Goal: Task Accomplishment & Management: Use online tool/utility

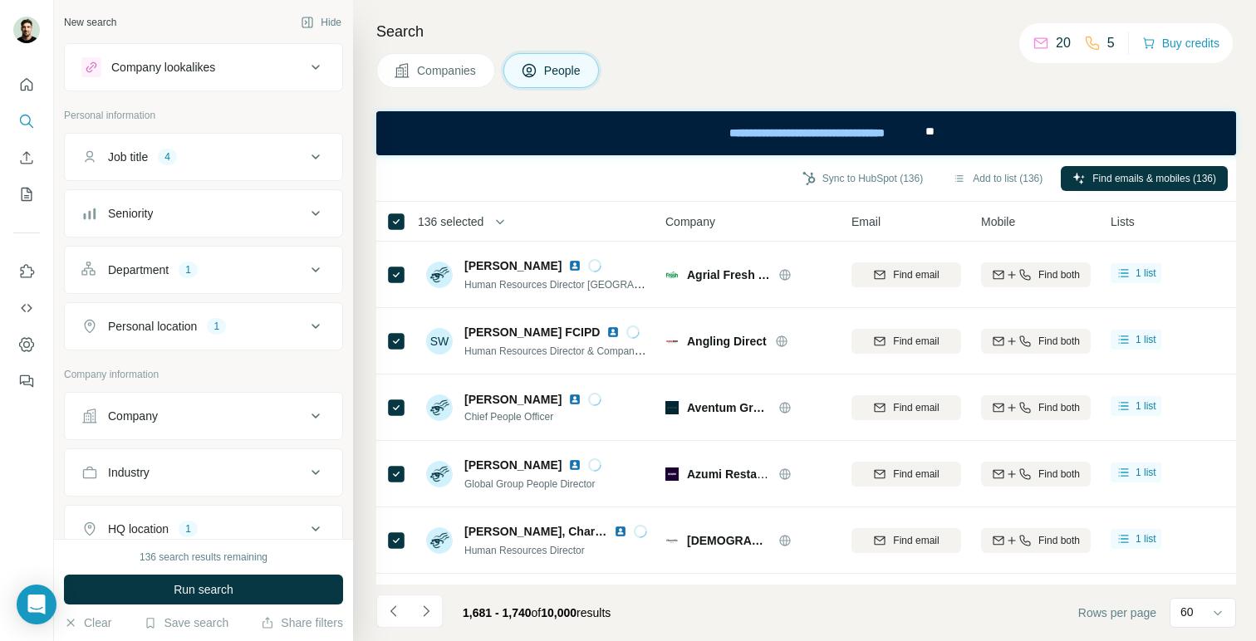
scroll to position [0, 1]
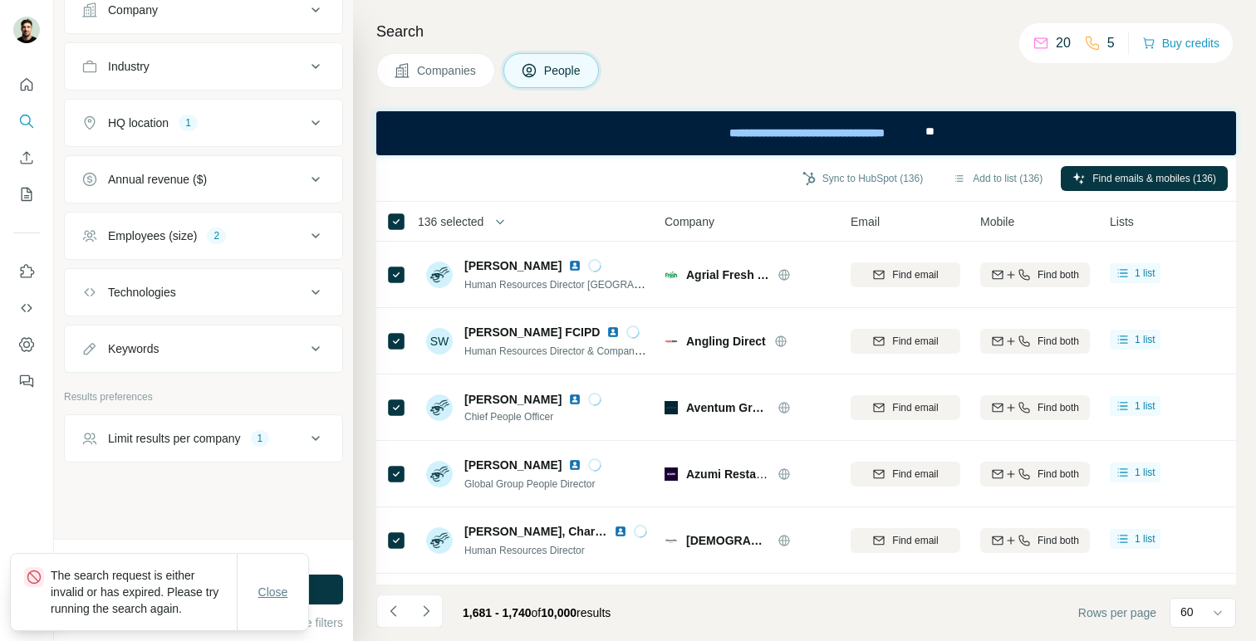
click at [272, 599] on span "Close" at bounding box center [273, 592] width 30 height 17
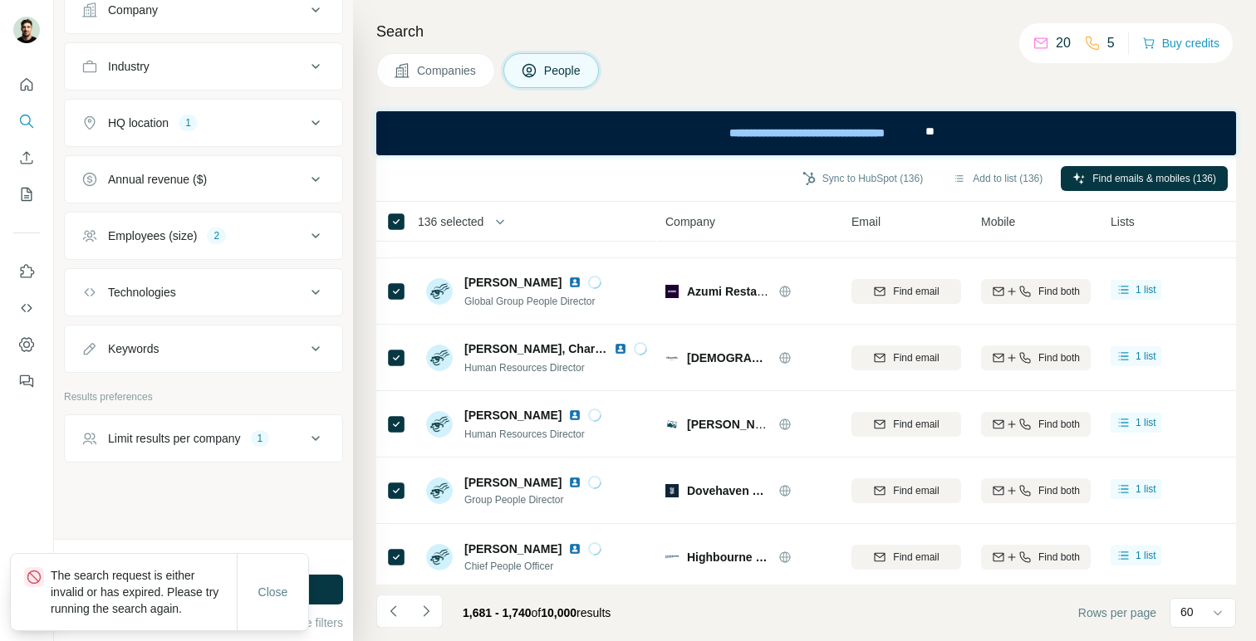
scroll to position [209, 0]
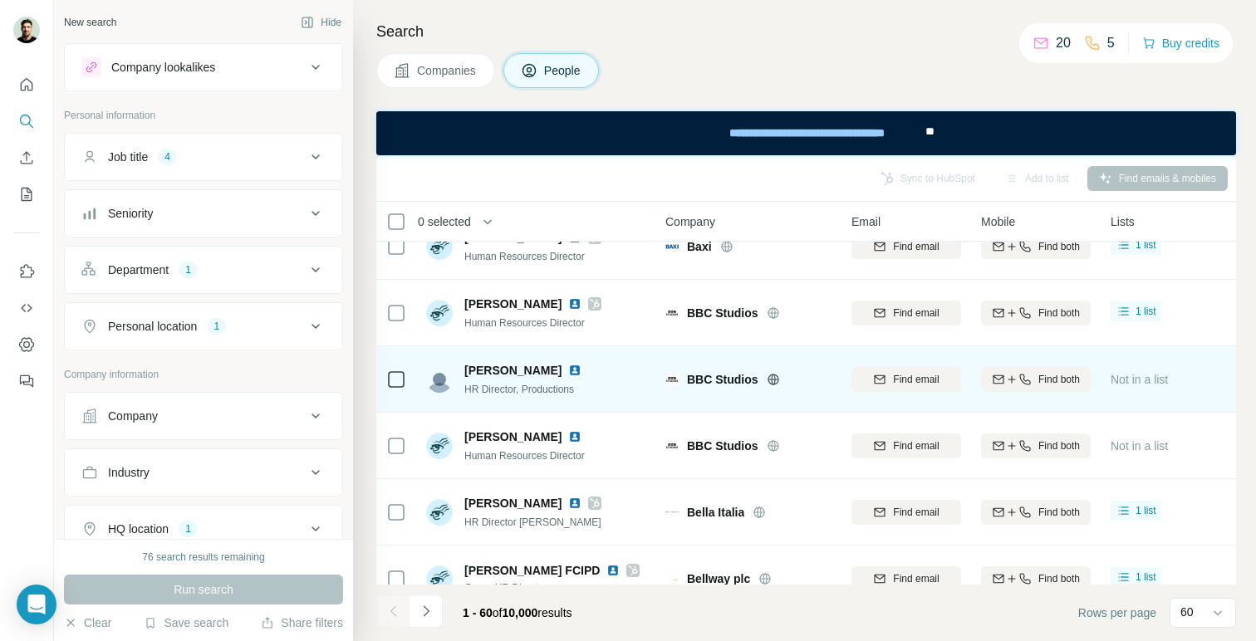
scroll to position [3644, 0]
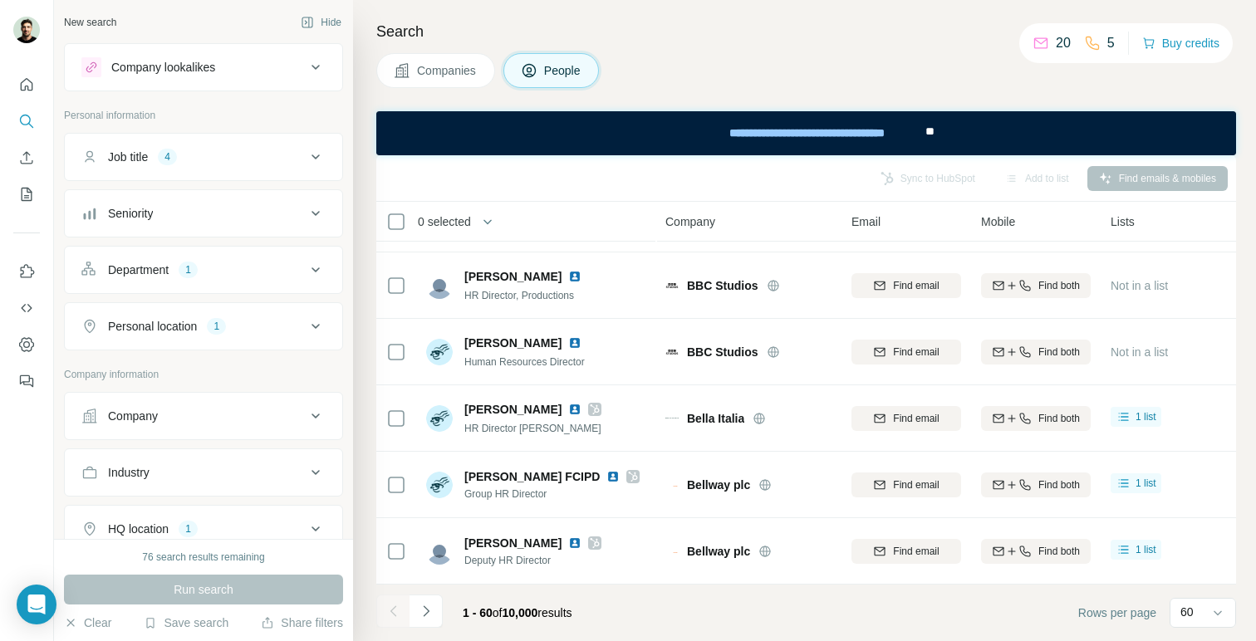
click at [184, 413] on div "Company" at bounding box center [193, 416] width 224 height 17
click at [226, 414] on div "Company" at bounding box center [193, 416] width 224 height 17
click at [432, 71] on span "Companies" at bounding box center [447, 70] width 61 height 17
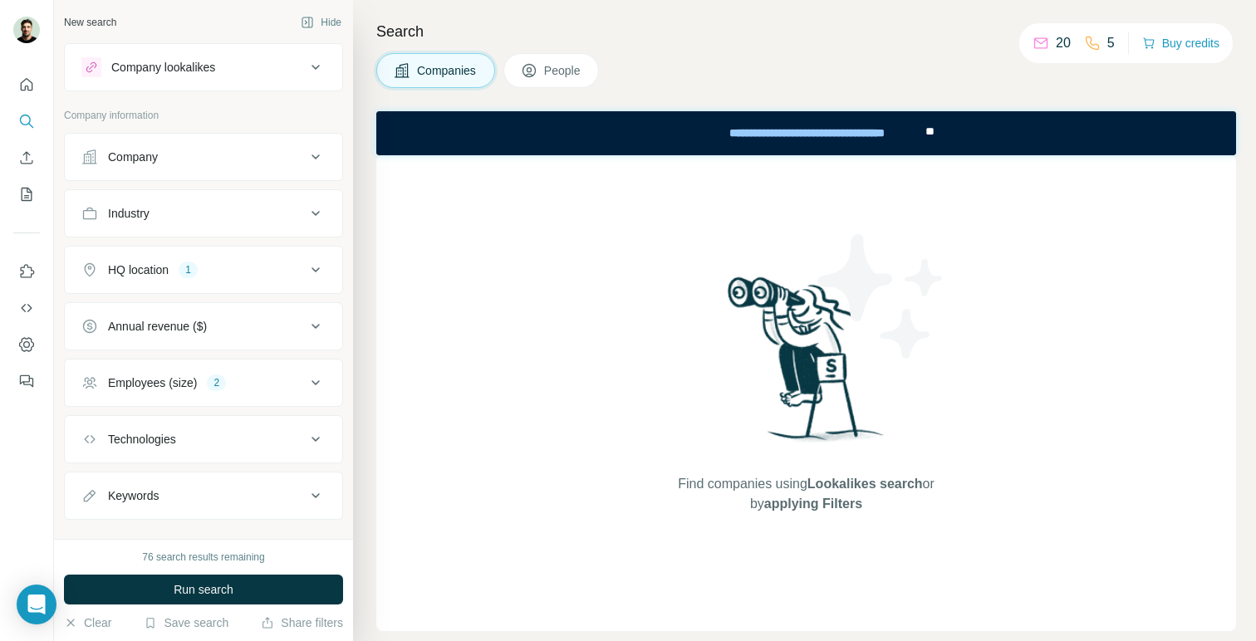
click at [262, 217] on div "Industry" at bounding box center [193, 213] width 224 height 17
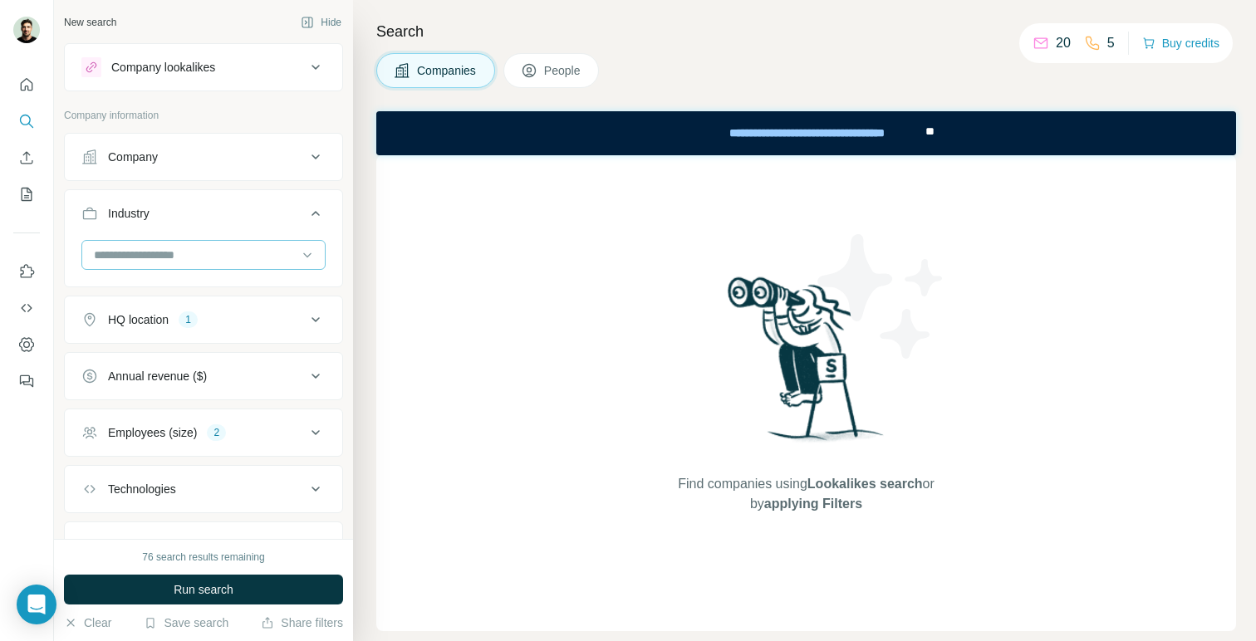
click at [257, 248] on input at bounding box center [194, 255] width 205 height 18
type input "*****"
click at [209, 290] on div "Construction" at bounding box center [204, 292] width 216 height 17
click at [223, 250] on input at bounding box center [194, 255] width 205 height 18
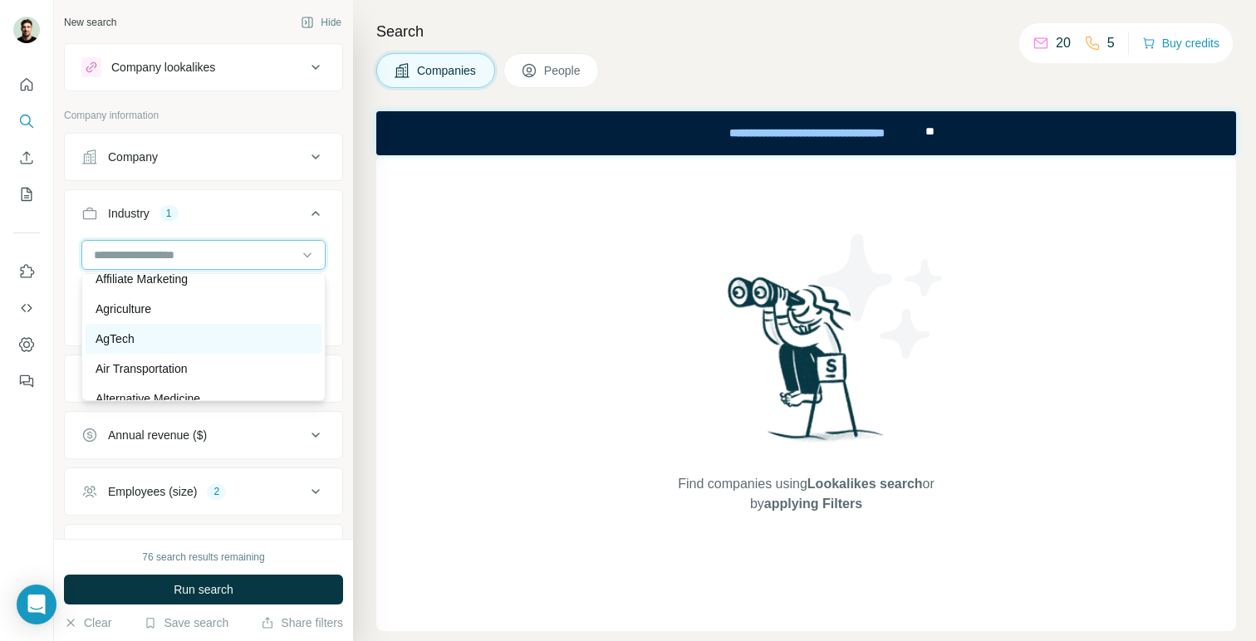
scroll to position [365, 0]
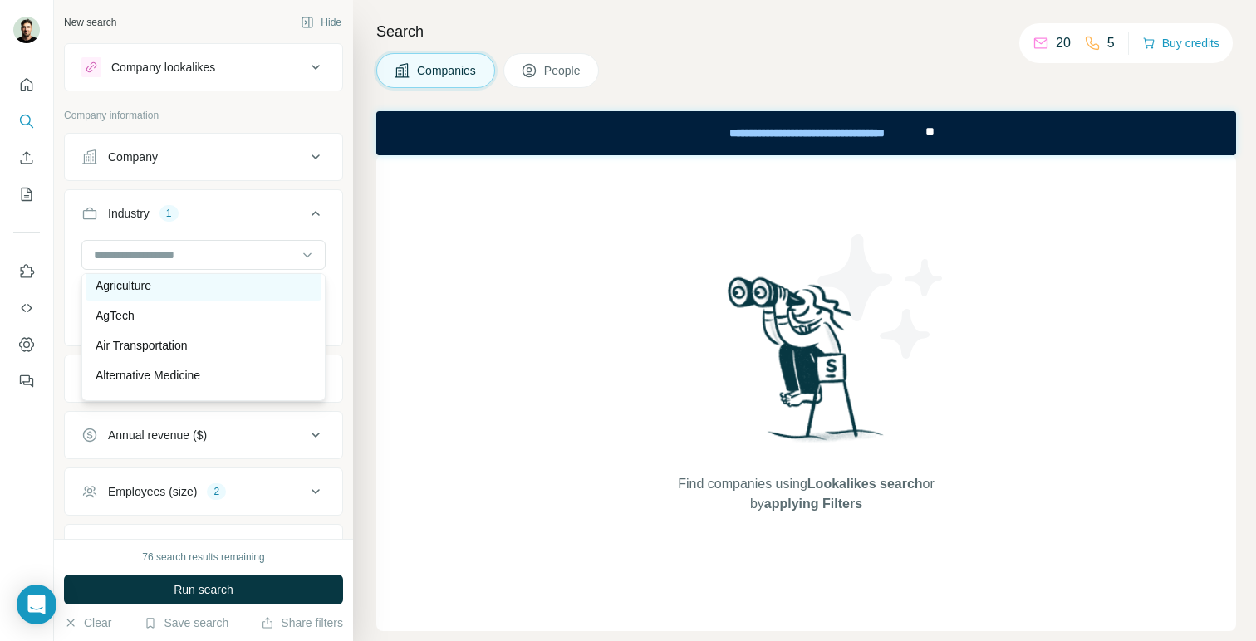
click at [211, 294] on div "Agriculture" at bounding box center [204, 286] width 236 height 30
click at [233, 248] on input at bounding box center [194, 255] width 205 height 18
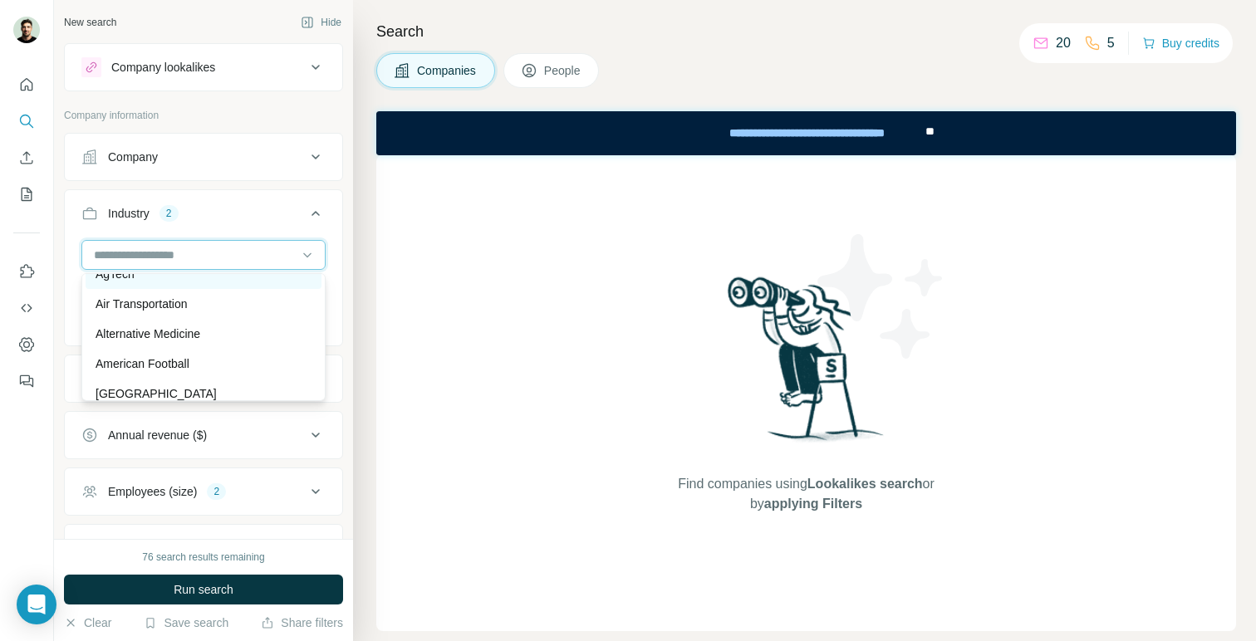
scroll to position [409, 0]
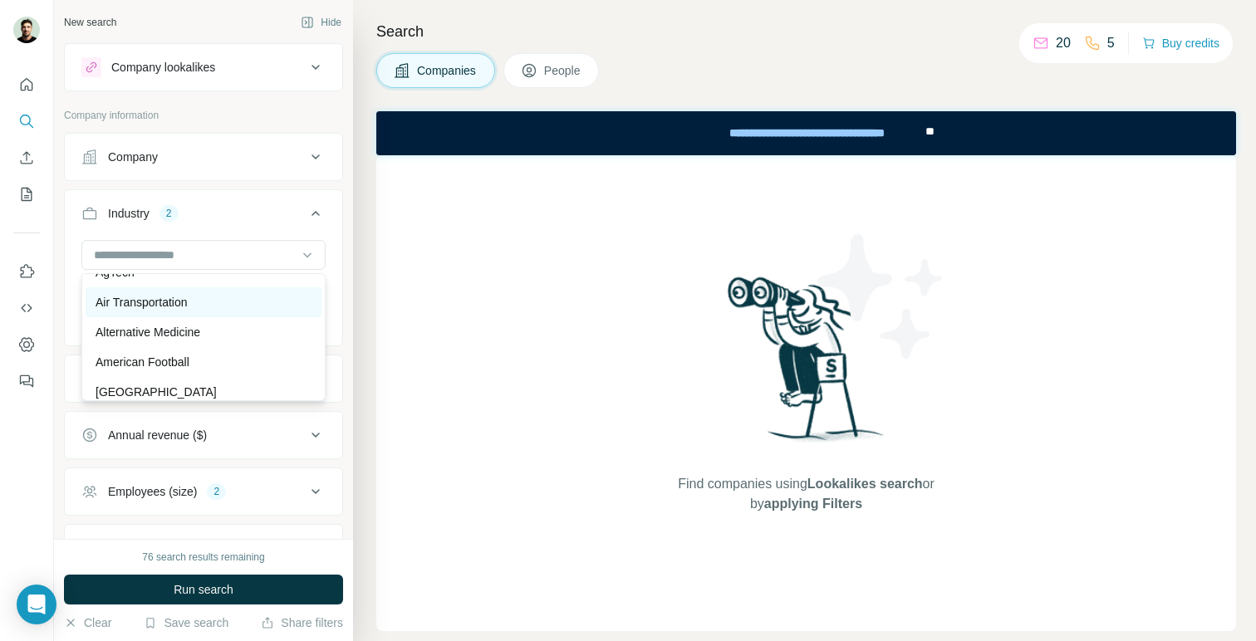
click at [212, 306] on div "Air Transportation" at bounding box center [204, 302] width 216 height 17
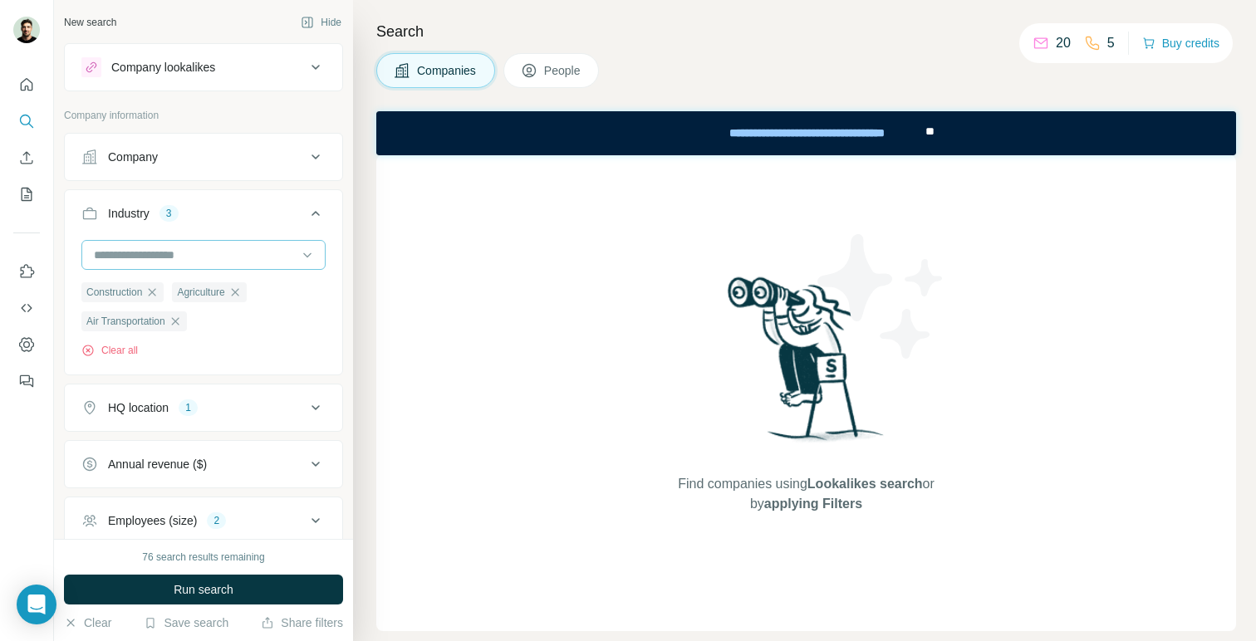
click at [220, 262] on input at bounding box center [194, 255] width 205 height 18
click at [218, 298] on div "Association" at bounding box center [204, 290] width 236 height 30
click at [244, 251] on input at bounding box center [194, 255] width 205 height 18
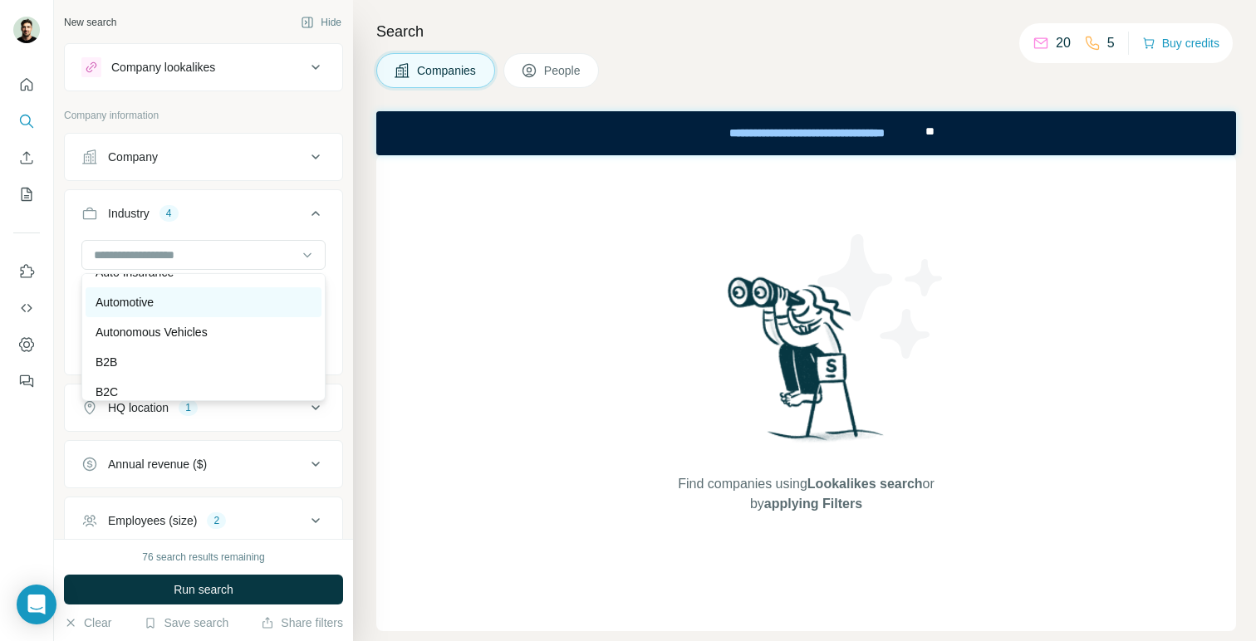
click at [218, 316] on div "Automotive" at bounding box center [204, 302] width 236 height 30
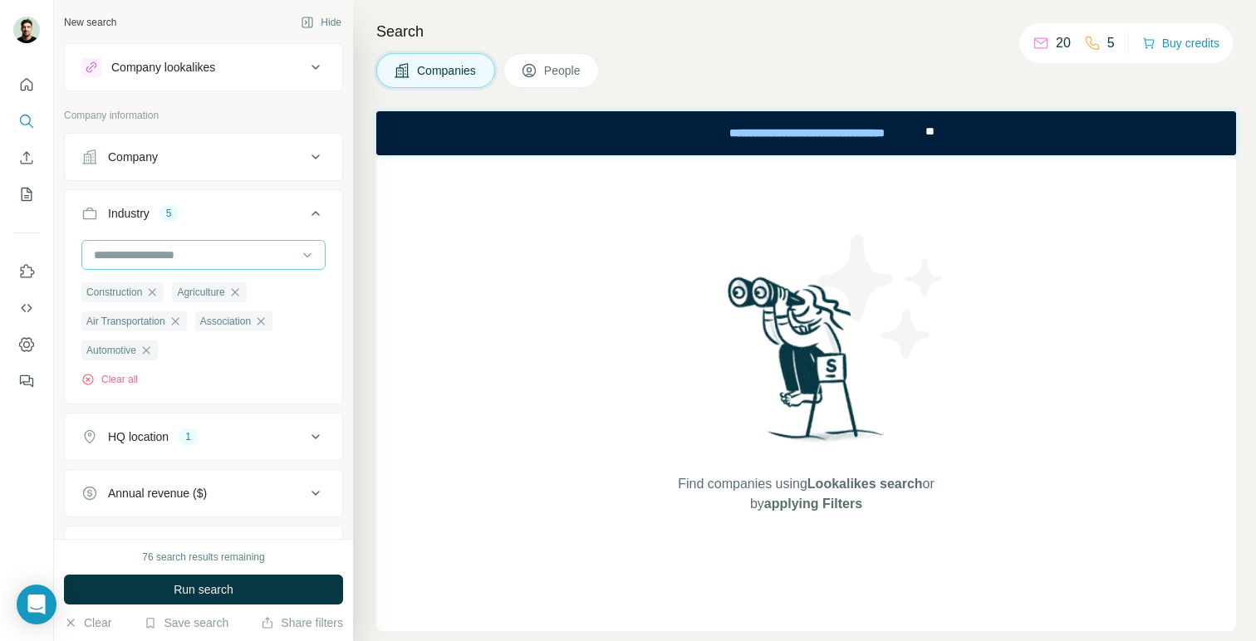
click at [237, 258] on input at bounding box center [194, 255] width 205 height 18
click at [220, 336] on div "Civil Engineering" at bounding box center [204, 322] width 236 height 30
click at [232, 262] on input at bounding box center [194, 255] width 205 height 18
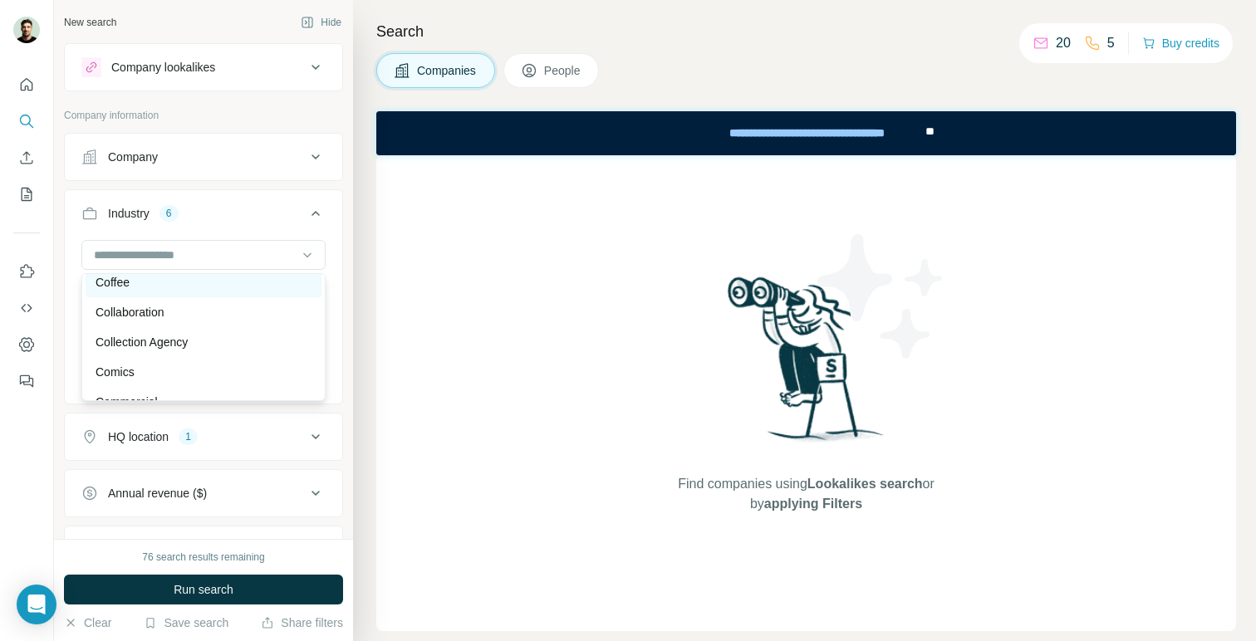
click at [220, 293] on div "Coffee" at bounding box center [204, 282] width 236 height 30
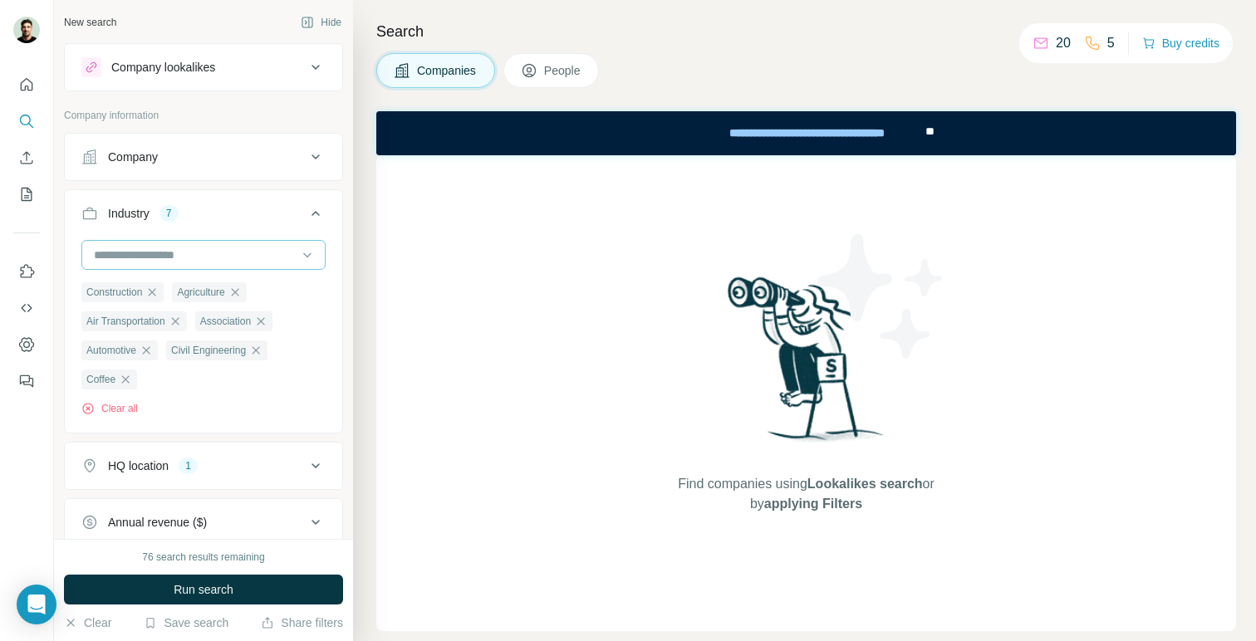
click at [238, 252] on input at bounding box center [194, 255] width 205 height 18
click at [241, 314] on div "Confectionery" at bounding box center [204, 316] width 216 height 17
click at [253, 265] on div at bounding box center [194, 255] width 205 height 28
click at [248, 294] on div "Concerts" at bounding box center [204, 286] width 216 height 17
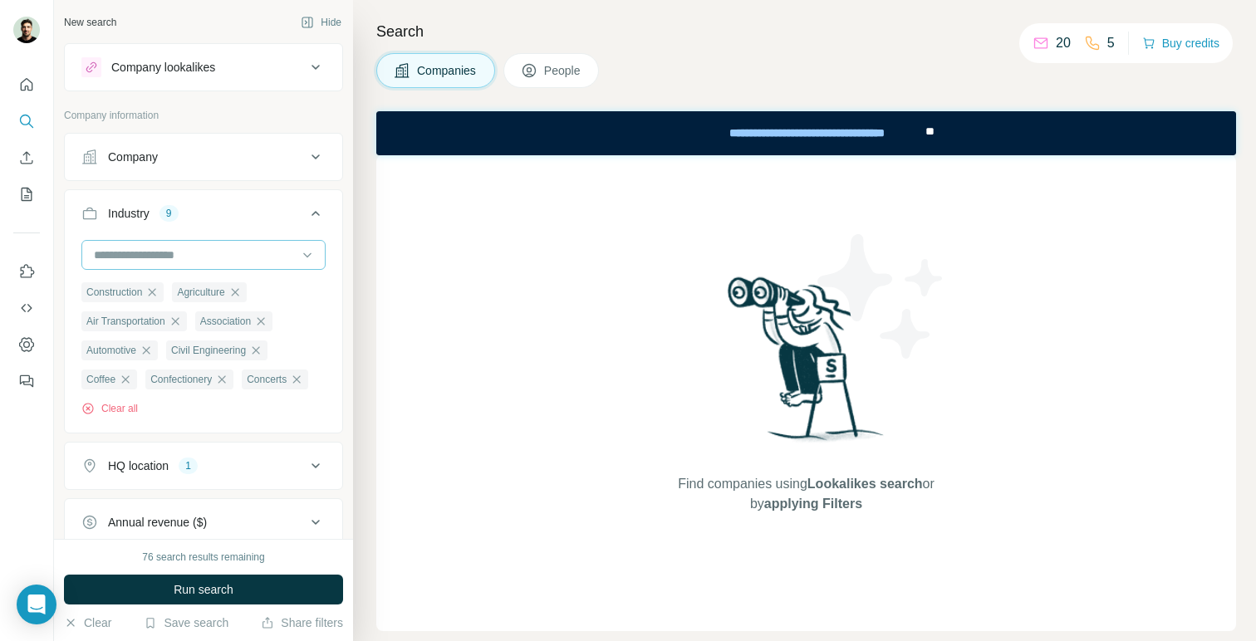
click at [256, 265] on div at bounding box center [194, 255] width 205 height 28
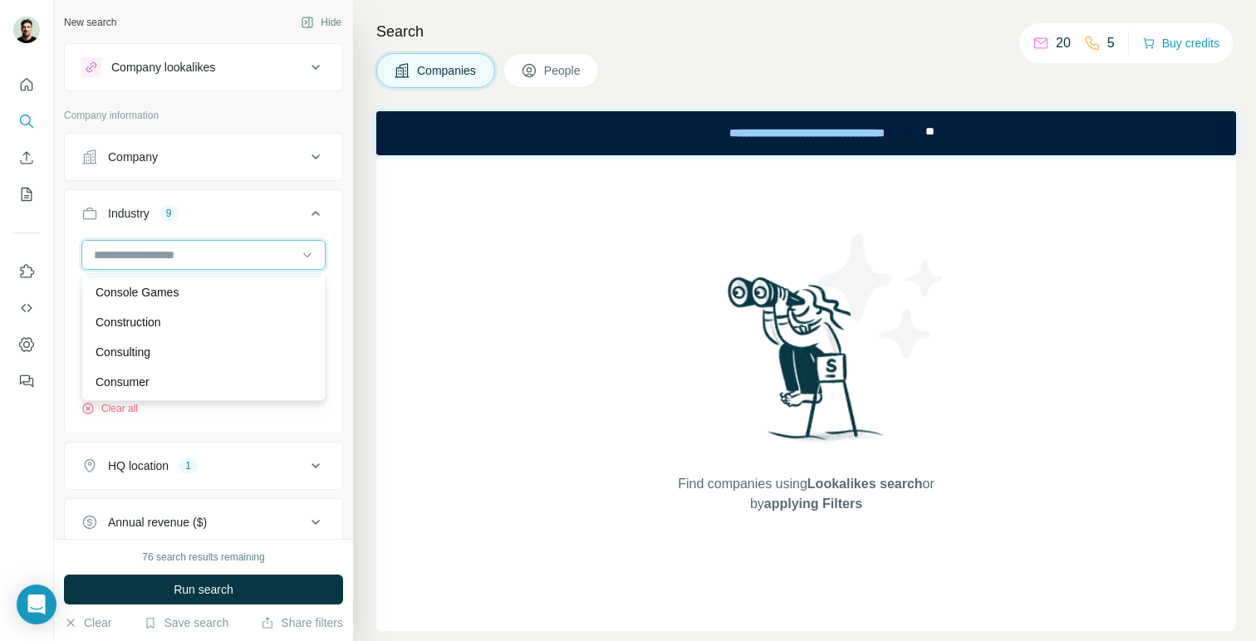
scroll to position [3320, 0]
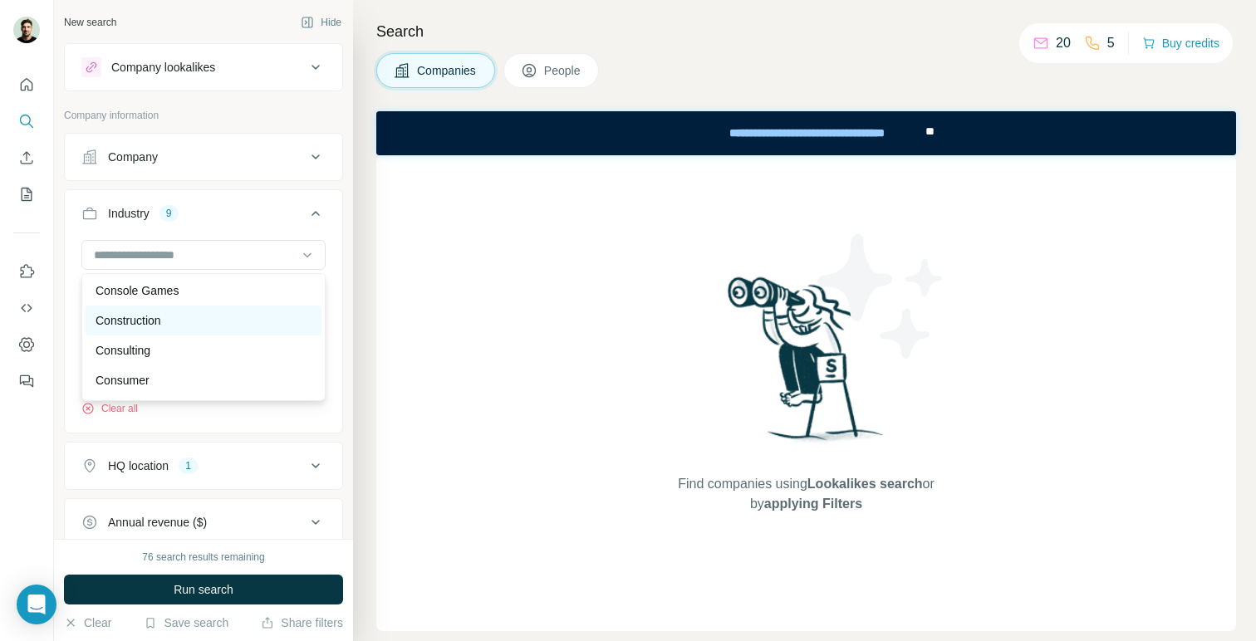
click at [237, 326] on div "Construction" at bounding box center [204, 320] width 216 height 17
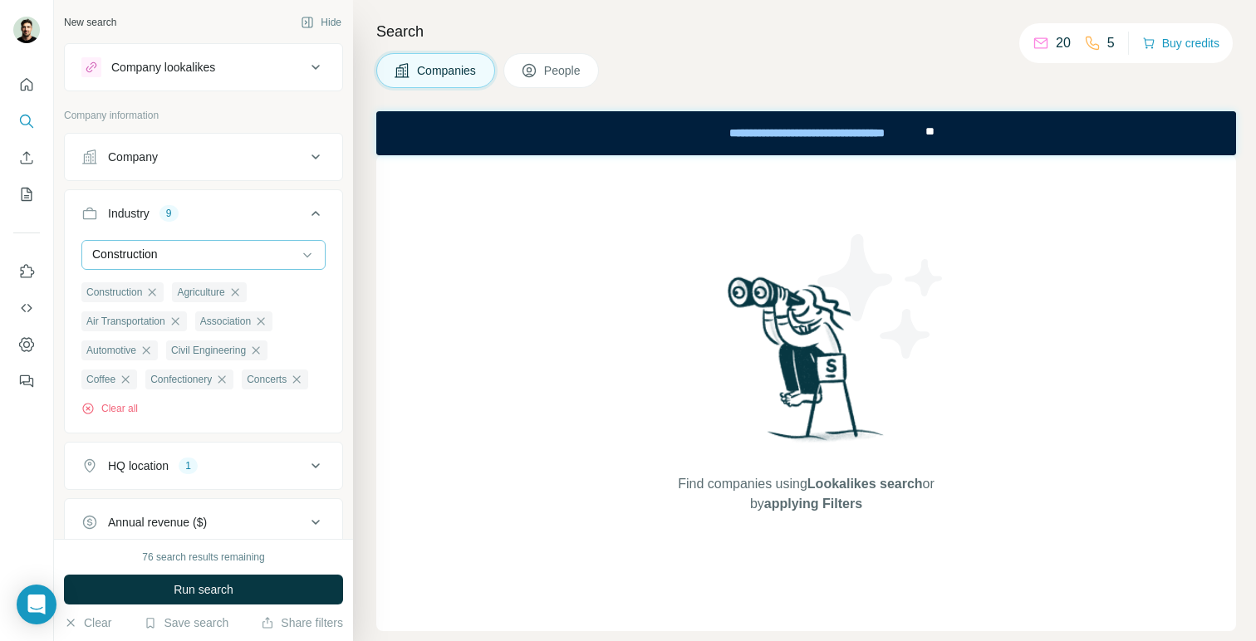
click at [263, 252] on div "Construction" at bounding box center [194, 254] width 205 height 17
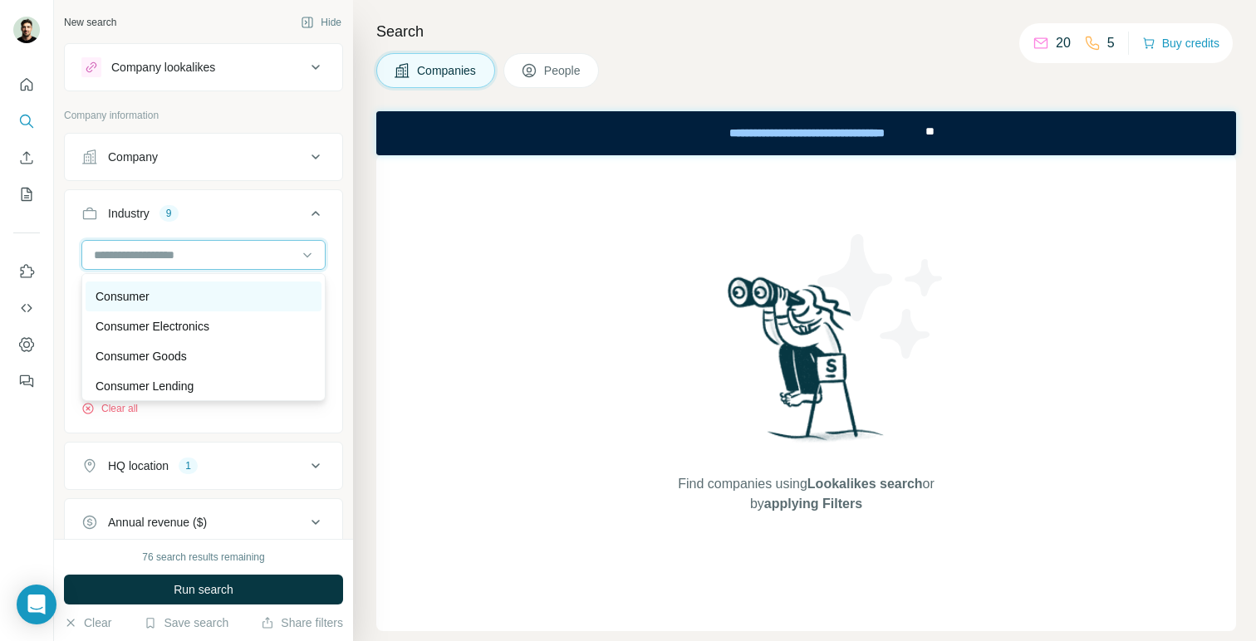
scroll to position [3404, 0]
click at [250, 302] on div "Consumer" at bounding box center [204, 297] width 216 height 17
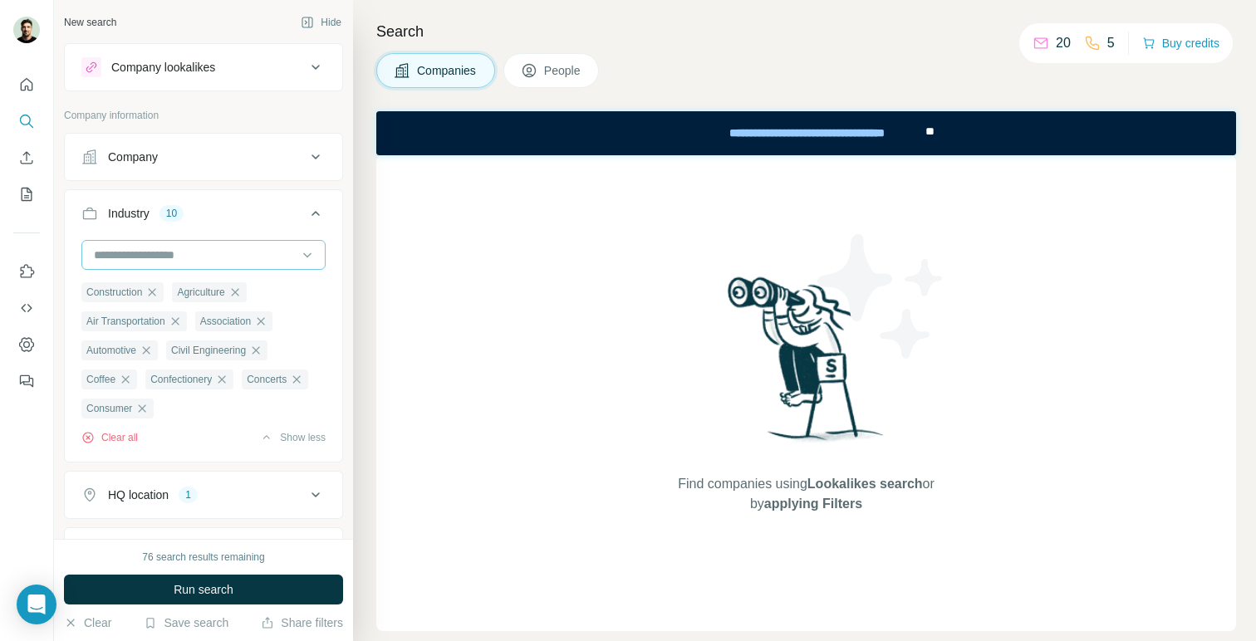
click at [256, 262] on input at bounding box center [194, 255] width 205 height 18
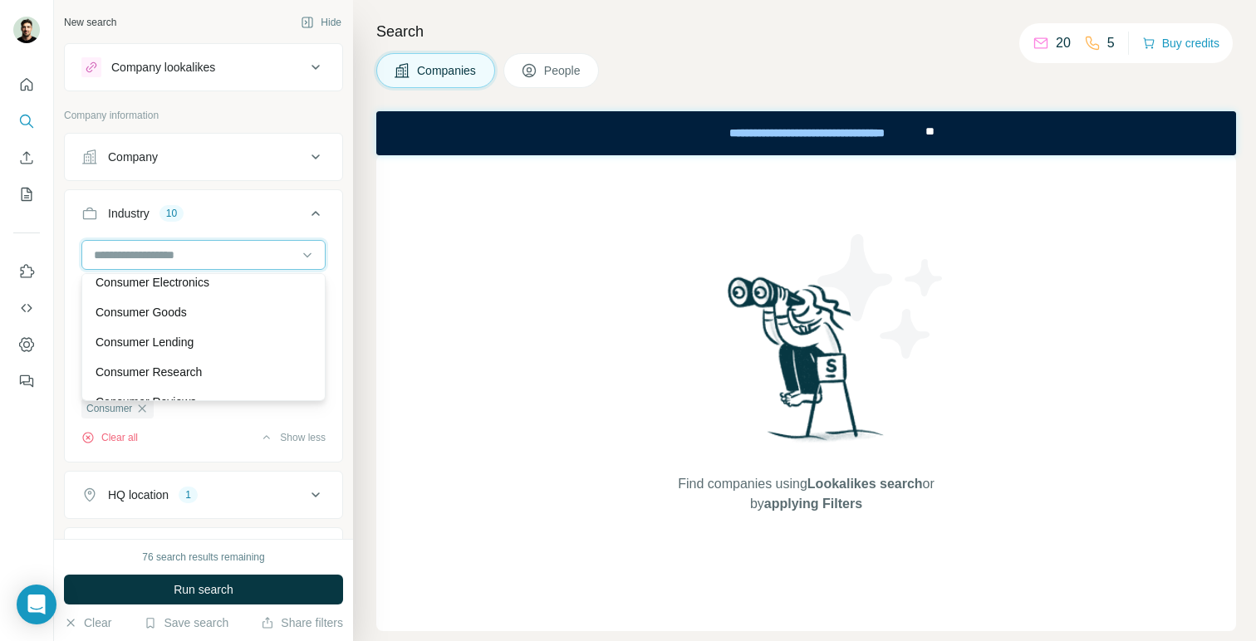
scroll to position [3450, 0]
click at [241, 321] on div "Consumer Goods" at bounding box center [204, 311] width 236 height 30
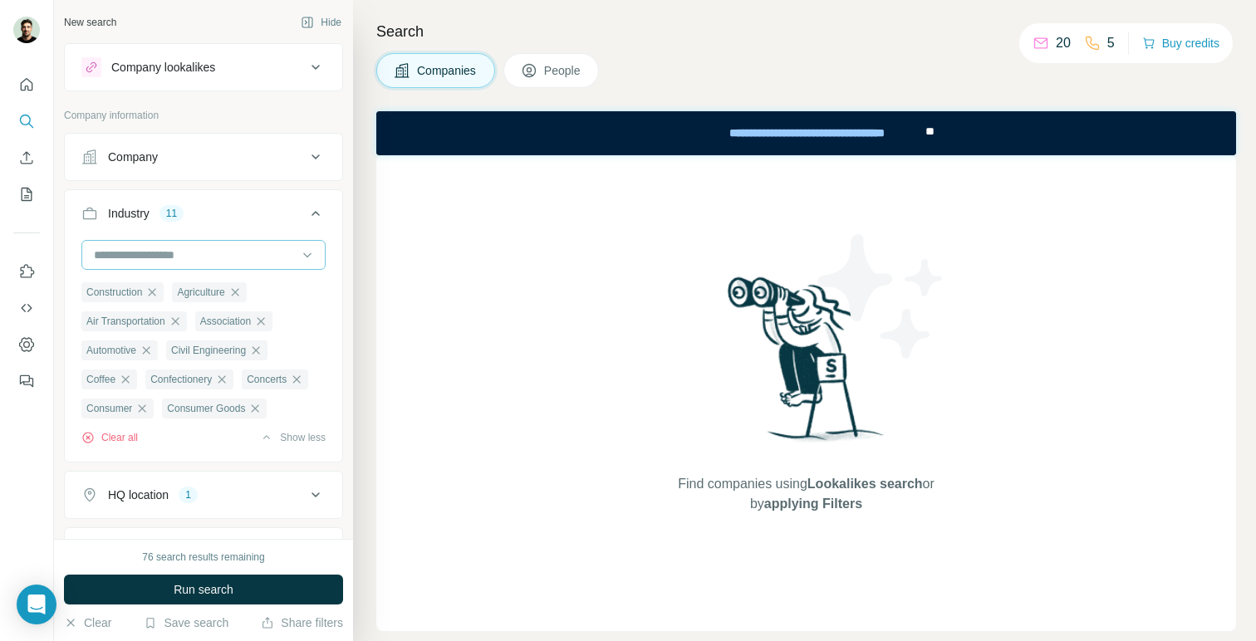
click at [268, 254] on input at bounding box center [194, 255] width 205 height 18
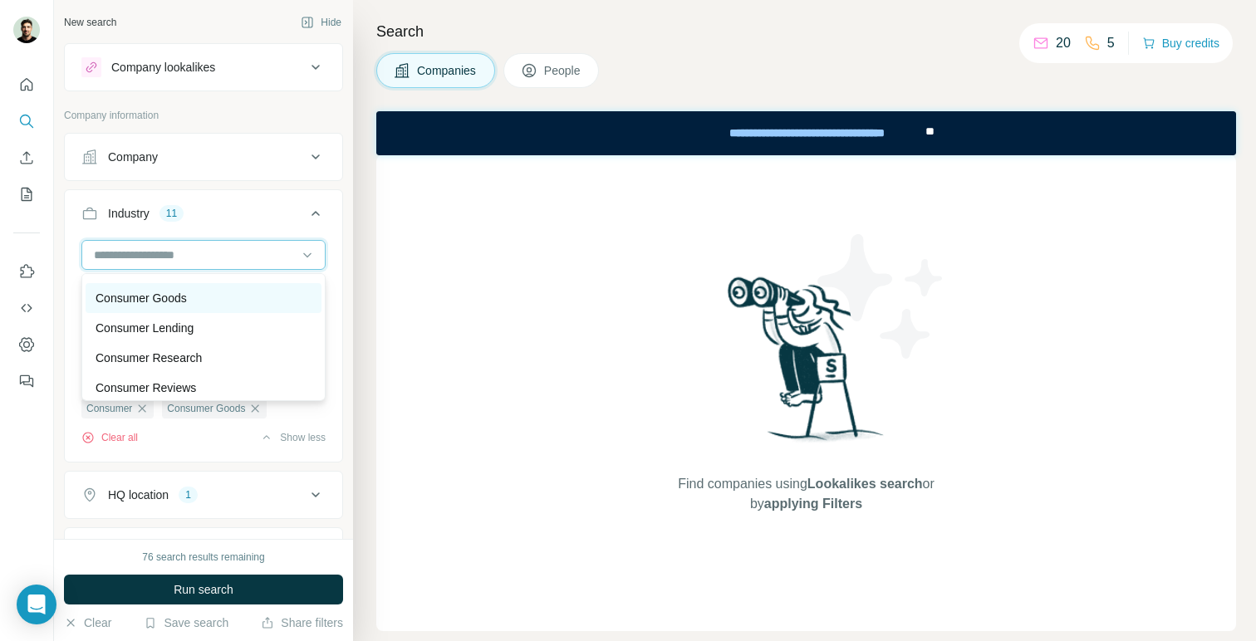
scroll to position [3458, 0]
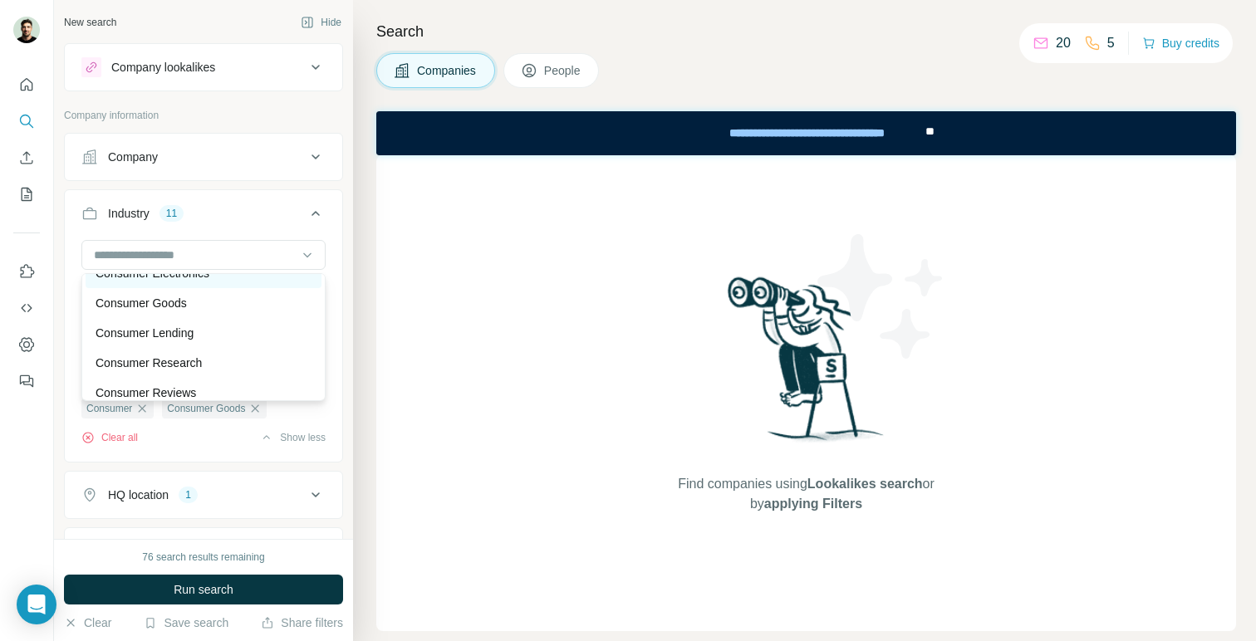
click at [262, 282] on div "Consumer Electronics" at bounding box center [204, 273] width 236 height 30
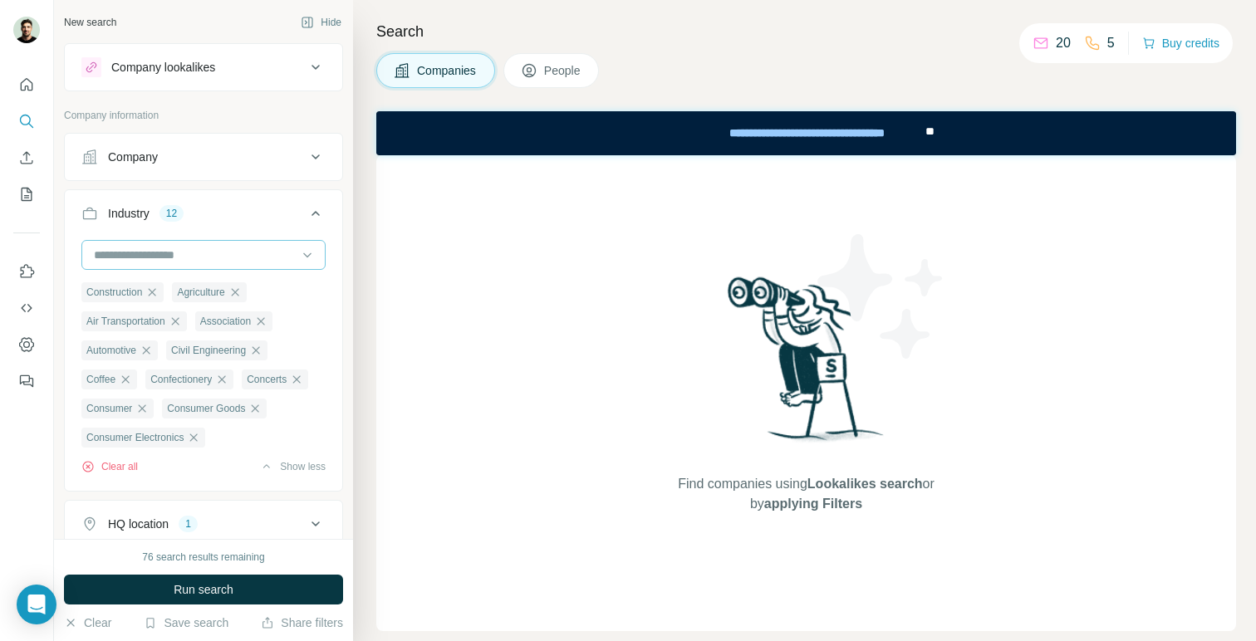
click at [267, 262] on input at bounding box center [194, 255] width 205 height 18
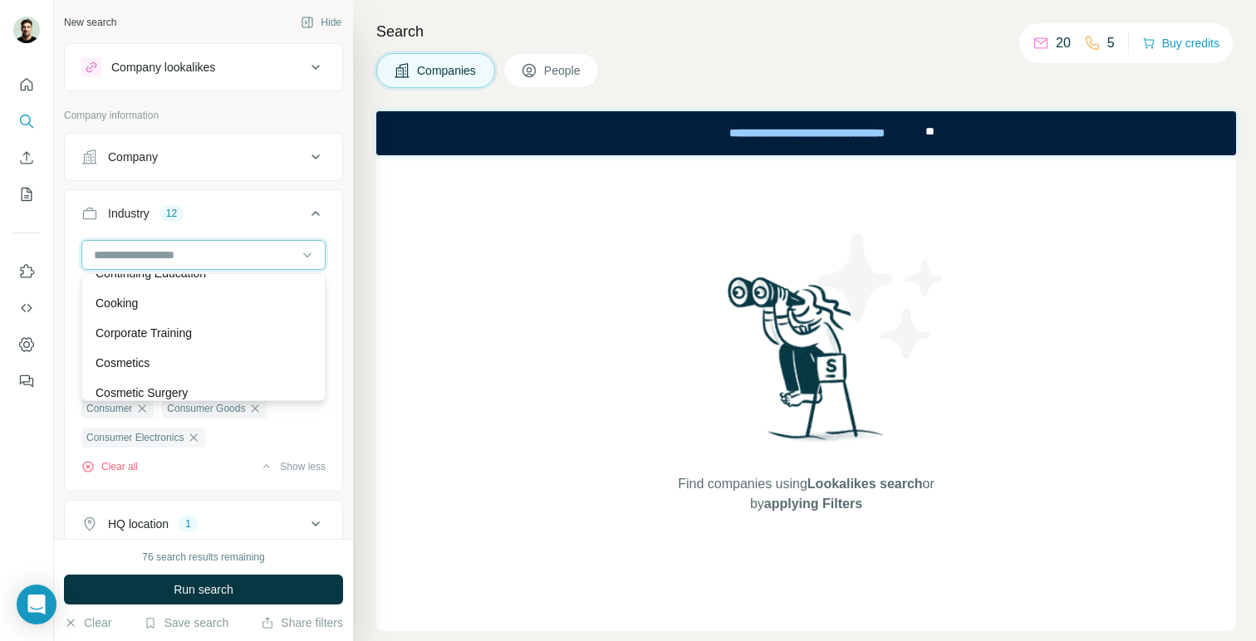
scroll to position [3791, 0]
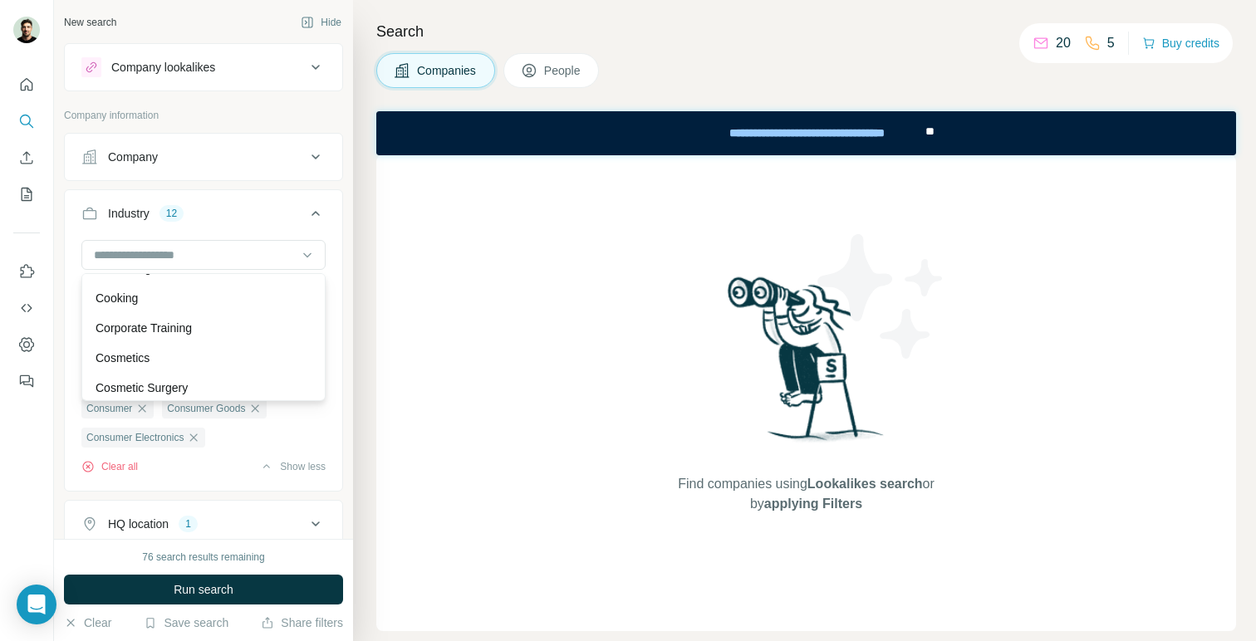
click at [258, 305] on div "Cooking" at bounding box center [204, 298] width 216 height 17
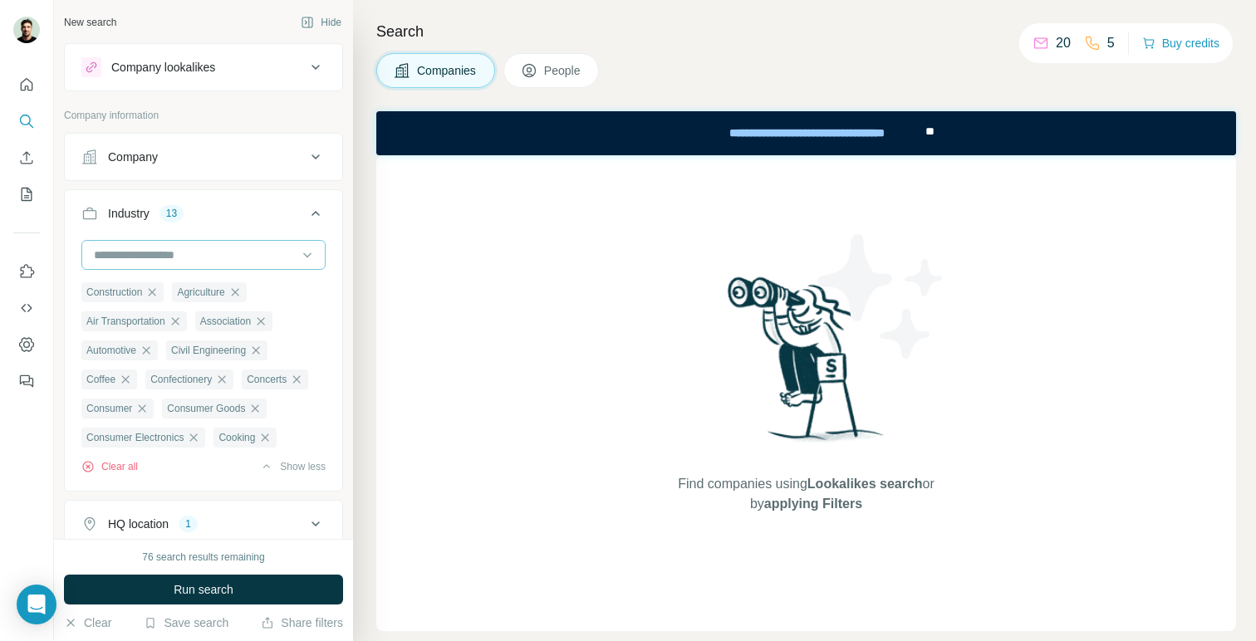
click at [266, 265] on div at bounding box center [194, 255] width 205 height 28
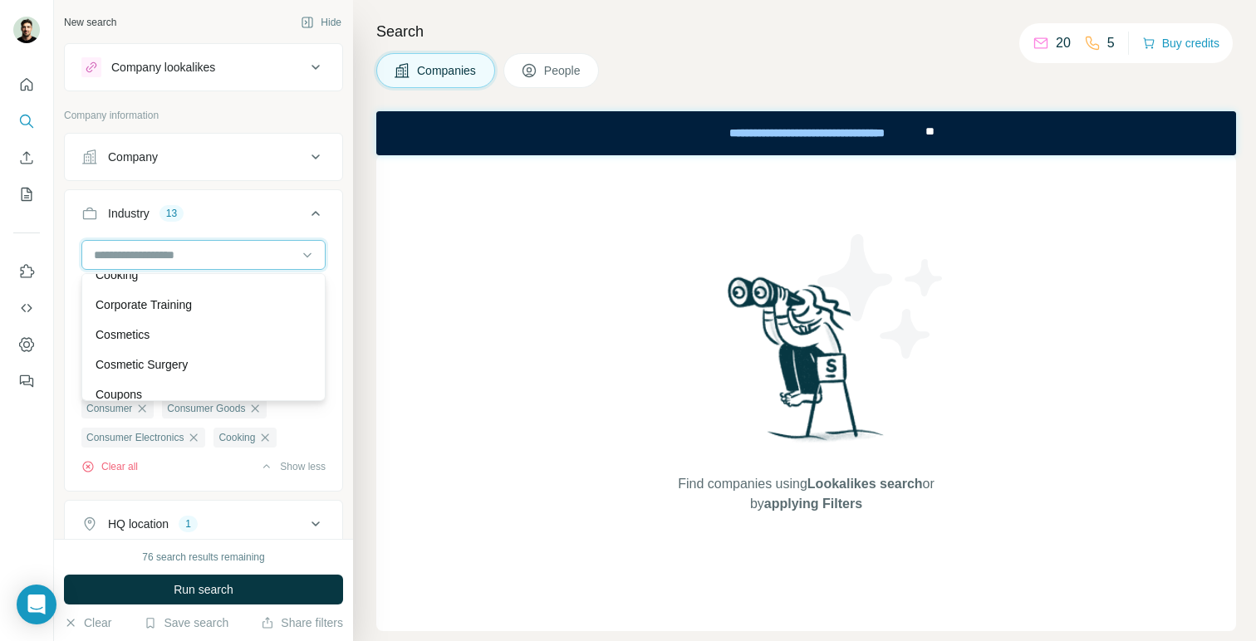
scroll to position [3825, 0]
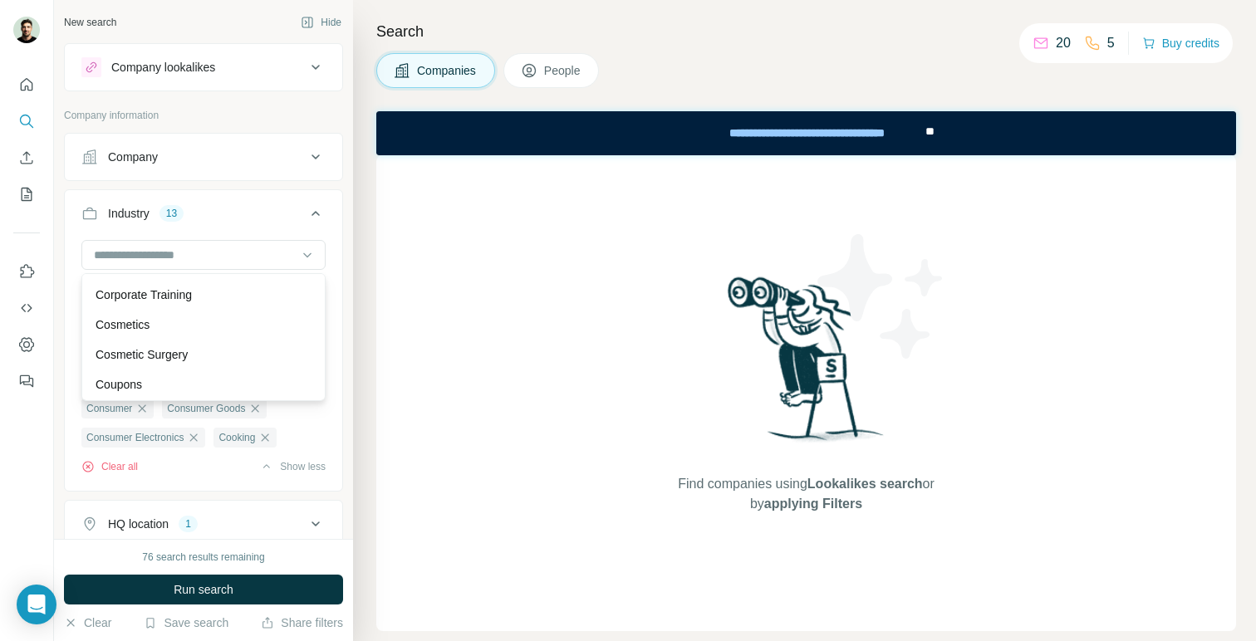
click at [255, 320] on div "Cosmetics" at bounding box center [204, 324] width 216 height 17
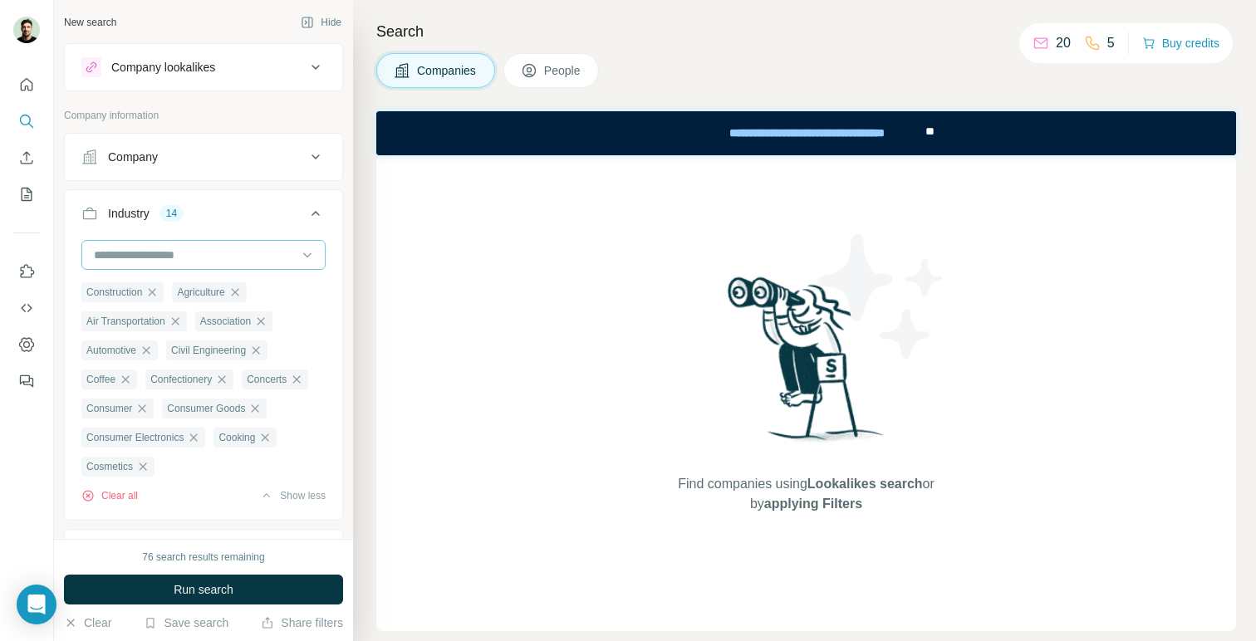
click at [263, 263] on input at bounding box center [194, 255] width 205 height 18
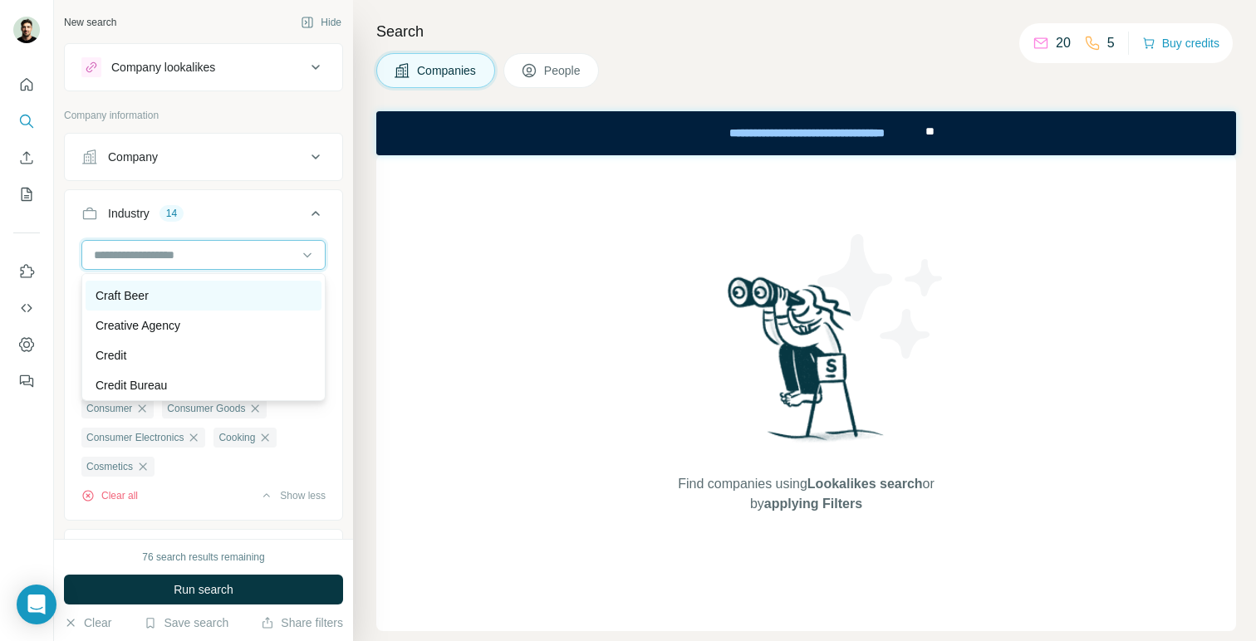
scroll to position [4002, 0]
click at [257, 306] on div "Craft Beer" at bounding box center [204, 297] width 236 height 30
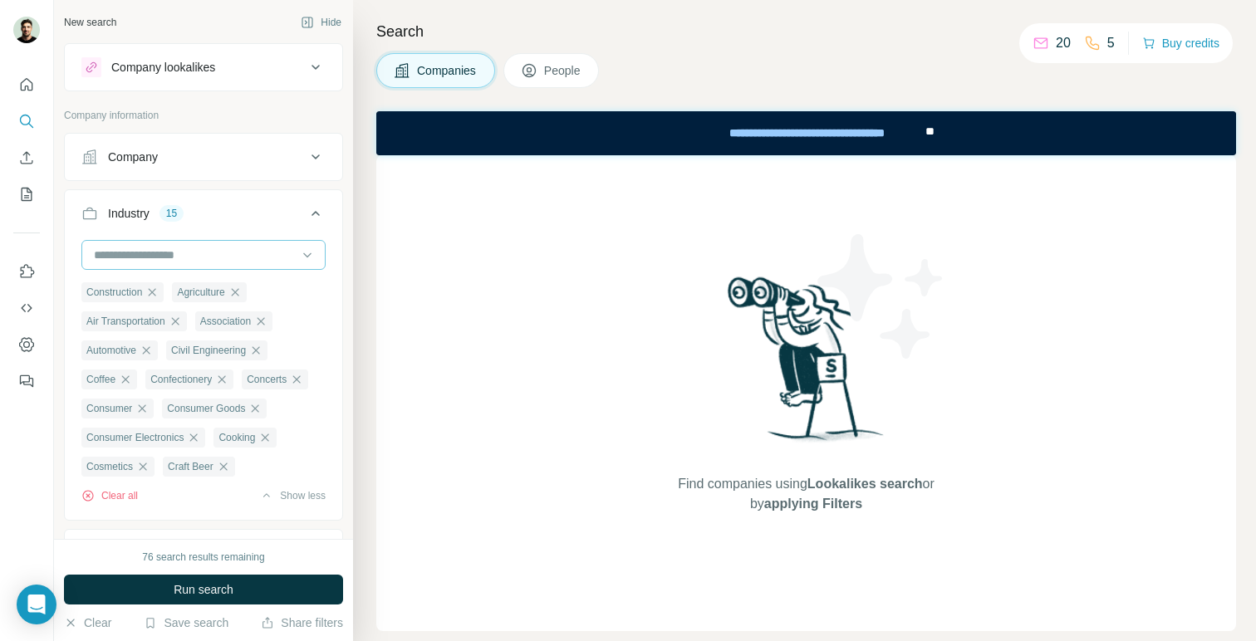
click at [271, 251] on input at bounding box center [194, 255] width 205 height 18
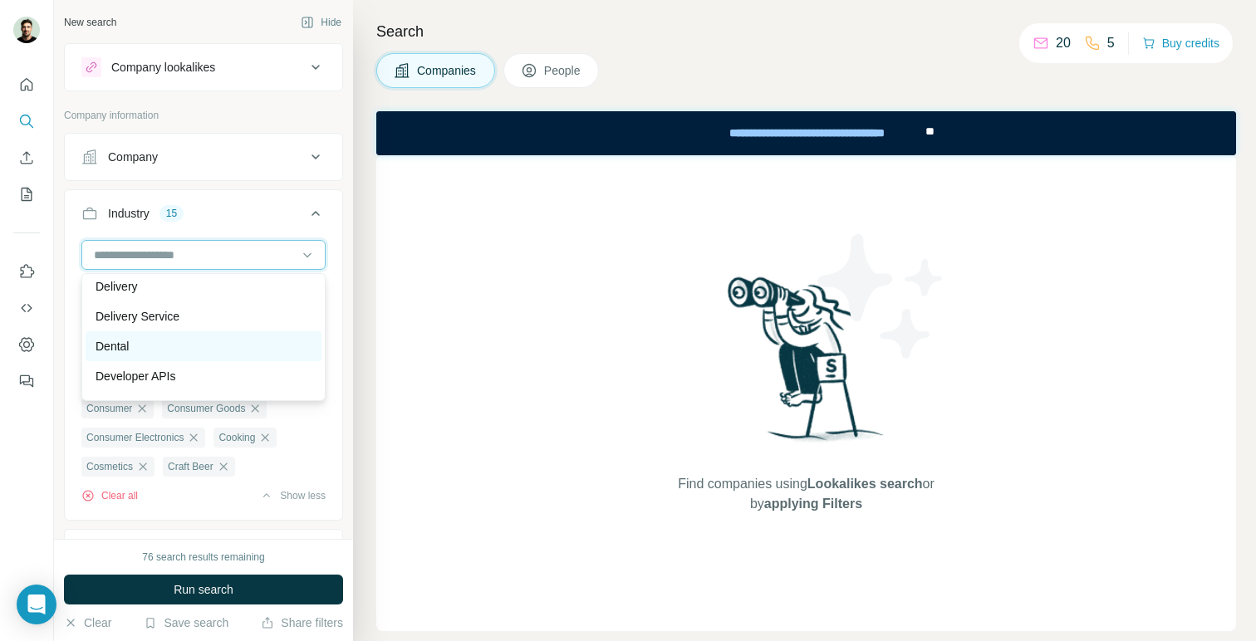
scroll to position [4632, 0]
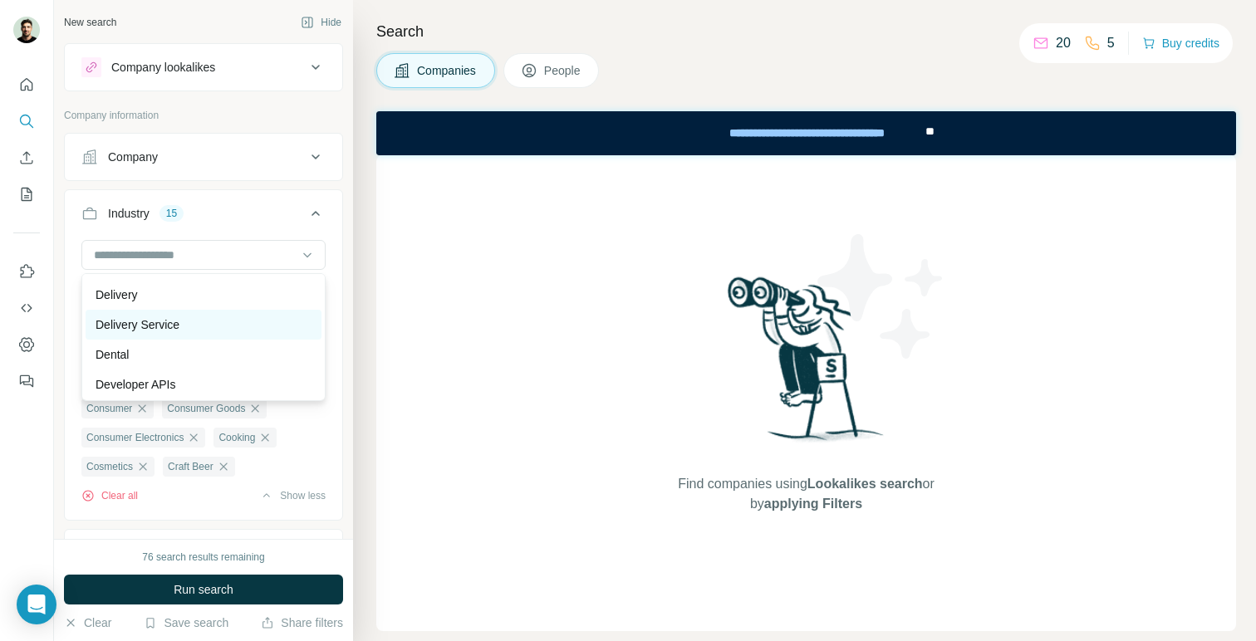
click at [253, 328] on div "Delivery Service" at bounding box center [204, 324] width 216 height 17
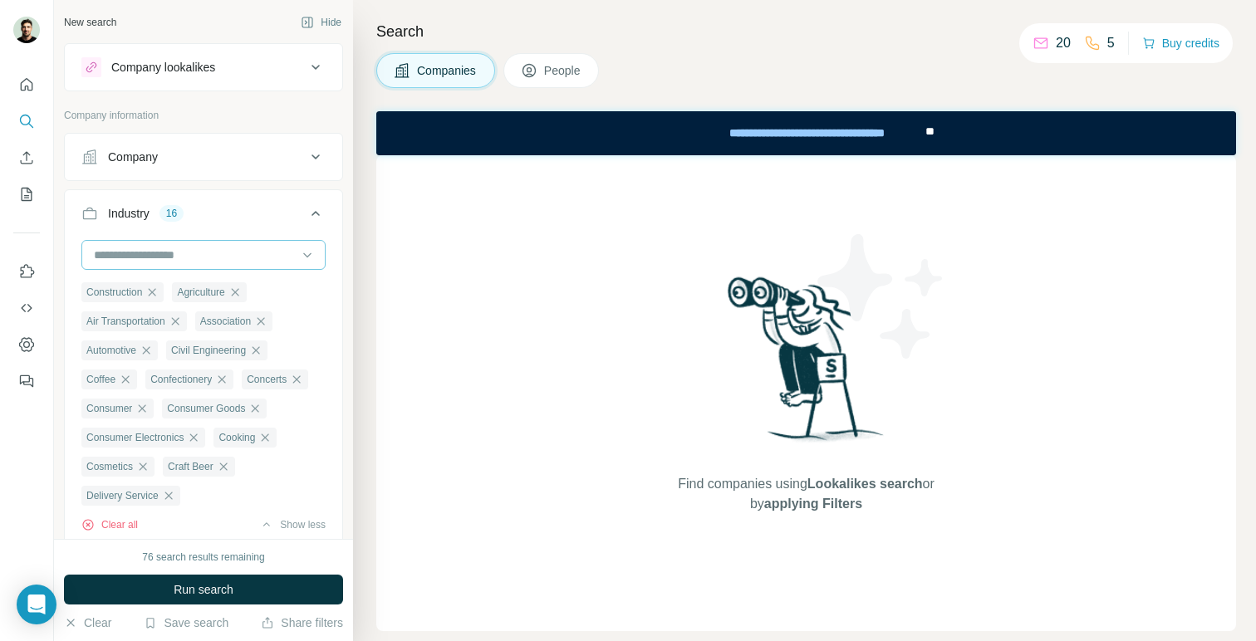
click at [274, 257] on input at bounding box center [194, 255] width 205 height 18
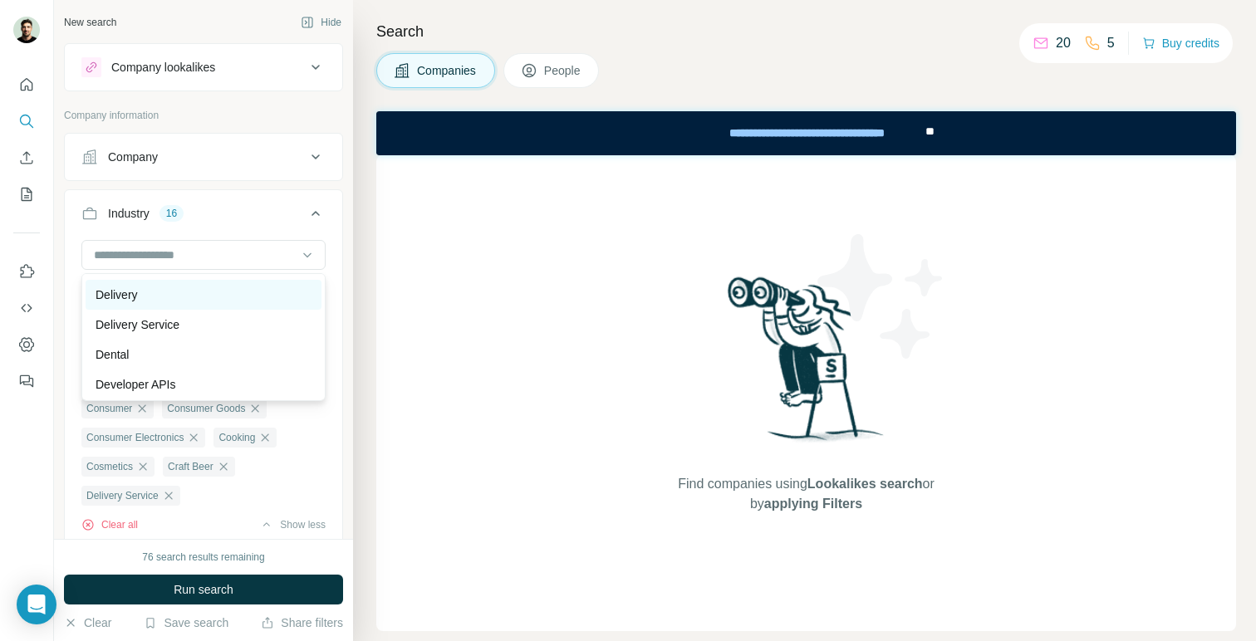
click at [257, 303] on div "Delivery" at bounding box center [204, 295] width 236 height 30
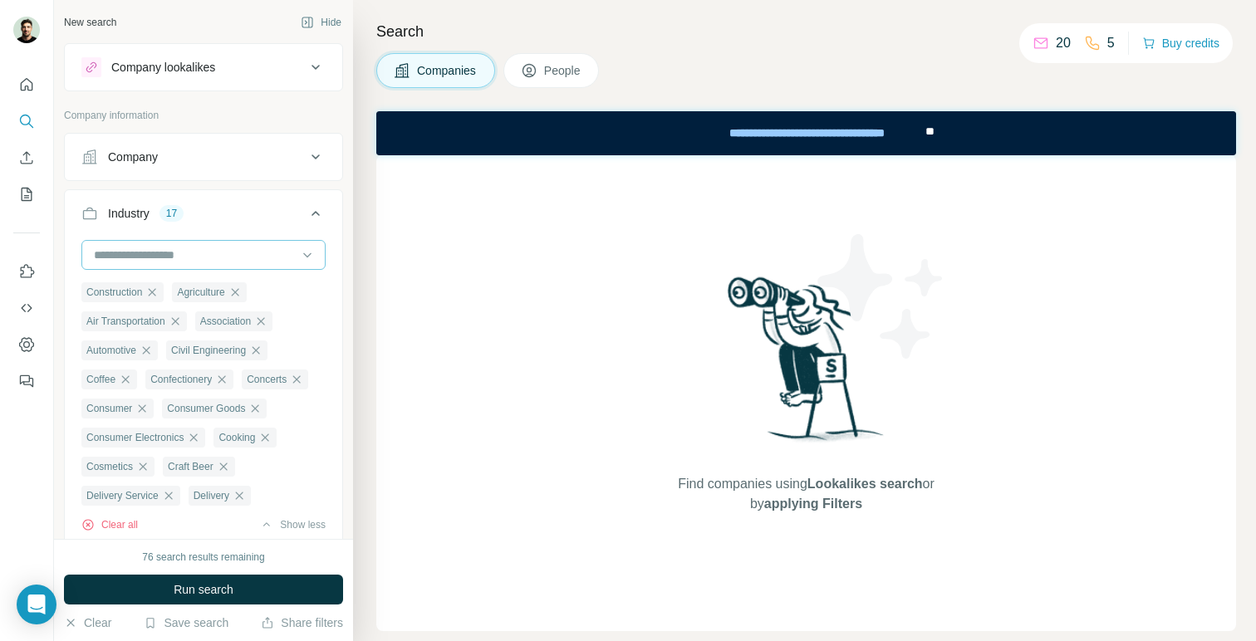
click at [277, 262] on input at bounding box center [194, 255] width 205 height 18
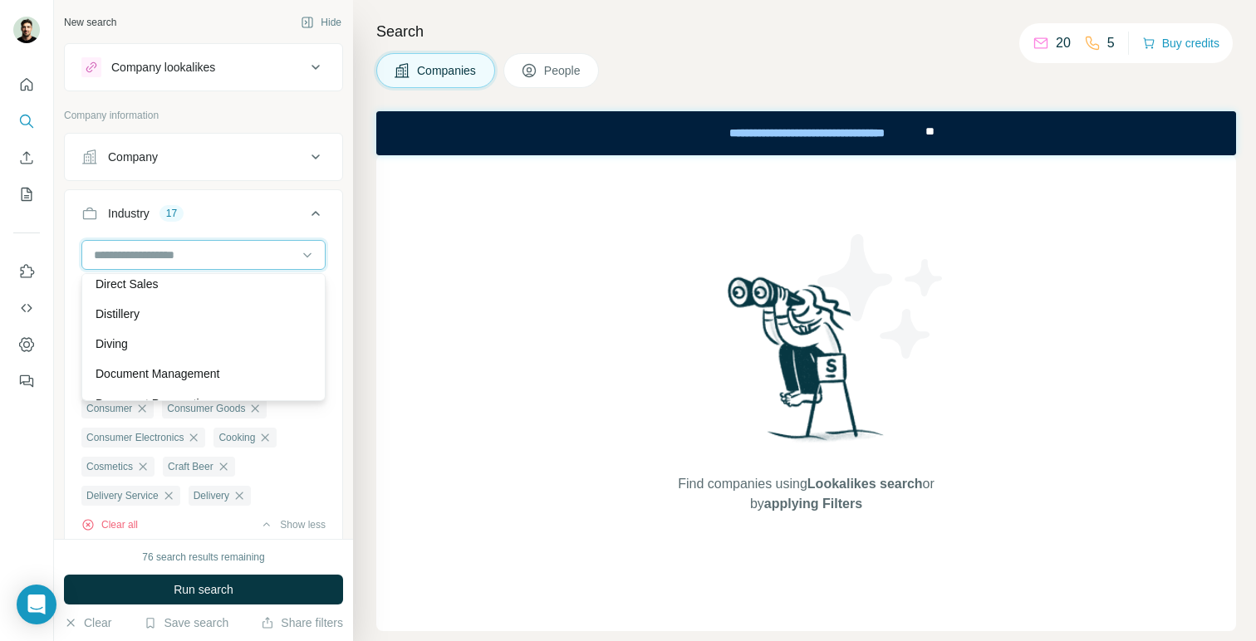
scroll to position [5045, 0]
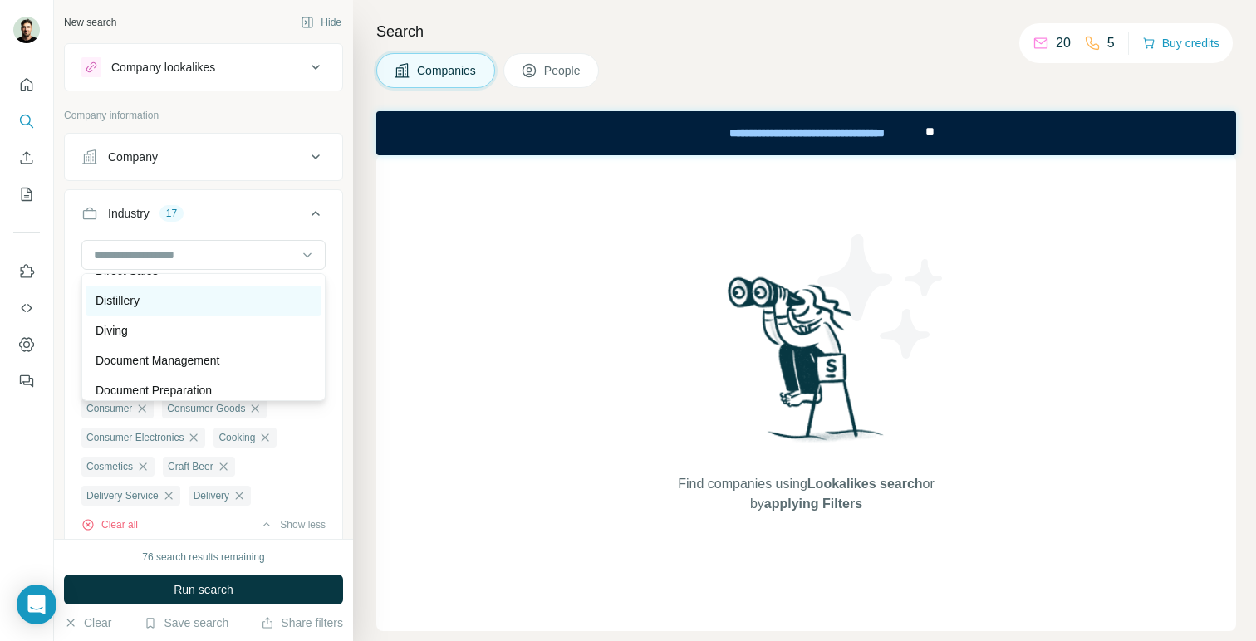
click at [262, 312] on div "Distillery" at bounding box center [204, 301] width 236 height 30
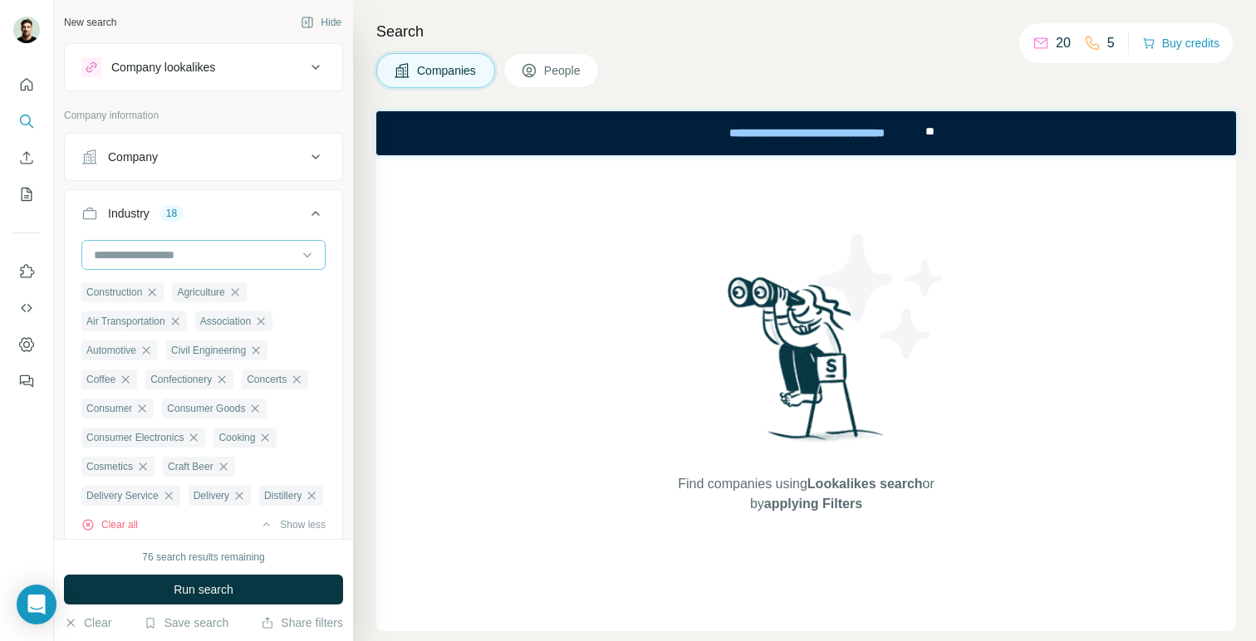
click at [282, 268] on div at bounding box center [194, 255] width 205 height 28
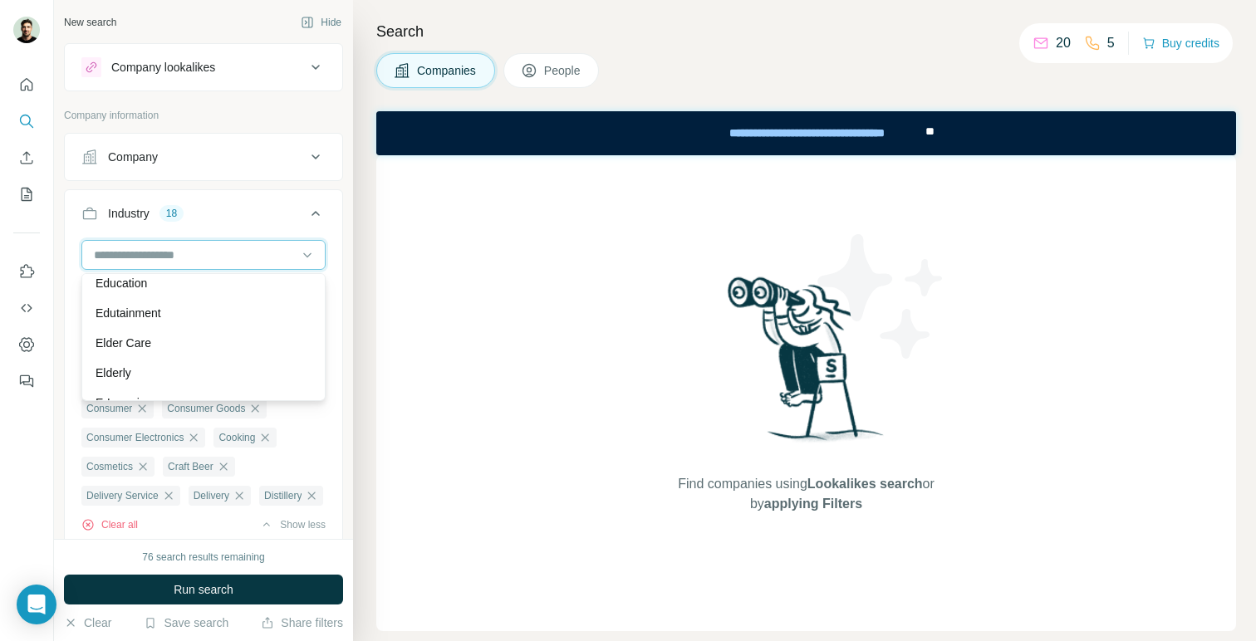
scroll to position [5389, 0]
click at [275, 297] on div "Education" at bounding box center [204, 285] width 236 height 30
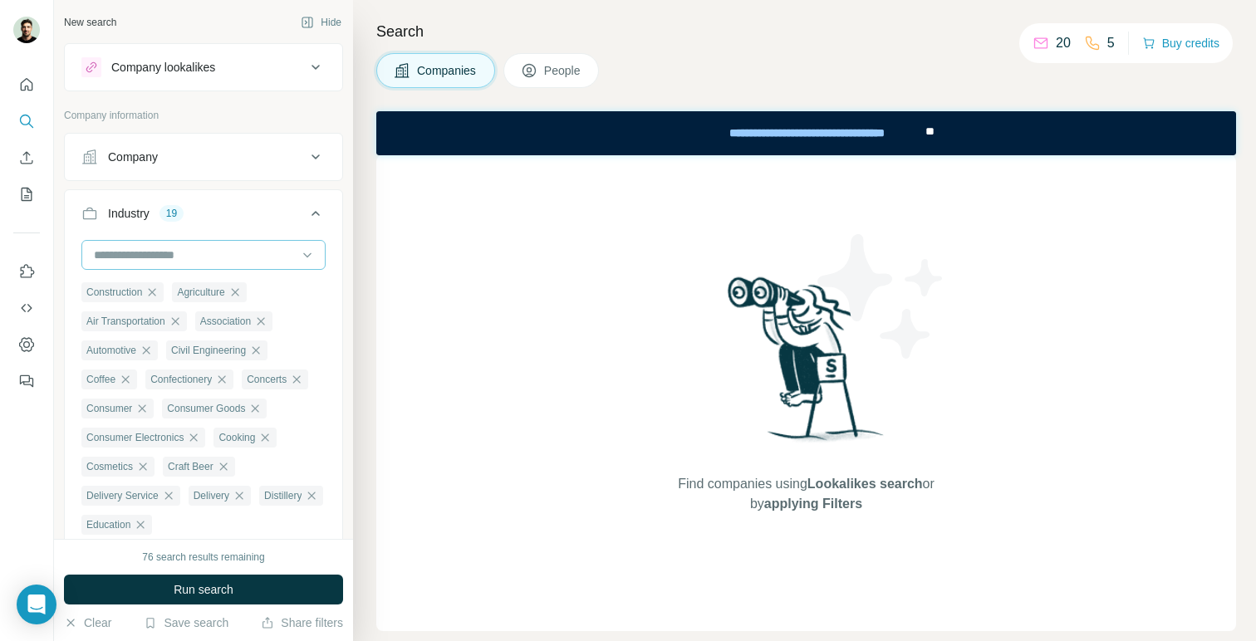
click at [287, 252] on input at bounding box center [194, 255] width 205 height 18
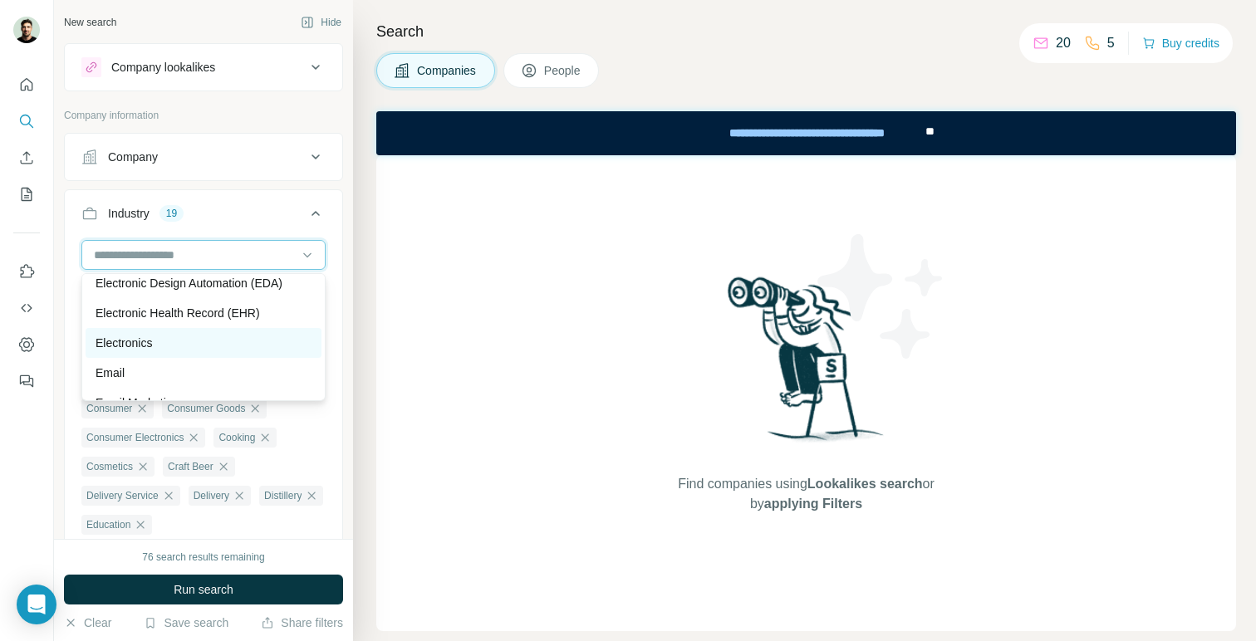
scroll to position [5640, 0]
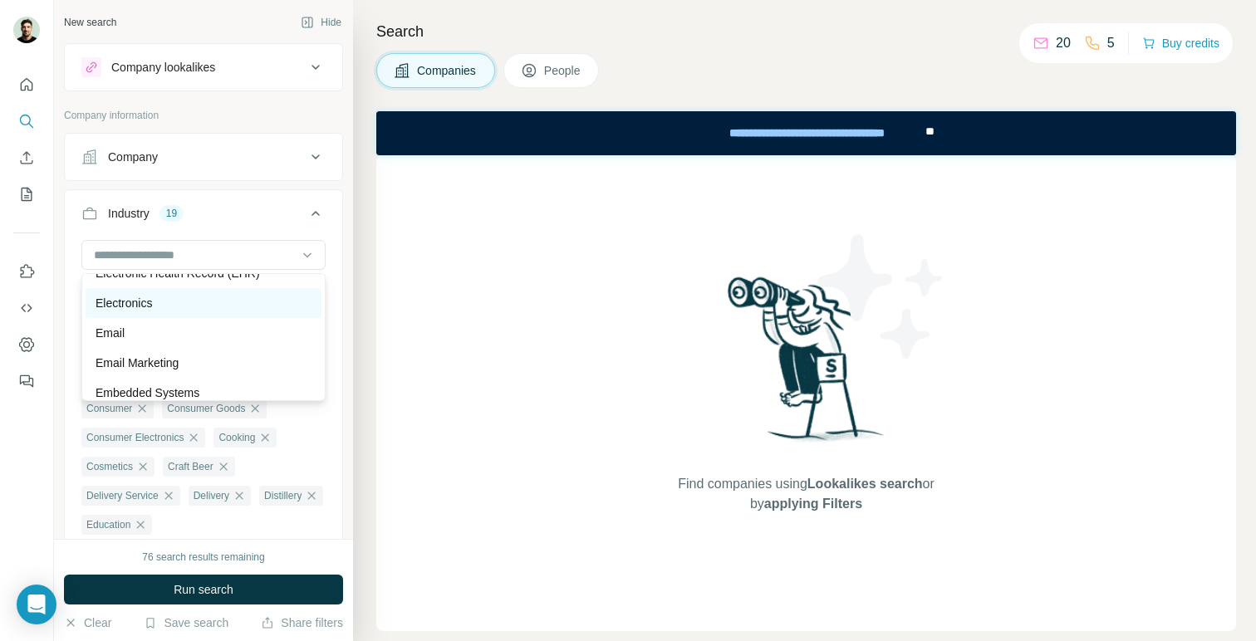
click at [261, 316] on div "Electronics" at bounding box center [204, 303] width 236 height 30
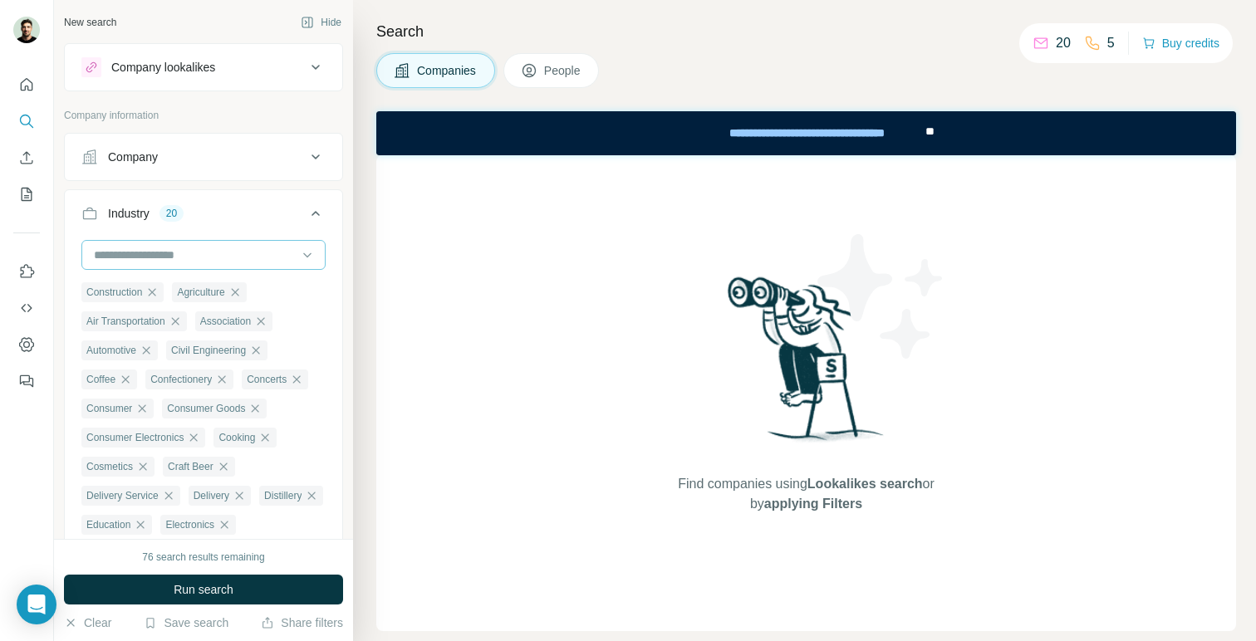
click at [277, 248] on input at bounding box center [194, 255] width 205 height 18
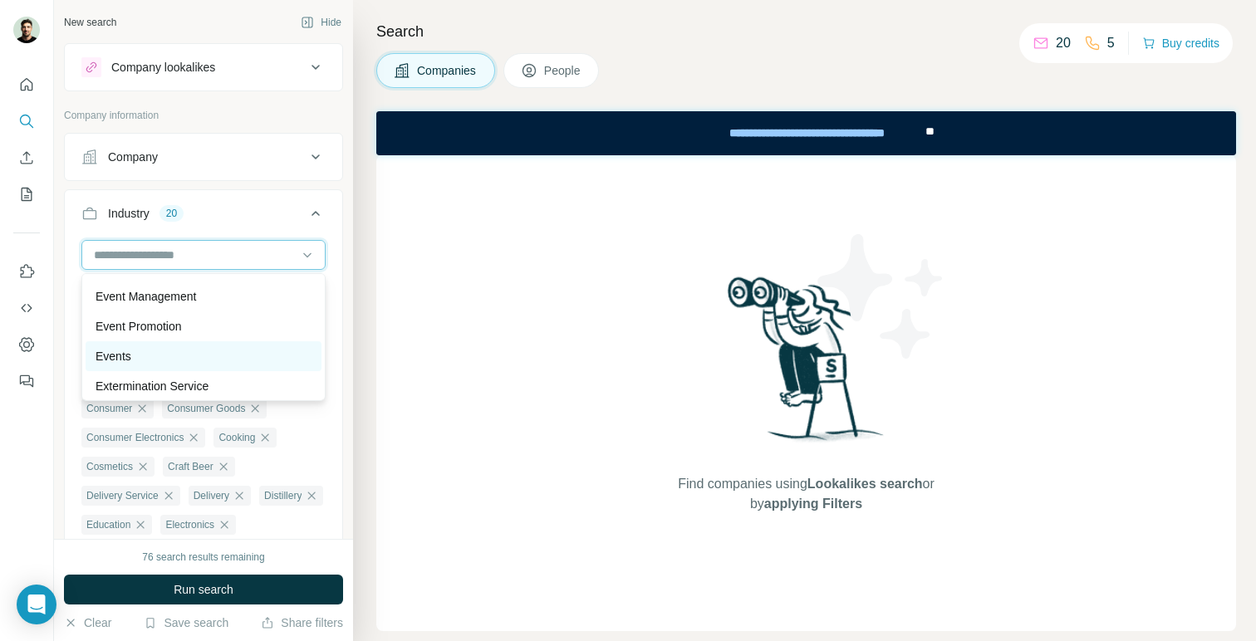
scroll to position [6217, 0]
click at [249, 346] on div "Events" at bounding box center [204, 354] width 216 height 17
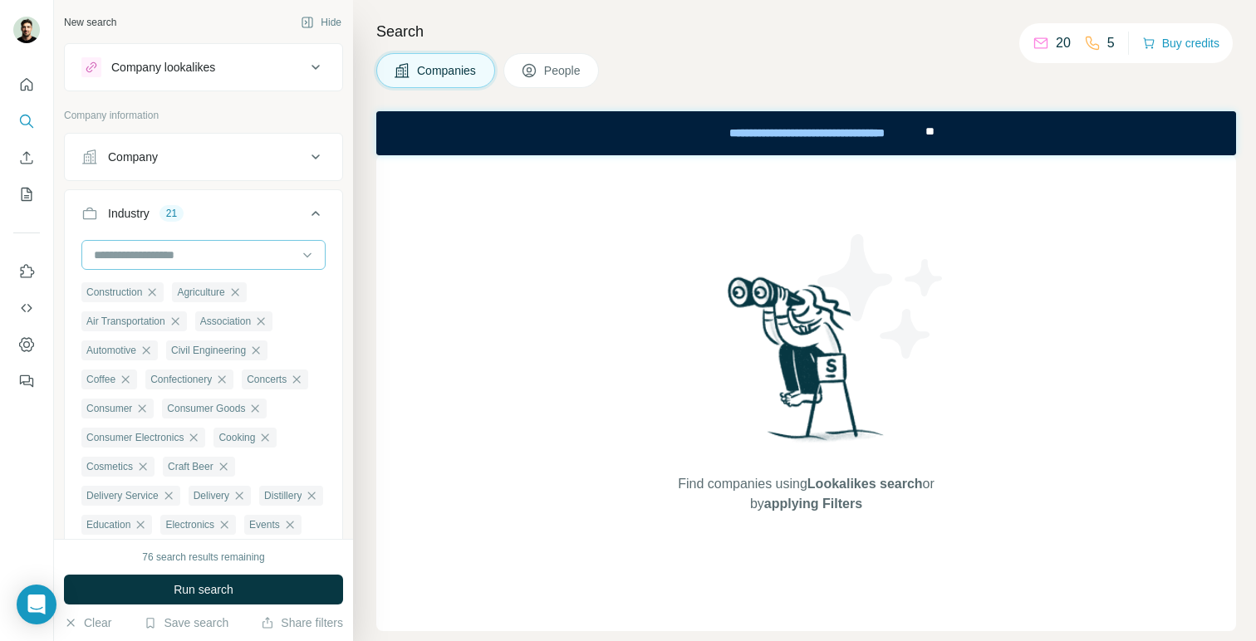
click at [272, 256] on input at bounding box center [194, 255] width 205 height 18
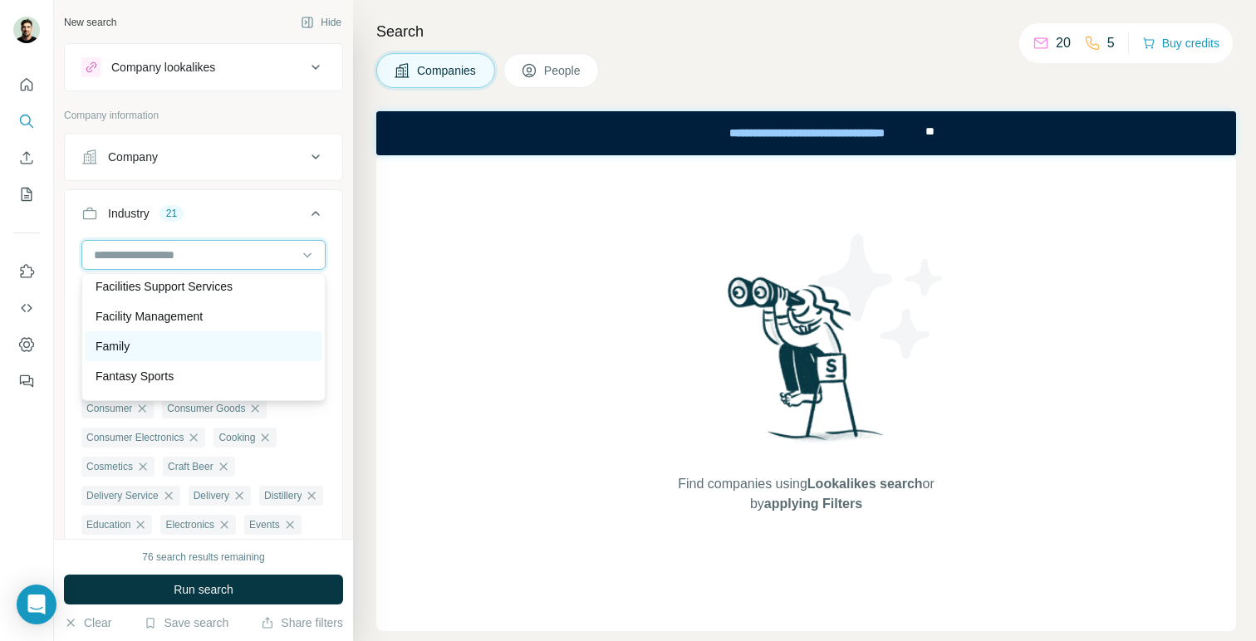
scroll to position [6364, 0]
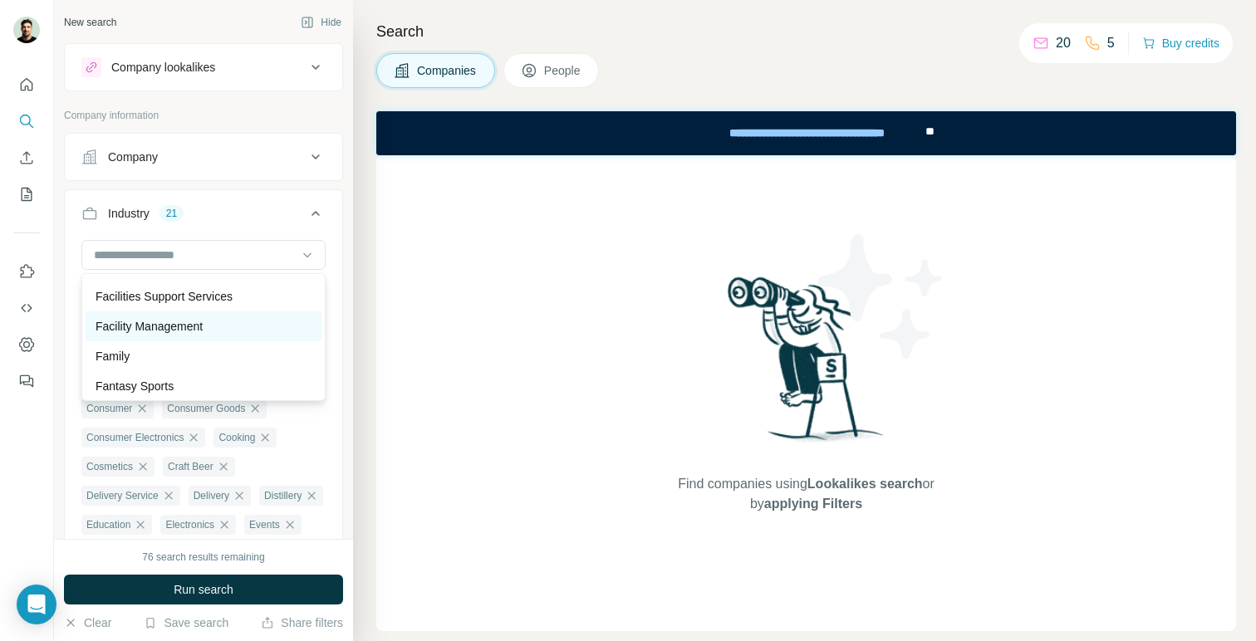
click at [261, 324] on div "Facility Management" at bounding box center [204, 326] width 216 height 17
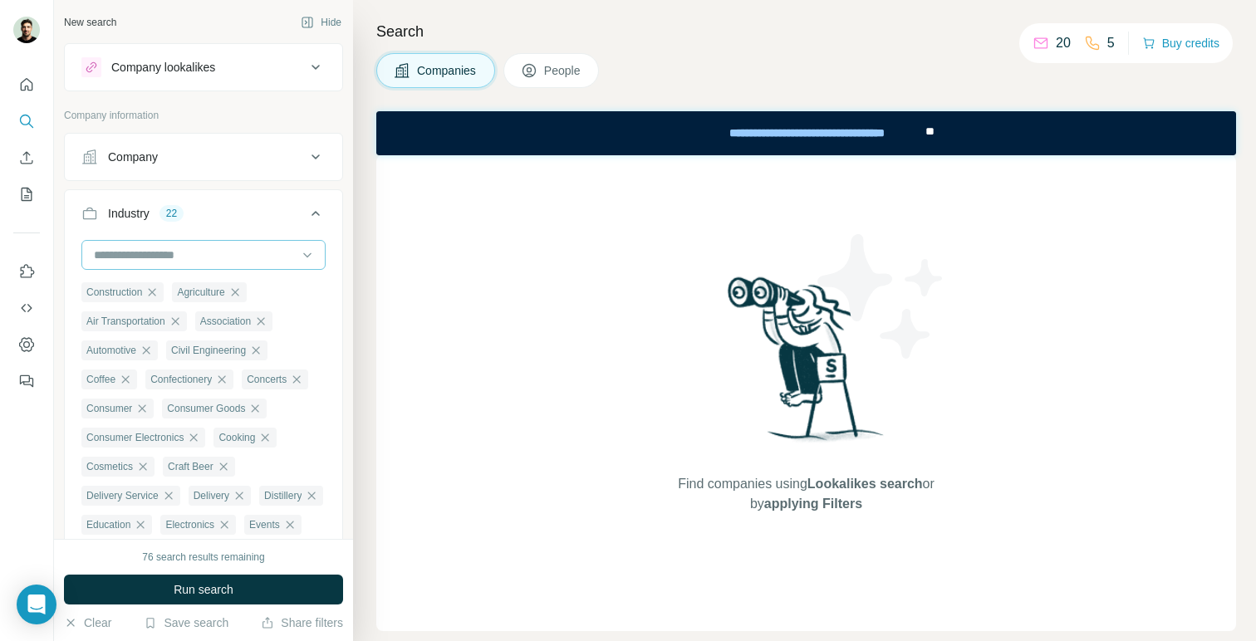
click at [271, 258] on input at bounding box center [194, 255] width 205 height 18
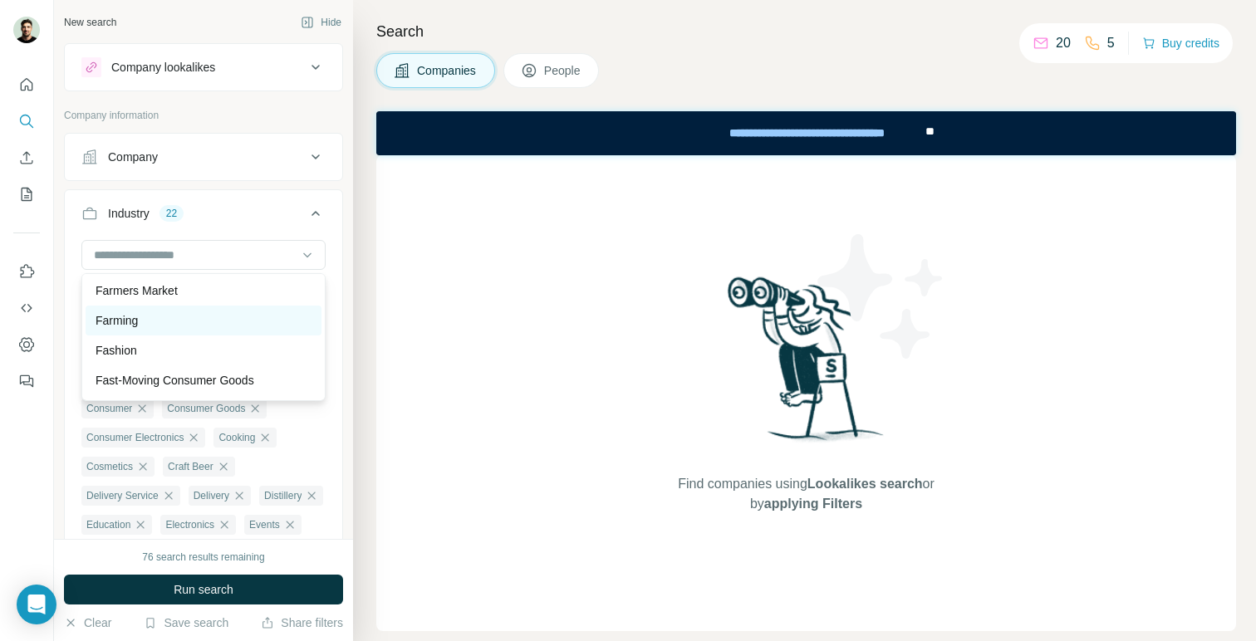
click at [265, 319] on div "Farming" at bounding box center [204, 320] width 216 height 17
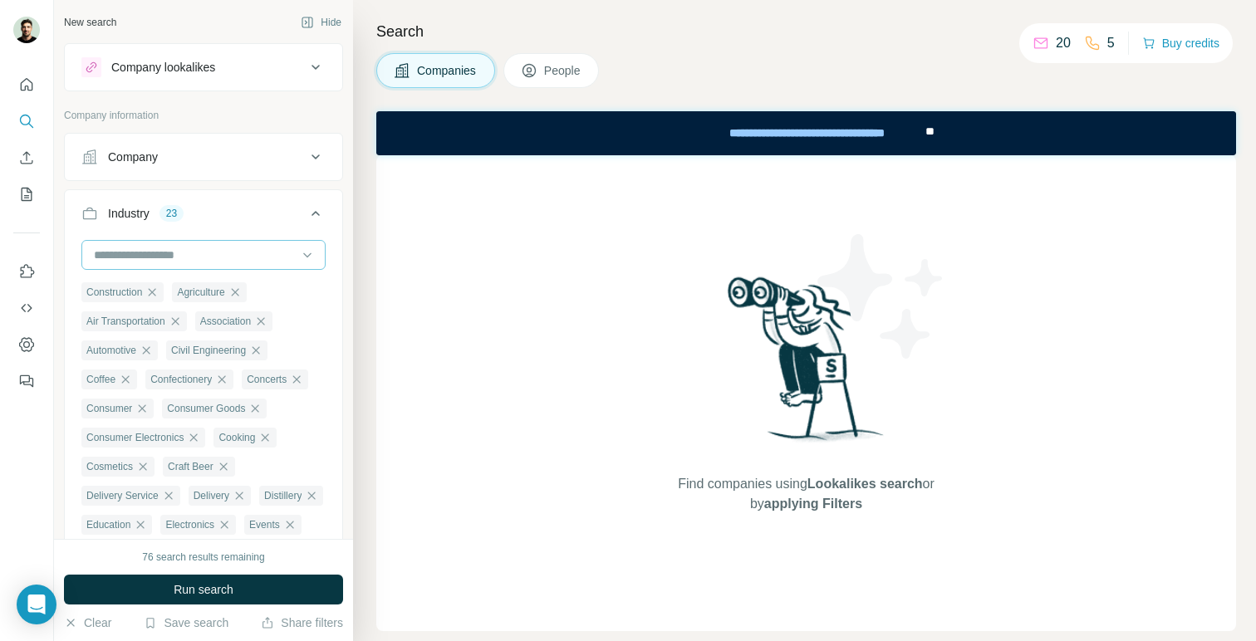
click at [280, 252] on input at bounding box center [194, 255] width 205 height 18
click at [265, 315] on div "Fashion" at bounding box center [204, 323] width 216 height 17
click at [285, 249] on input at bounding box center [194, 255] width 205 height 18
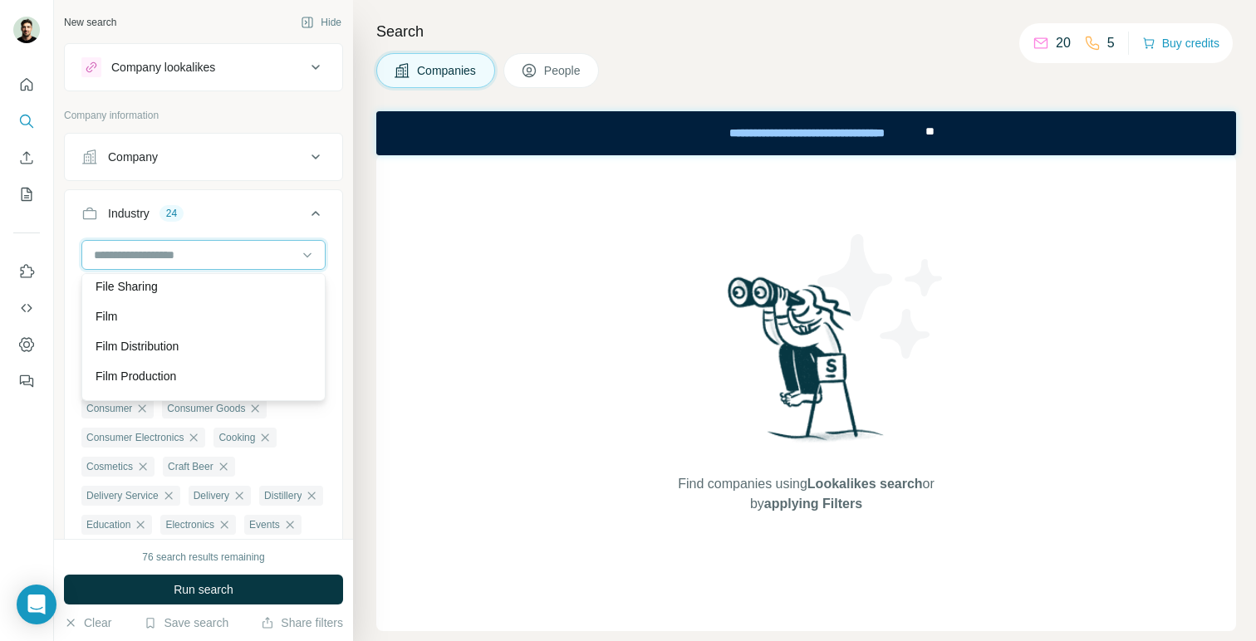
scroll to position [6669, 0]
click at [267, 315] on div "Film" at bounding box center [204, 320] width 216 height 17
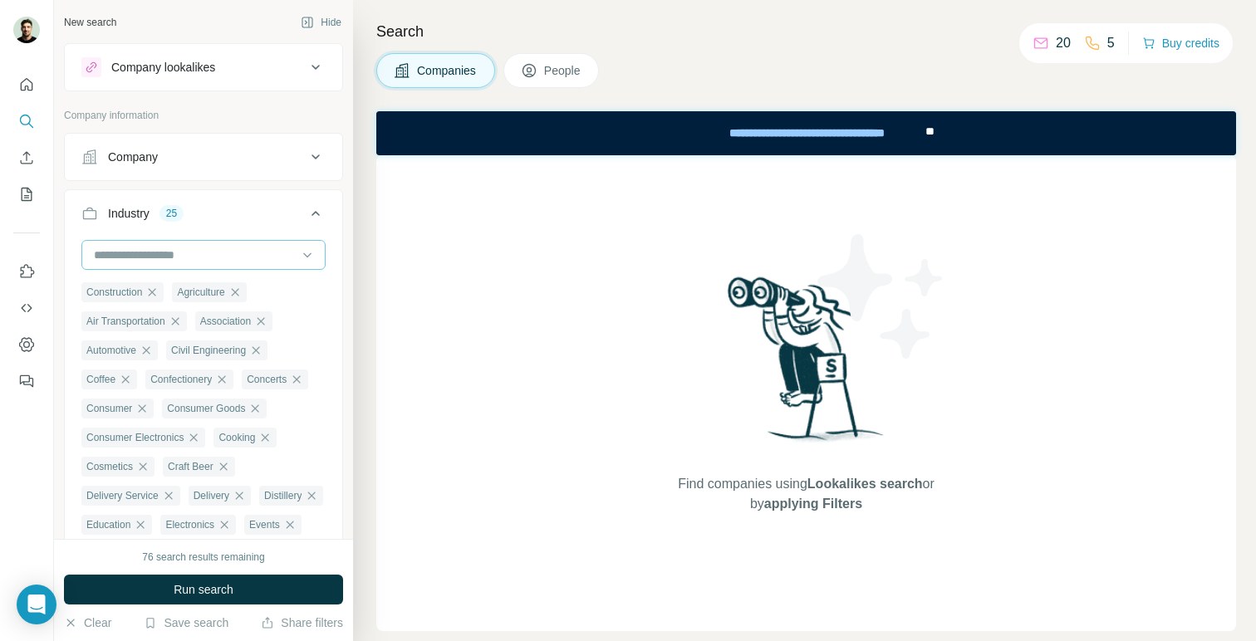
click at [282, 262] on input at bounding box center [194, 255] width 205 height 18
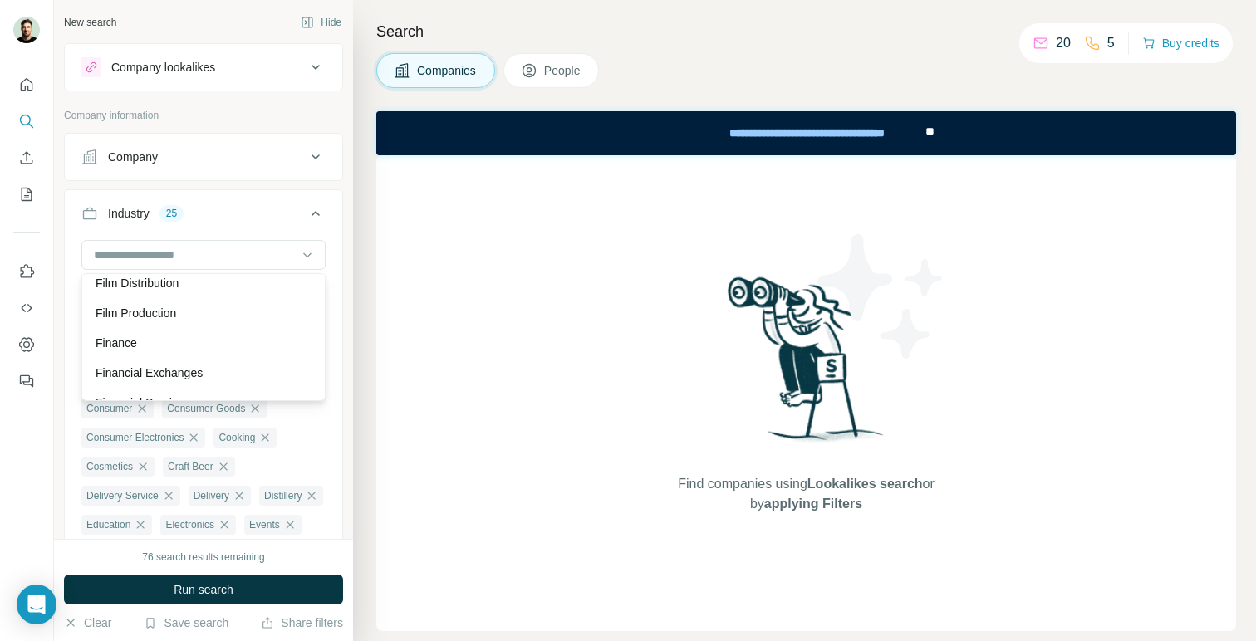
click at [272, 316] on div "Film Production" at bounding box center [204, 313] width 216 height 17
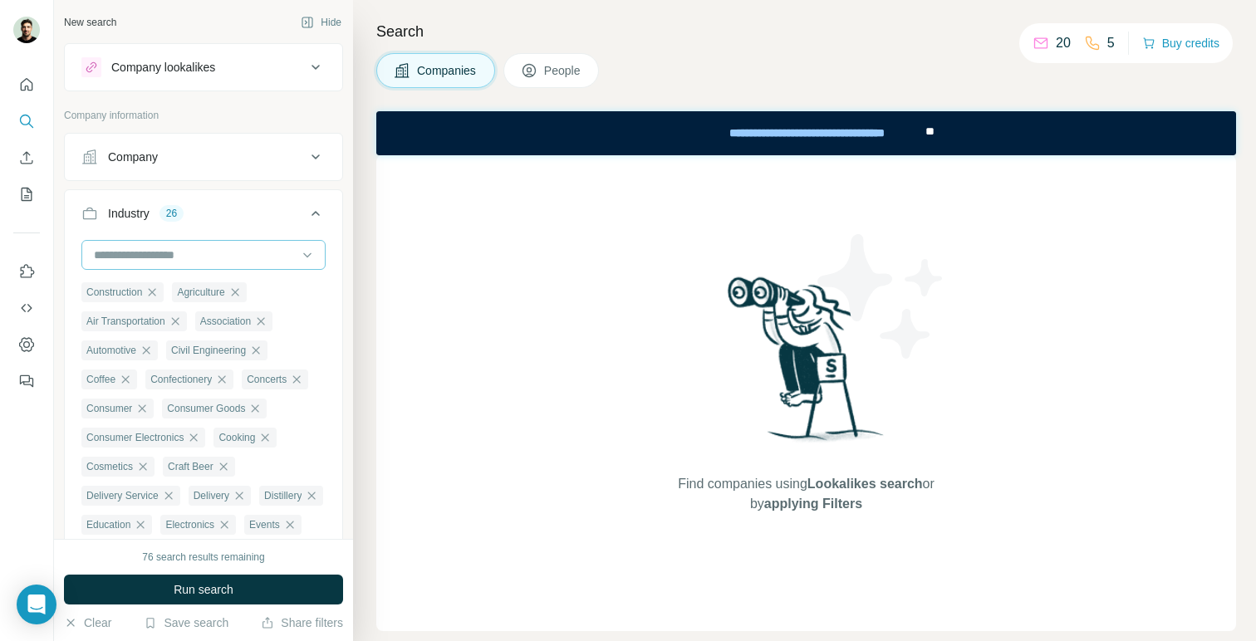
click at [282, 265] on div at bounding box center [194, 255] width 205 height 28
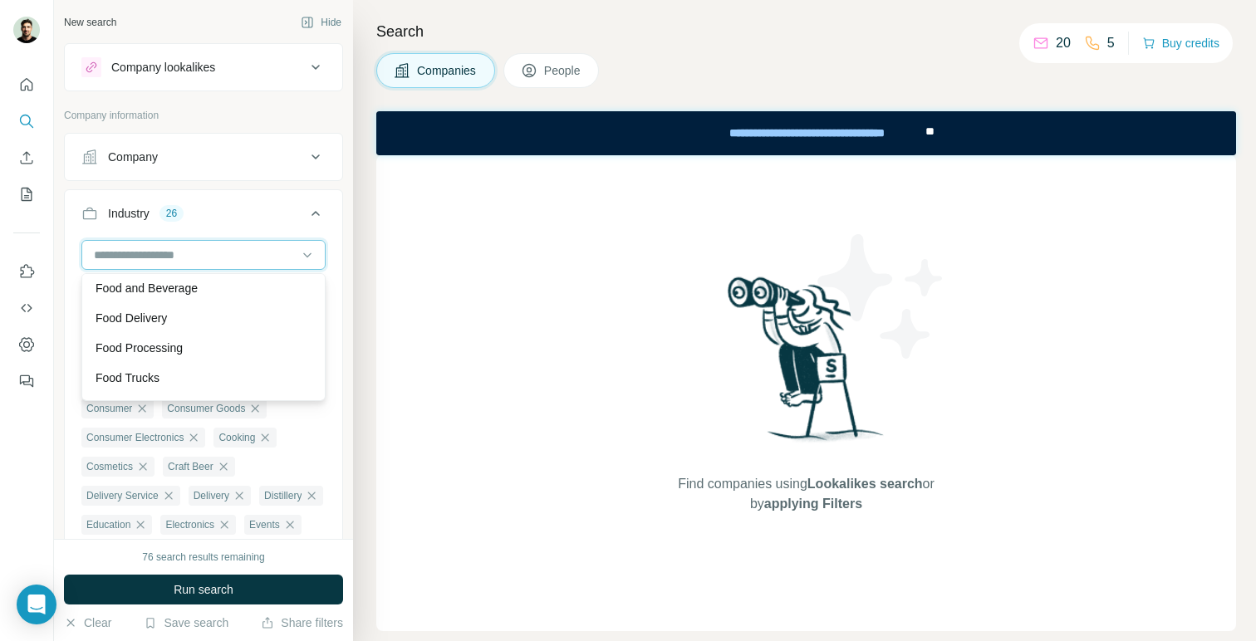
scroll to position [7035, 0]
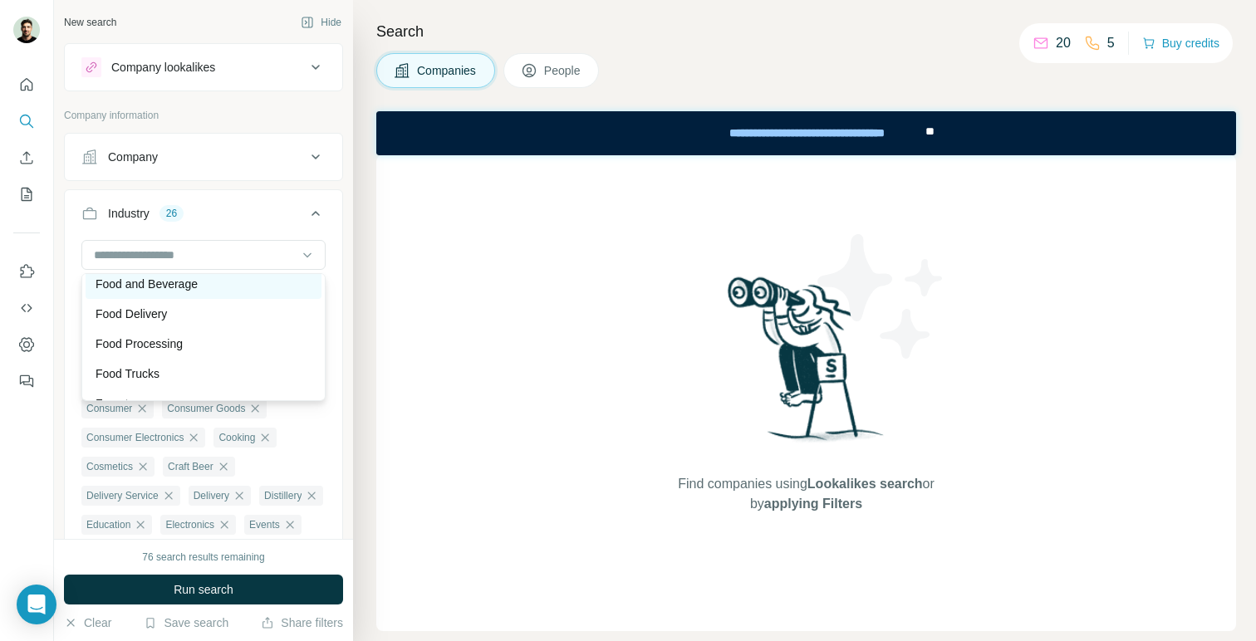
click at [278, 292] on div "Food and Beverage" at bounding box center [204, 284] width 216 height 17
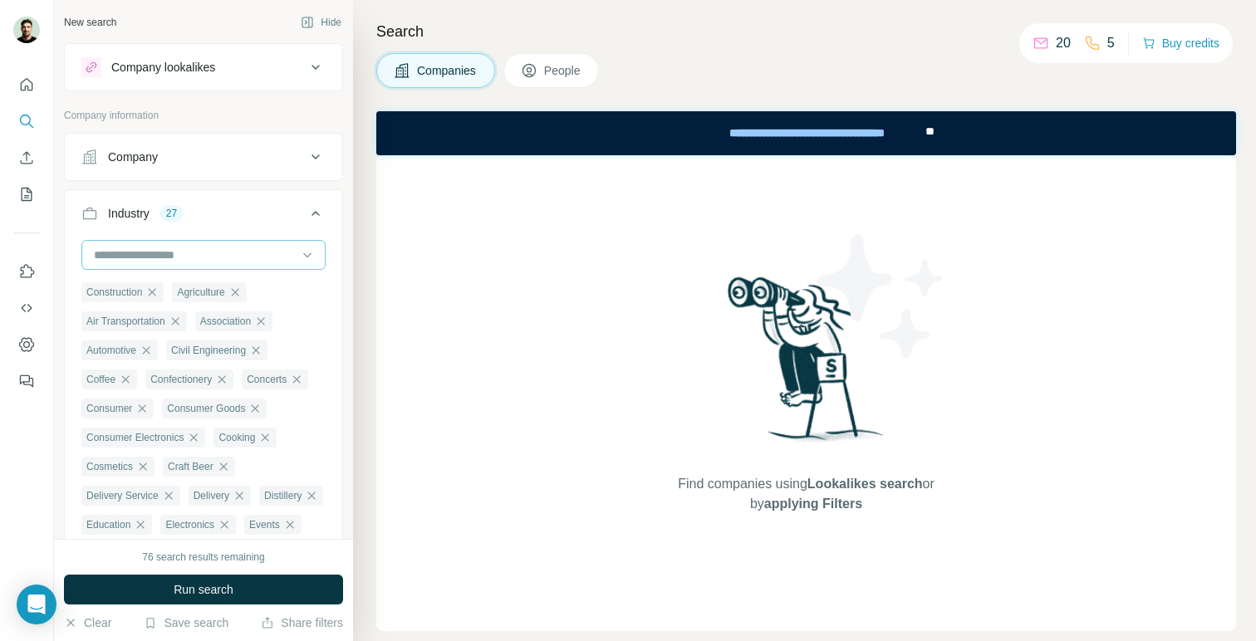
click at [282, 256] on input at bounding box center [194, 255] width 205 height 18
click at [288, 259] on input at bounding box center [194, 255] width 205 height 18
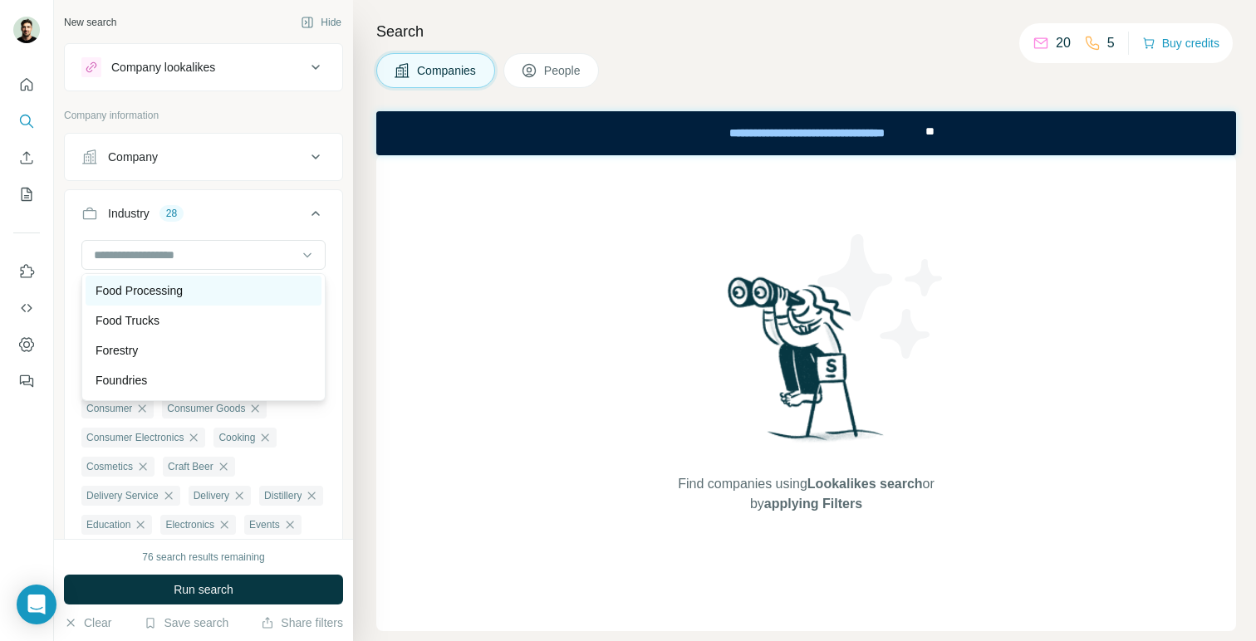
click at [281, 292] on div "Food Processing" at bounding box center [204, 290] width 216 height 17
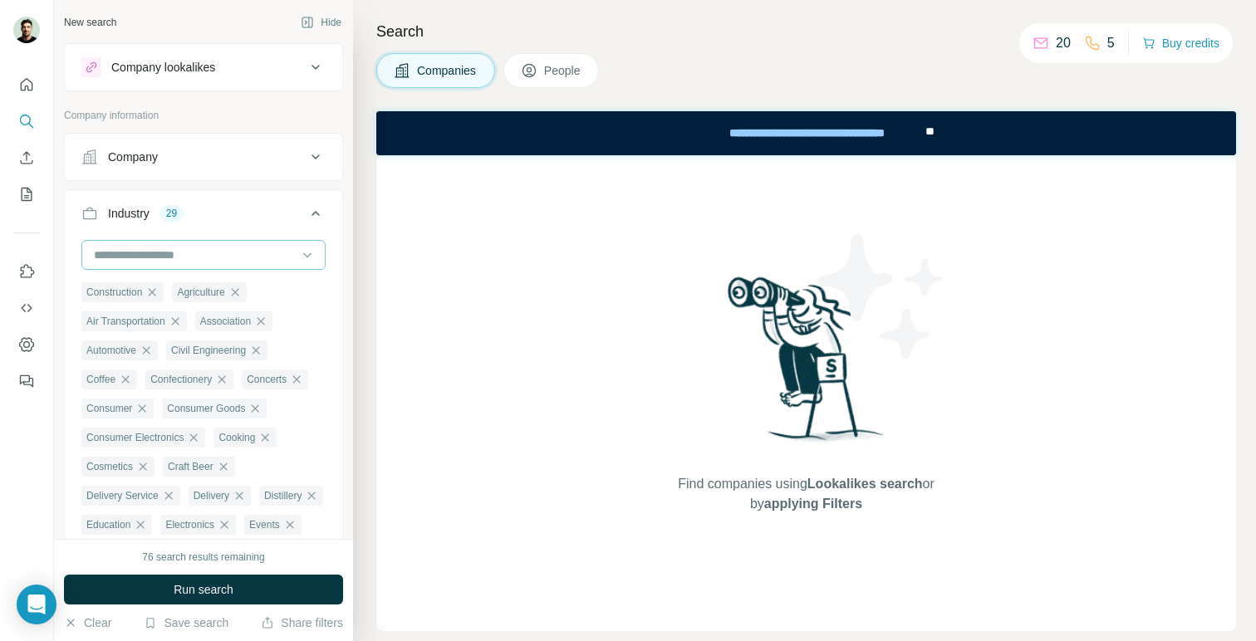
click at [290, 255] on input at bounding box center [194, 255] width 205 height 18
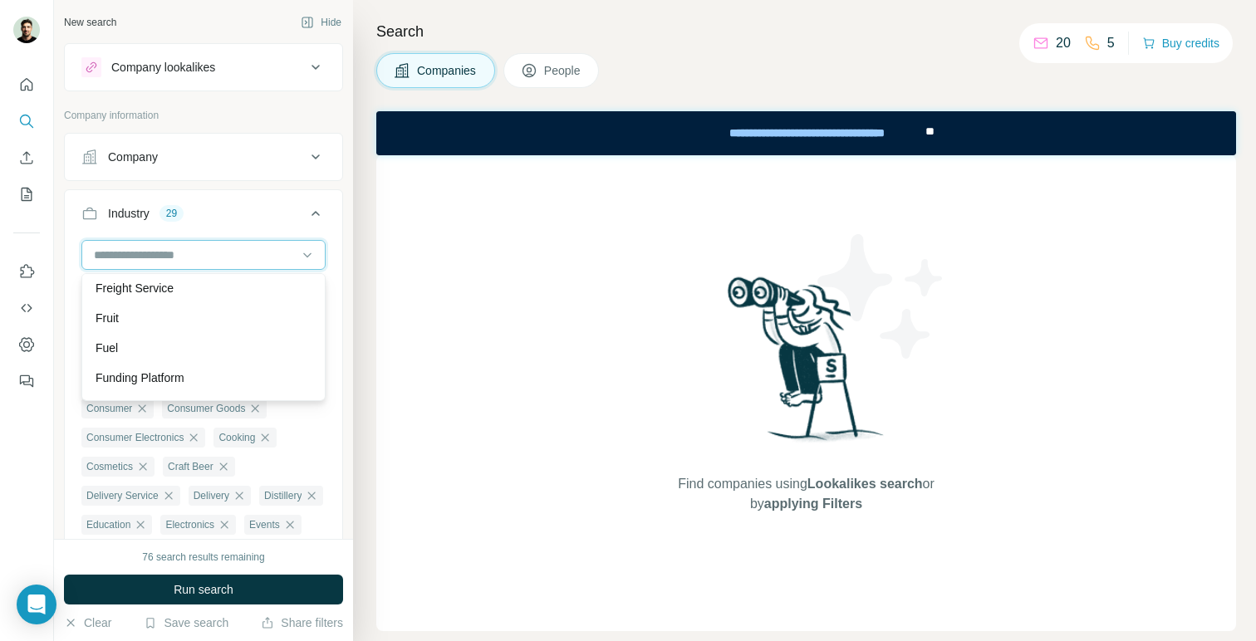
scroll to position [7263, 0]
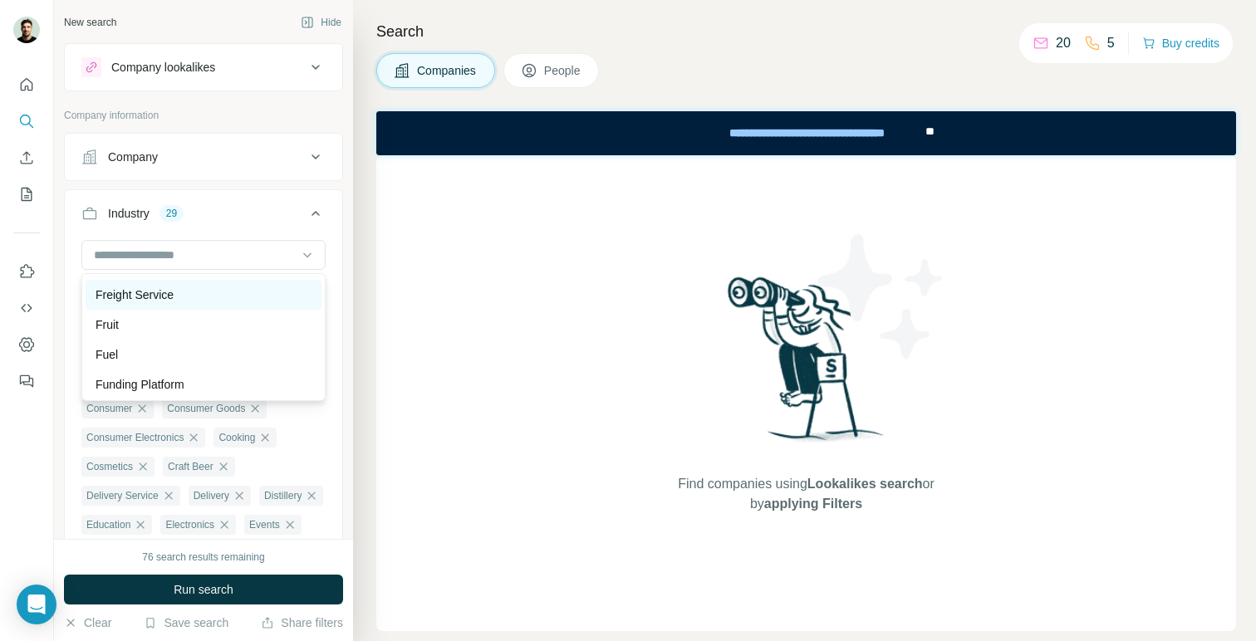
click at [287, 301] on div "Freight Service" at bounding box center [204, 295] width 216 height 17
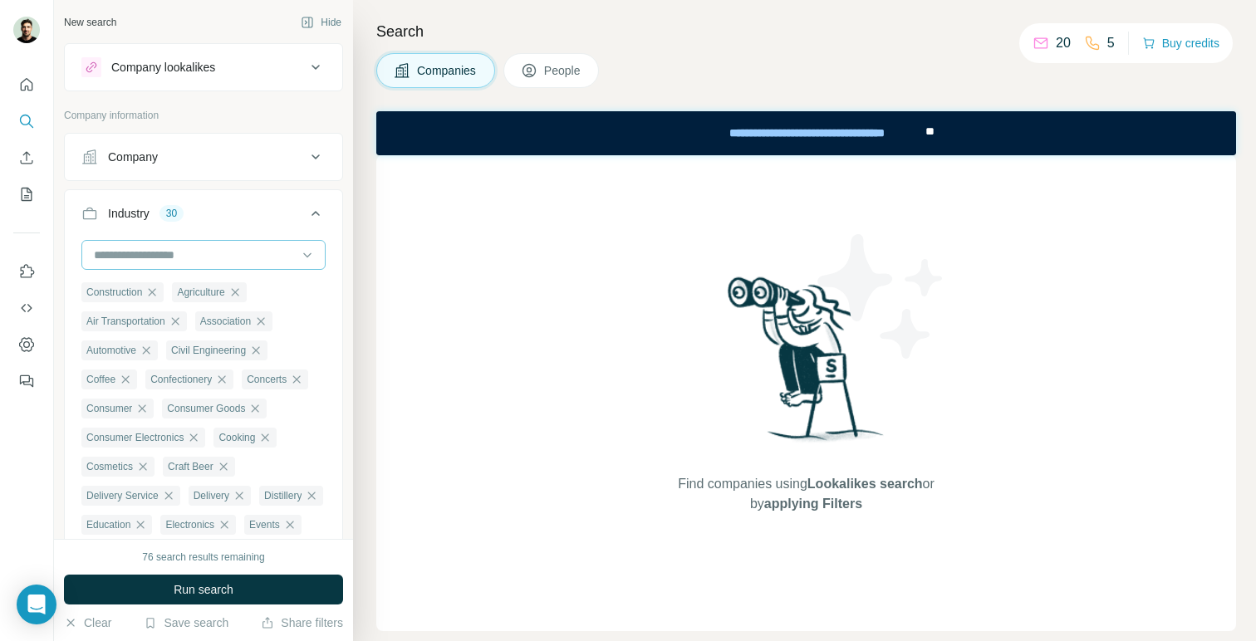
click at [297, 255] on div at bounding box center [203, 255] width 244 height 30
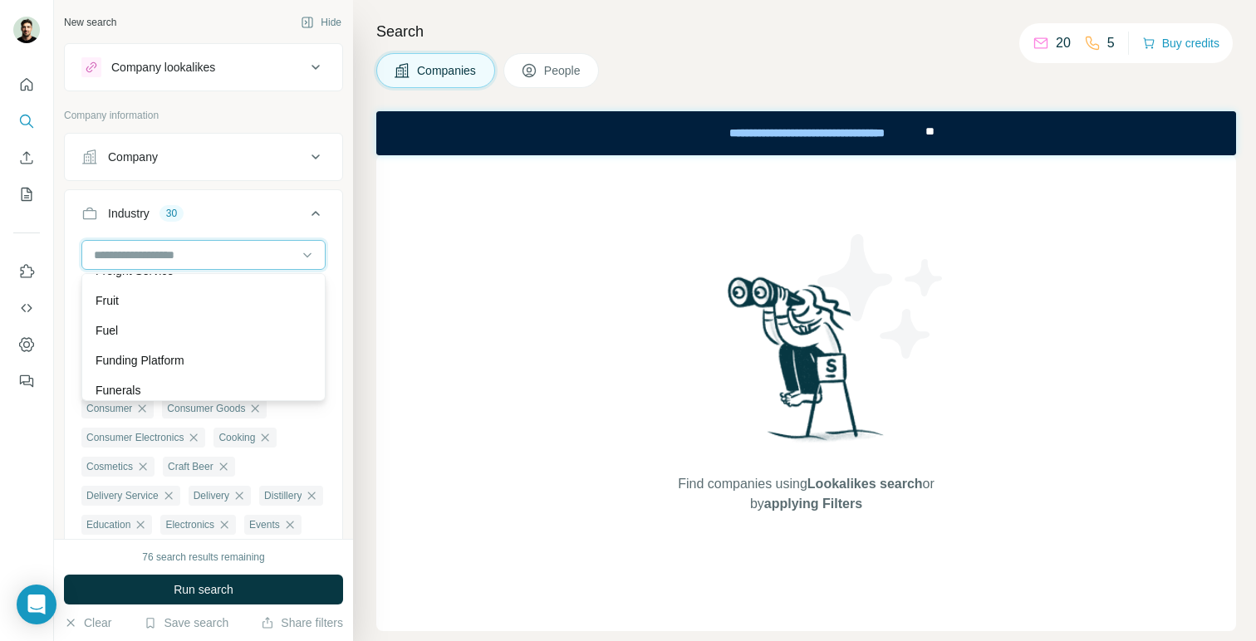
scroll to position [7289, 0]
click at [282, 326] on div "Fuel" at bounding box center [204, 329] width 216 height 17
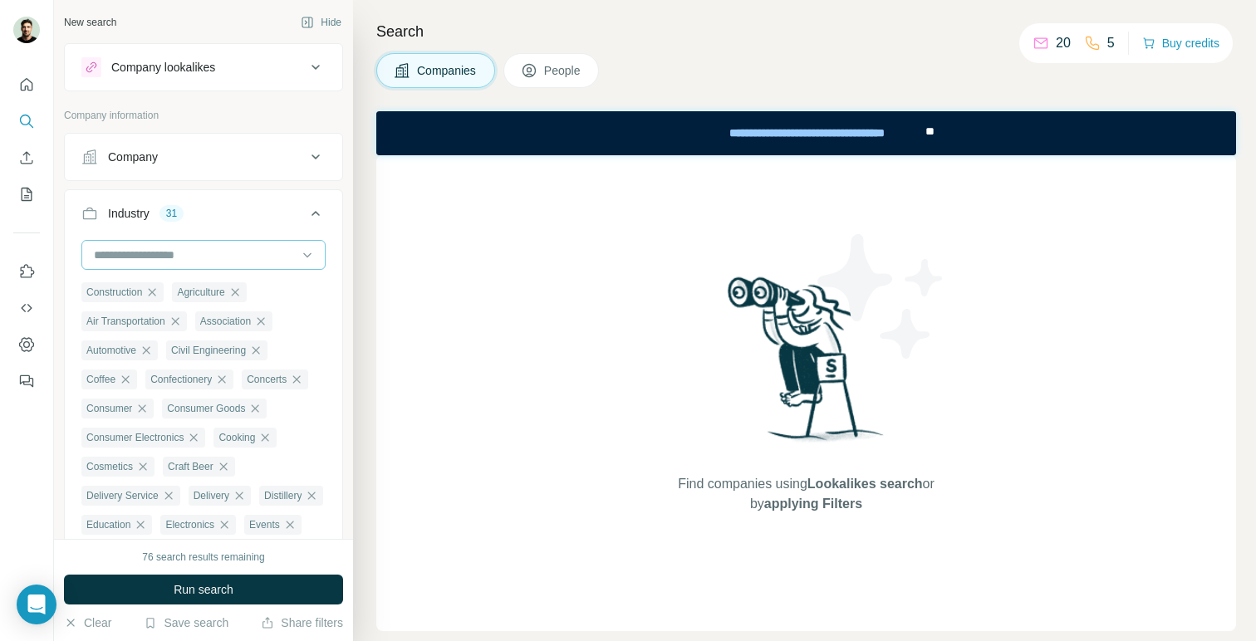
click at [285, 260] on input at bounding box center [194, 255] width 205 height 18
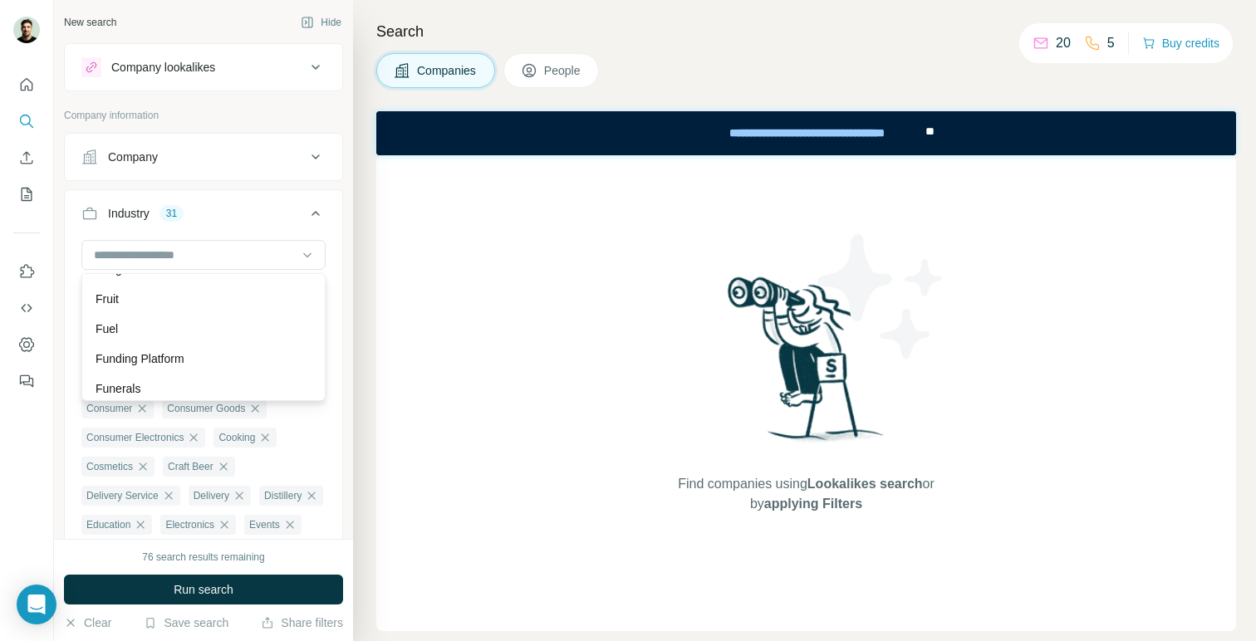
click at [277, 302] on div "Fruit" at bounding box center [204, 299] width 216 height 17
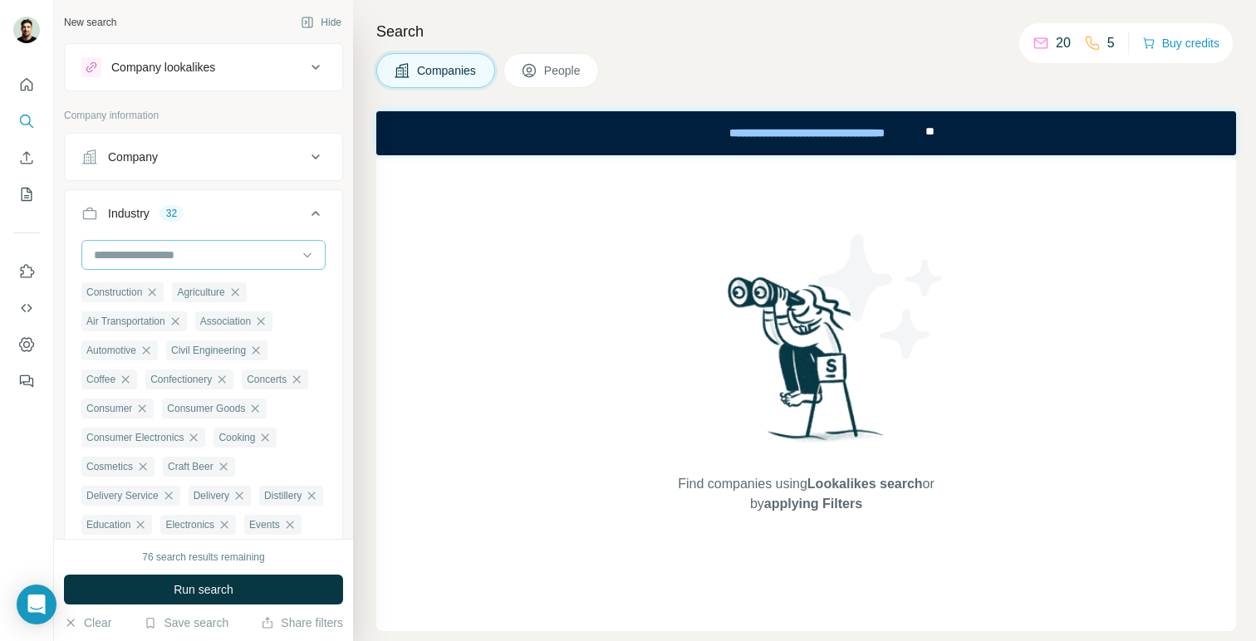
click at [291, 252] on input at bounding box center [194, 255] width 205 height 18
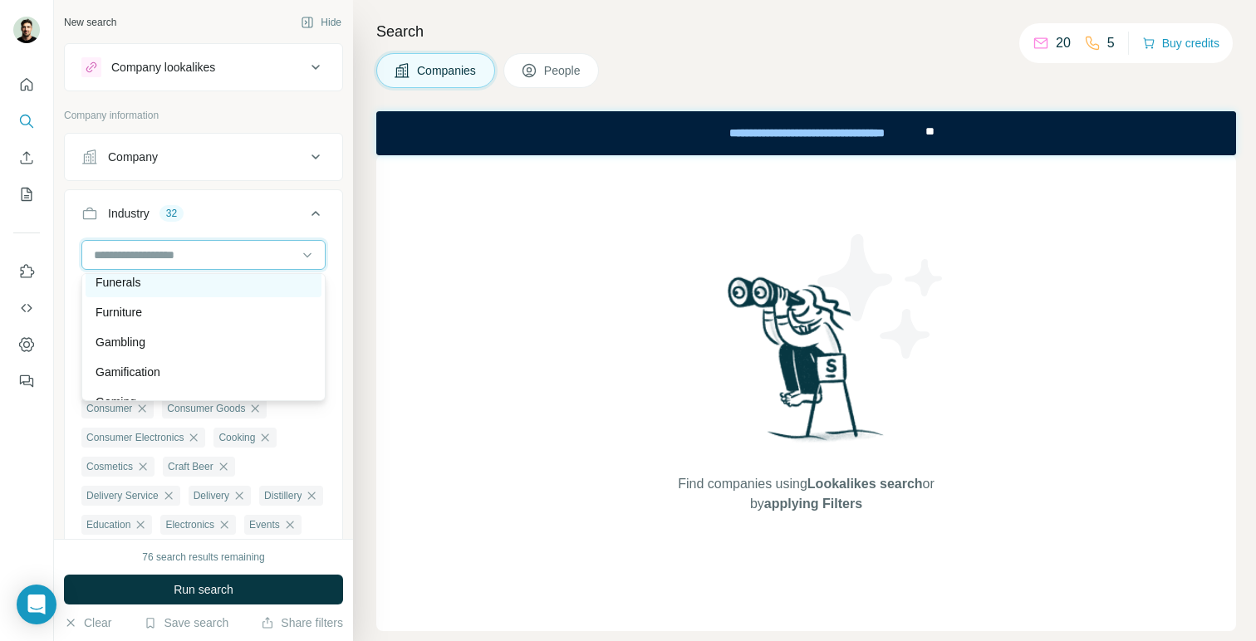
scroll to position [7396, 0]
click at [275, 311] on div "Furniture" at bounding box center [204, 311] width 216 height 17
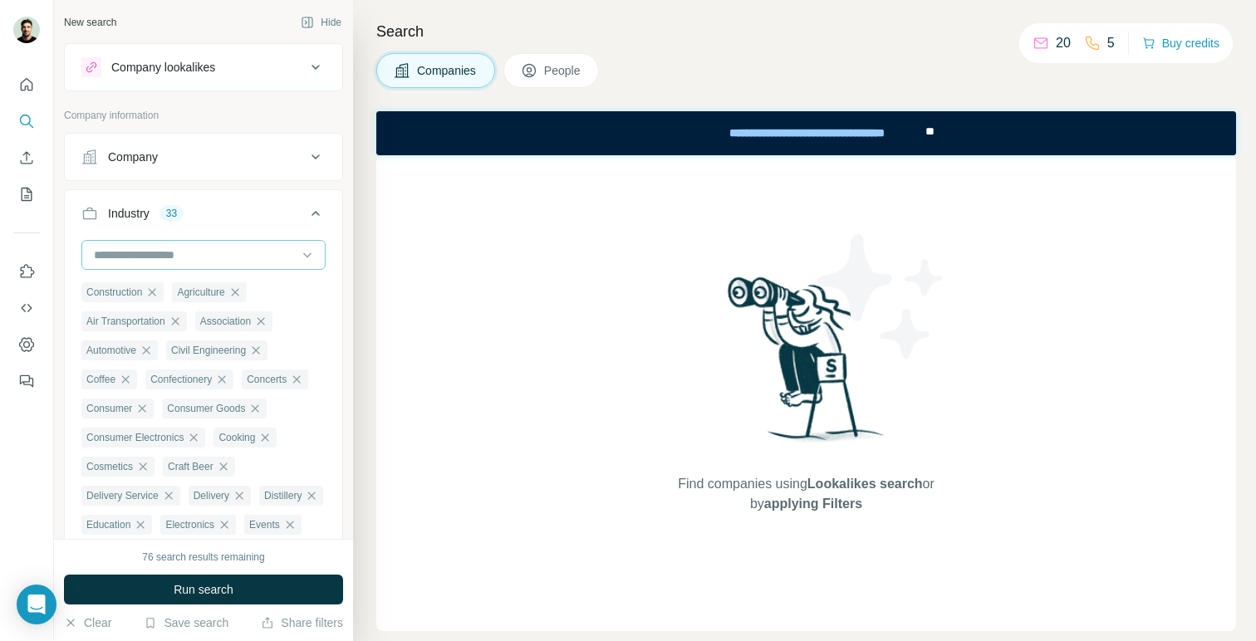
click at [282, 252] on input at bounding box center [194, 255] width 205 height 18
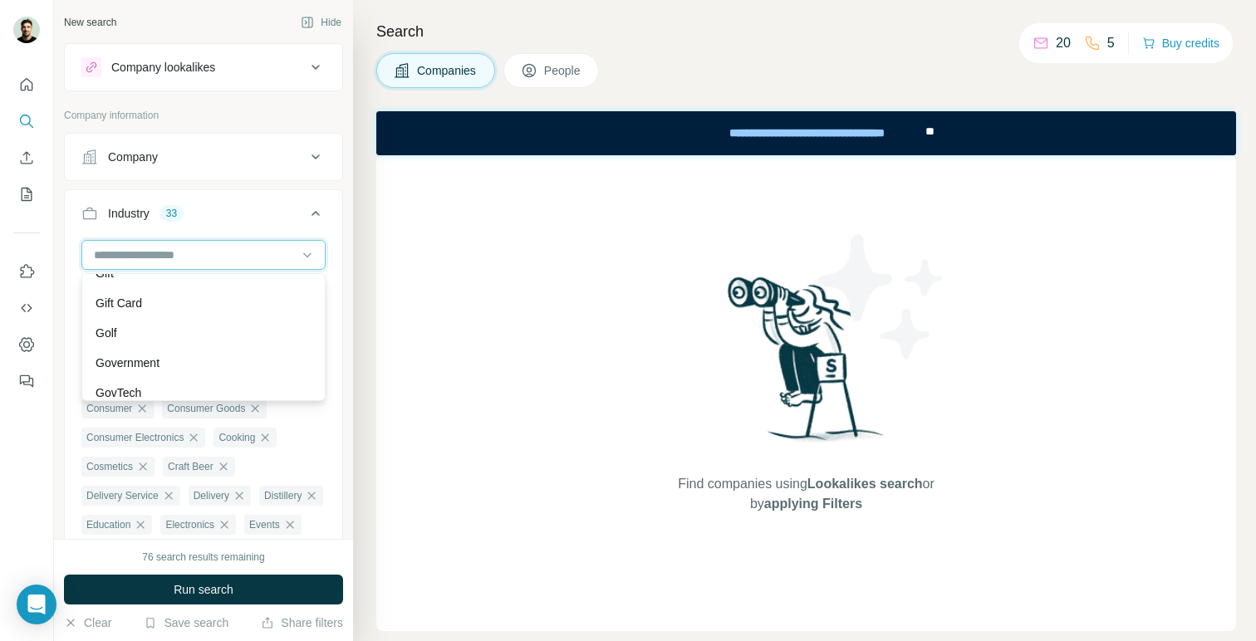
scroll to position [7628, 0]
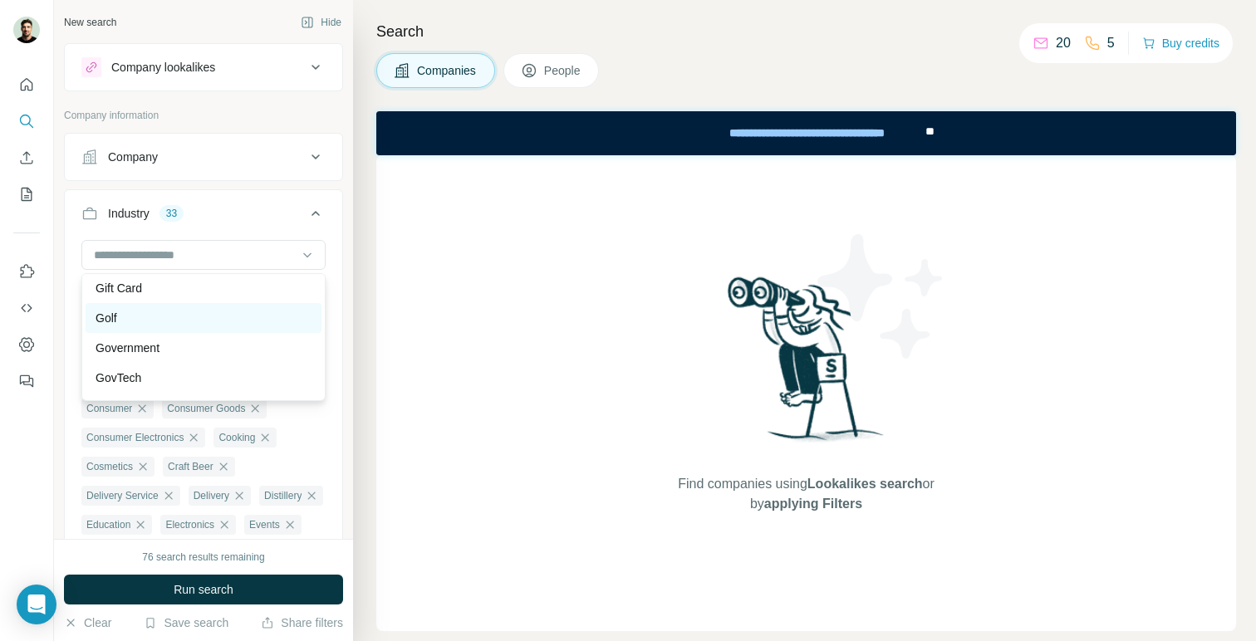
click at [272, 311] on div "Golf" at bounding box center [204, 318] width 216 height 17
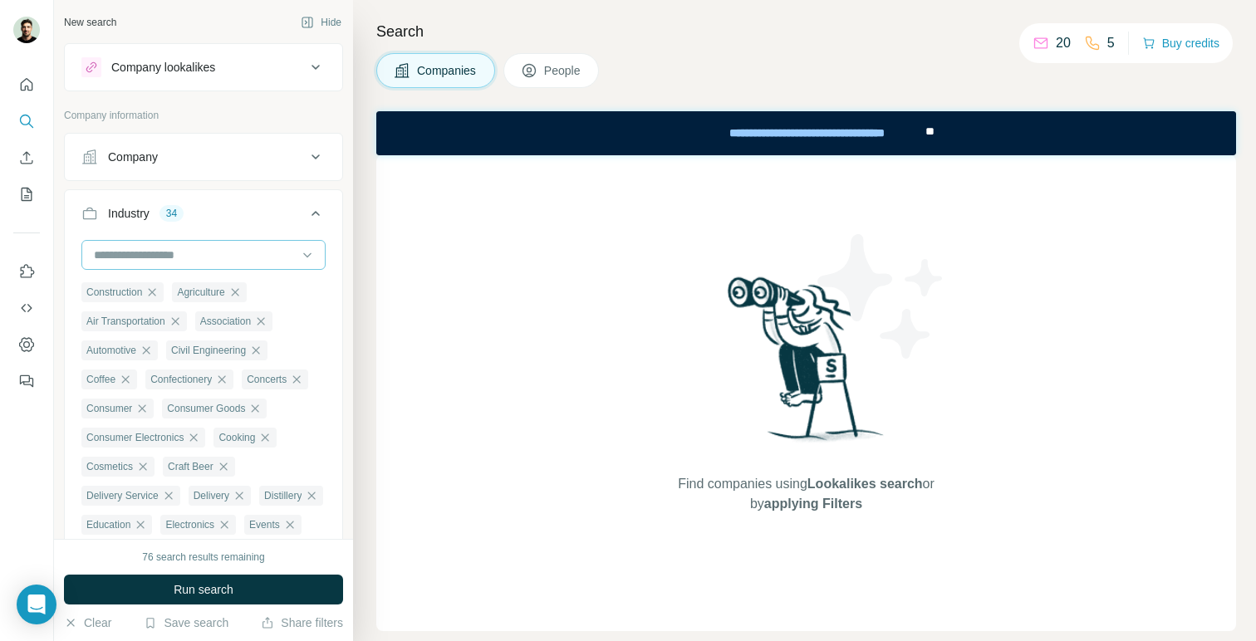
click at [277, 259] on input at bounding box center [194, 255] width 205 height 18
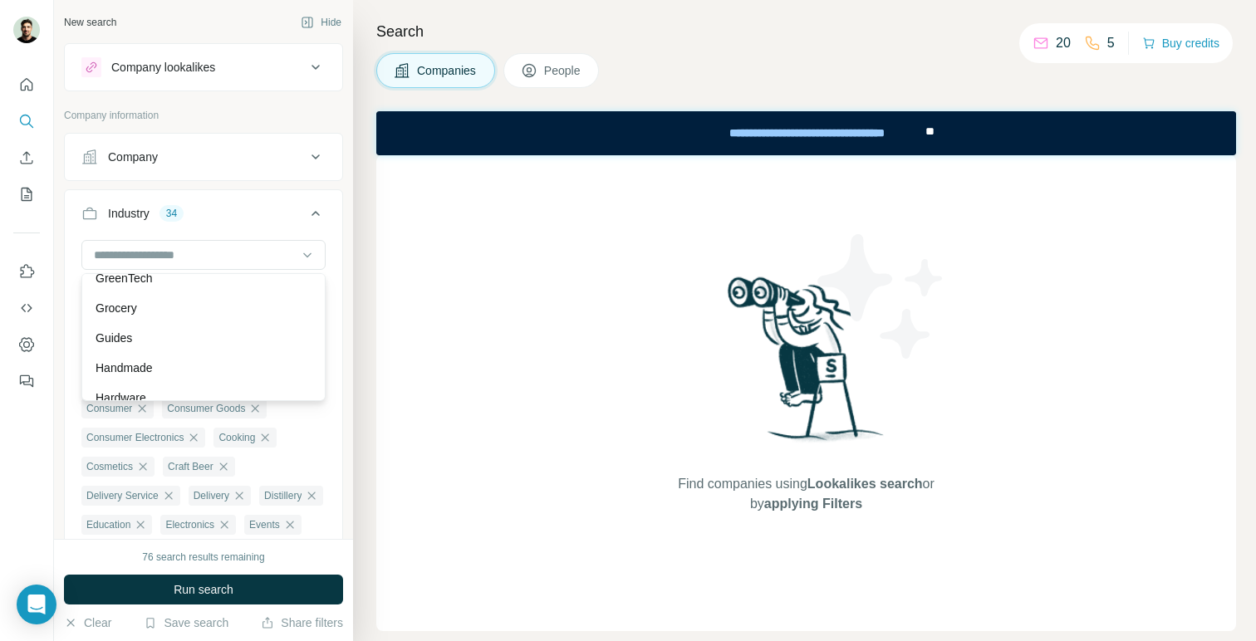
scroll to position [7849, 0]
click at [267, 317] on div "Grocery" at bounding box center [204, 307] width 236 height 30
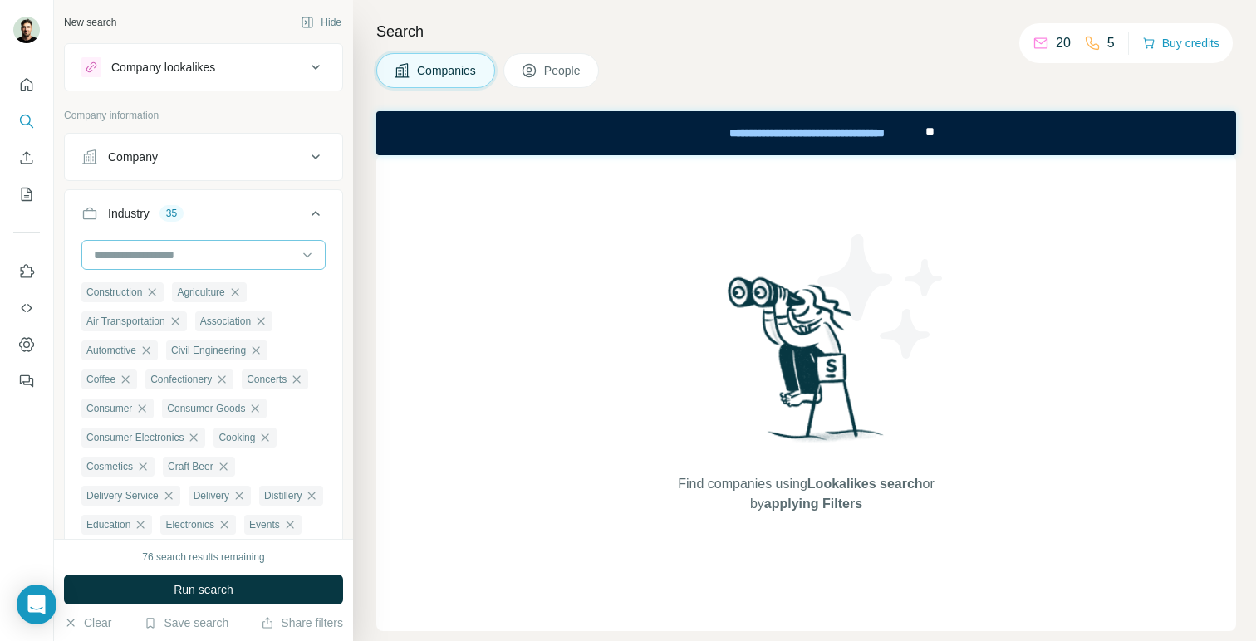
click at [284, 261] on input at bounding box center [194, 255] width 205 height 18
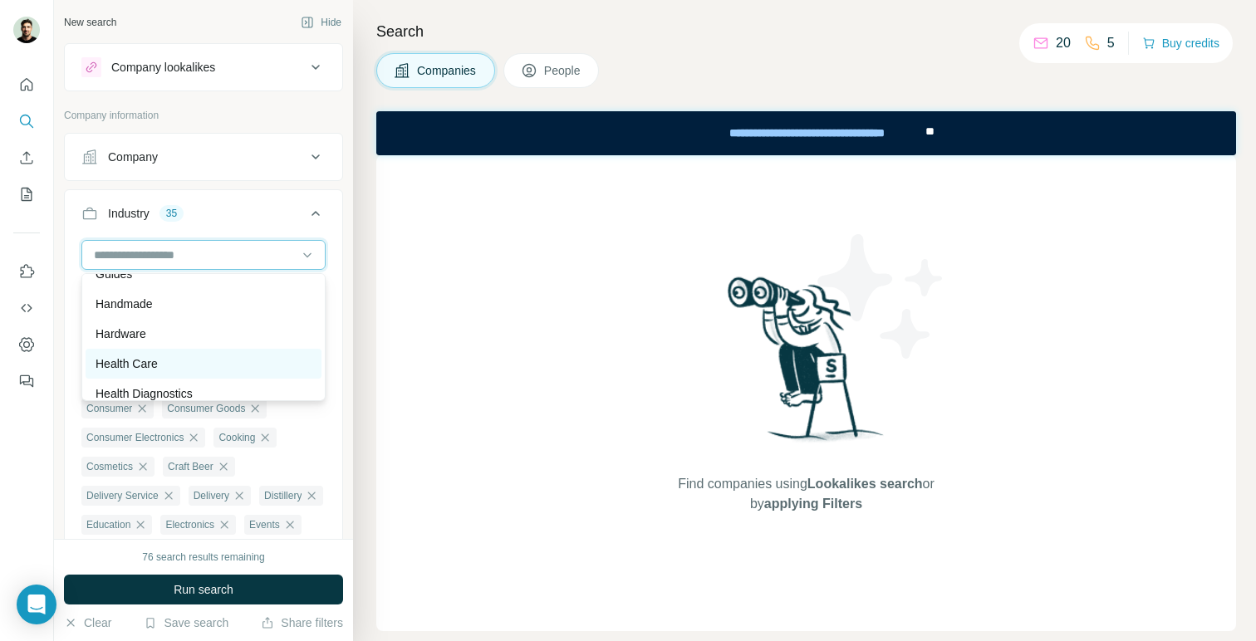
scroll to position [7909, 0]
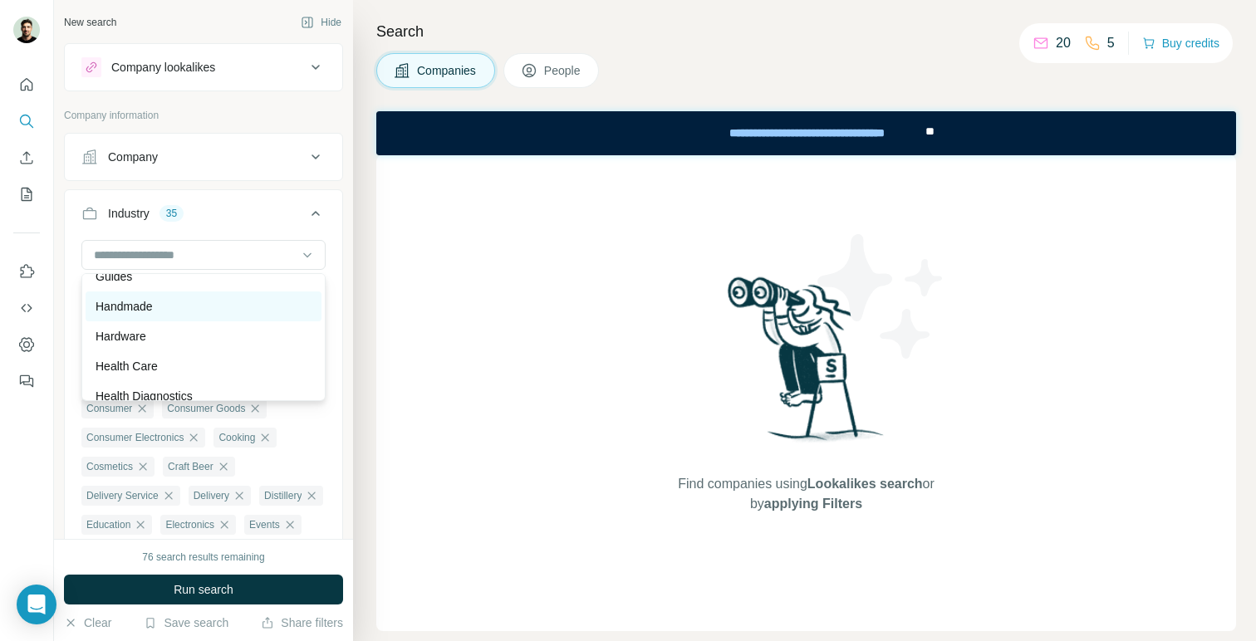
click at [279, 312] on div "Handmade" at bounding box center [204, 306] width 216 height 17
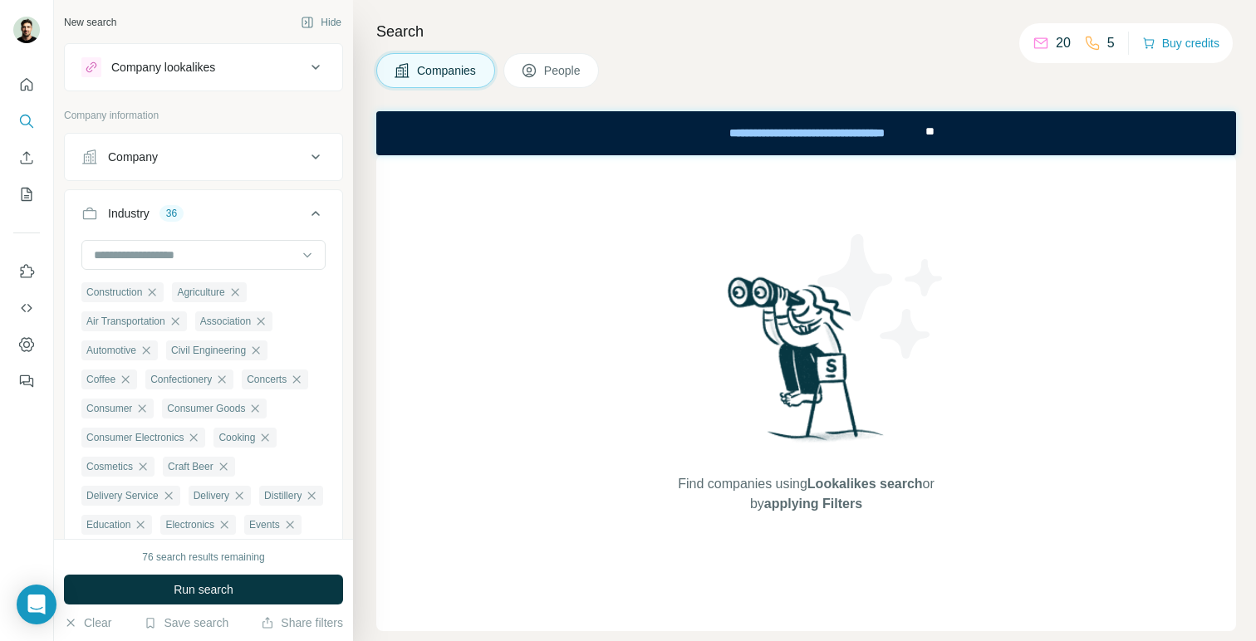
click at [286, 271] on div at bounding box center [203, 256] width 244 height 33
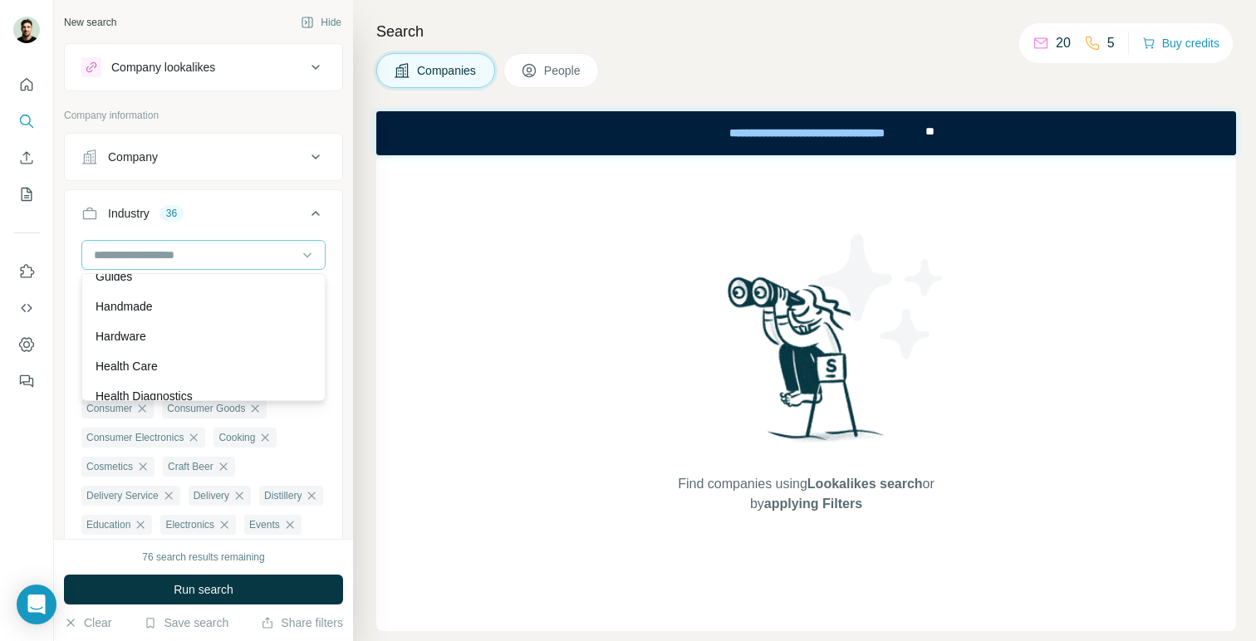
click at [287, 264] on div at bounding box center [194, 255] width 205 height 28
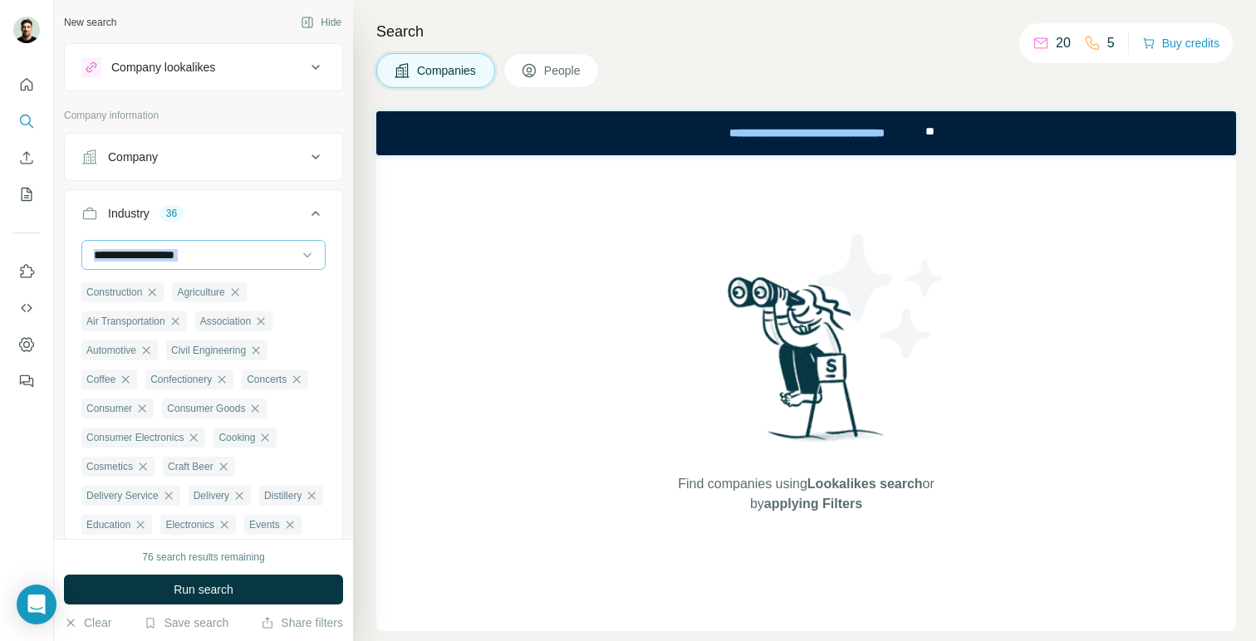
click at [287, 264] on div at bounding box center [194, 255] width 205 height 28
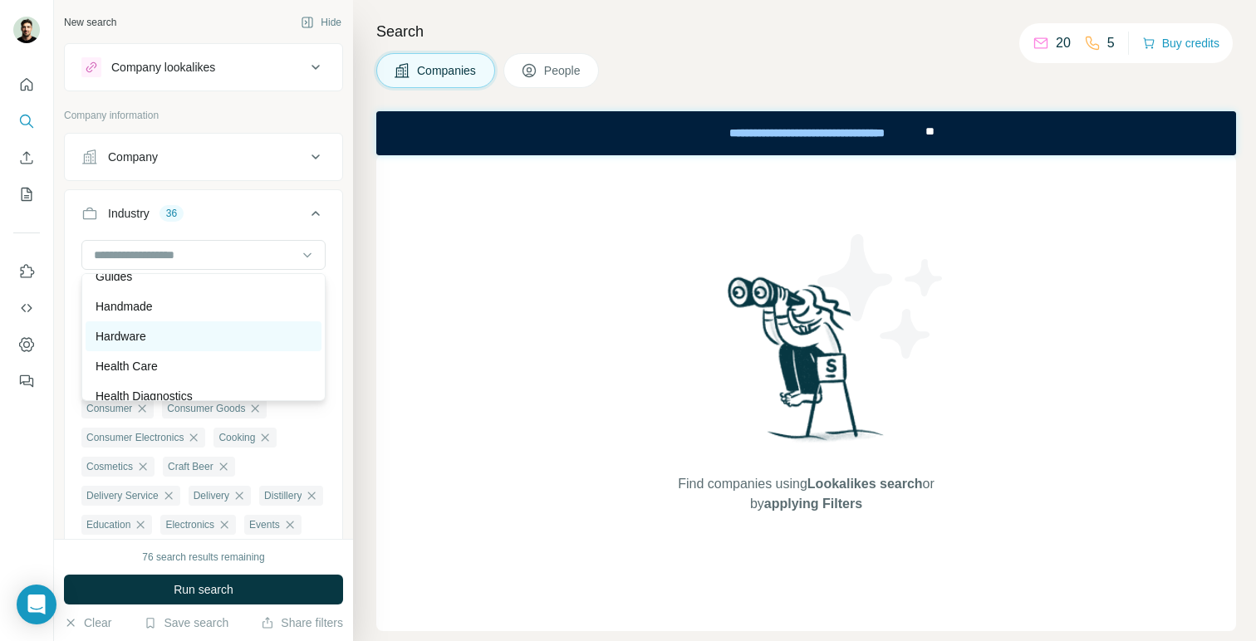
click at [264, 340] on div "Hardware" at bounding box center [204, 336] width 216 height 17
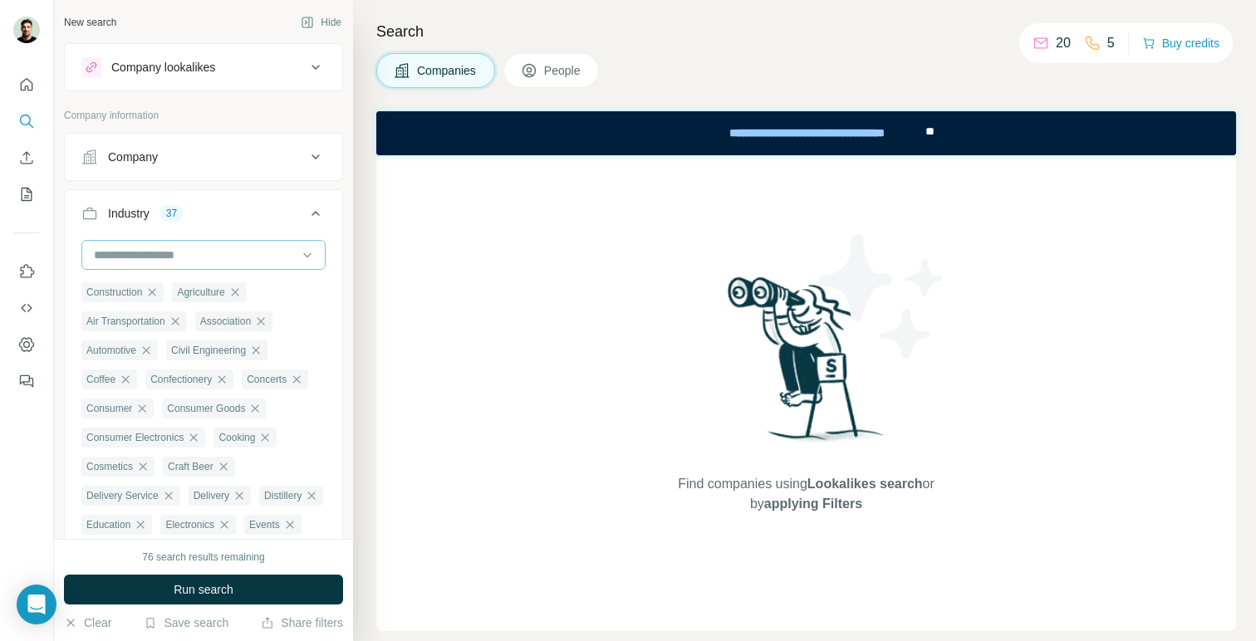
click at [287, 254] on input at bounding box center [194, 255] width 205 height 18
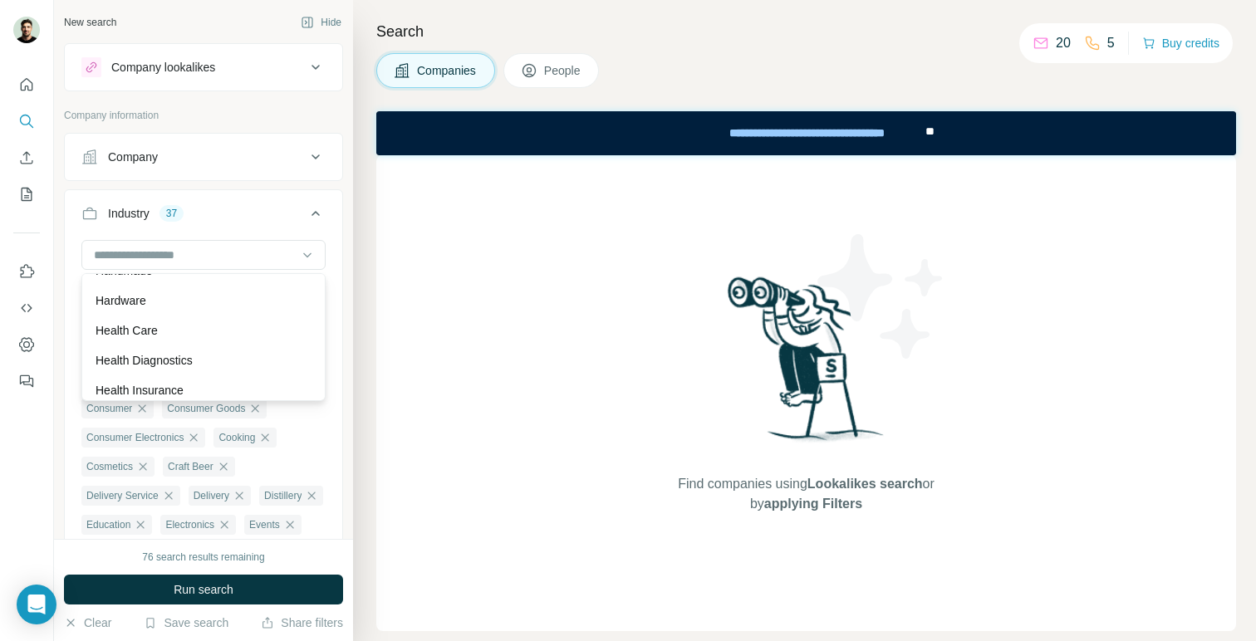
scroll to position [7947, 0]
click at [239, 321] on div "Health Care" at bounding box center [204, 329] width 216 height 17
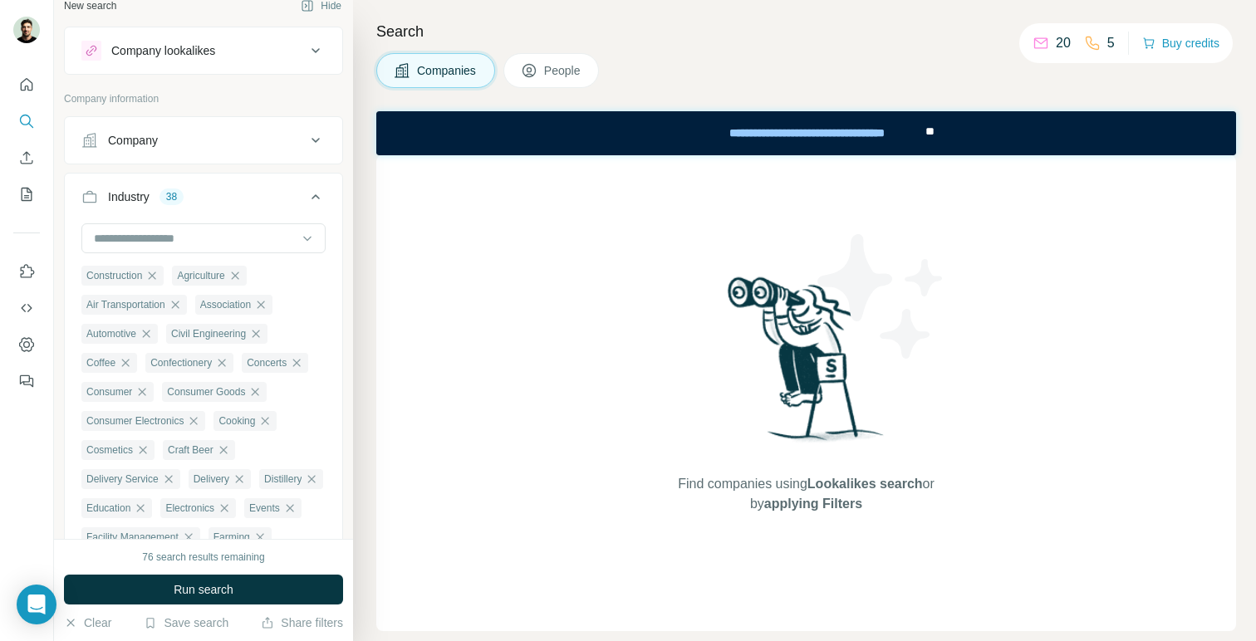
scroll to position [17, 0]
click at [278, 231] on input at bounding box center [194, 237] width 205 height 18
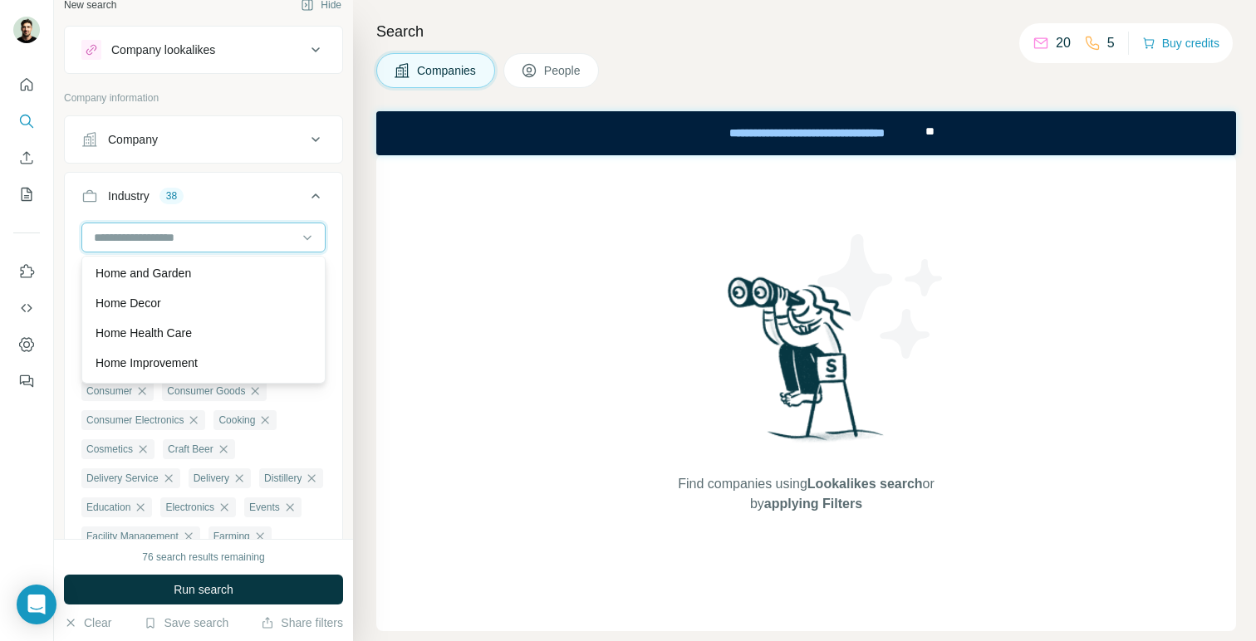
scroll to position [8176, 0]
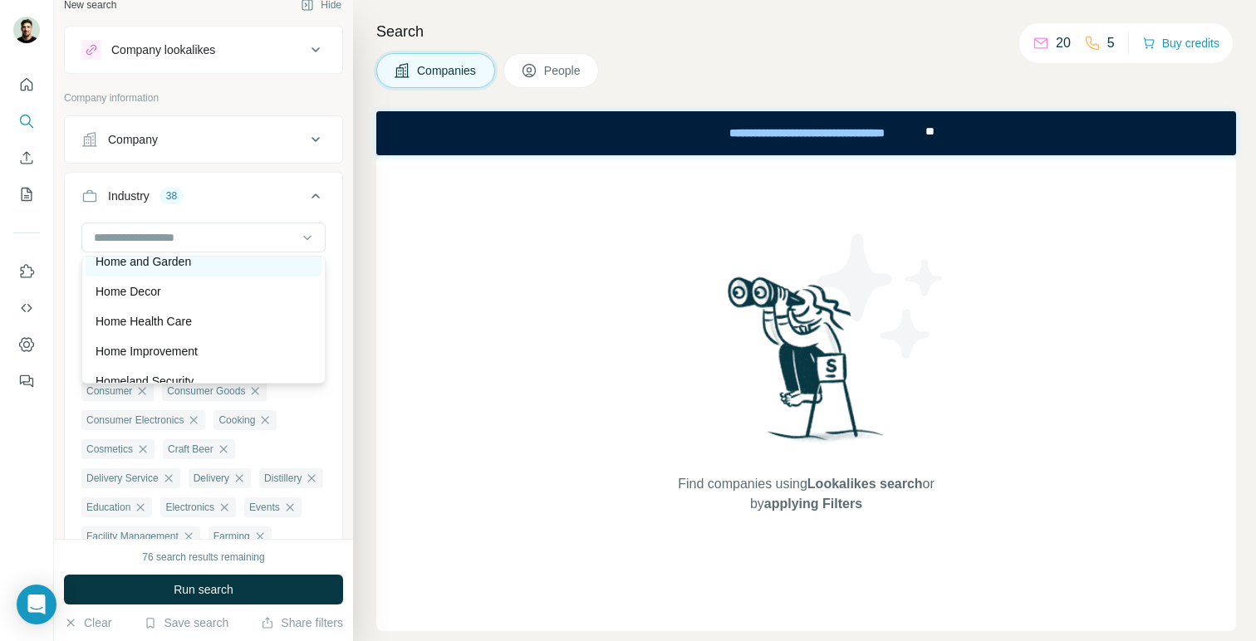
click at [257, 269] on div "Home and Garden" at bounding box center [204, 261] width 216 height 17
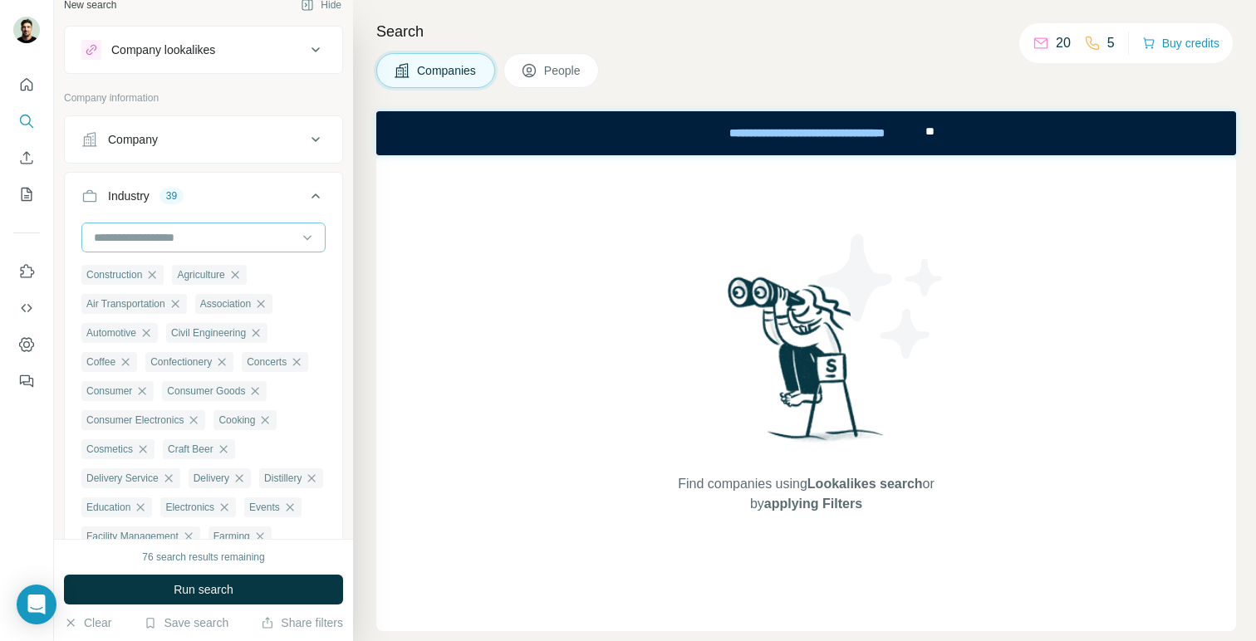
click at [270, 233] on input at bounding box center [194, 237] width 205 height 18
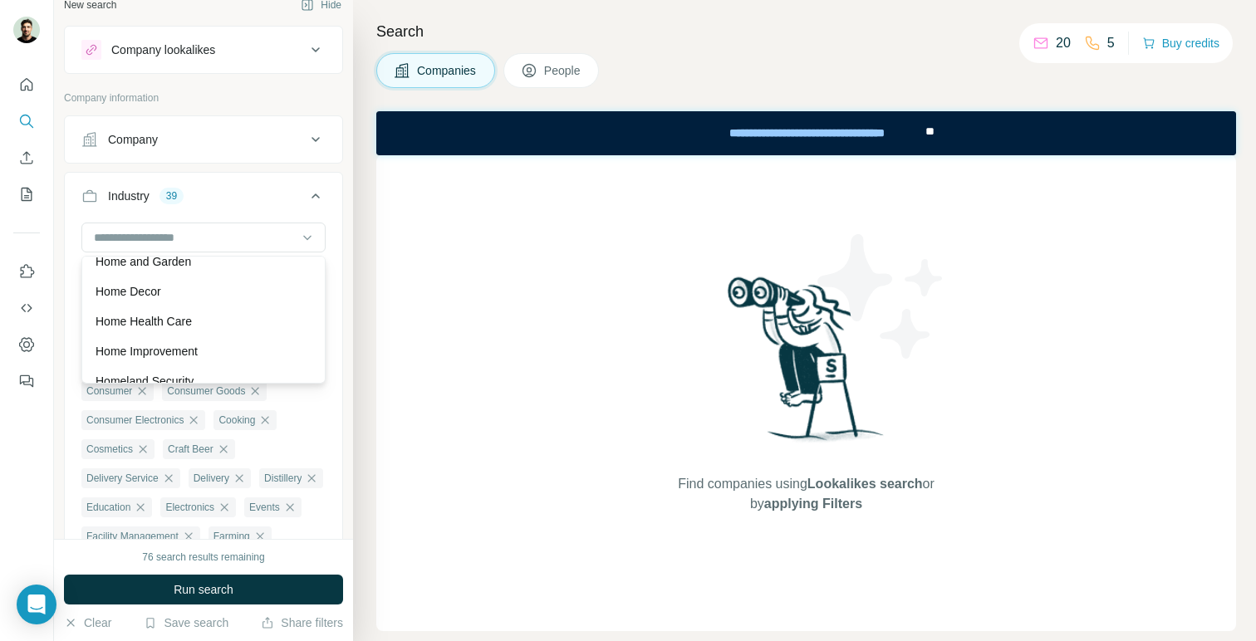
click at [261, 286] on div "Home Decor" at bounding box center [204, 291] width 216 height 17
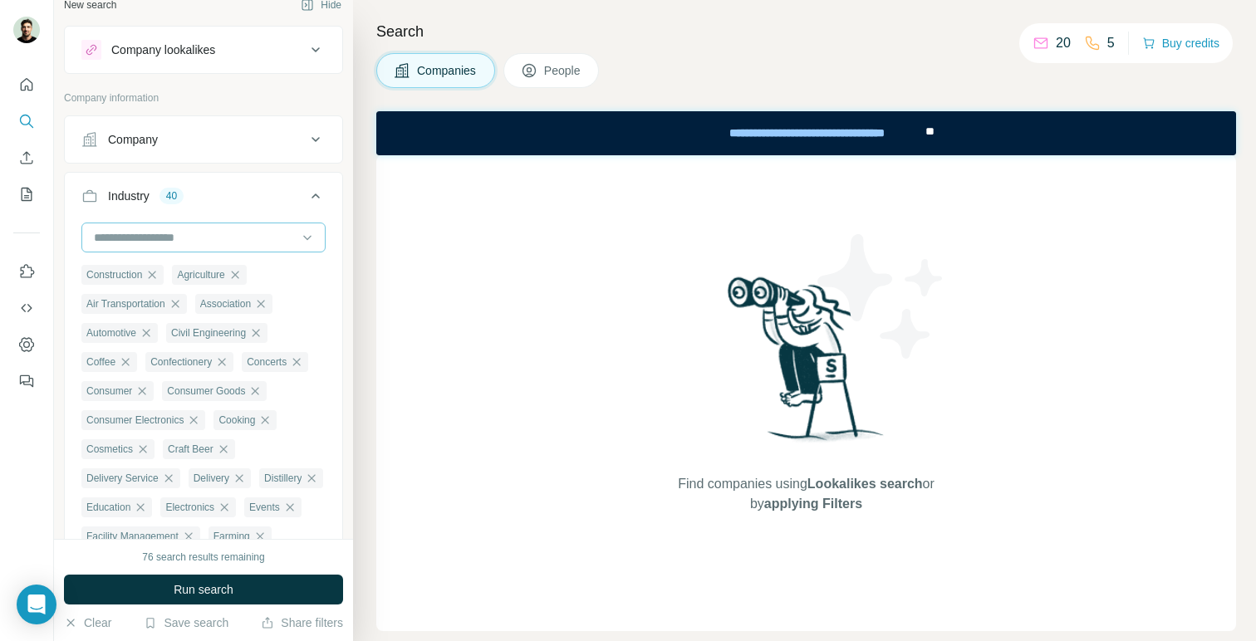
click at [271, 245] on input at bounding box center [194, 237] width 205 height 18
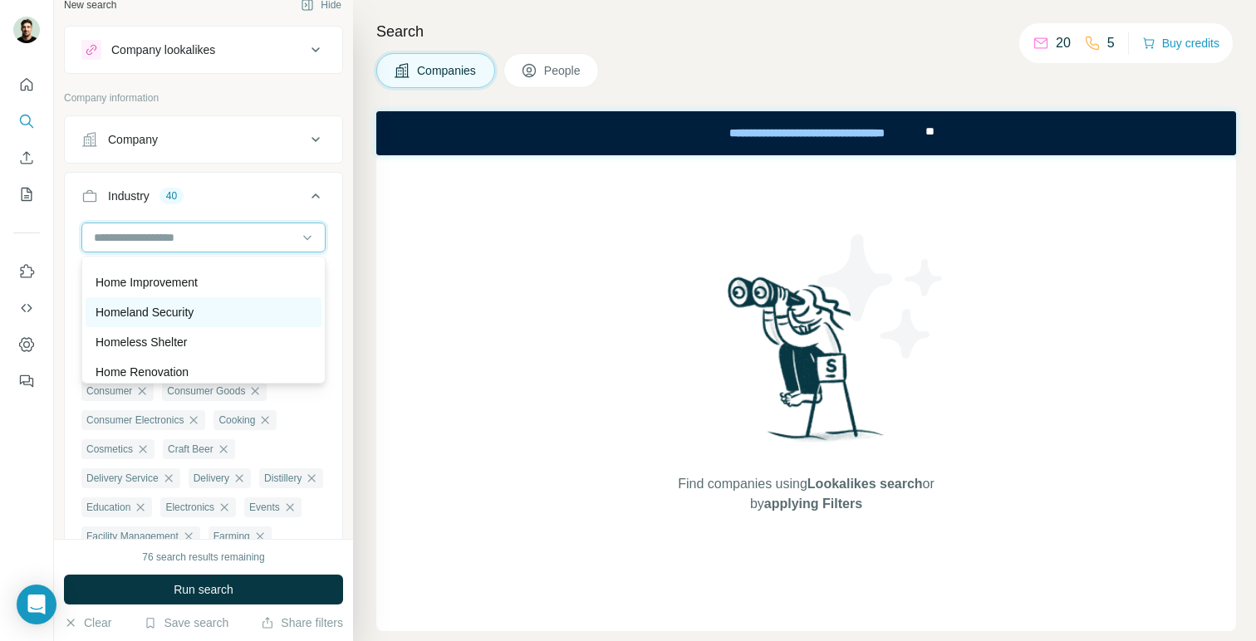
scroll to position [8221, 0]
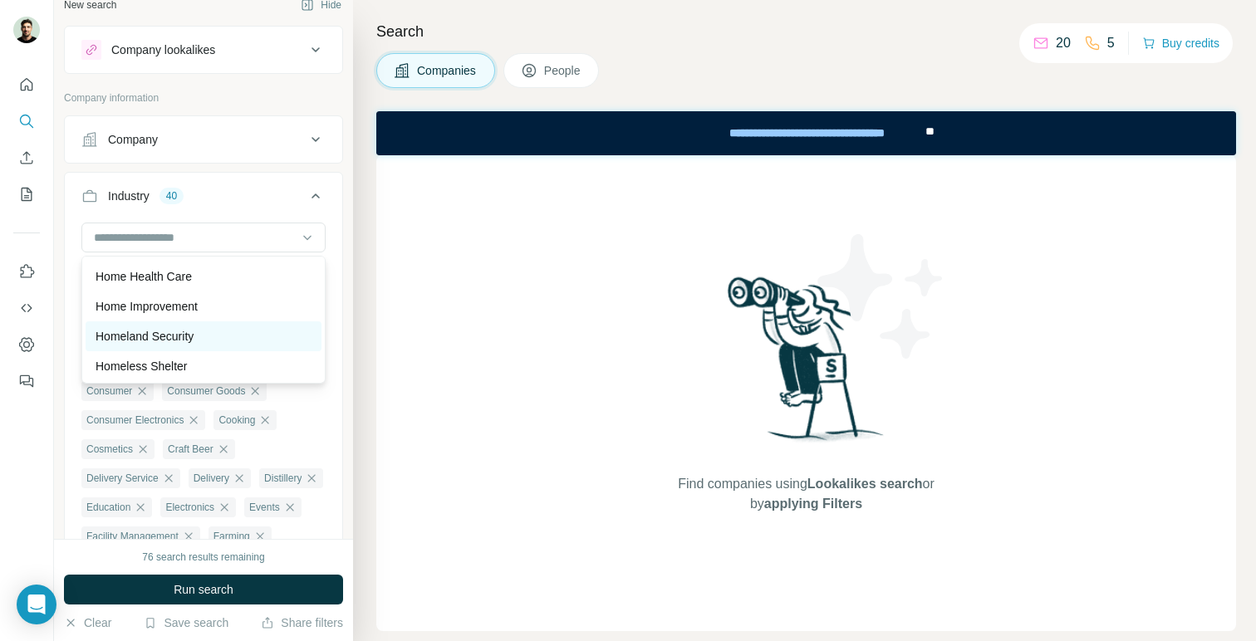
click at [258, 303] on div "Home Improvement" at bounding box center [204, 306] width 216 height 17
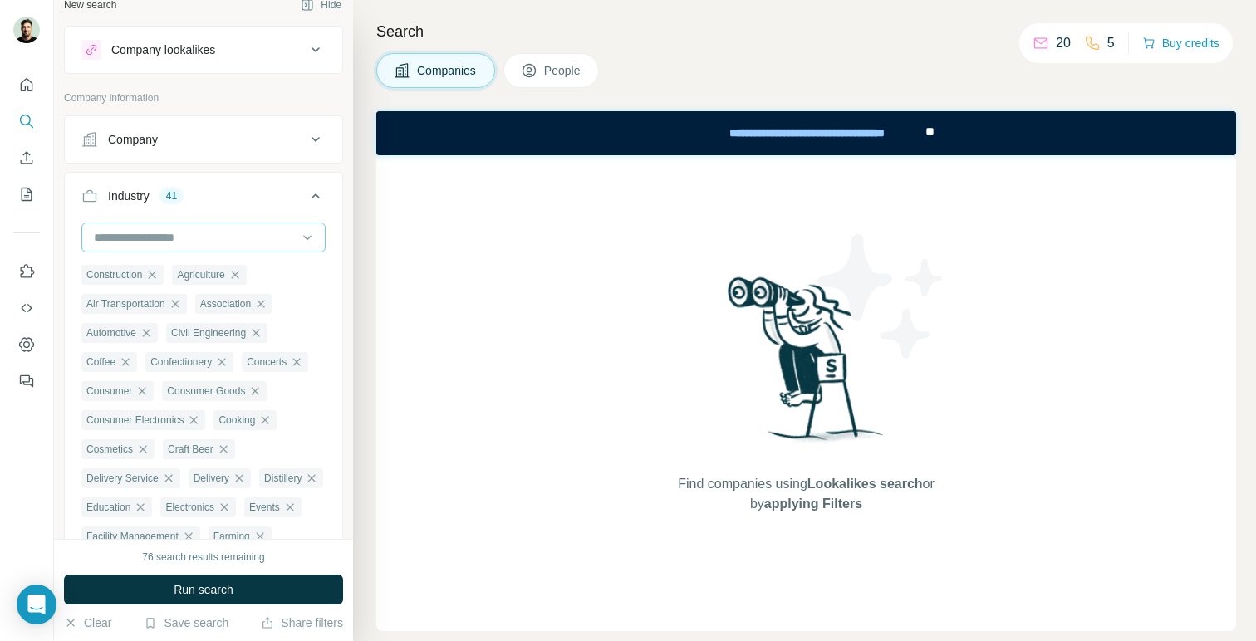
click at [266, 243] on input at bounding box center [194, 237] width 205 height 18
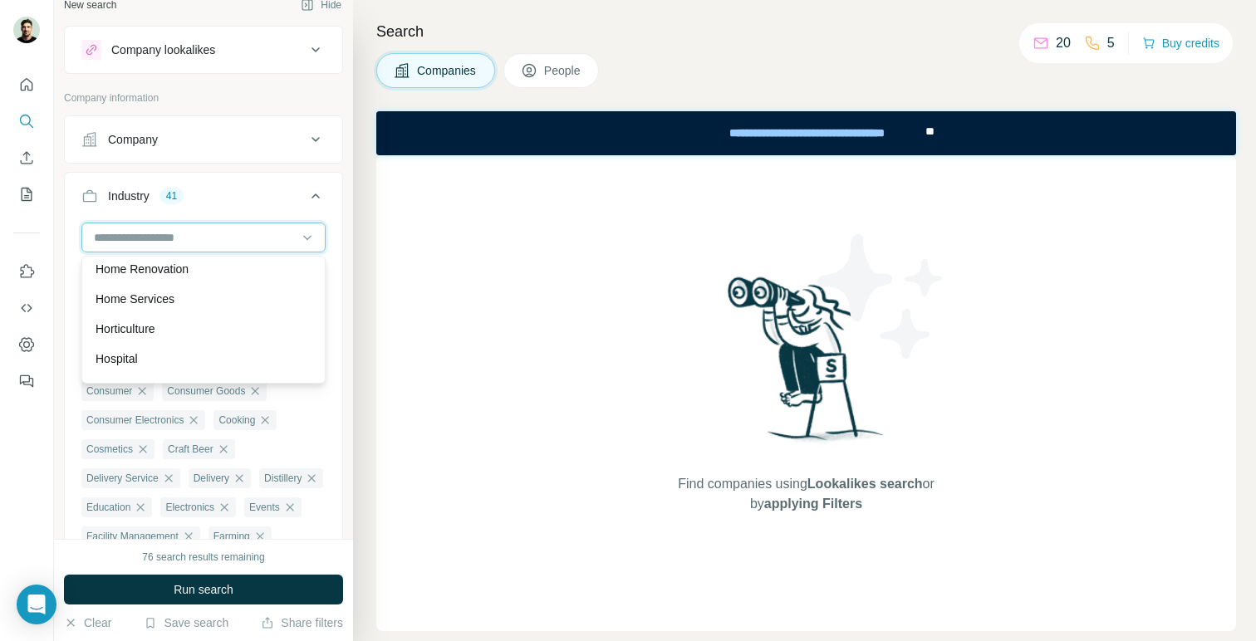
scroll to position [8349, 0]
click at [259, 274] on div "Home Renovation" at bounding box center [204, 267] width 216 height 17
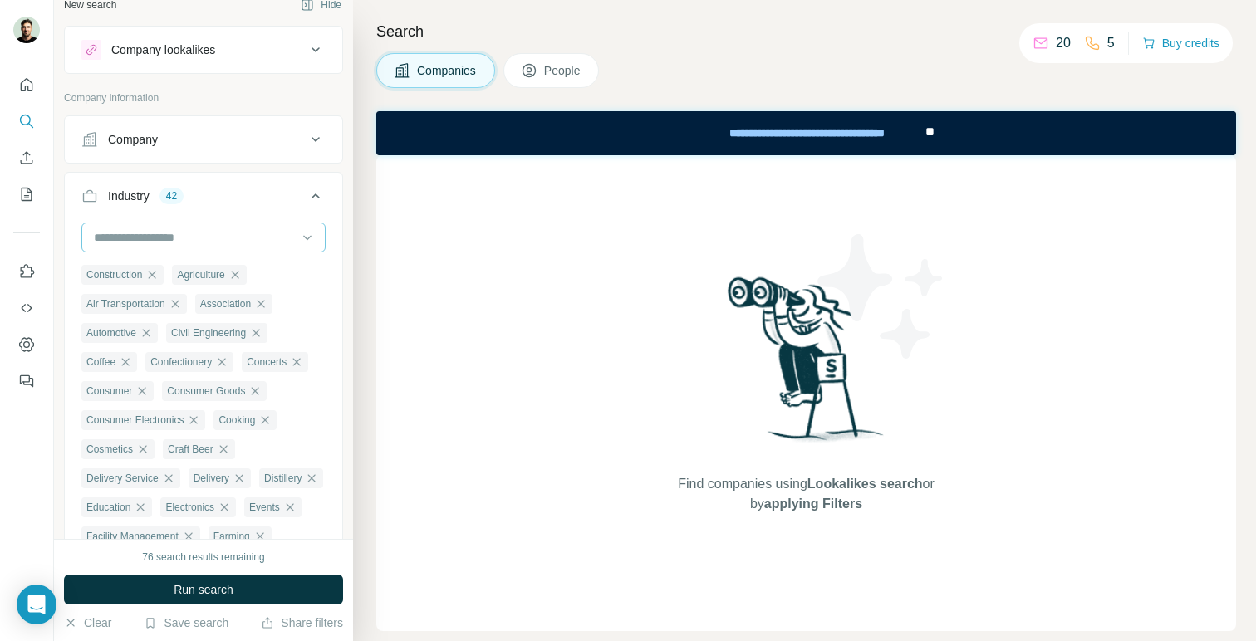
click at [264, 237] on input at bounding box center [194, 237] width 205 height 18
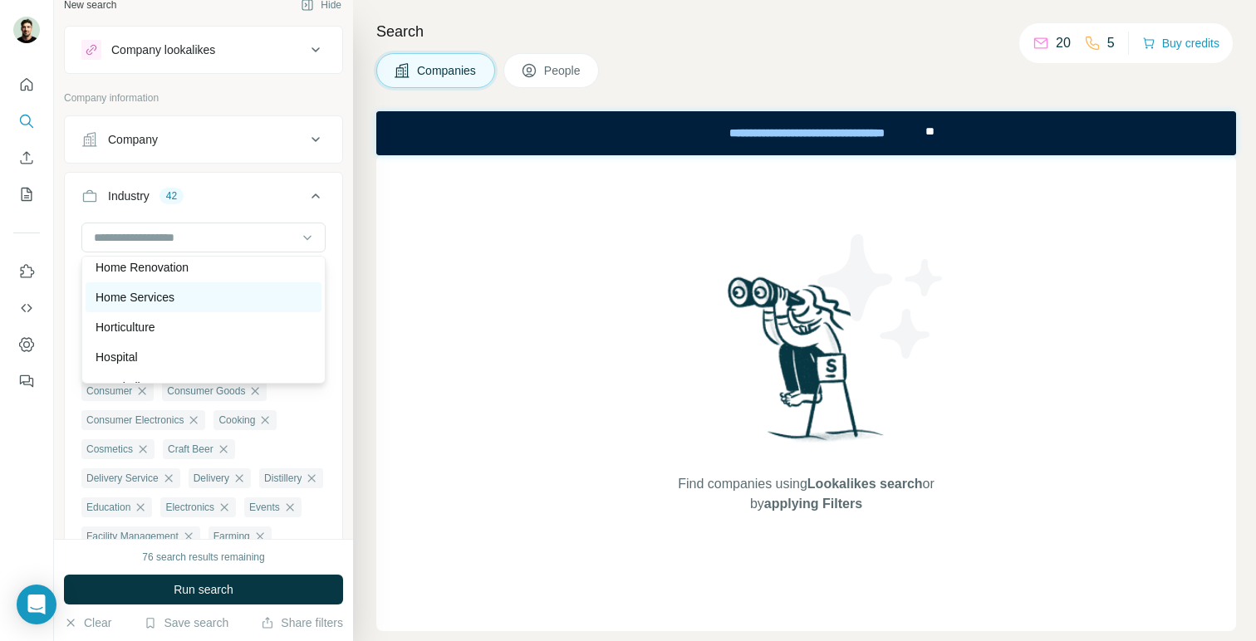
click at [252, 306] on div "Home Services" at bounding box center [204, 297] width 236 height 30
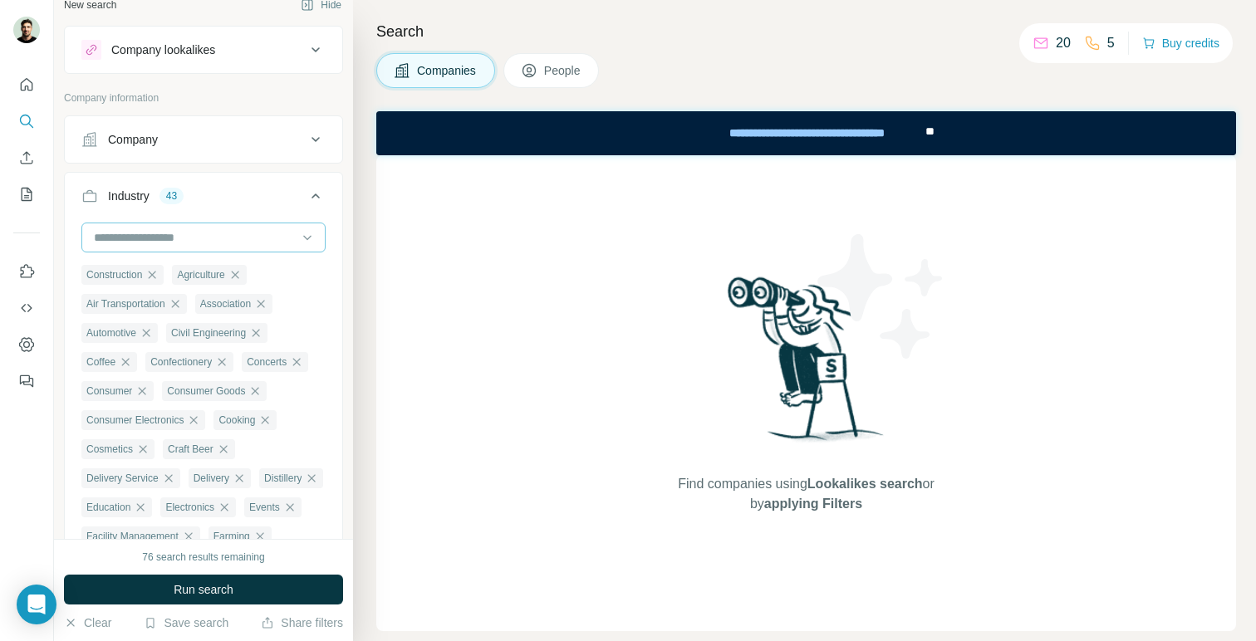
click at [271, 239] on input at bounding box center [194, 237] width 205 height 18
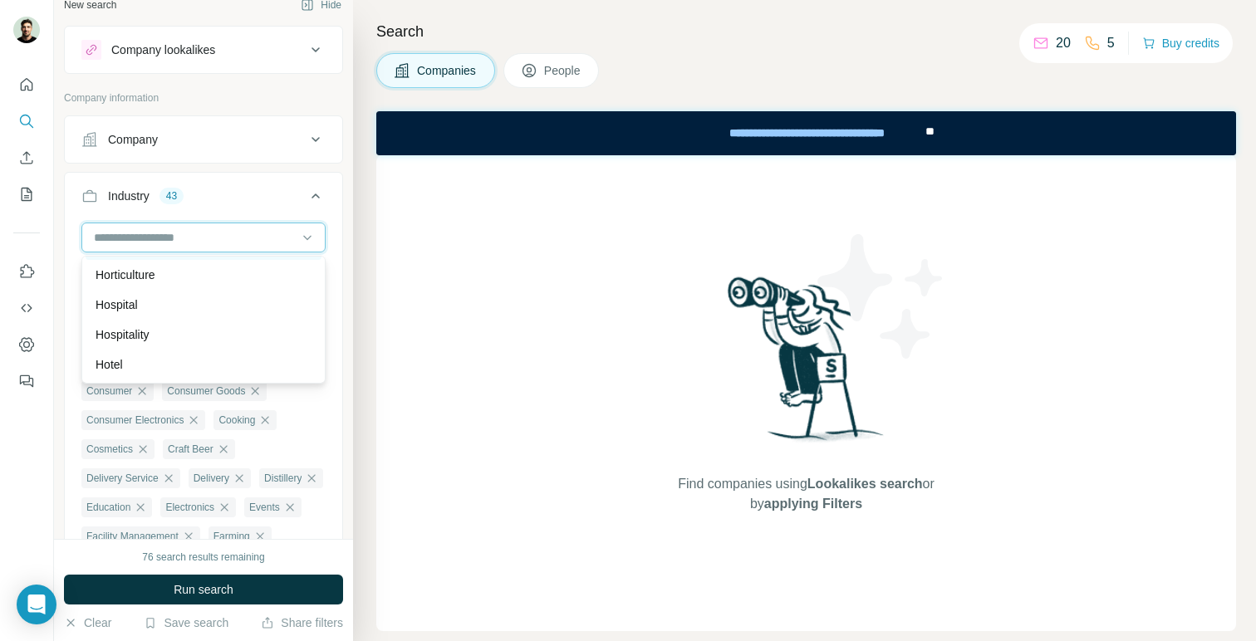
scroll to position [8403, 0]
click at [256, 285] on div "Horticulture" at bounding box center [204, 273] width 236 height 30
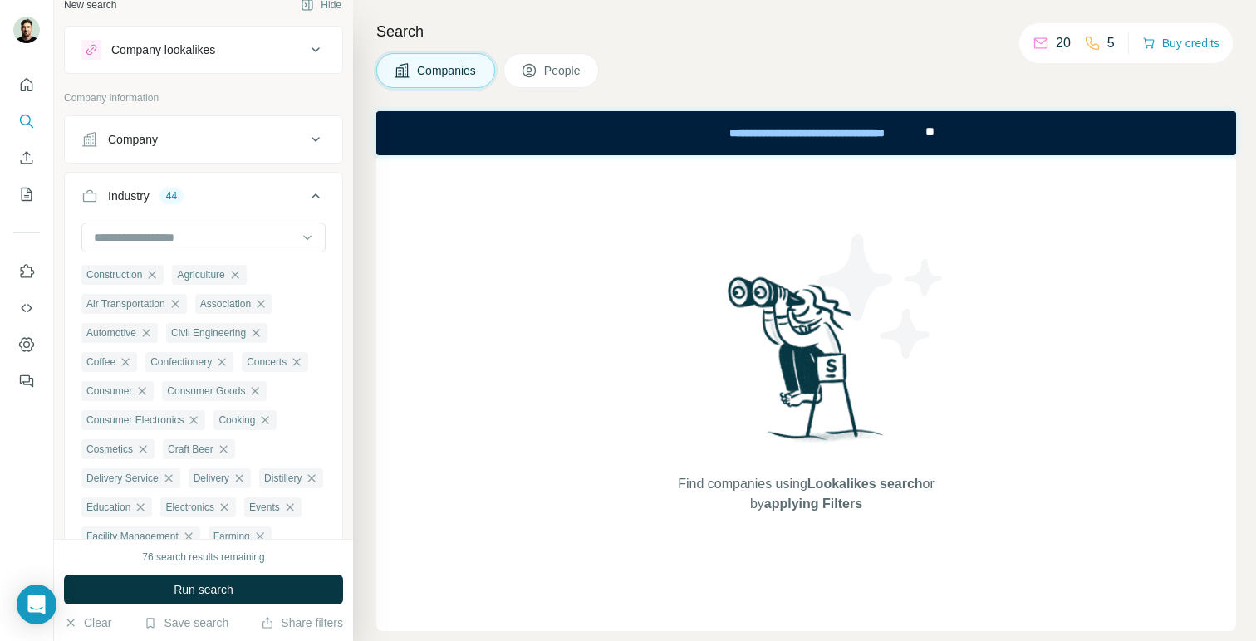
click at [267, 252] on div at bounding box center [203, 239] width 244 height 33
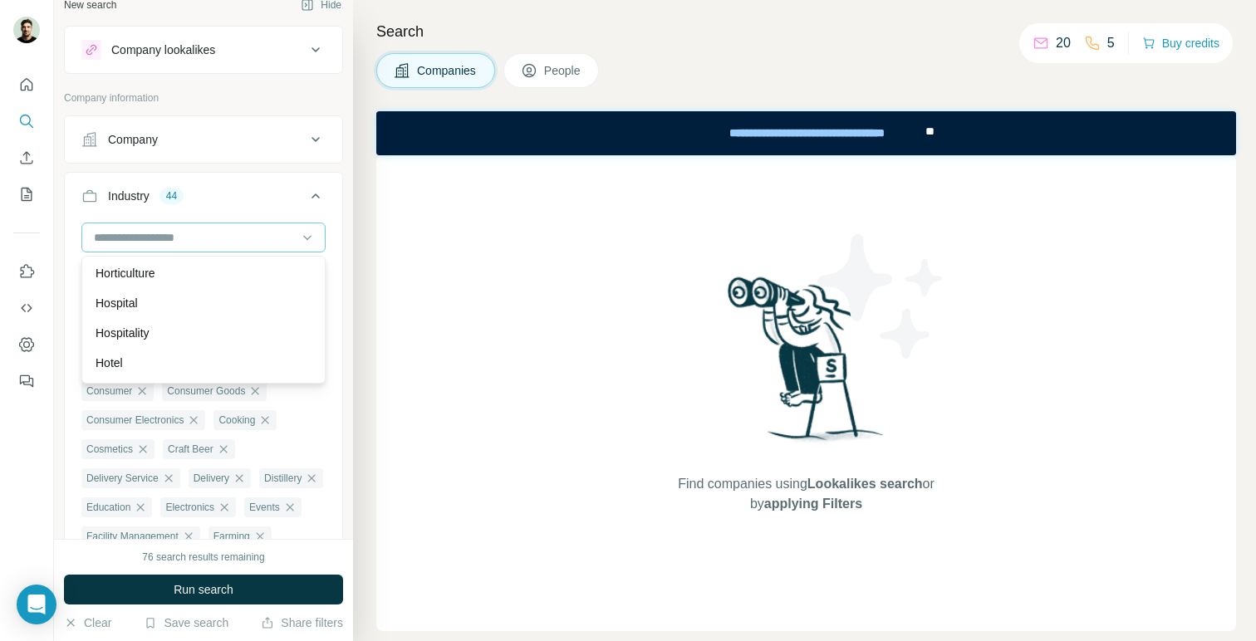
click at [267, 252] on div at bounding box center [203, 238] width 244 height 30
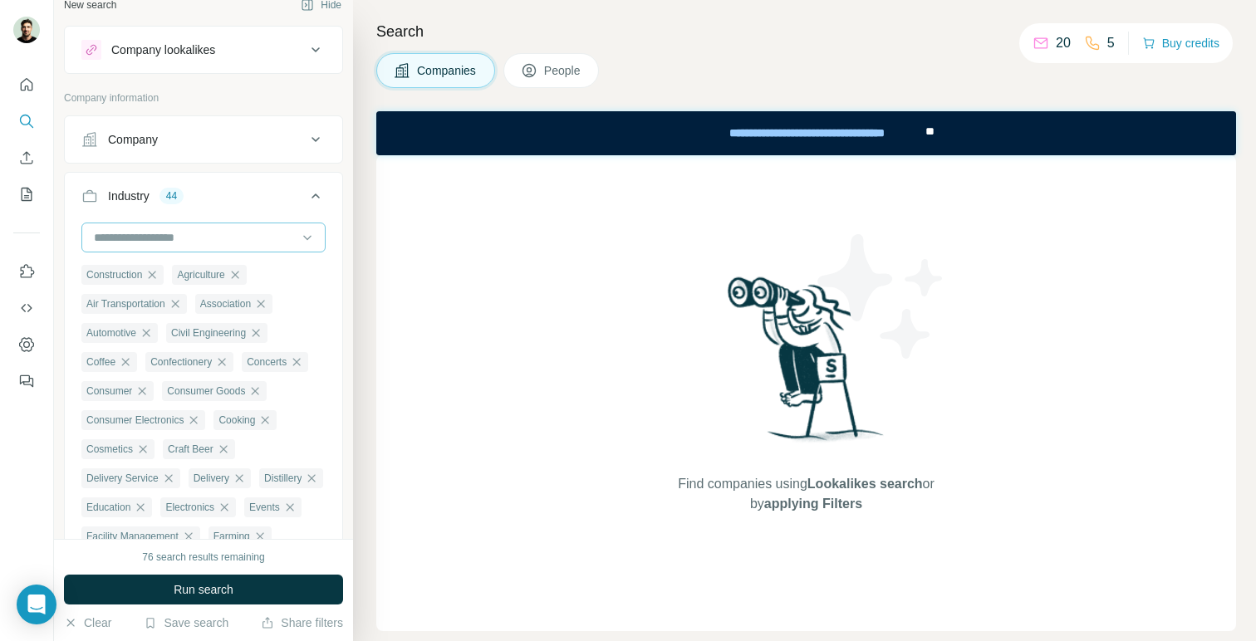
click at [271, 245] on input at bounding box center [194, 237] width 205 height 18
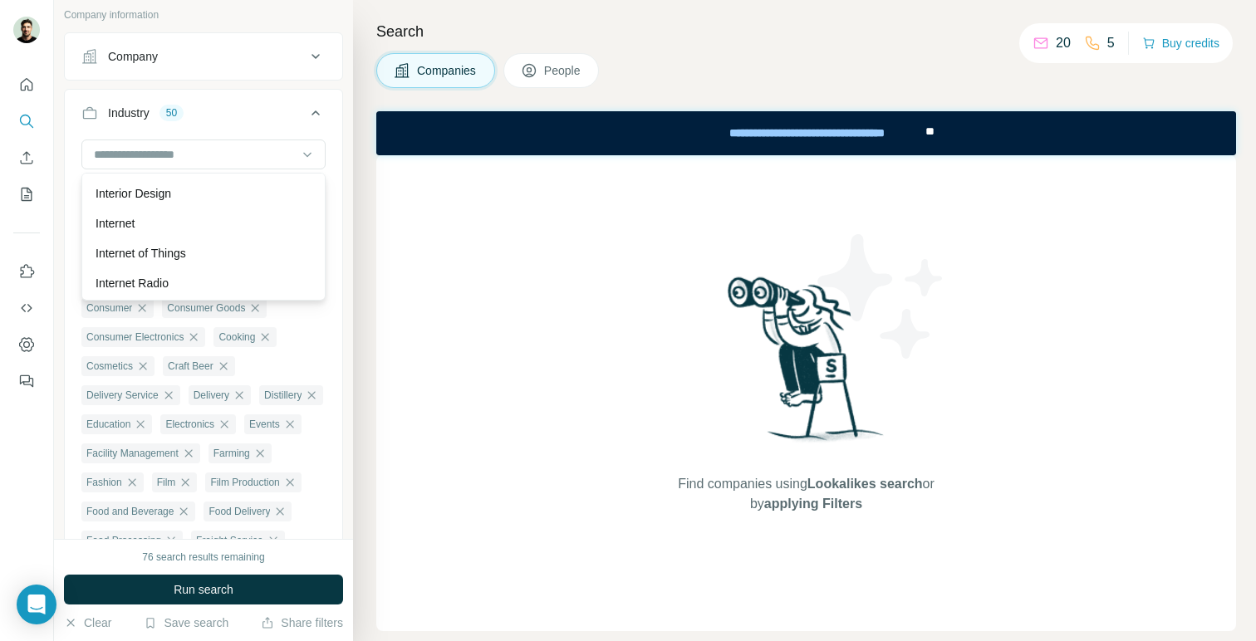
scroll to position [9291, 0]
click at [246, 194] on div "Interior Design" at bounding box center [204, 186] width 236 height 30
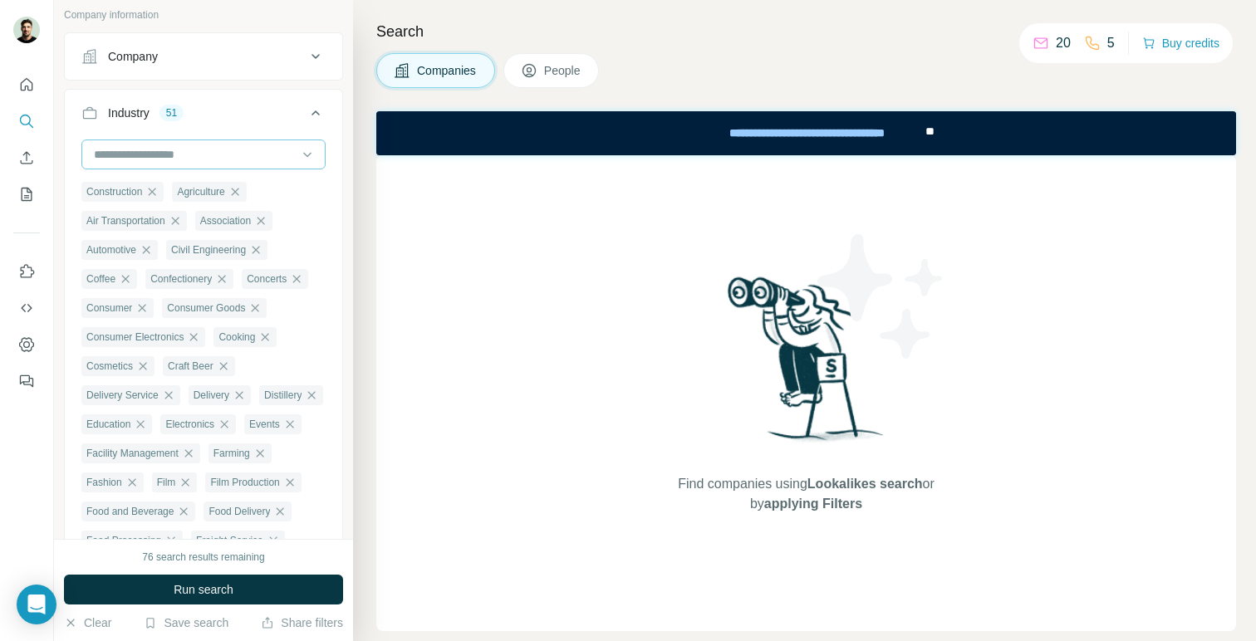
click at [260, 150] on input at bounding box center [194, 154] width 205 height 18
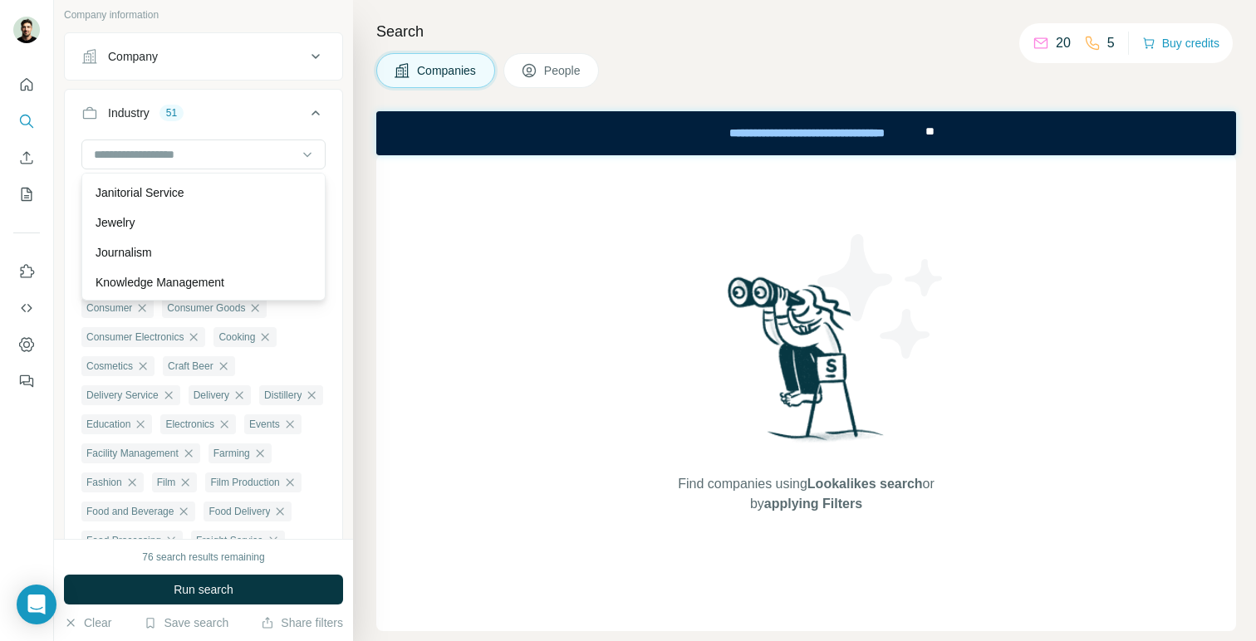
scroll to position [9515, 0]
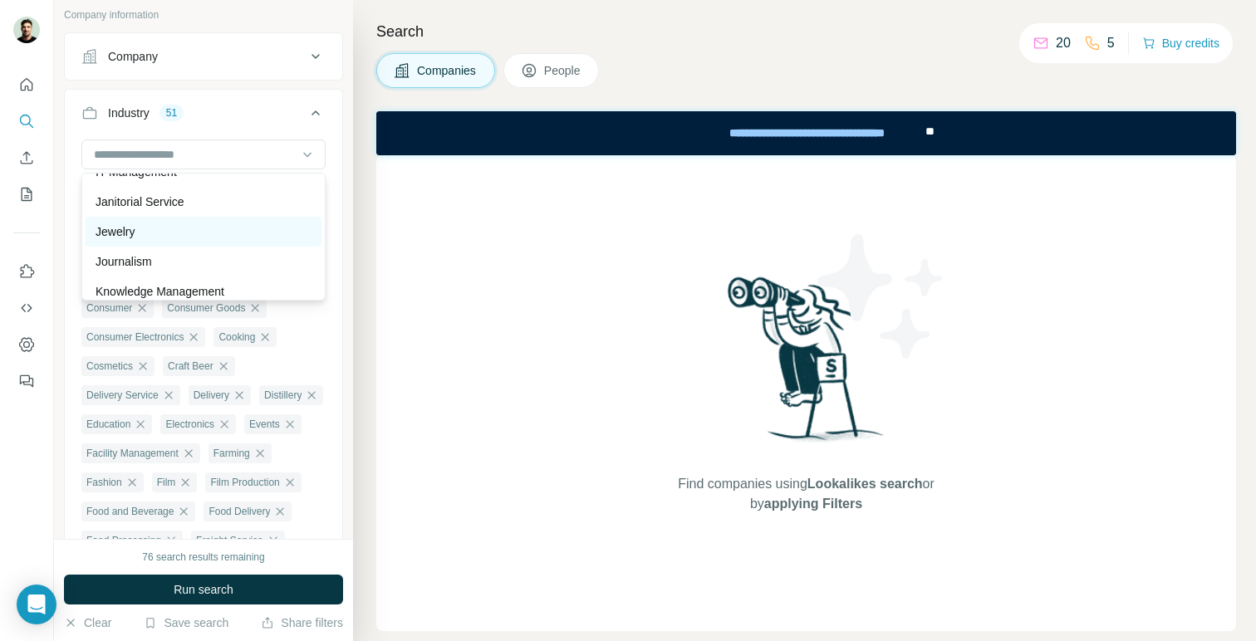
click at [237, 227] on div "Jewelry" at bounding box center [204, 231] width 216 height 17
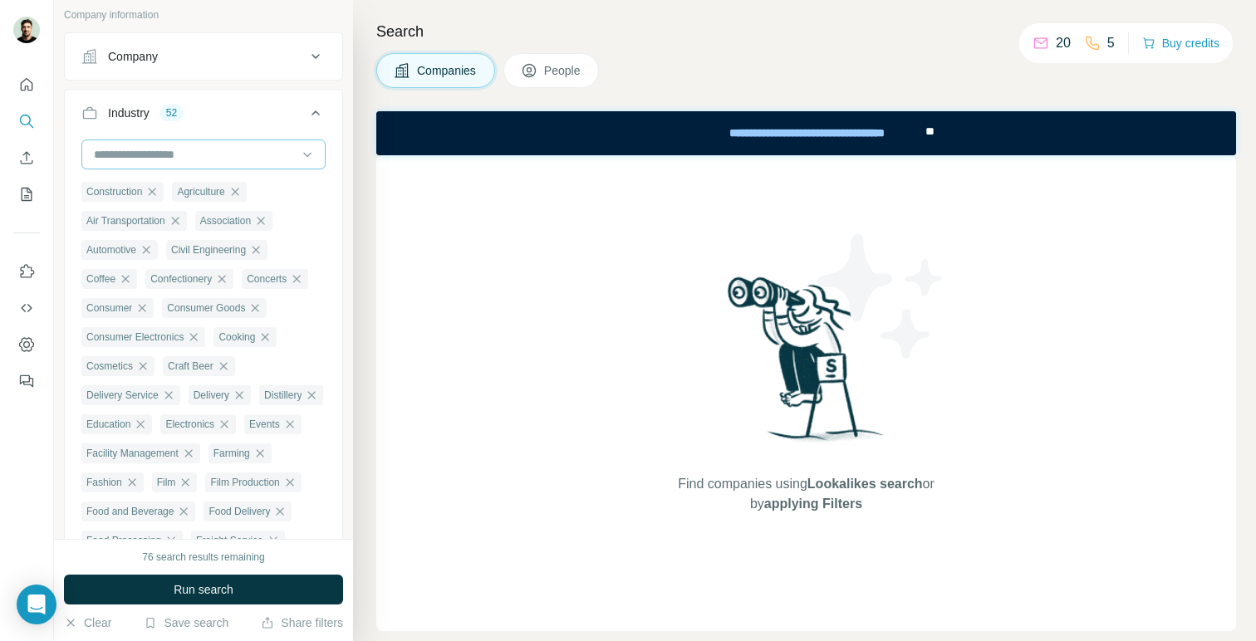
click at [261, 147] on input at bounding box center [194, 154] width 205 height 18
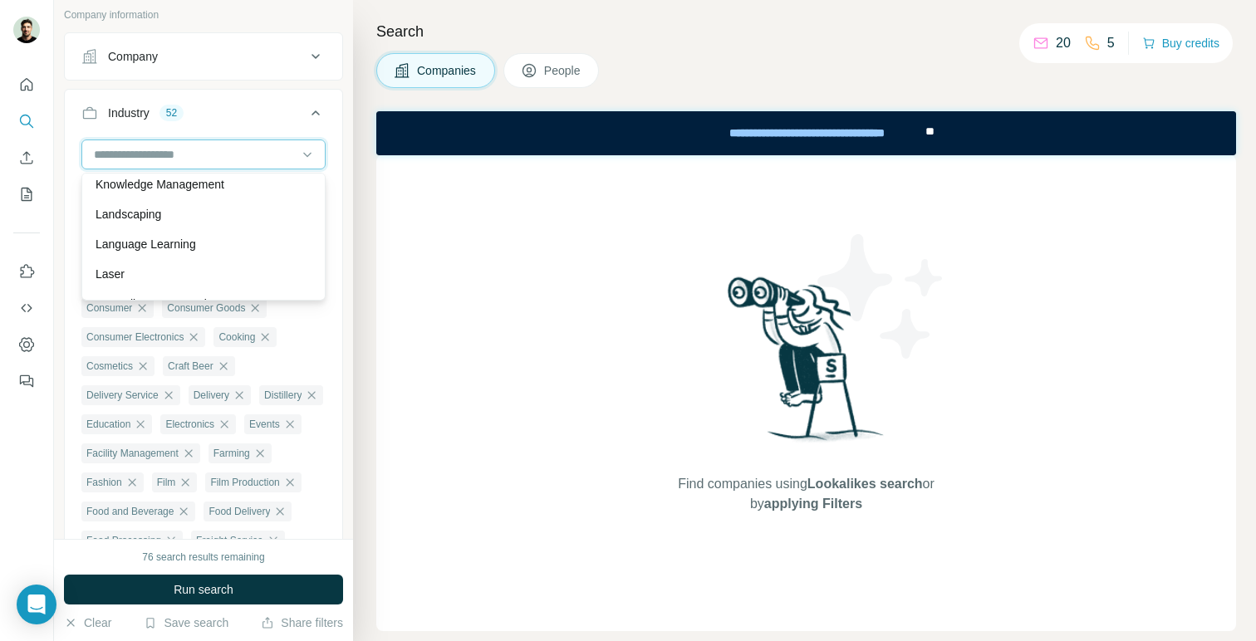
scroll to position [9630, 0]
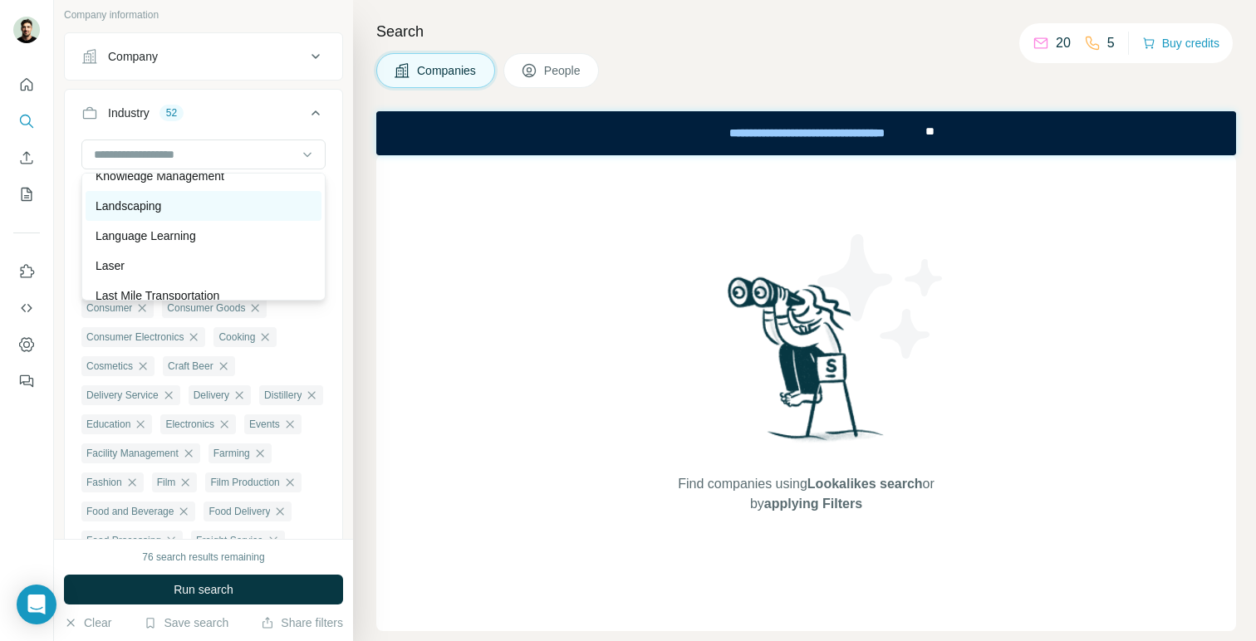
click at [223, 213] on div "Landscaping" at bounding box center [204, 206] width 216 height 17
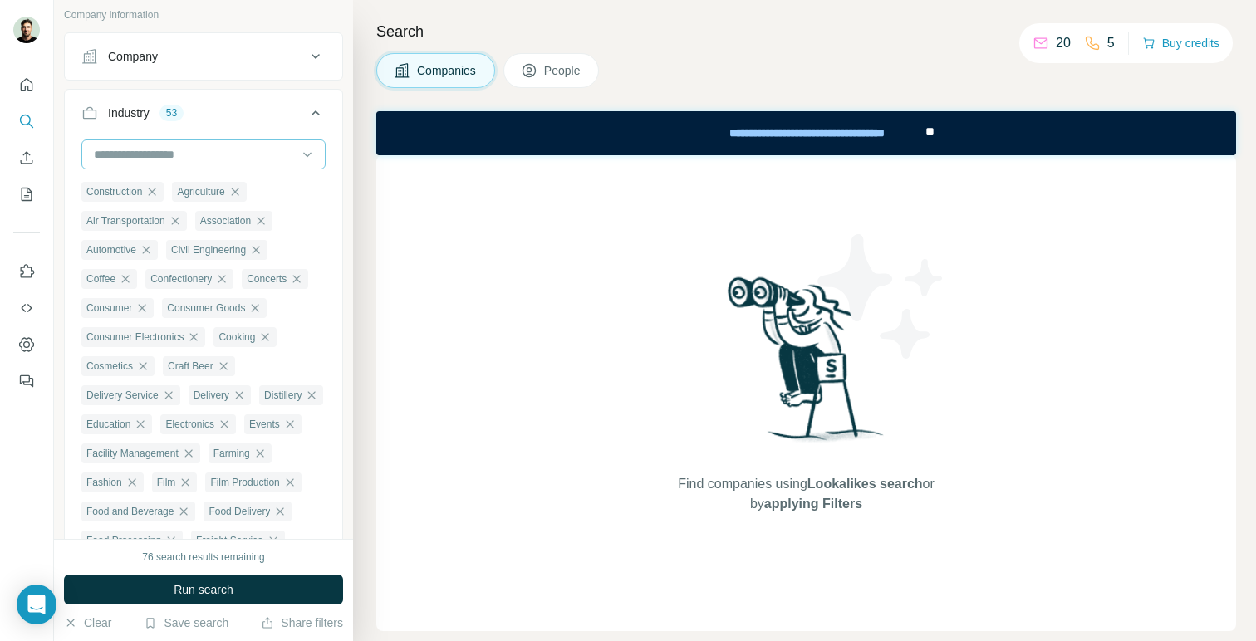
click at [244, 159] on input at bounding box center [194, 154] width 205 height 18
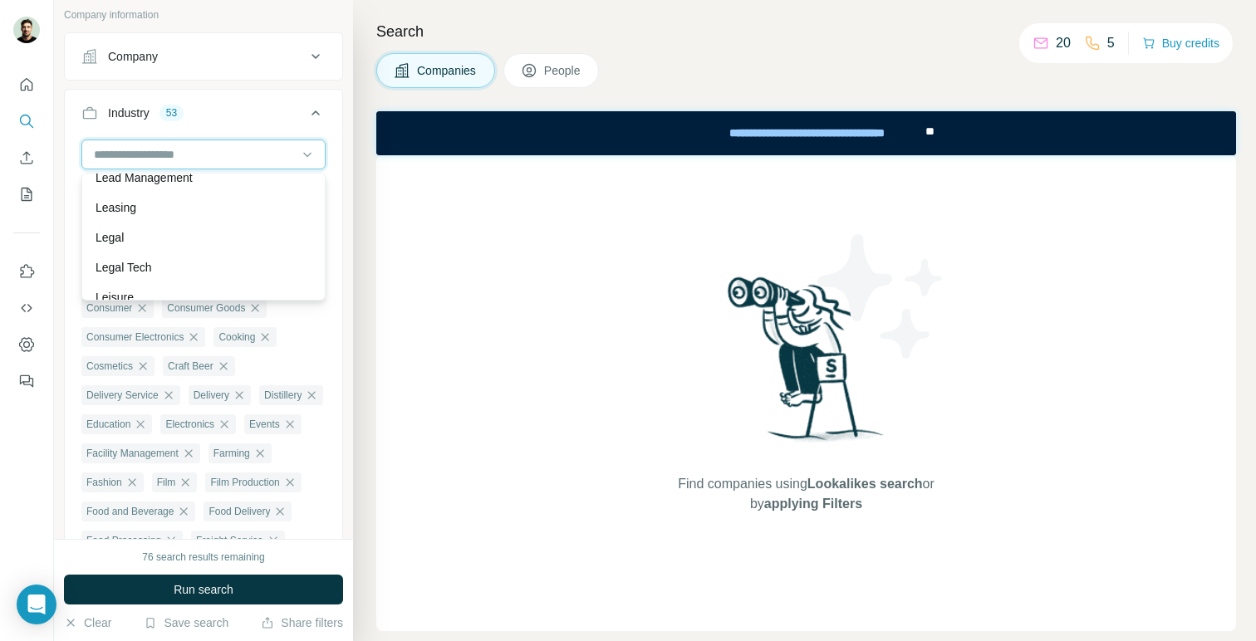
scroll to position [9889, 0]
click at [225, 221] on div "Legal" at bounding box center [204, 216] width 216 height 17
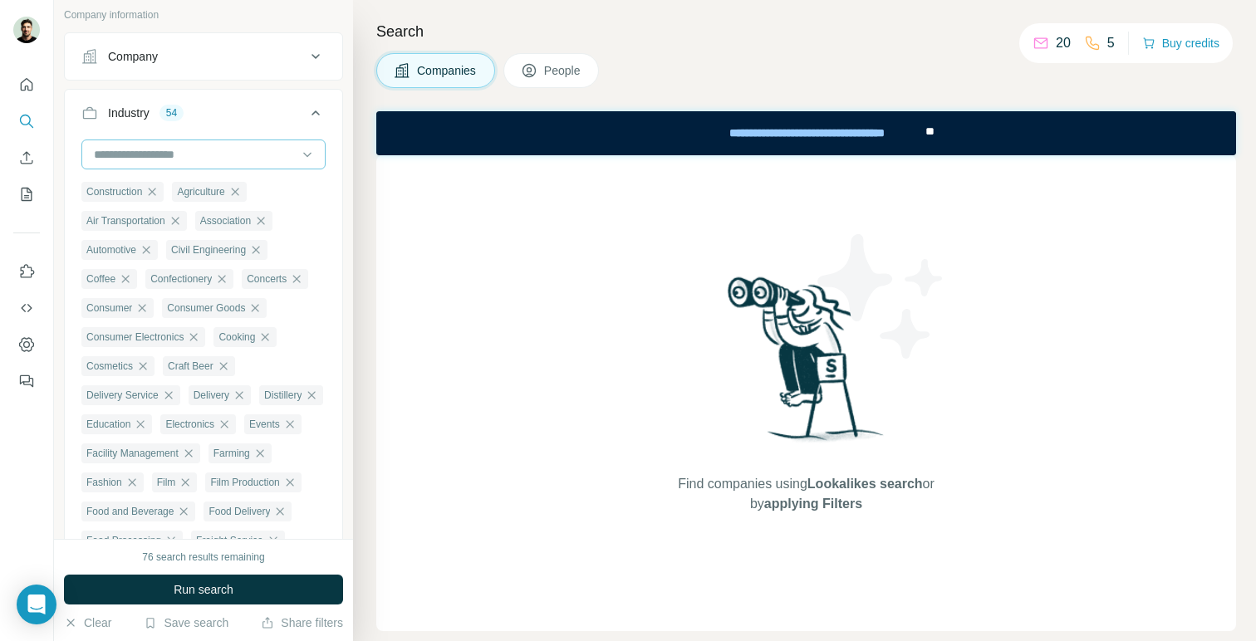
click at [244, 155] on input at bounding box center [194, 154] width 205 height 18
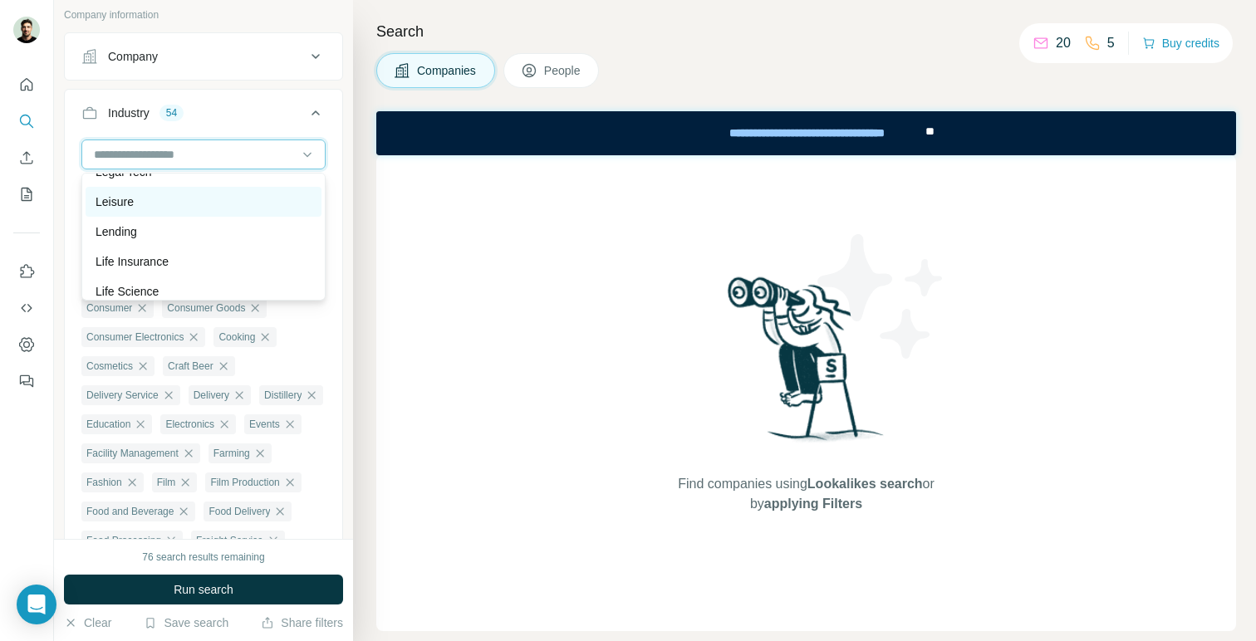
scroll to position [9977, 0]
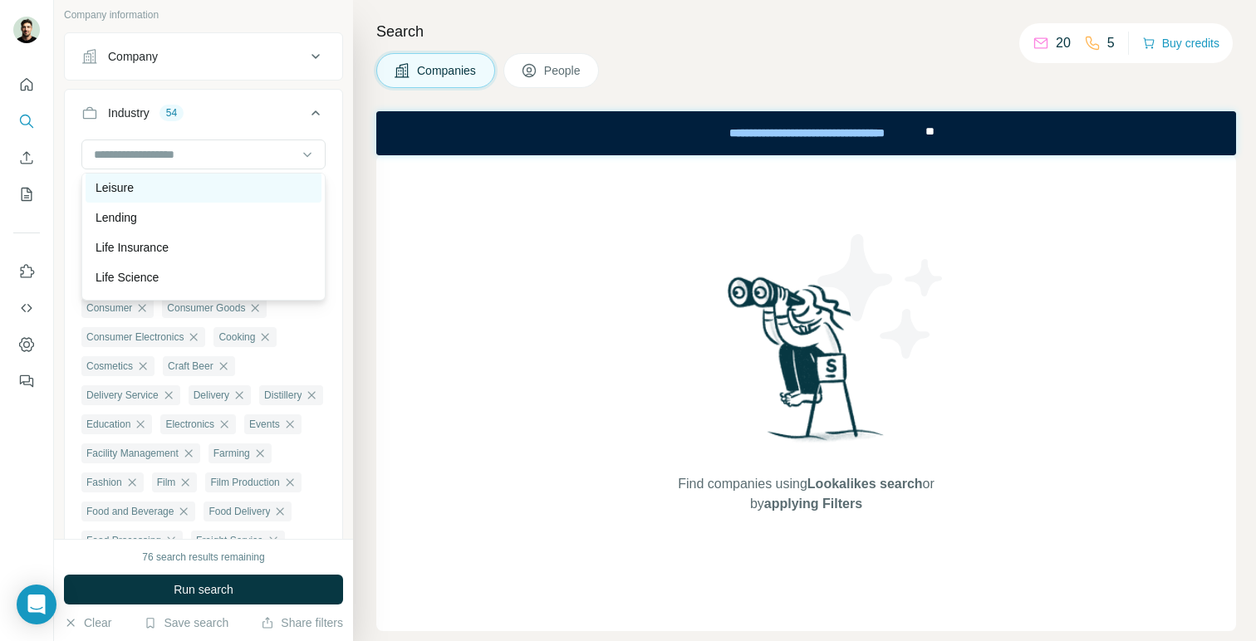
click at [229, 194] on div "Leisure" at bounding box center [204, 187] width 216 height 17
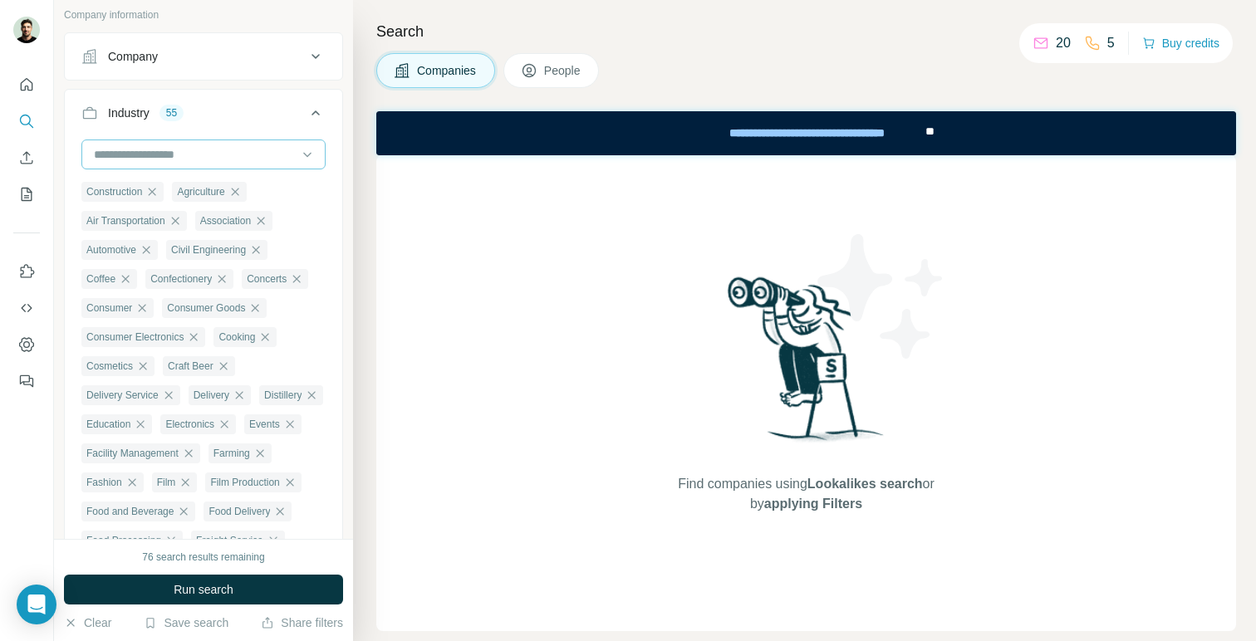
click at [246, 156] on input at bounding box center [194, 154] width 205 height 18
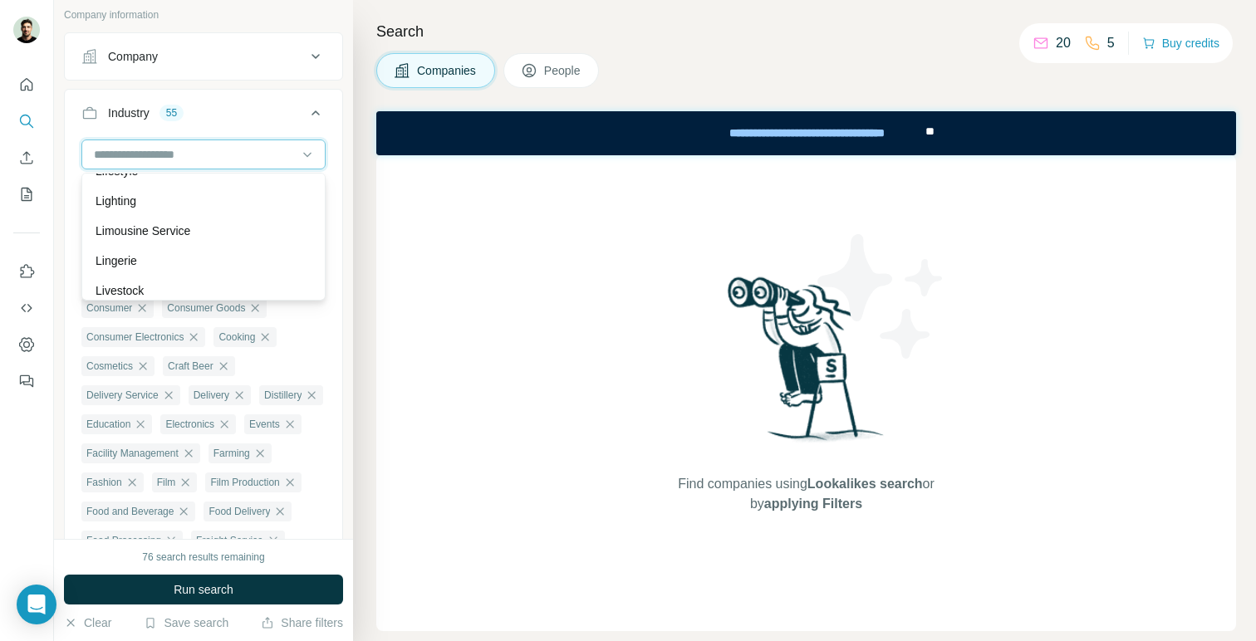
scroll to position [10098, 0]
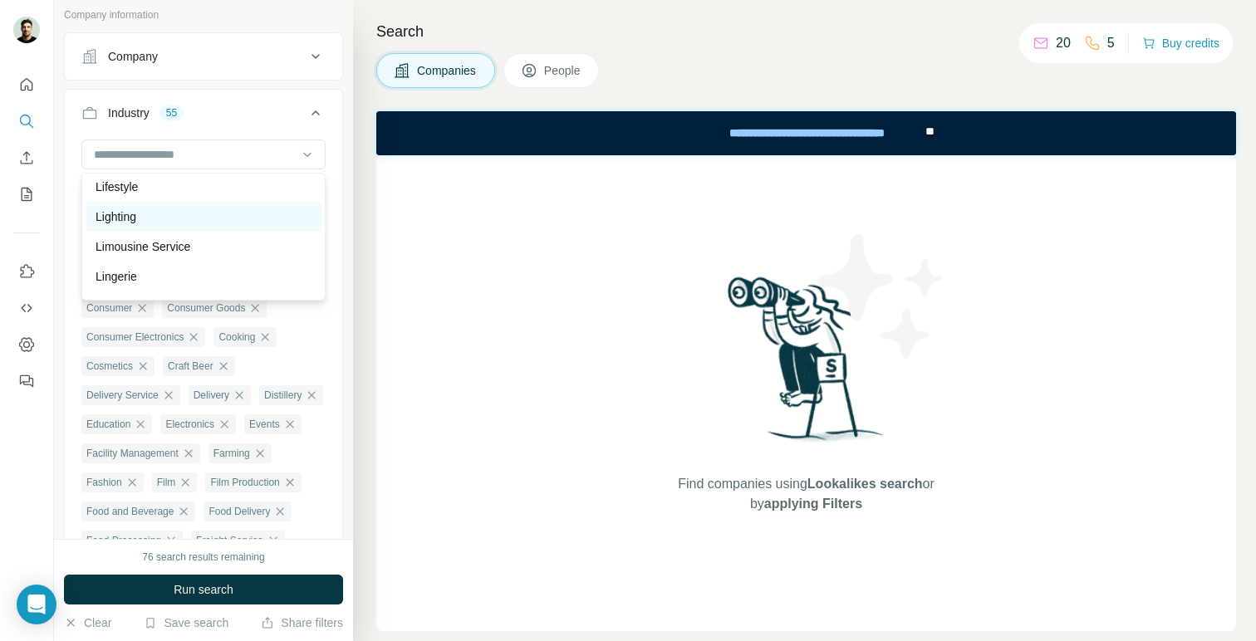
click at [223, 217] on div "Lighting" at bounding box center [204, 216] width 216 height 17
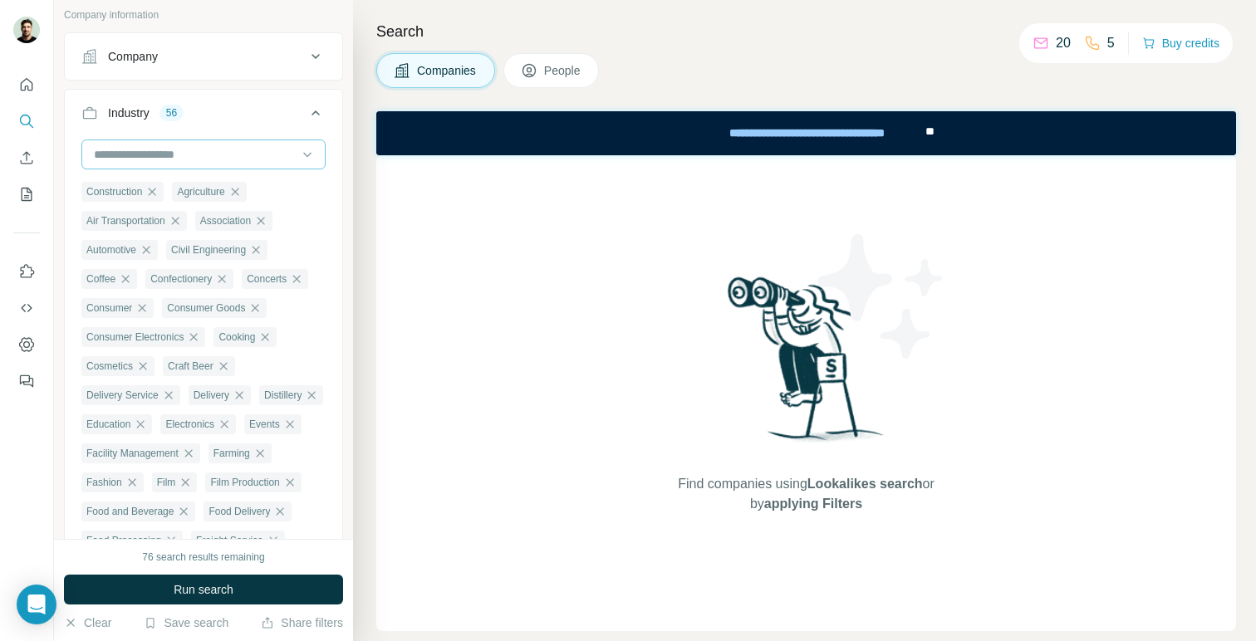
click at [248, 158] on input at bounding box center [194, 154] width 205 height 18
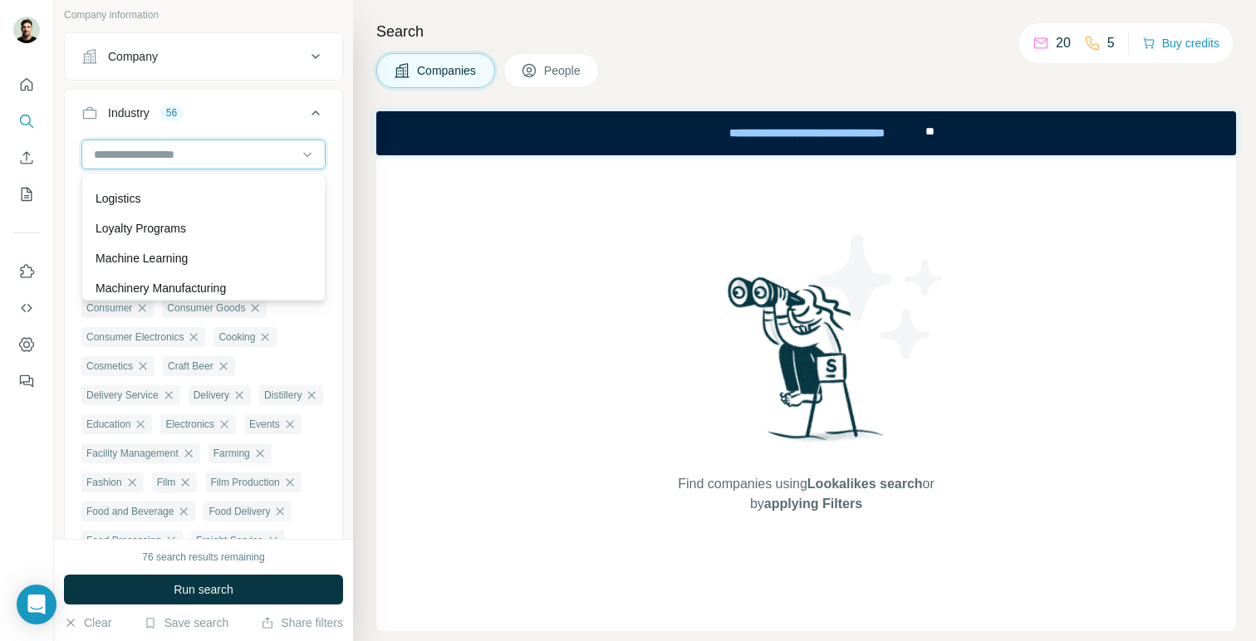
scroll to position [10327, 0]
click at [234, 208] on div "Logistics" at bounding box center [204, 197] width 236 height 30
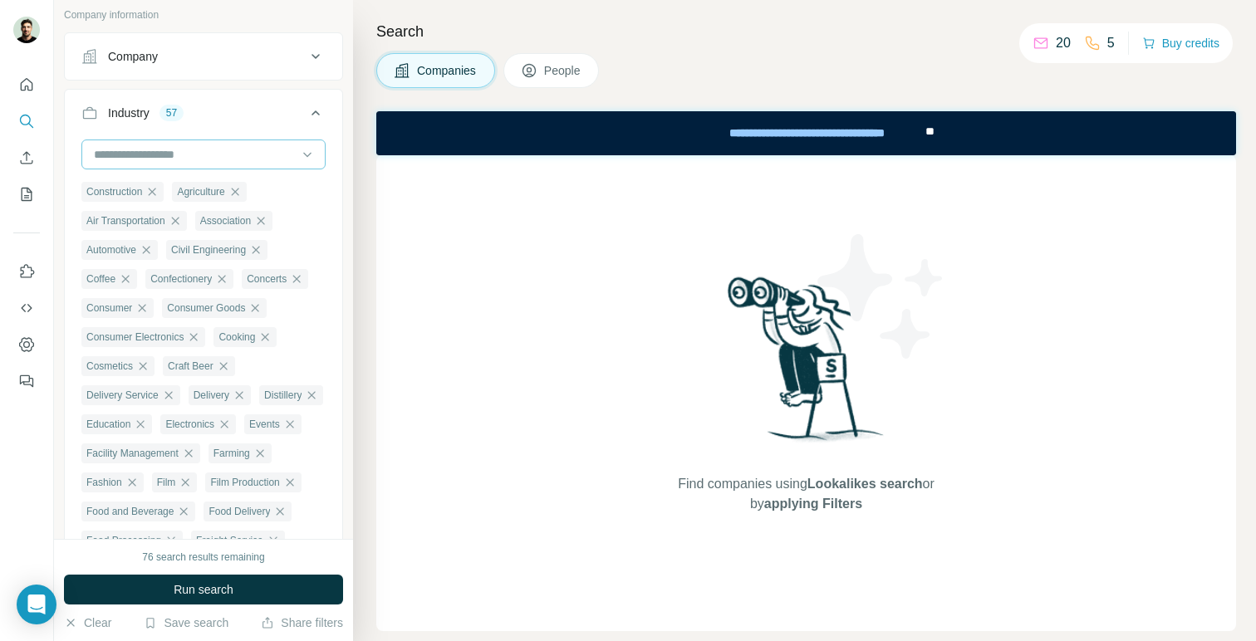
click at [257, 145] on input at bounding box center [194, 154] width 205 height 18
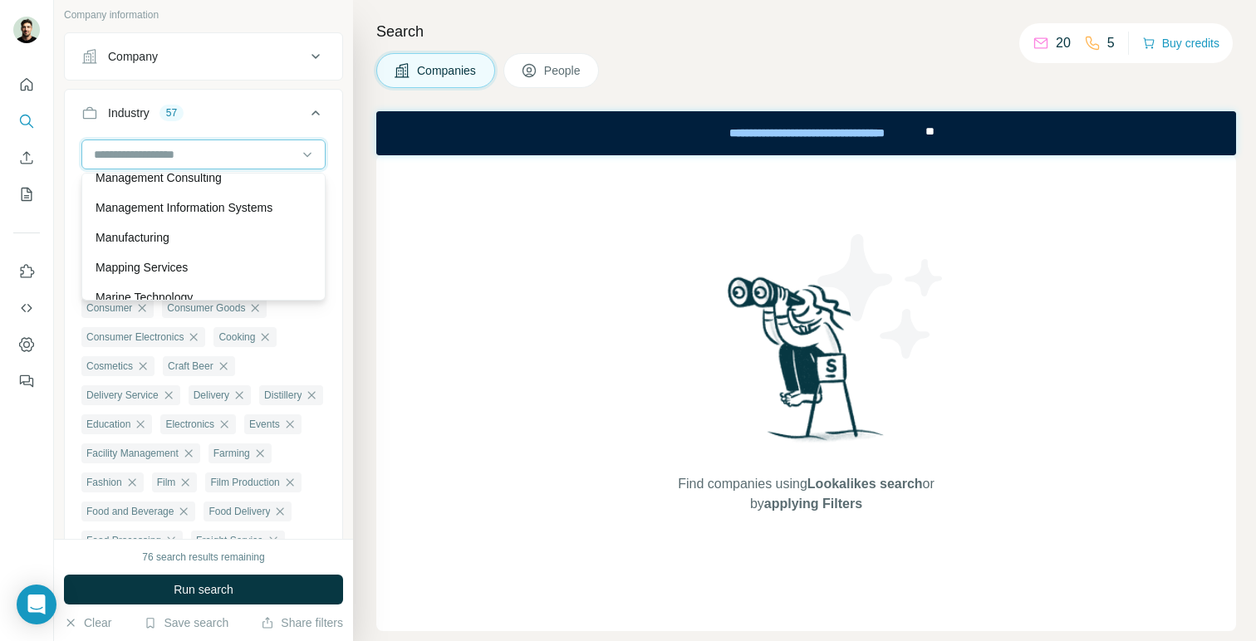
scroll to position [10478, 0]
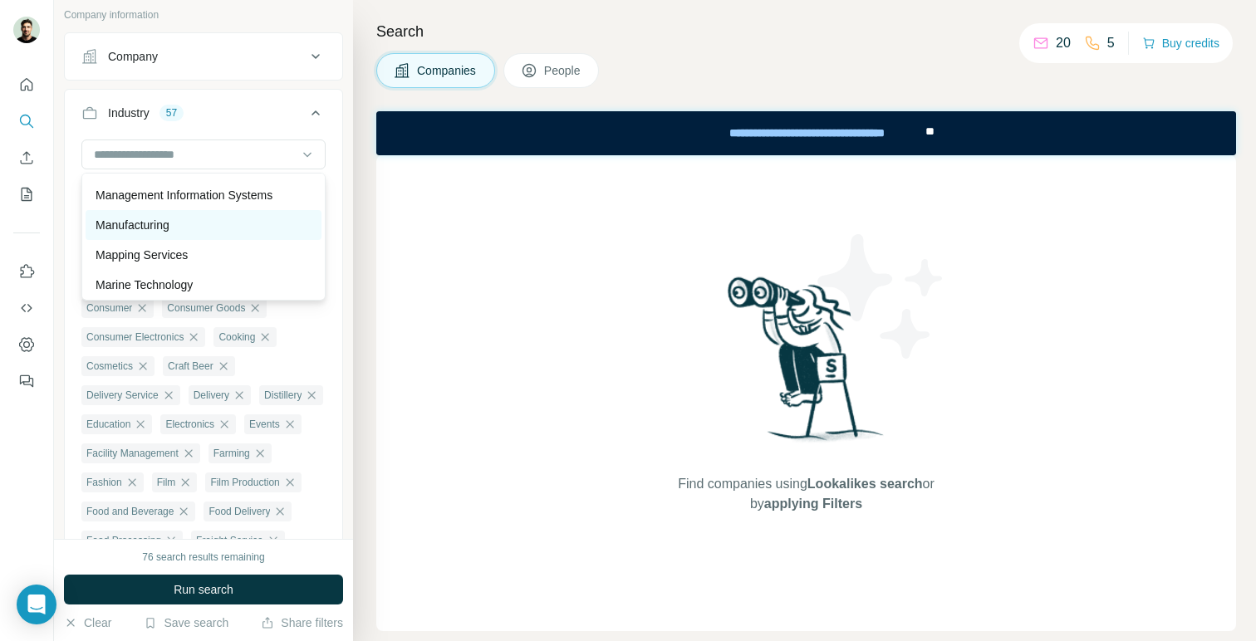
click at [234, 219] on div "Manufacturing" at bounding box center [204, 225] width 216 height 17
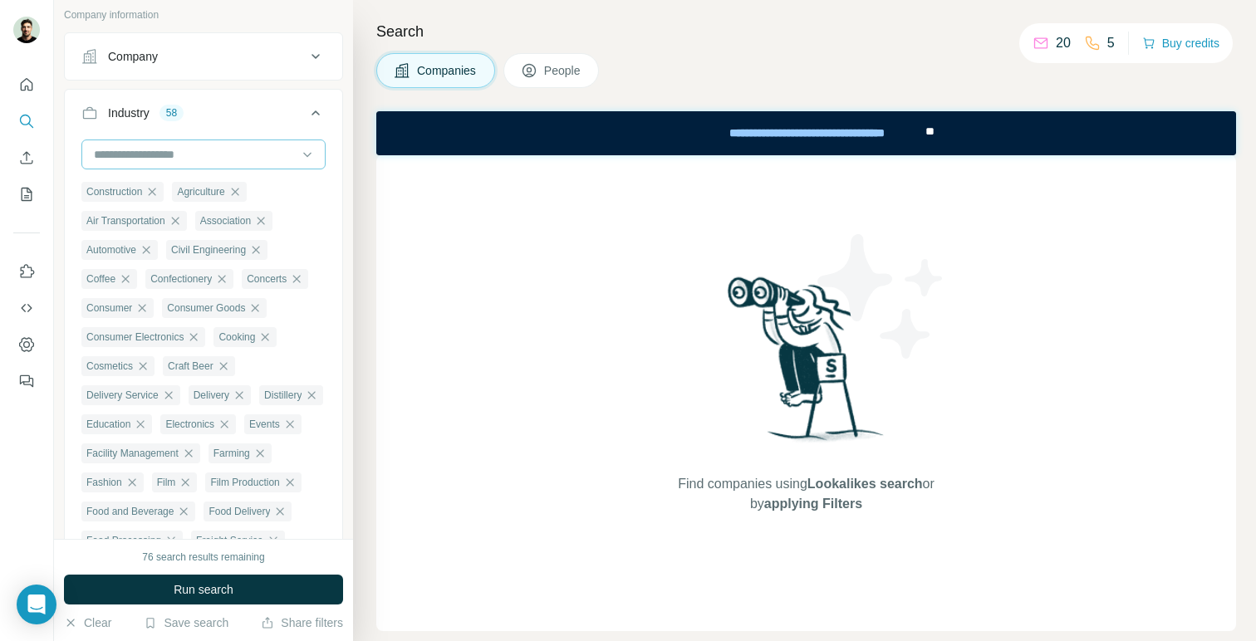
click at [252, 164] on div at bounding box center [194, 154] width 205 height 28
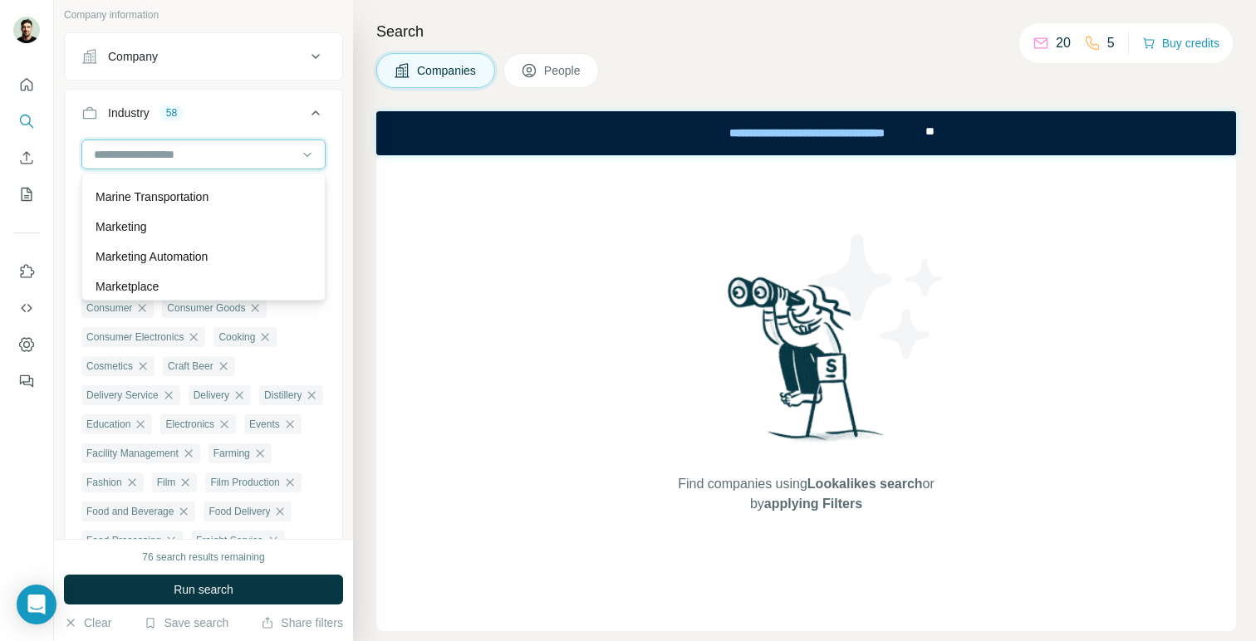
scroll to position [10568, 0]
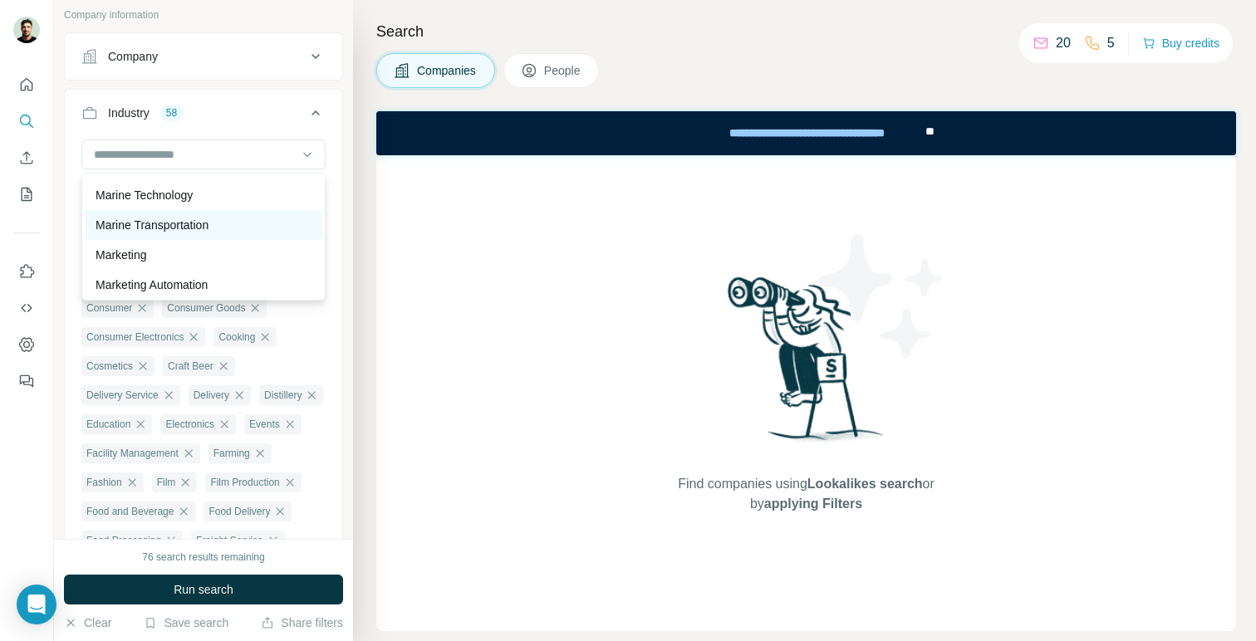
click at [240, 223] on div "Marine Transportation" at bounding box center [204, 225] width 216 height 17
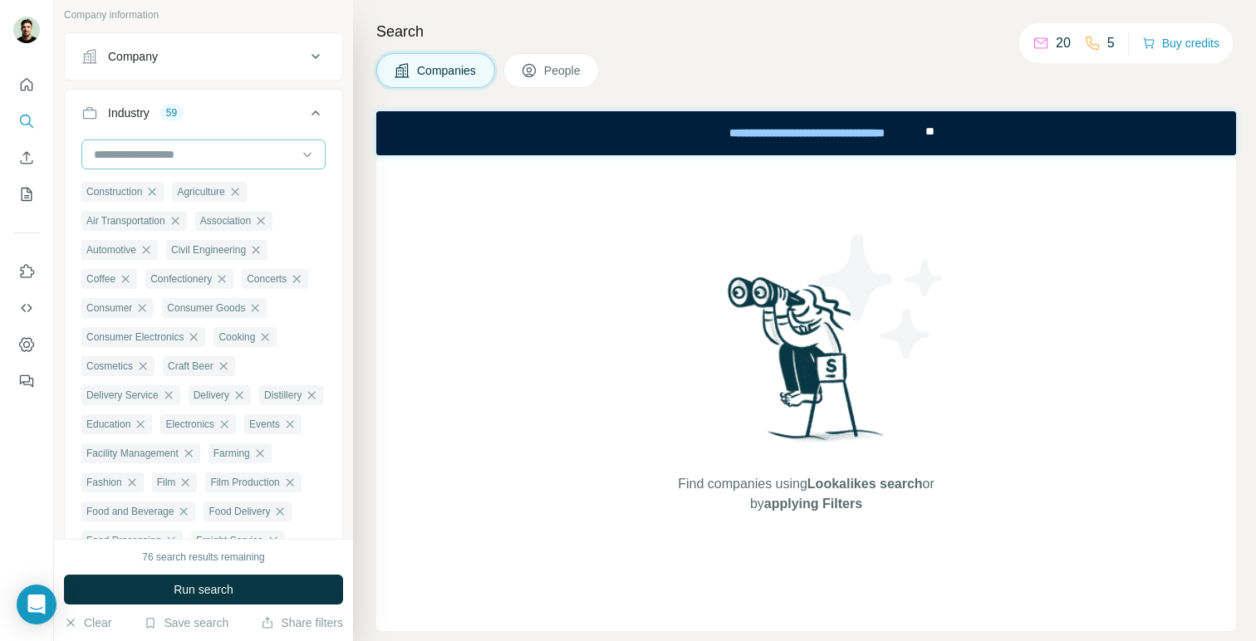
click at [264, 152] on input at bounding box center [194, 154] width 205 height 18
click at [262, 164] on div at bounding box center [194, 154] width 205 height 28
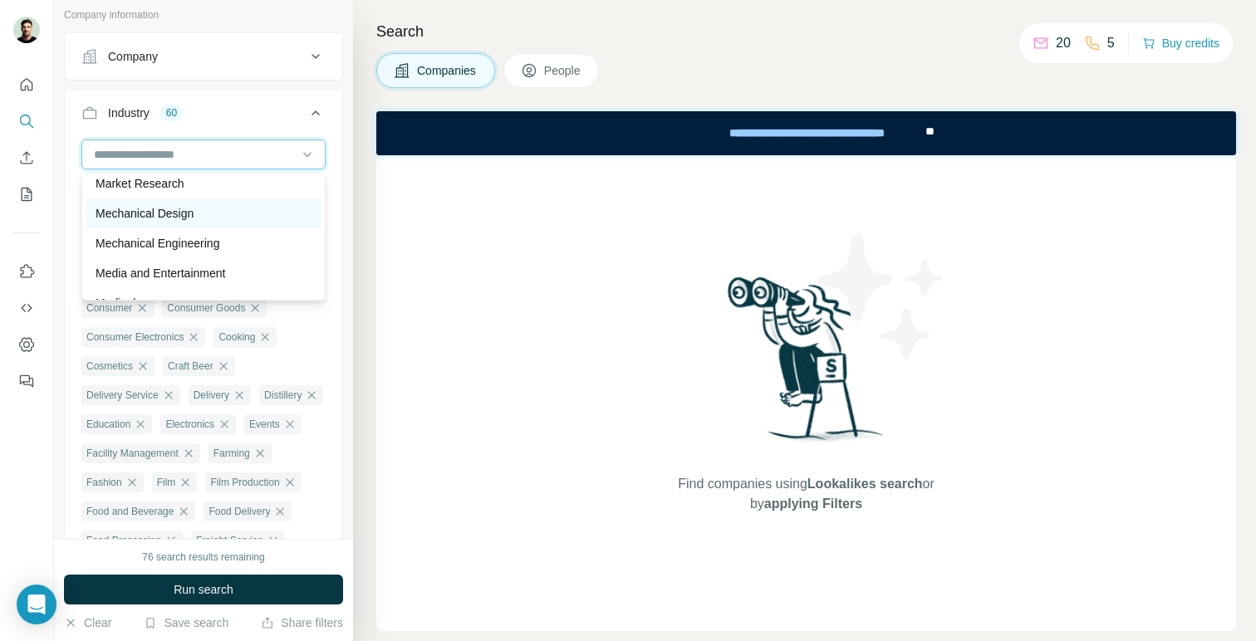
scroll to position [10730, 0]
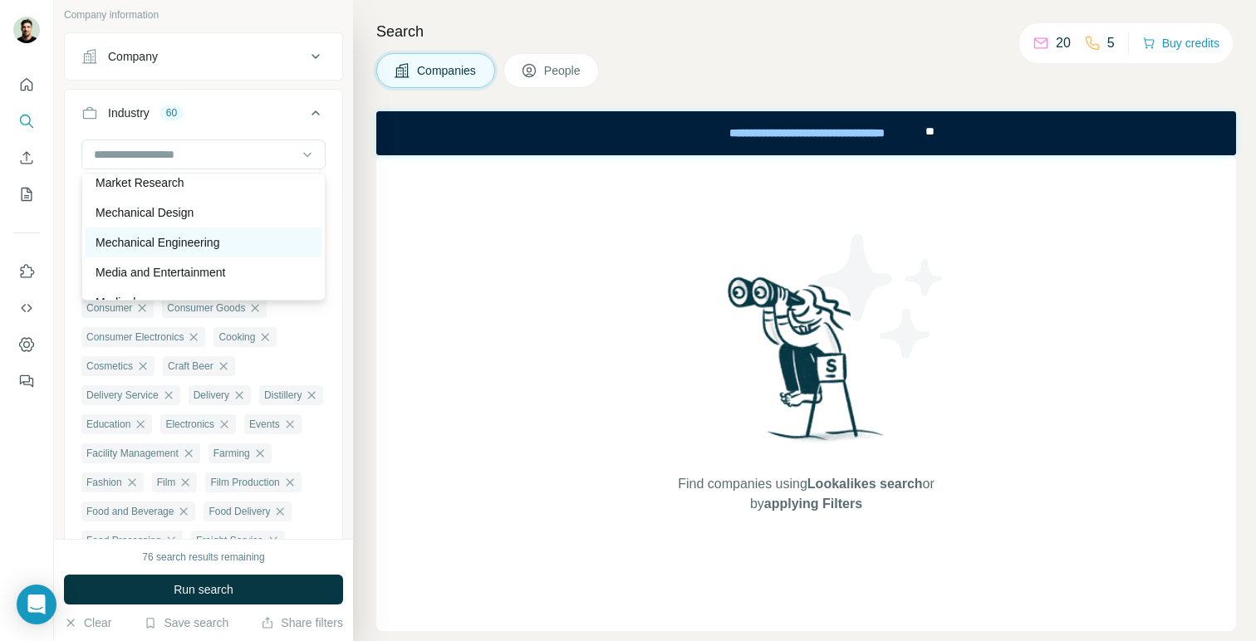
click at [235, 242] on div "Mechanical Engineering" at bounding box center [204, 242] width 216 height 17
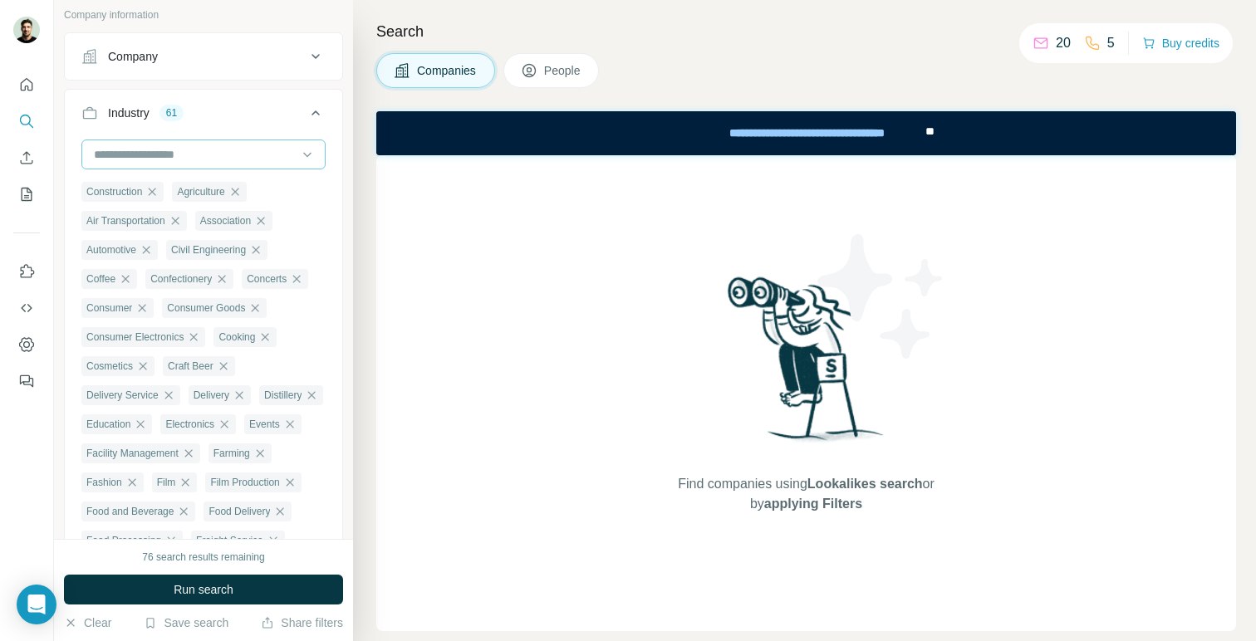
click at [252, 169] on div at bounding box center [203, 155] width 244 height 30
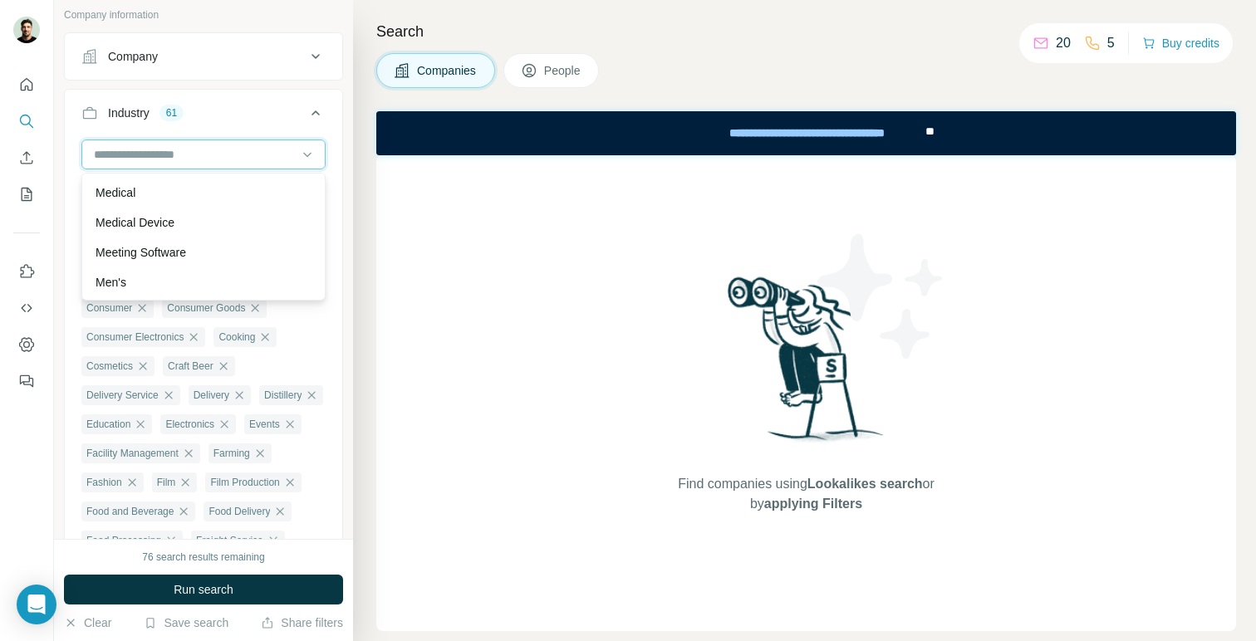
scroll to position [10840, 0]
click at [234, 198] on div "Medical" at bounding box center [204, 192] width 216 height 17
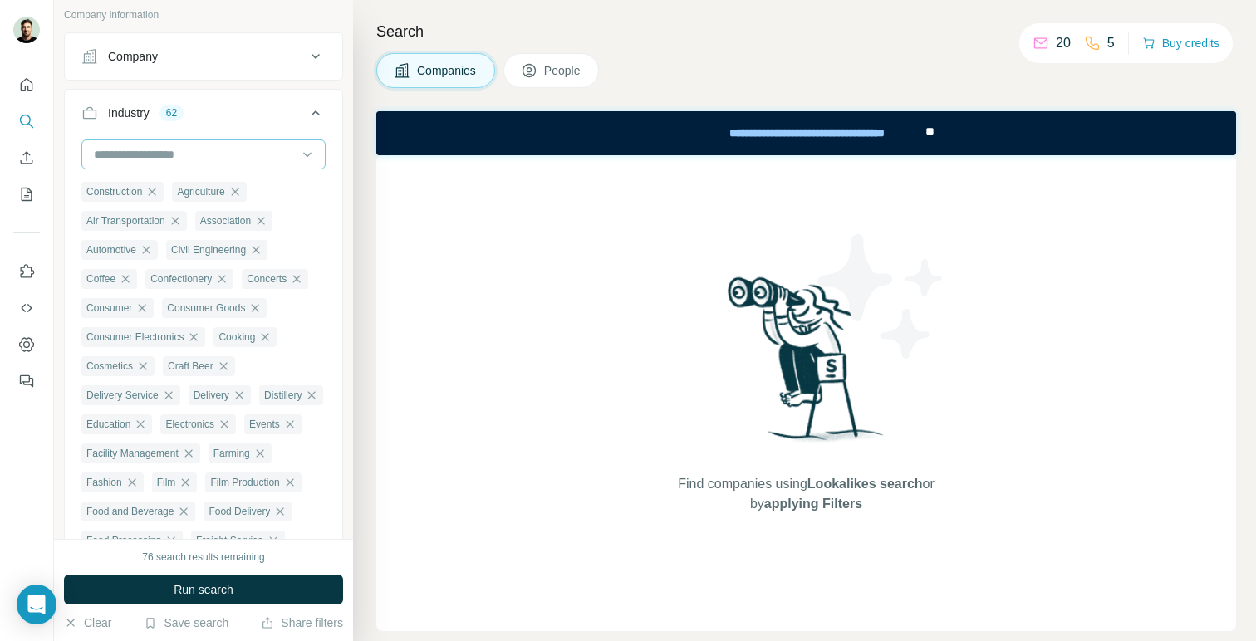
click at [248, 164] on div at bounding box center [194, 154] width 205 height 28
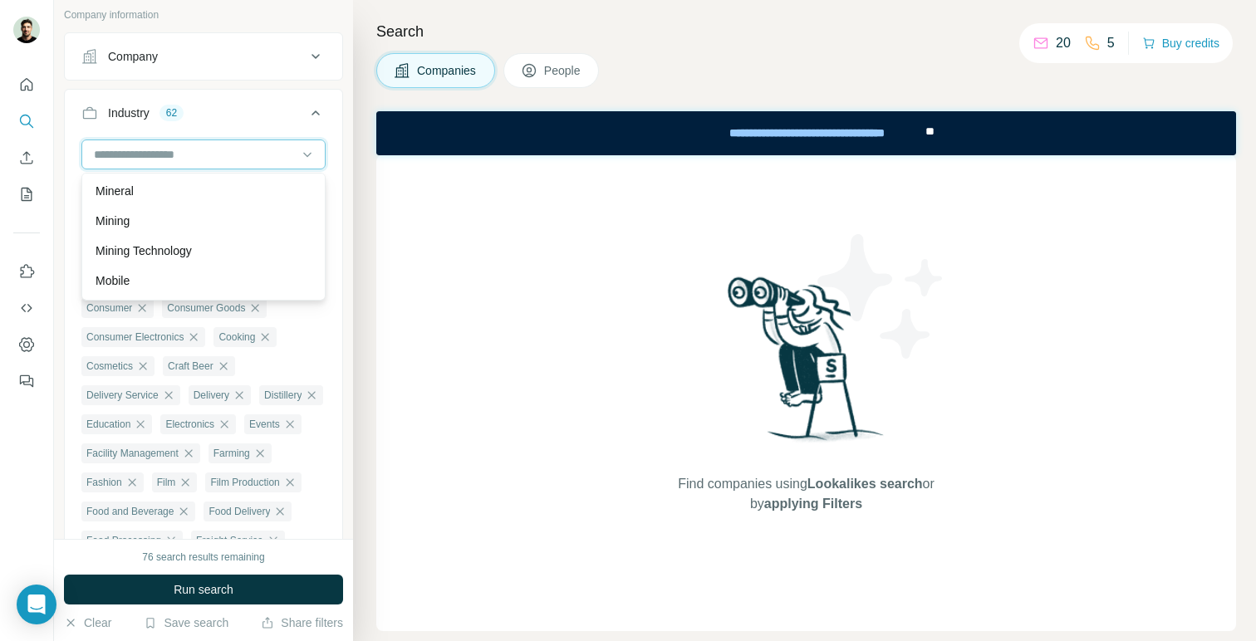
scroll to position [11075, 0]
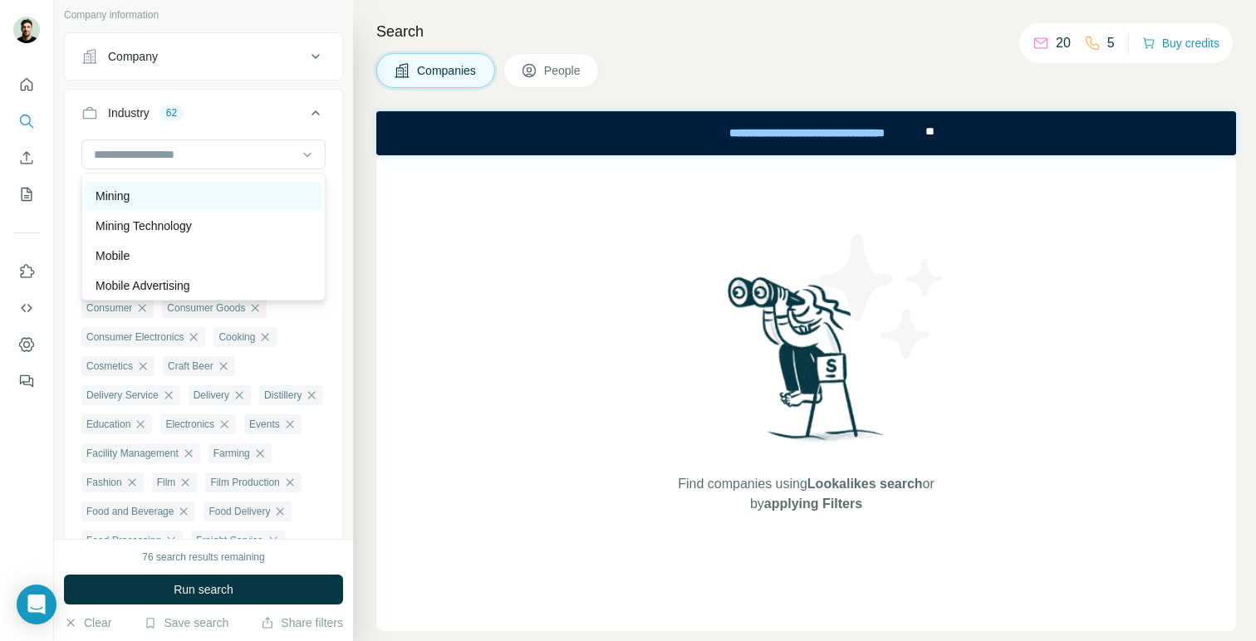
click at [235, 203] on div "Mining" at bounding box center [204, 196] width 216 height 17
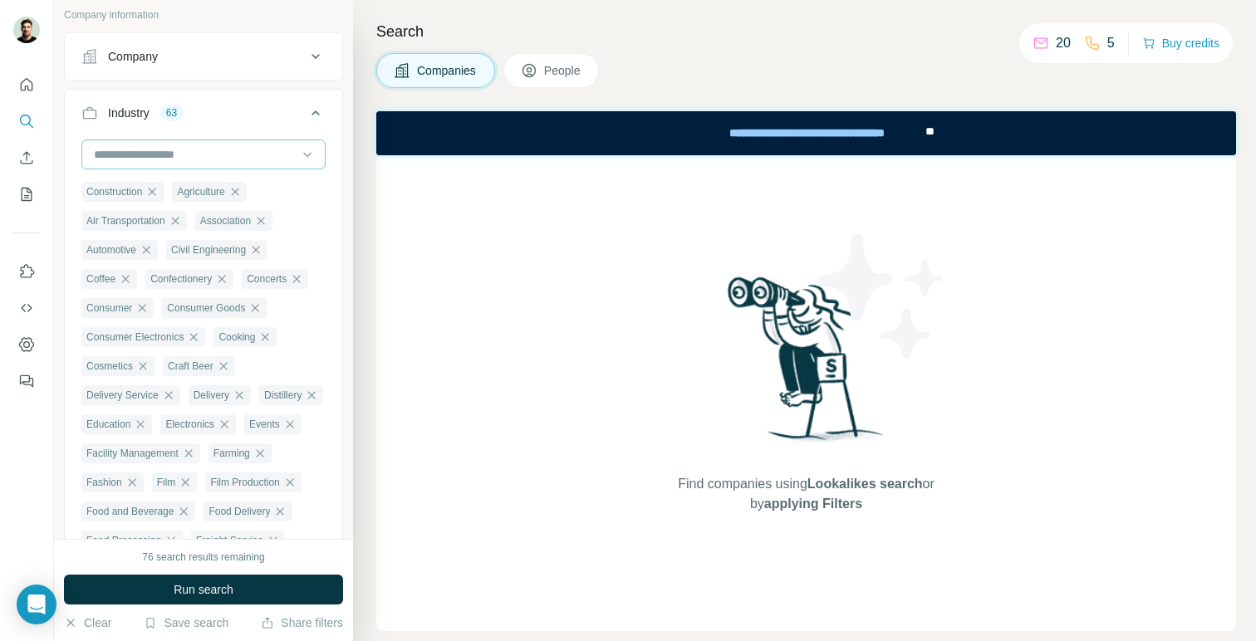
click at [250, 157] on input at bounding box center [194, 154] width 205 height 18
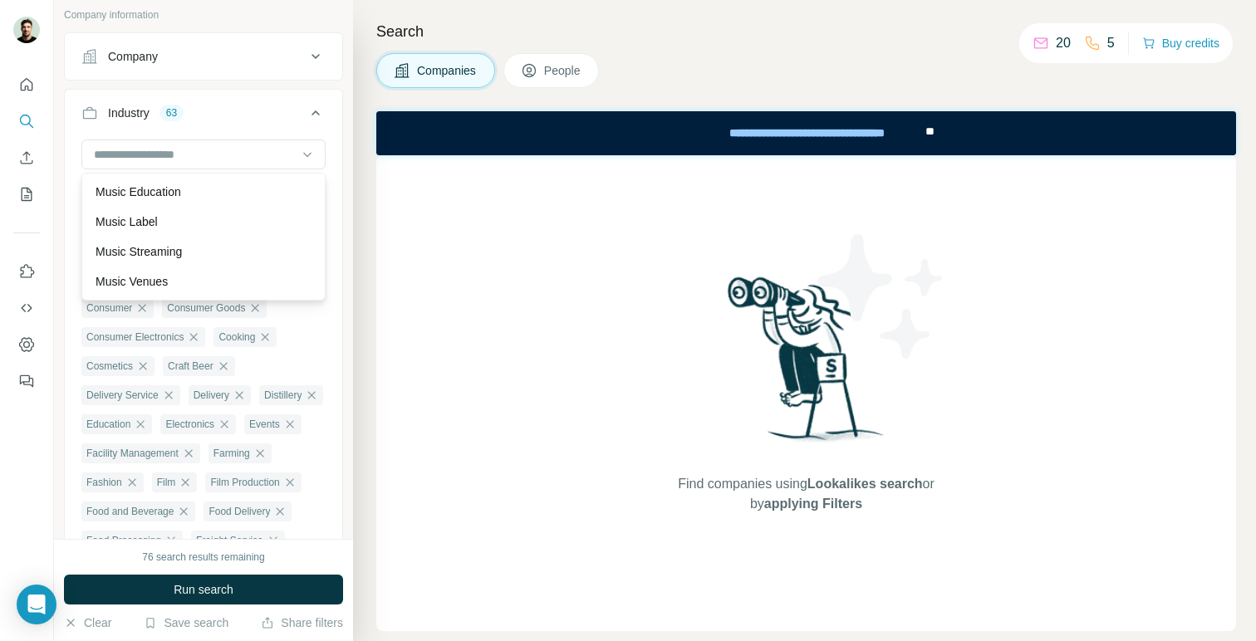
scroll to position [11392, 0]
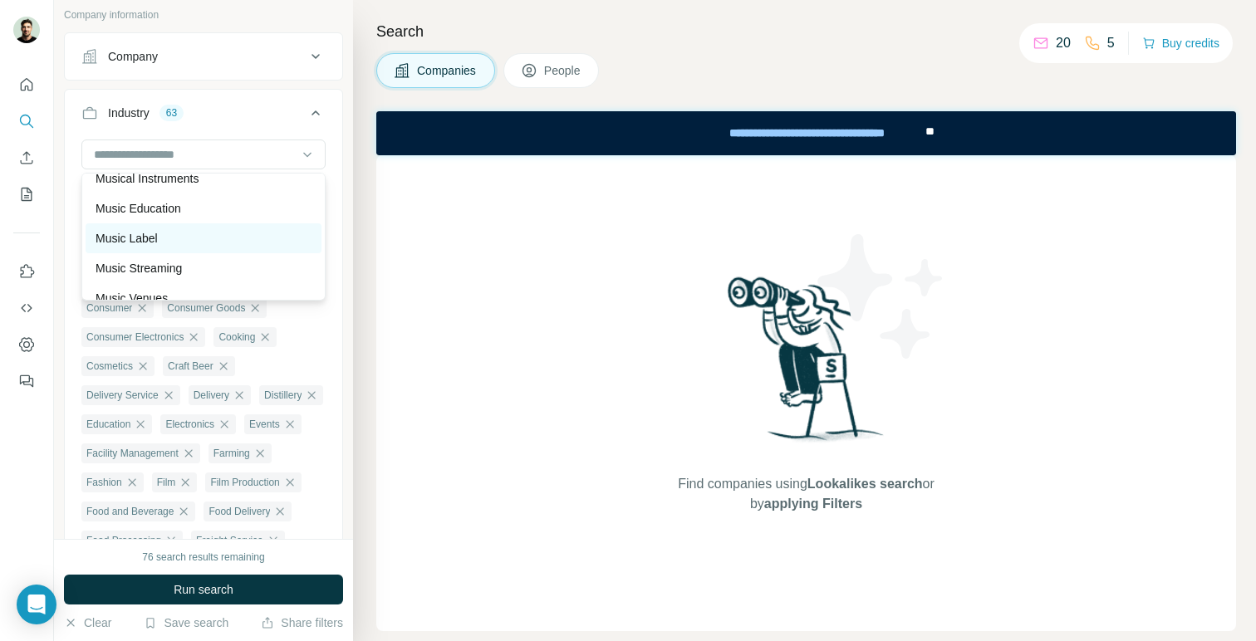
click at [232, 233] on div "Music Label" at bounding box center [204, 238] width 216 height 17
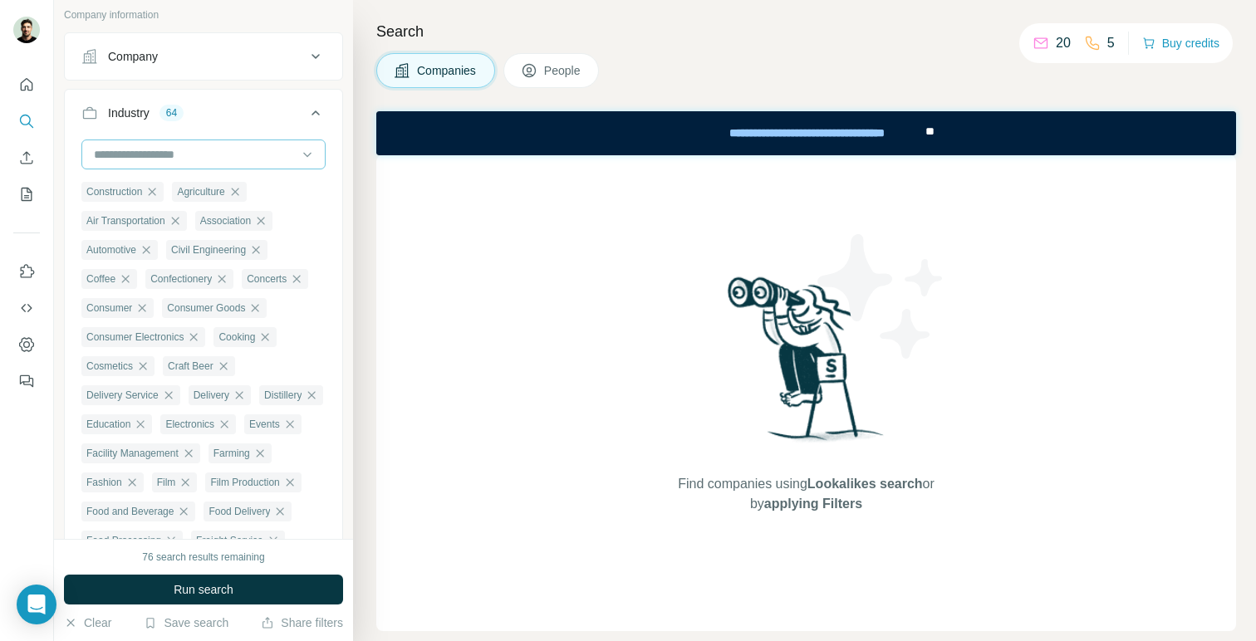
click at [246, 158] on input at bounding box center [194, 154] width 205 height 18
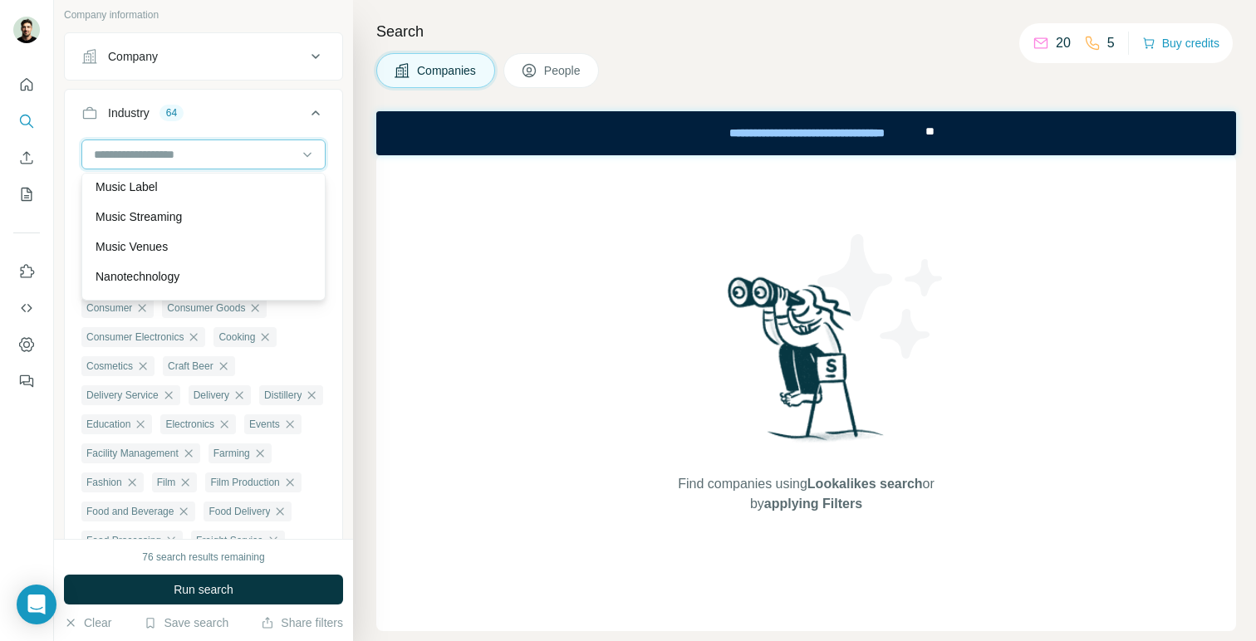
scroll to position [11454, 0]
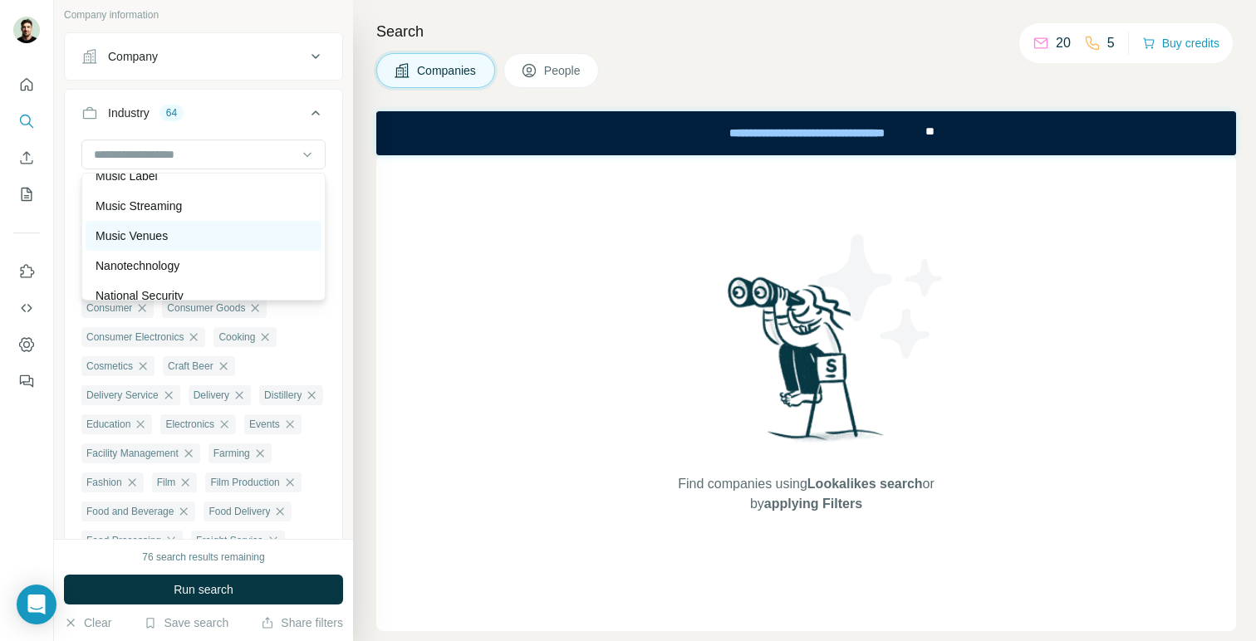
click at [221, 231] on div "Music Venues" at bounding box center [204, 236] width 216 height 17
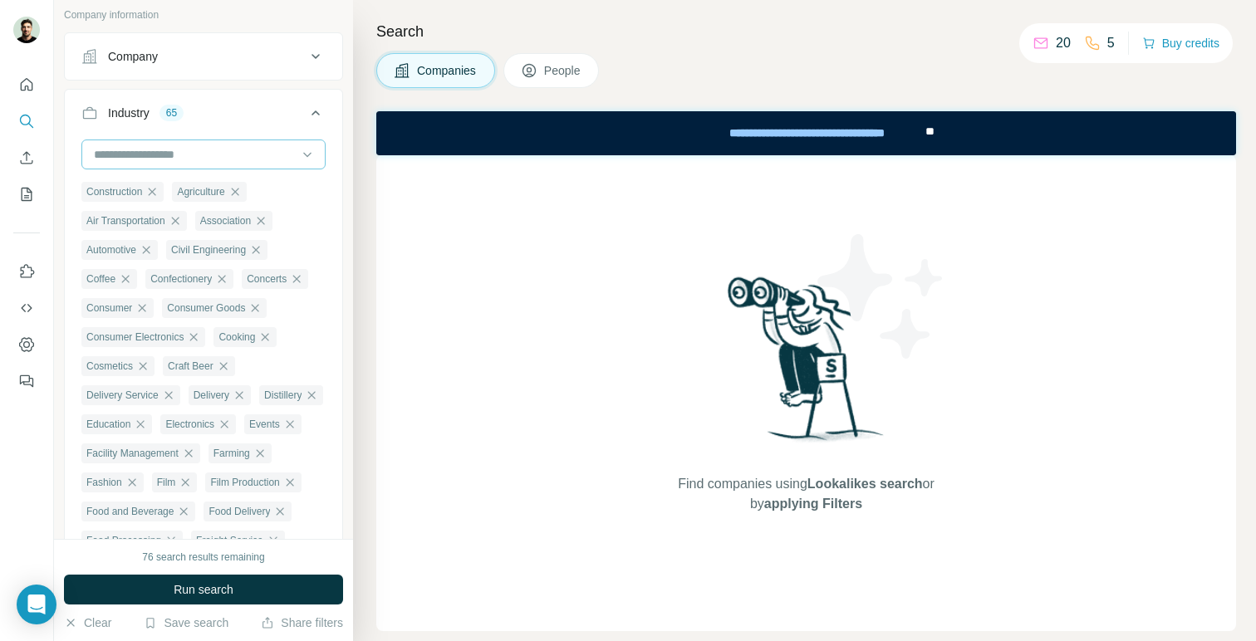
click at [238, 164] on div at bounding box center [194, 154] width 205 height 28
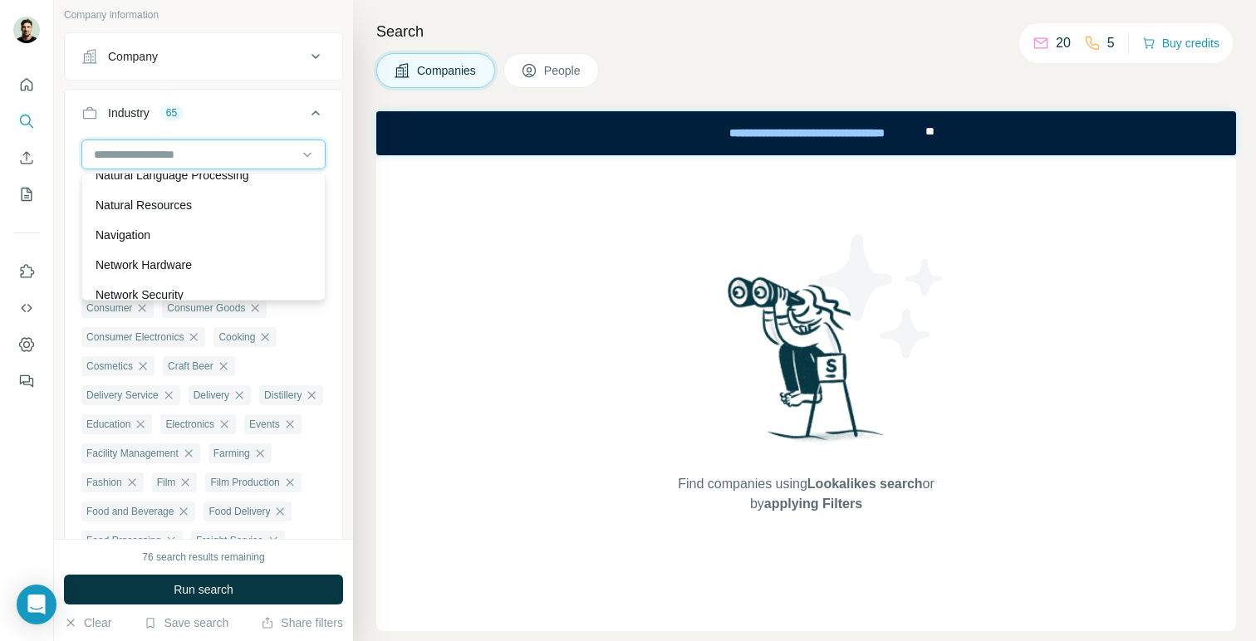
scroll to position [11601, 0]
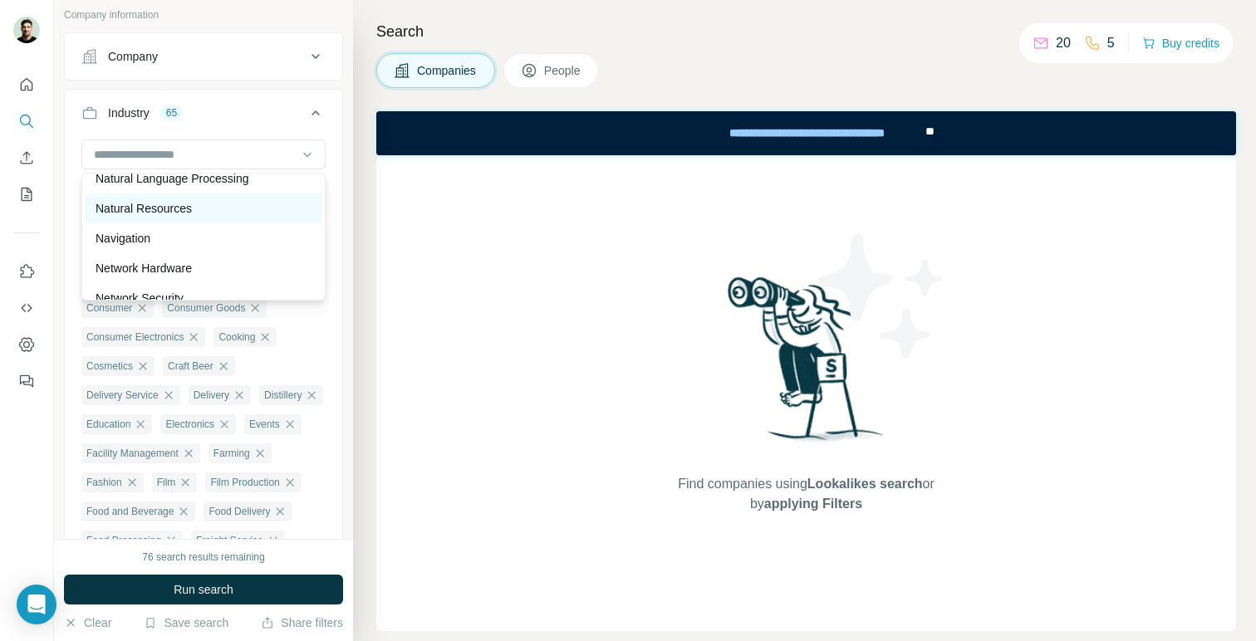
click at [223, 211] on div "Natural Resources" at bounding box center [204, 208] width 216 height 17
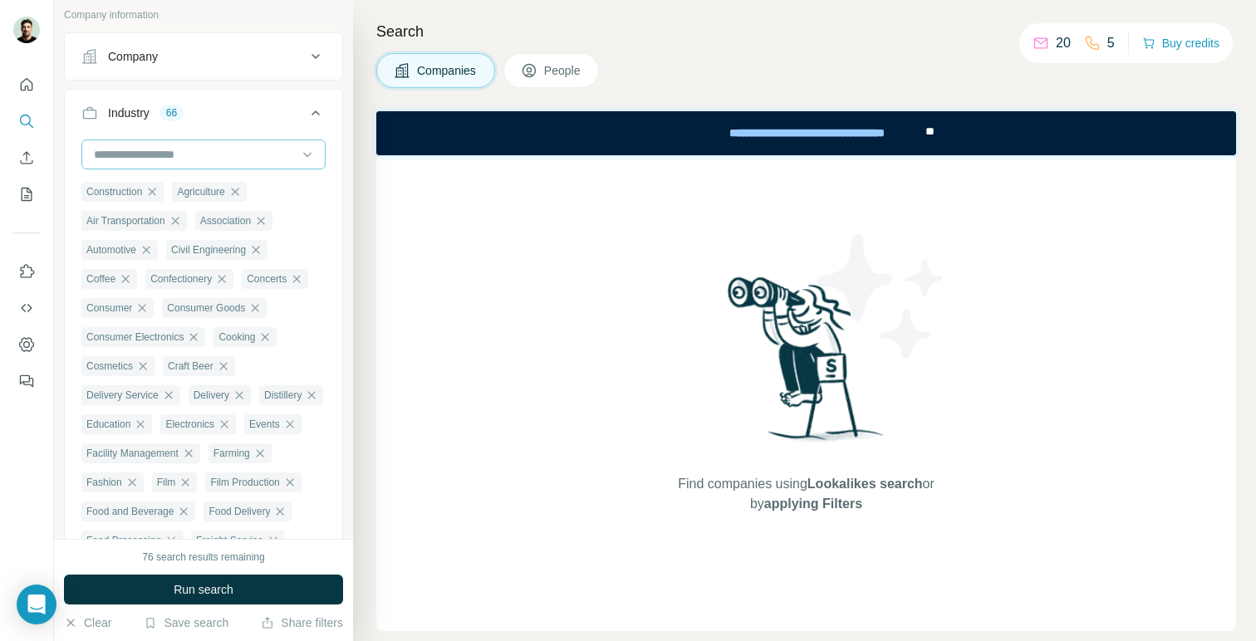
click at [239, 146] on input at bounding box center [194, 154] width 205 height 18
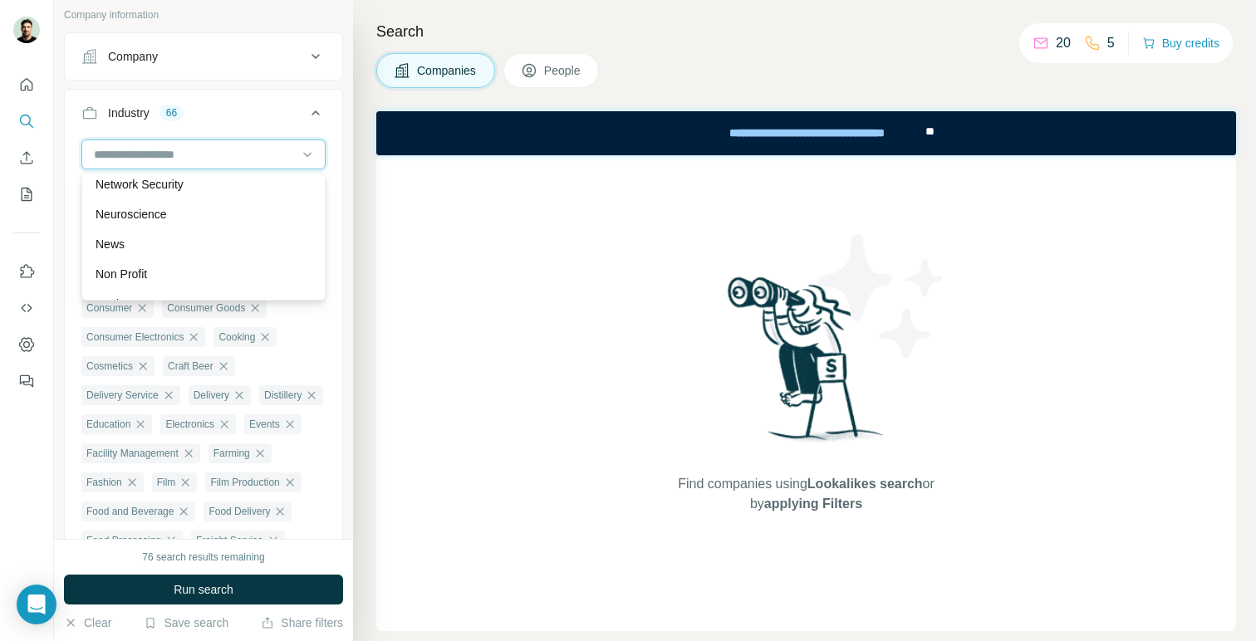
scroll to position [11730, 0]
click at [219, 230] on div "News" at bounding box center [204, 229] width 216 height 17
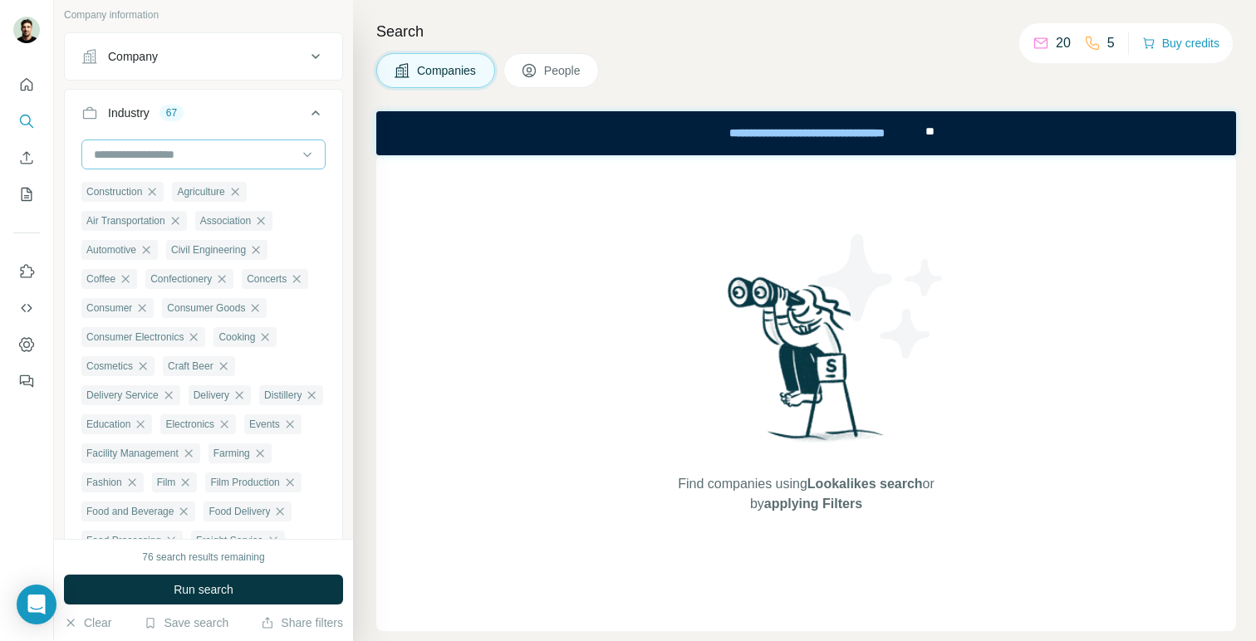
click at [244, 157] on input at bounding box center [194, 154] width 205 height 18
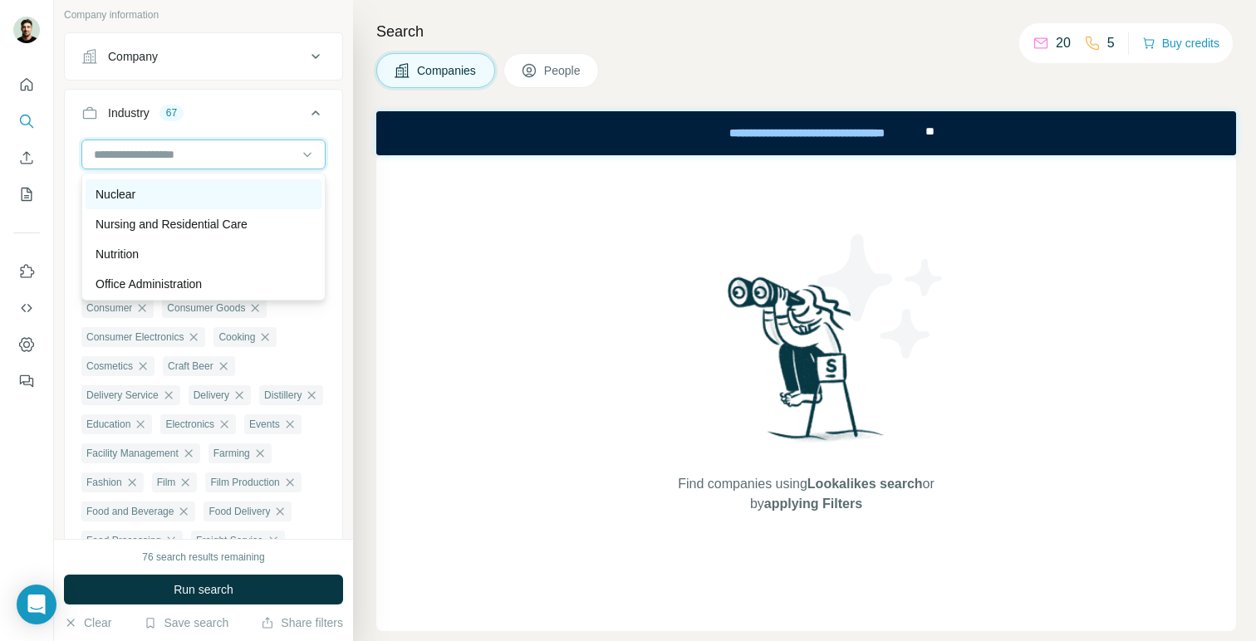
scroll to position [11833, 0]
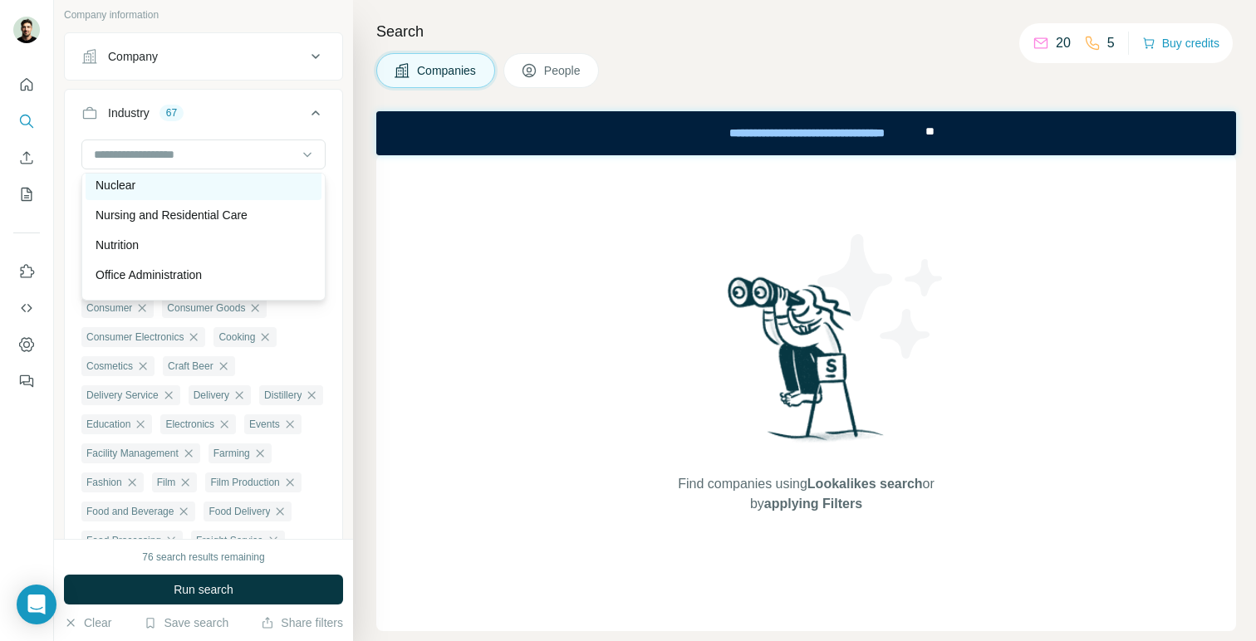
click at [233, 194] on div "Nuclear" at bounding box center [204, 185] width 236 height 30
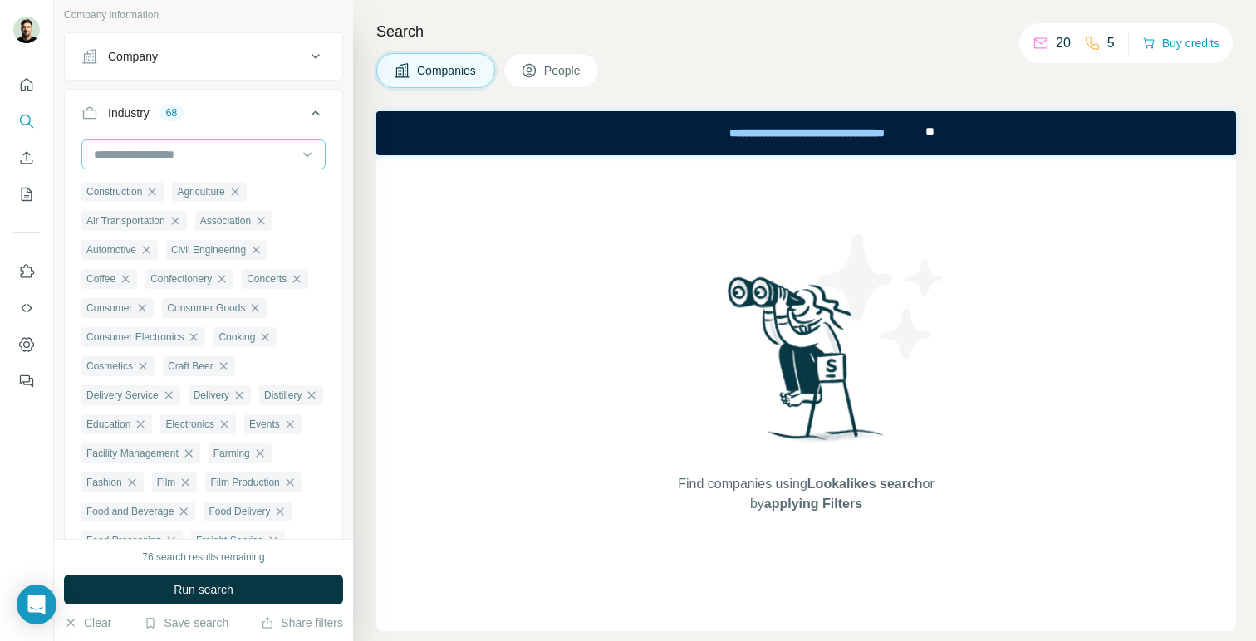
click at [247, 157] on input at bounding box center [194, 154] width 205 height 18
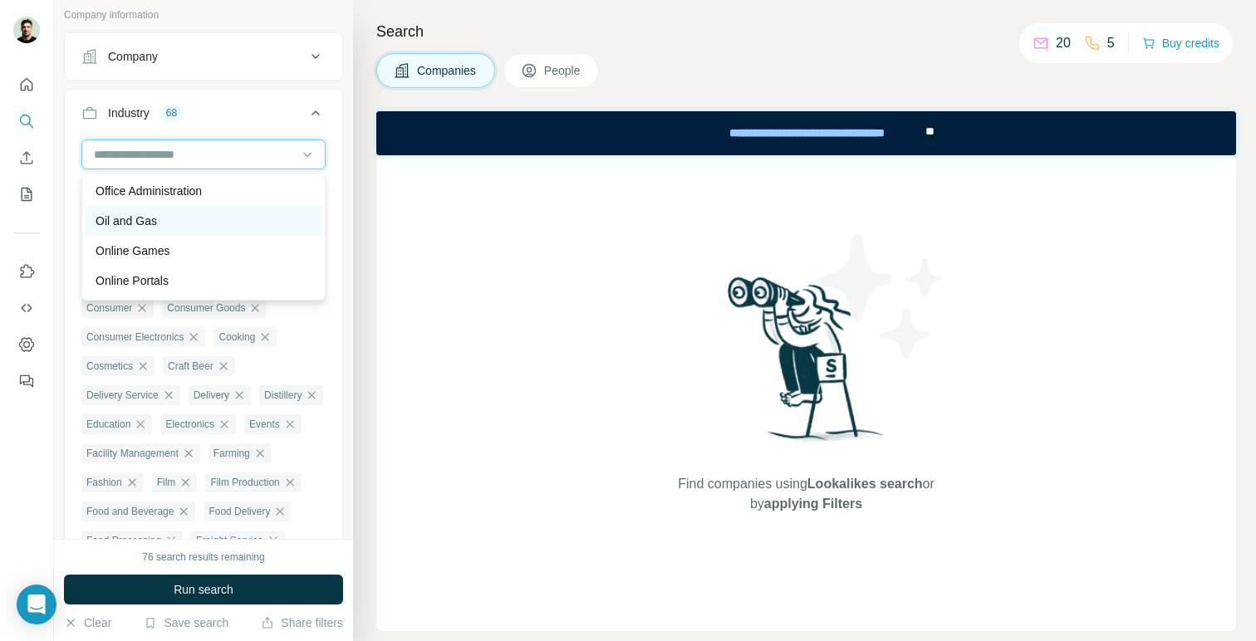
scroll to position [11918, 0]
click at [228, 220] on div "Oil and Gas" at bounding box center [204, 220] width 216 height 17
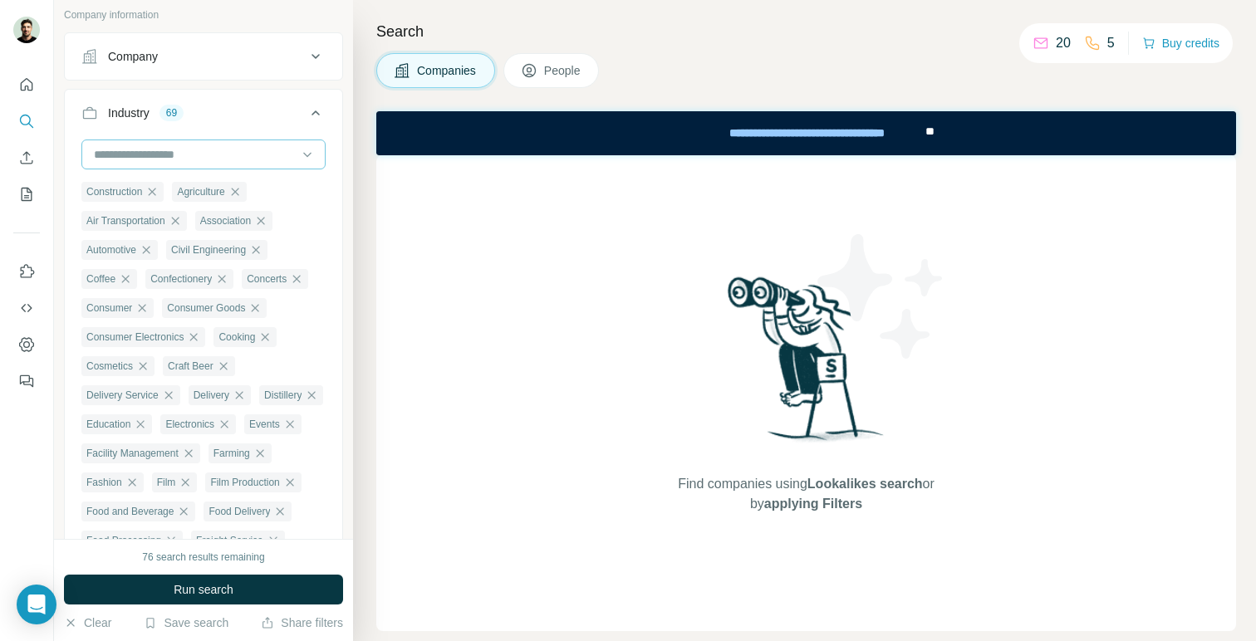
click at [243, 154] on input at bounding box center [194, 154] width 205 height 18
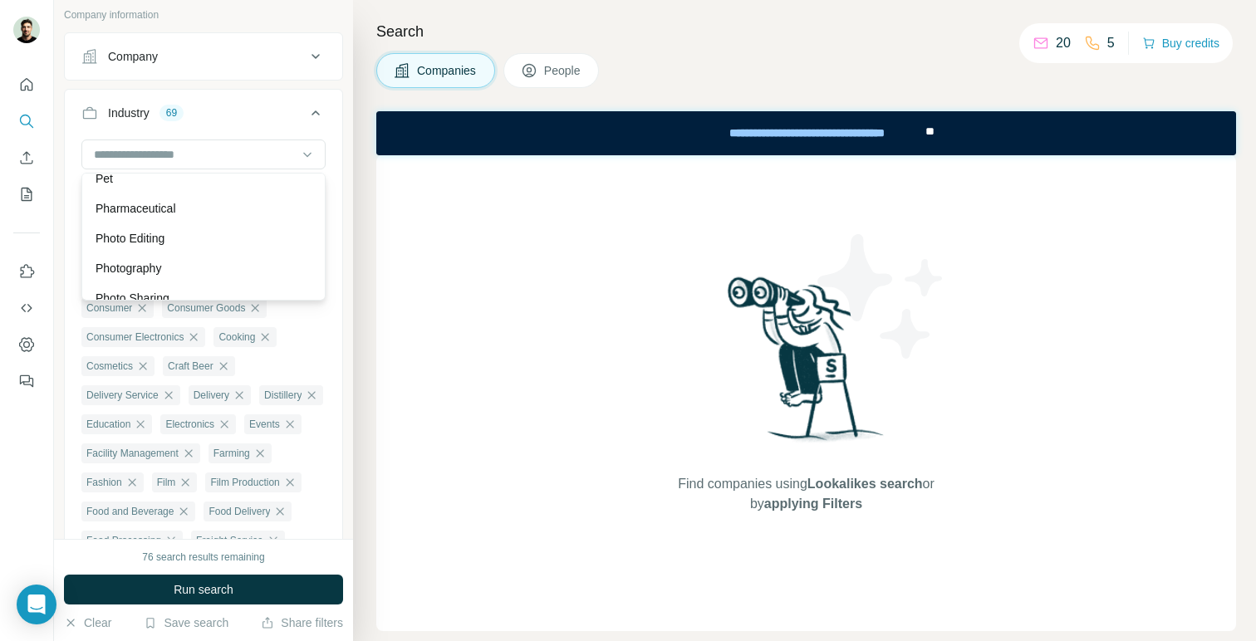
scroll to position [12736, 0]
click at [229, 213] on div "Pharmaceutical" at bounding box center [204, 209] width 216 height 17
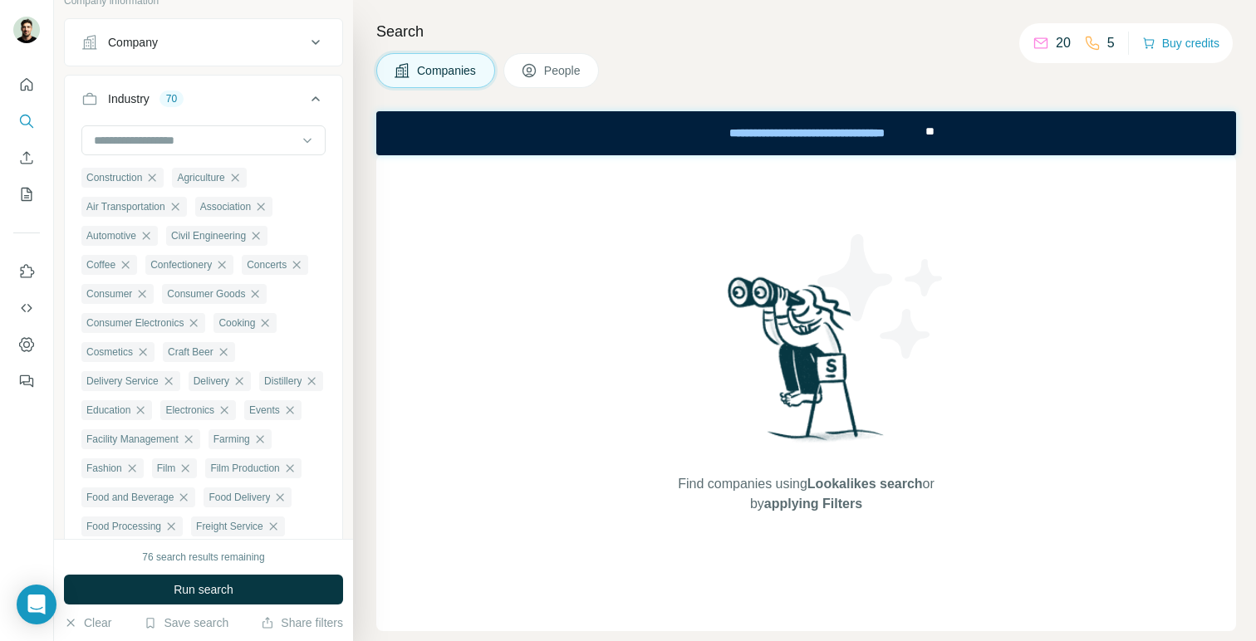
scroll to position [115, 0]
click at [252, 153] on div at bounding box center [194, 139] width 205 height 28
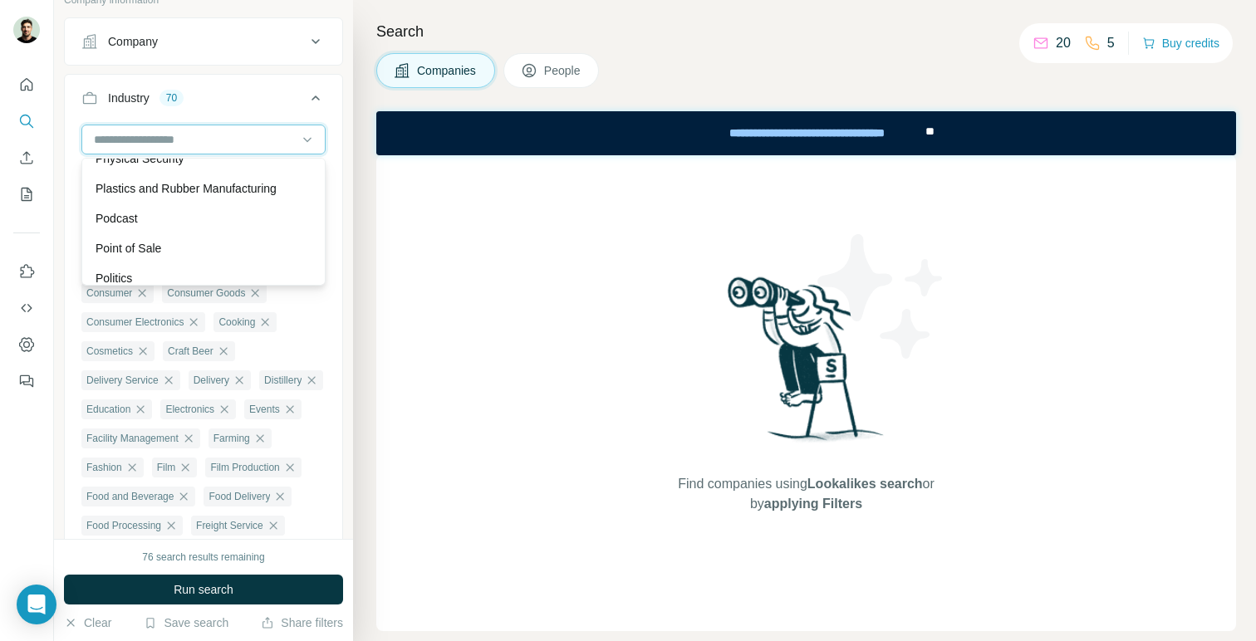
scroll to position [12908, 0]
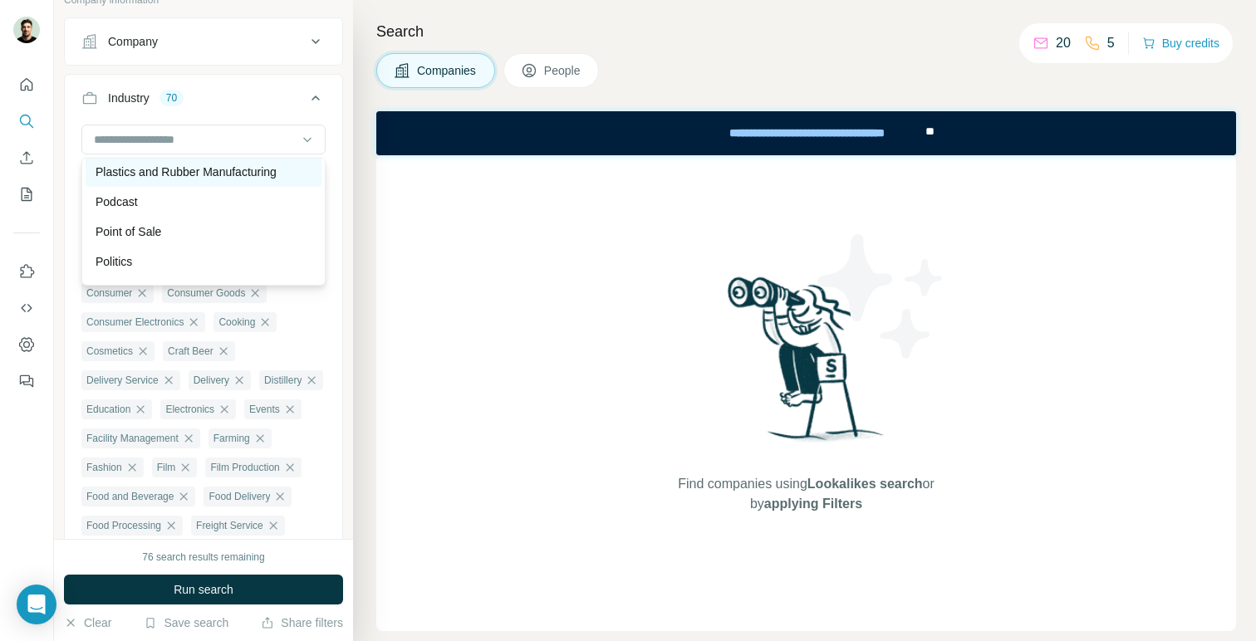
click at [249, 176] on p "Plastics and Rubber Manufacturing" at bounding box center [186, 172] width 181 height 17
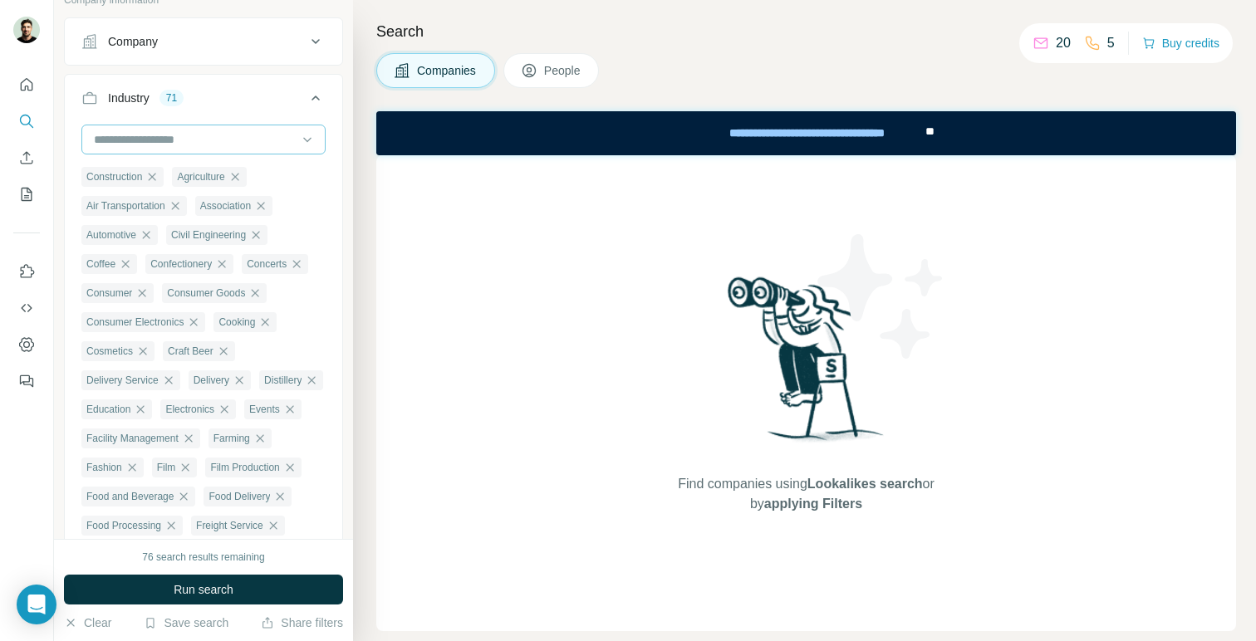
click at [257, 139] on input at bounding box center [194, 139] width 205 height 18
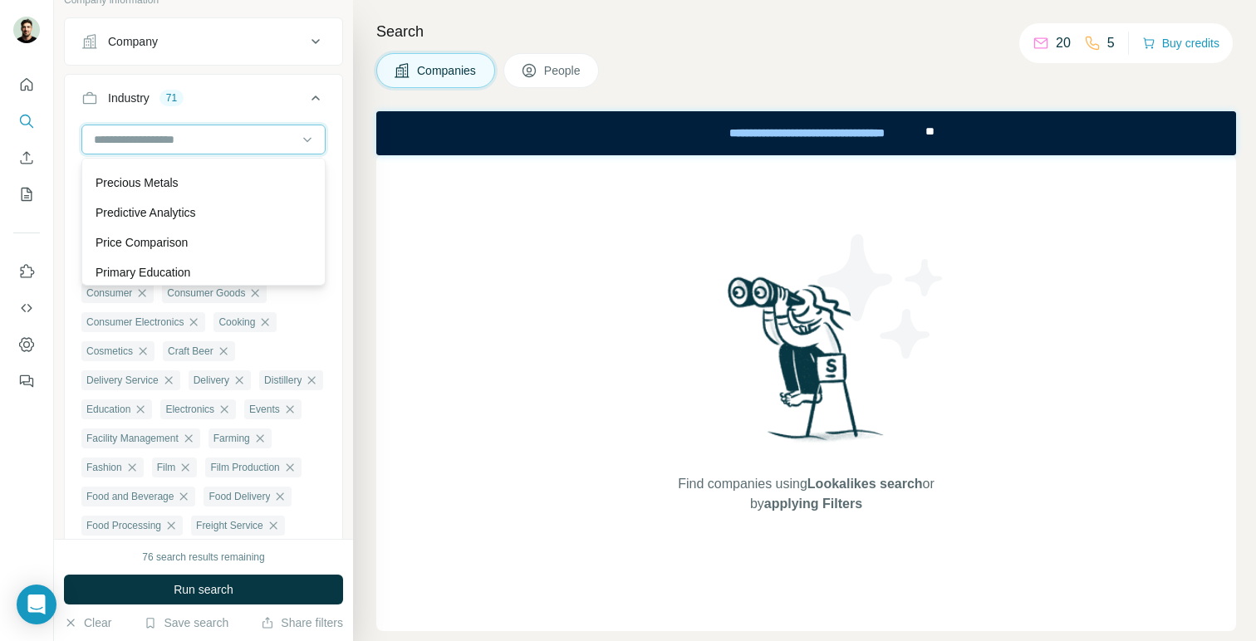
scroll to position [13111, 0]
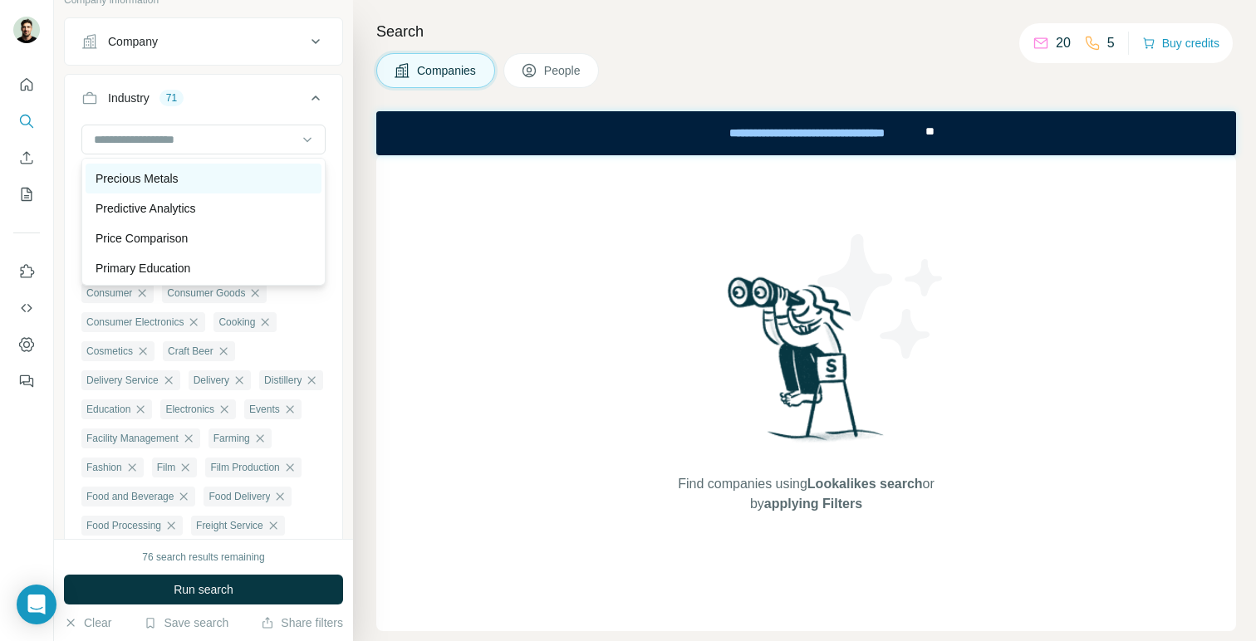
click at [244, 186] on div "Precious Metals" at bounding box center [204, 178] width 216 height 17
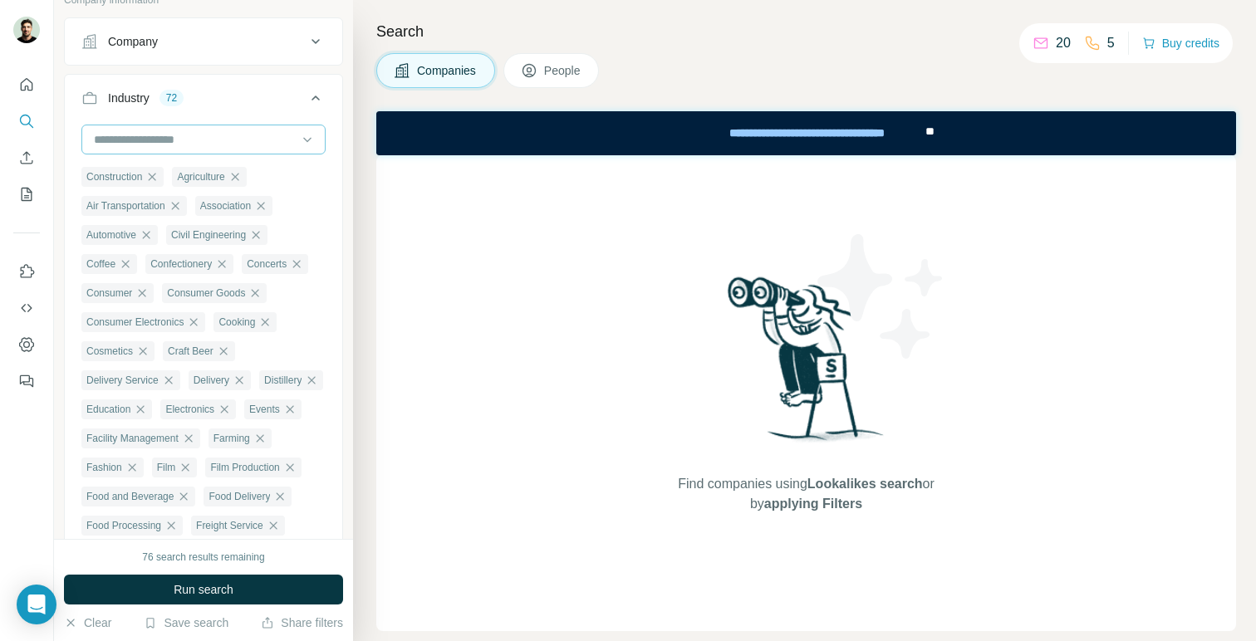
click at [250, 150] on div at bounding box center [194, 139] width 205 height 28
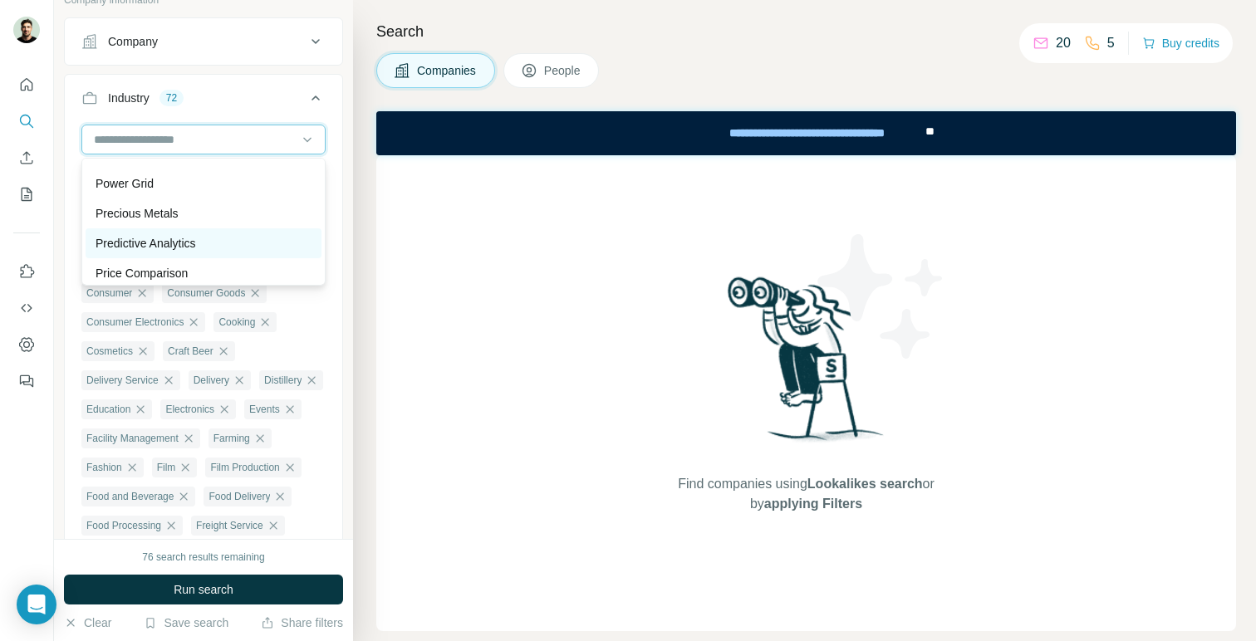
scroll to position [13067, 0]
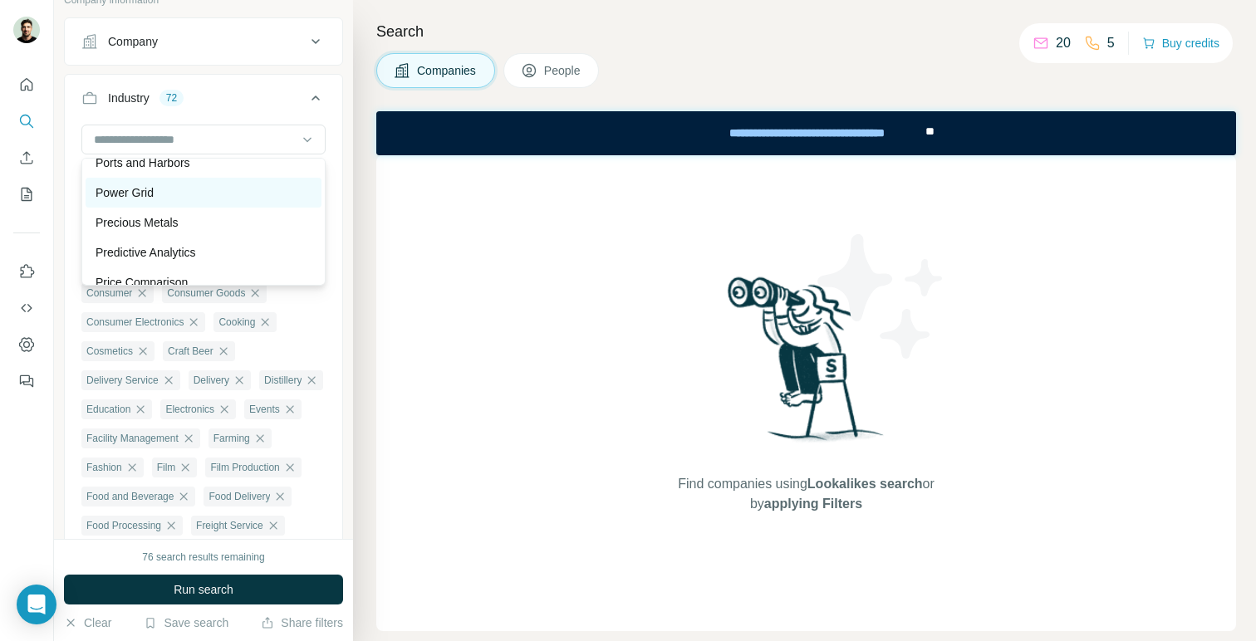
click at [237, 198] on div "Power Grid" at bounding box center [204, 192] width 216 height 17
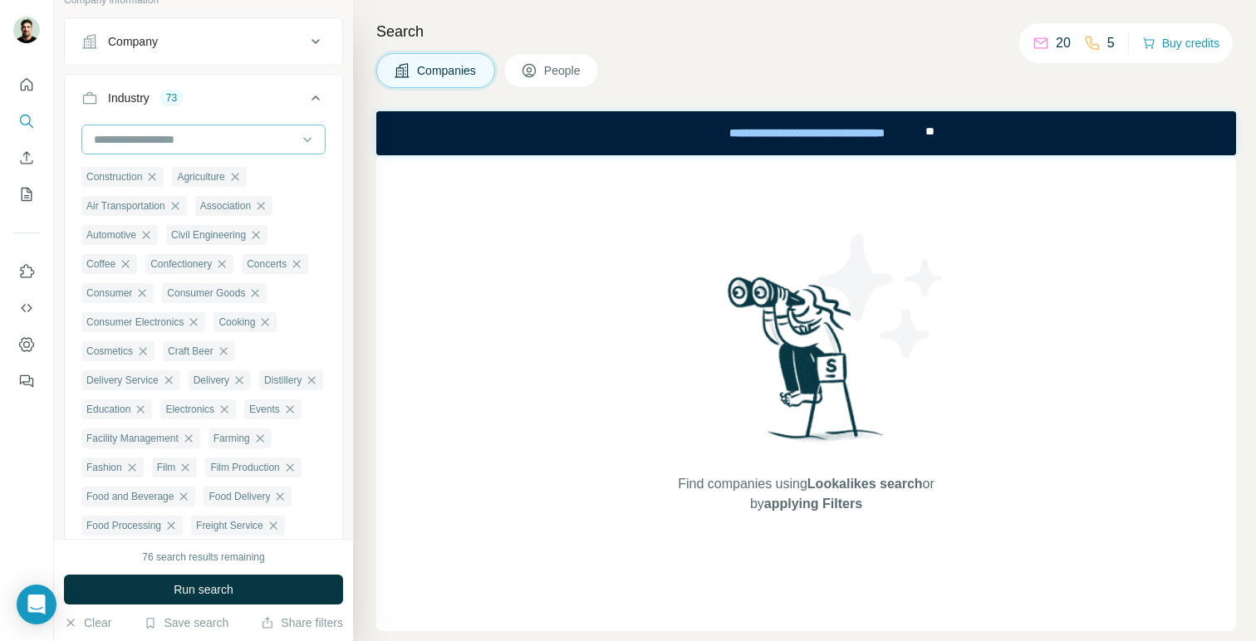
click at [261, 146] on input at bounding box center [194, 139] width 205 height 18
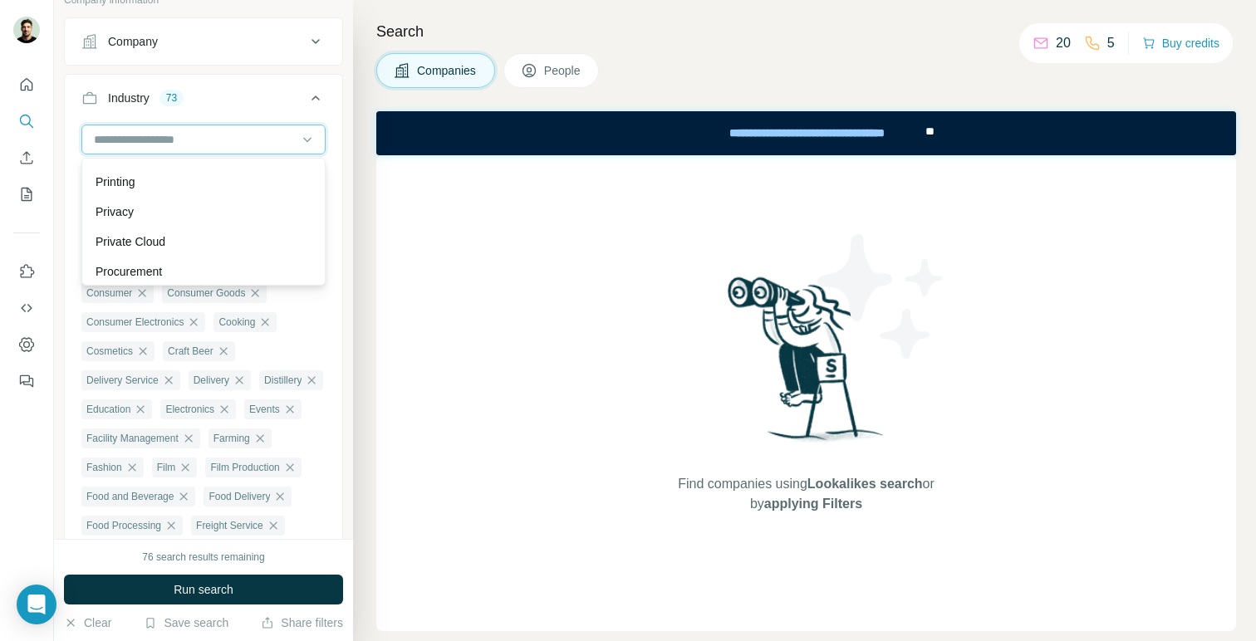
scroll to position [13239, 0]
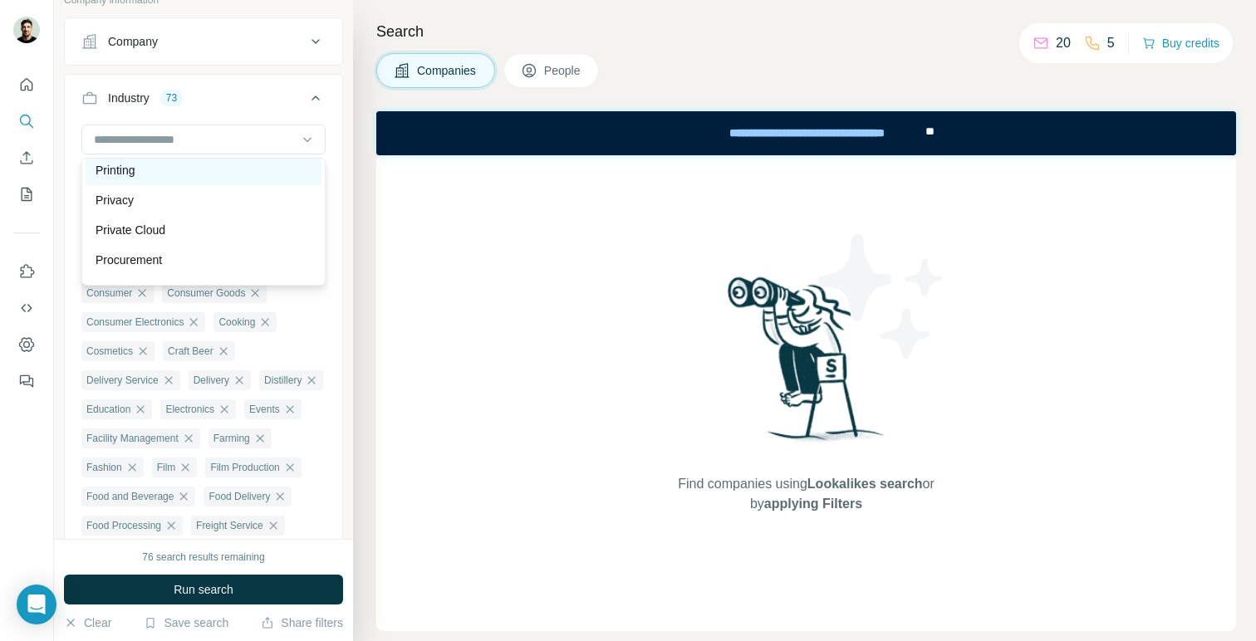
click at [251, 179] on div "Printing" at bounding box center [204, 170] width 236 height 30
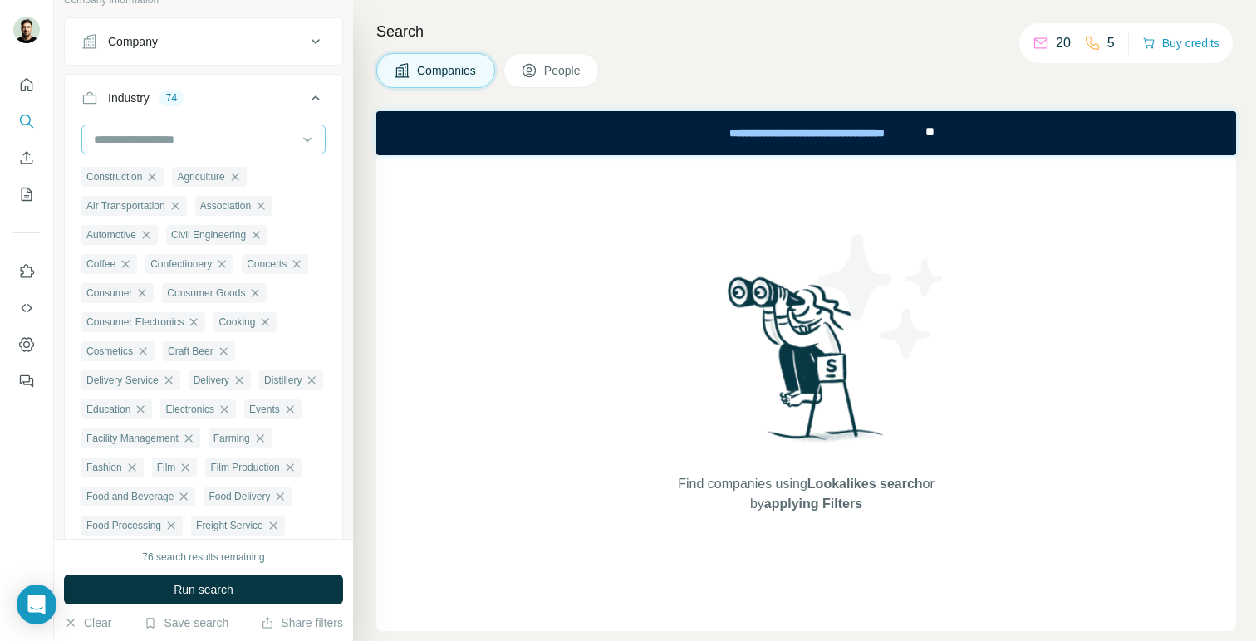
click at [267, 142] on input at bounding box center [194, 139] width 205 height 18
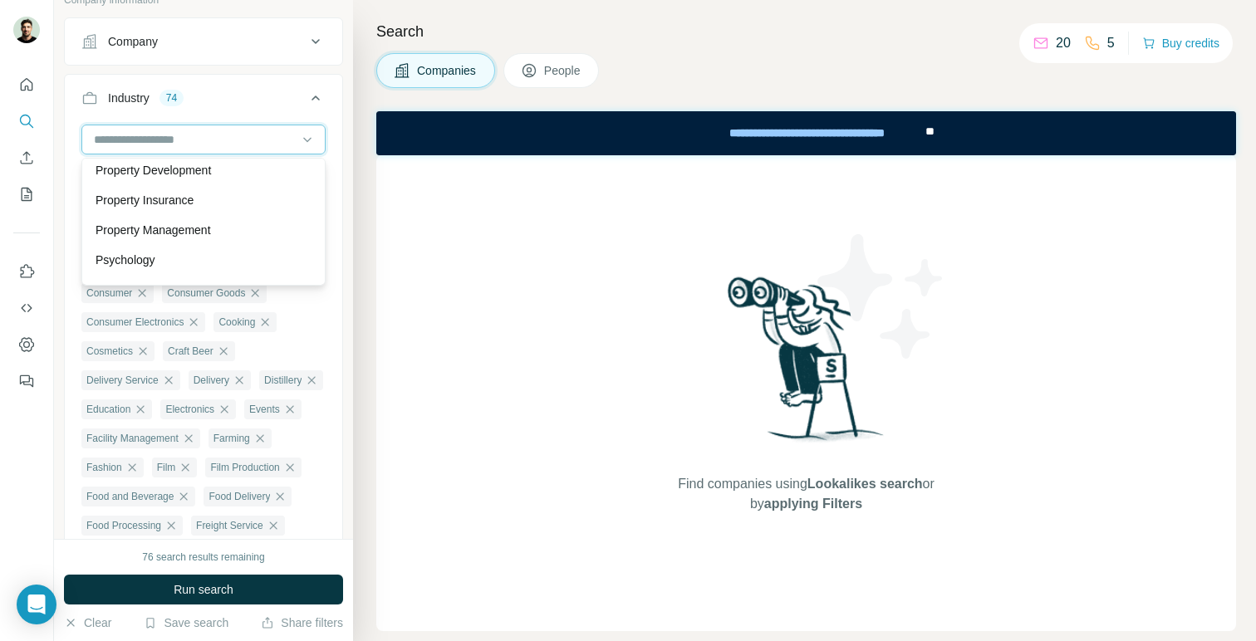
scroll to position [13568, 0]
click at [246, 178] on div "Property Development" at bounding box center [204, 169] width 236 height 30
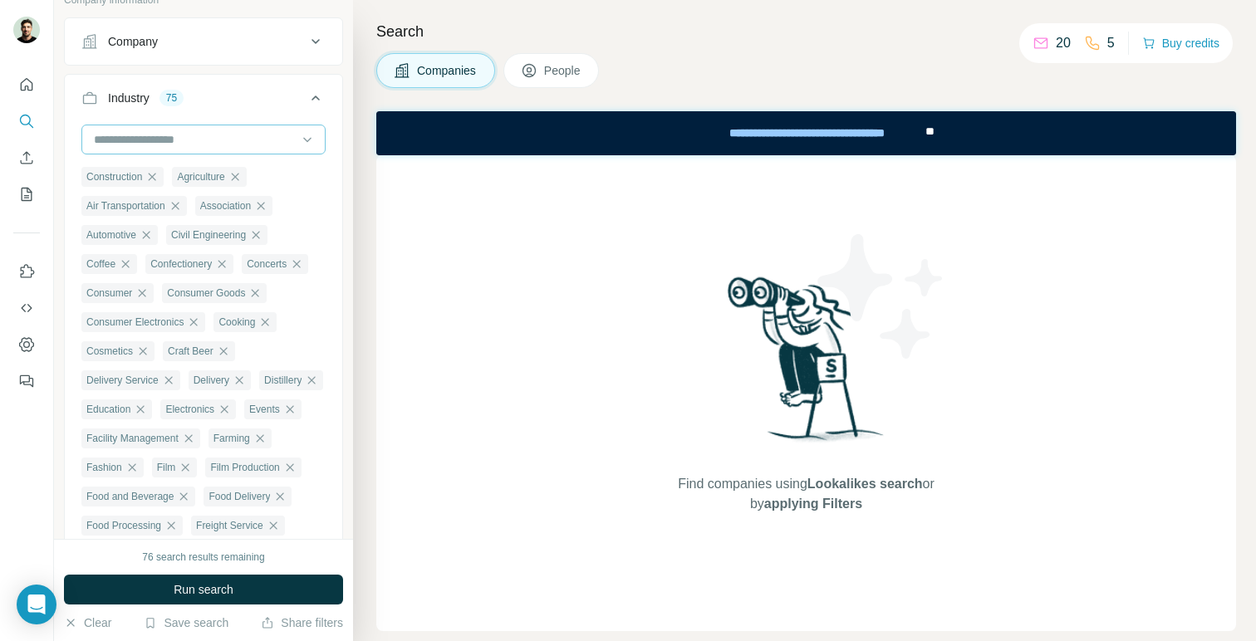
click at [256, 144] on input at bounding box center [194, 139] width 205 height 18
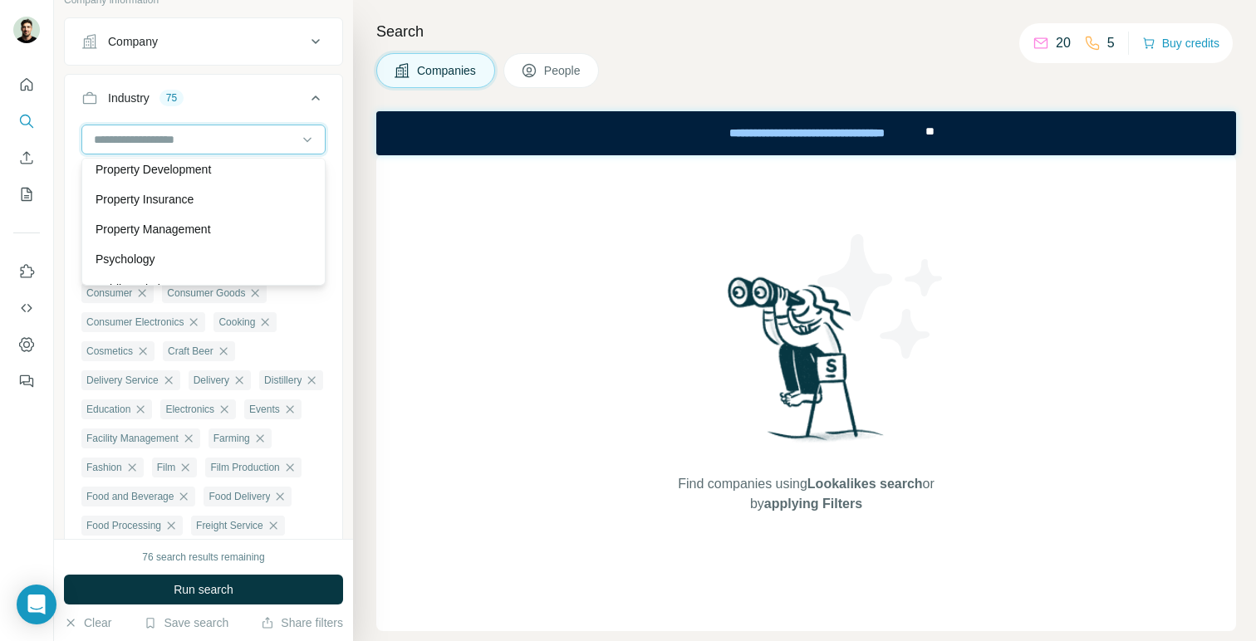
scroll to position [13588, 0]
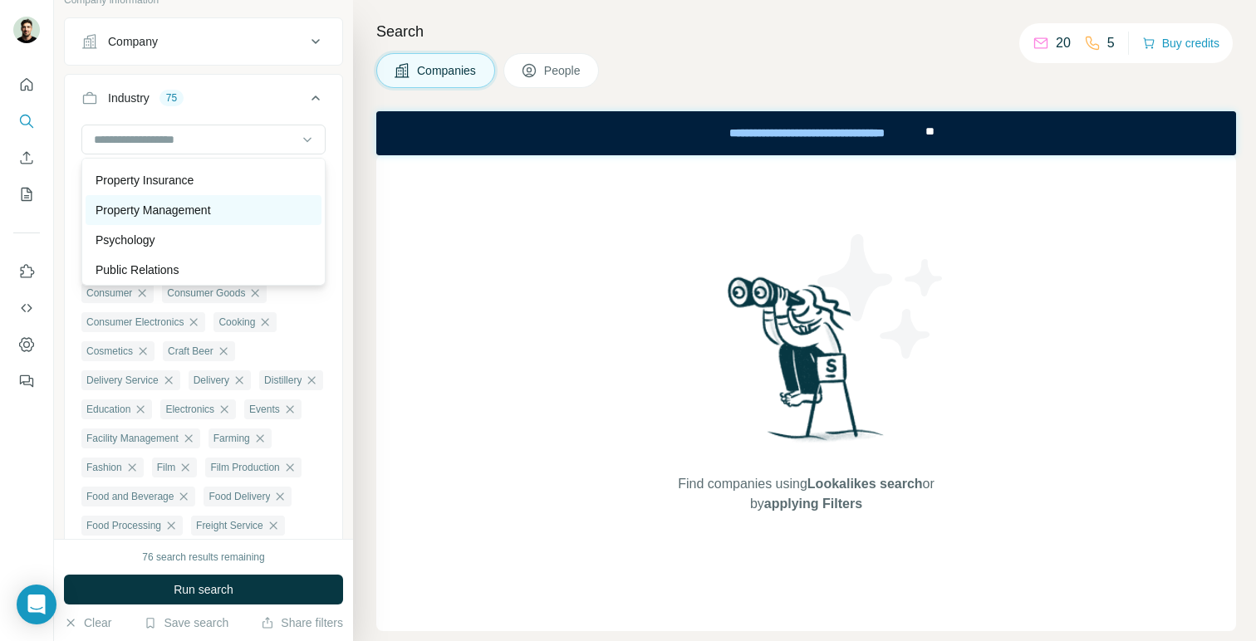
click at [250, 203] on div "Property Management" at bounding box center [204, 210] width 216 height 17
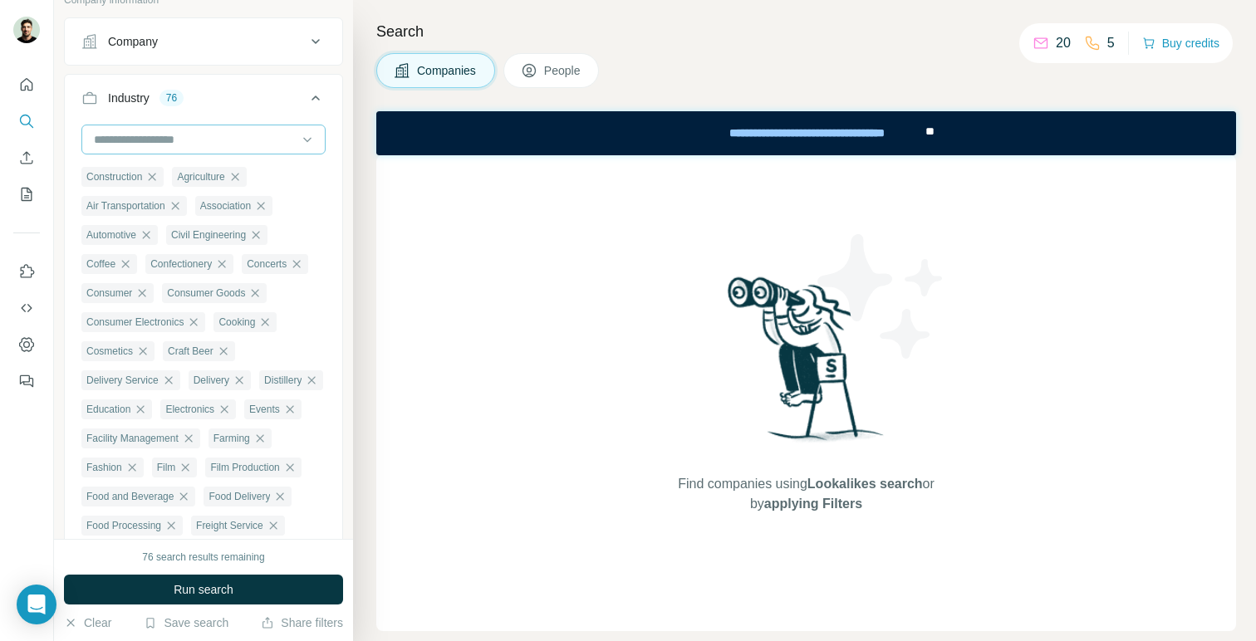
click at [260, 136] on input at bounding box center [194, 139] width 205 height 18
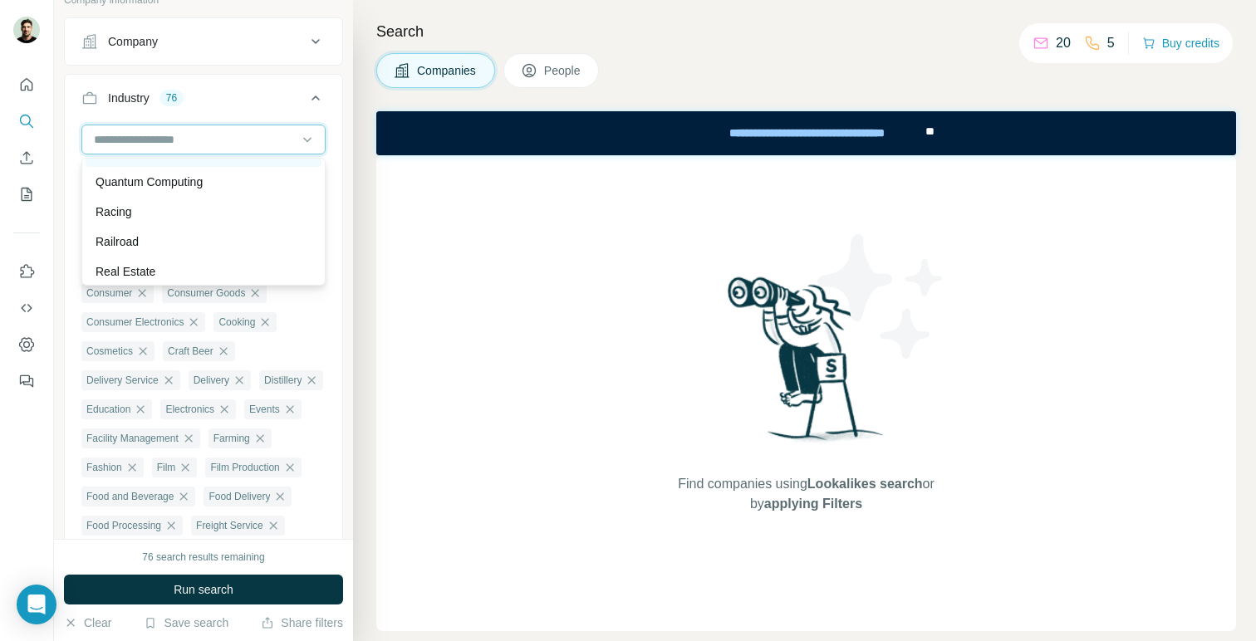
scroll to position [13838, 0]
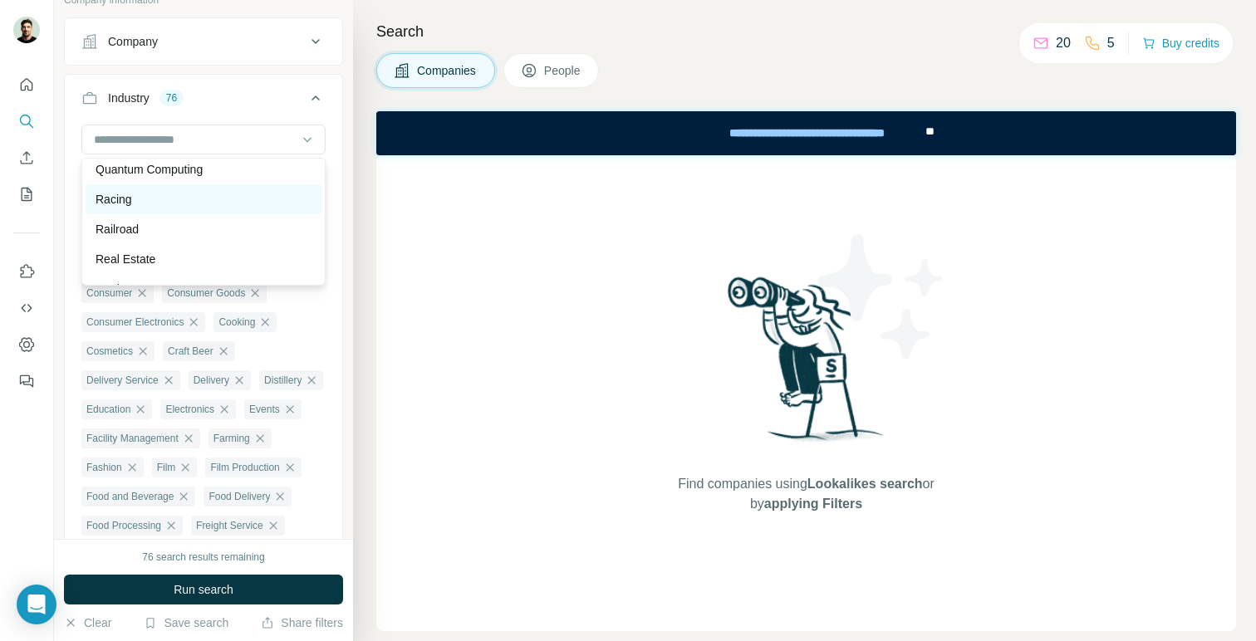
click at [236, 208] on div "Racing" at bounding box center [204, 199] width 236 height 30
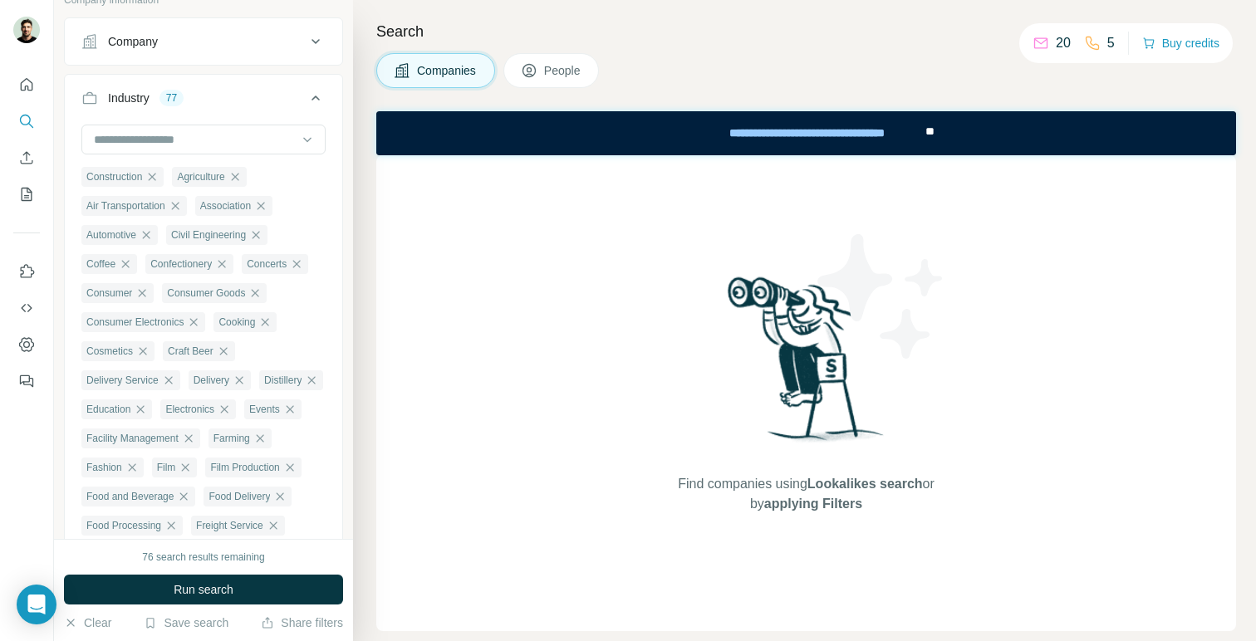
click at [254, 155] on div at bounding box center [203, 141] width 244 height 33
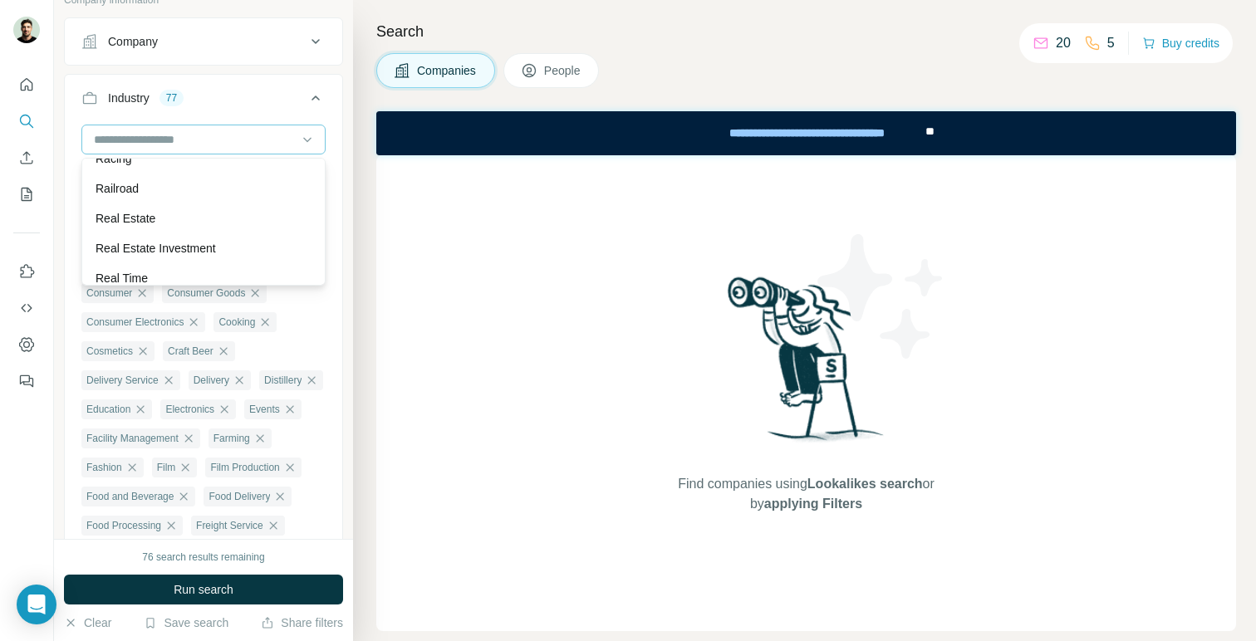
scroll to position [13887, 0]
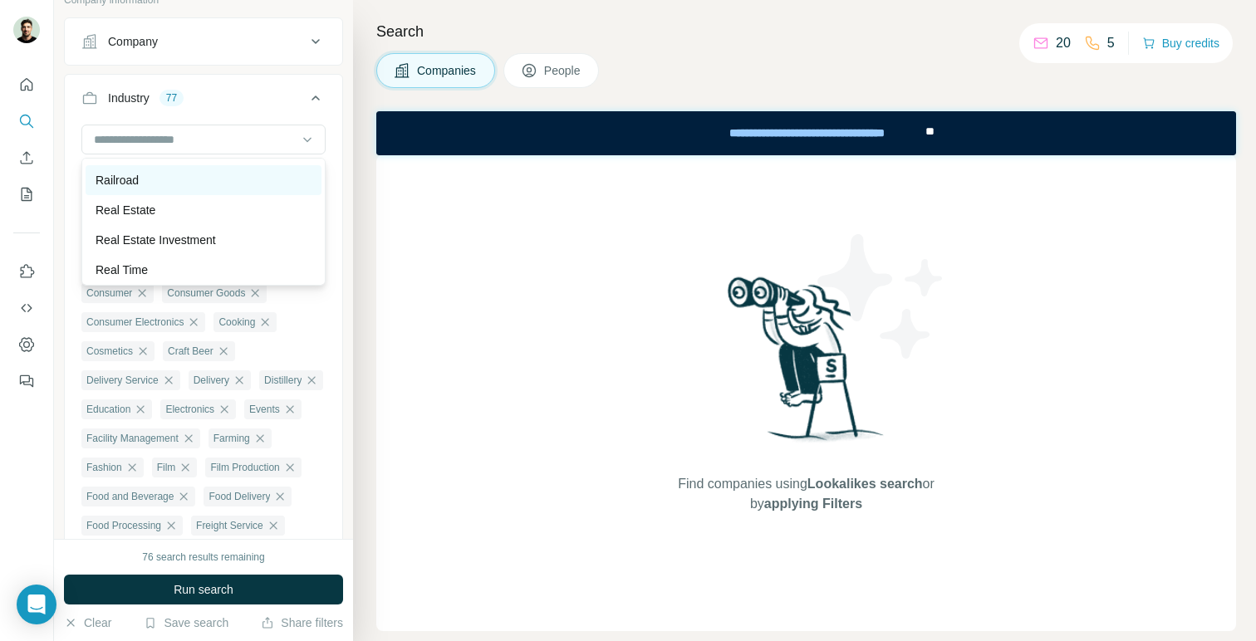
click at [234, 184] on div "Railroad" at bounding box center [204, 180] width 216 height 17
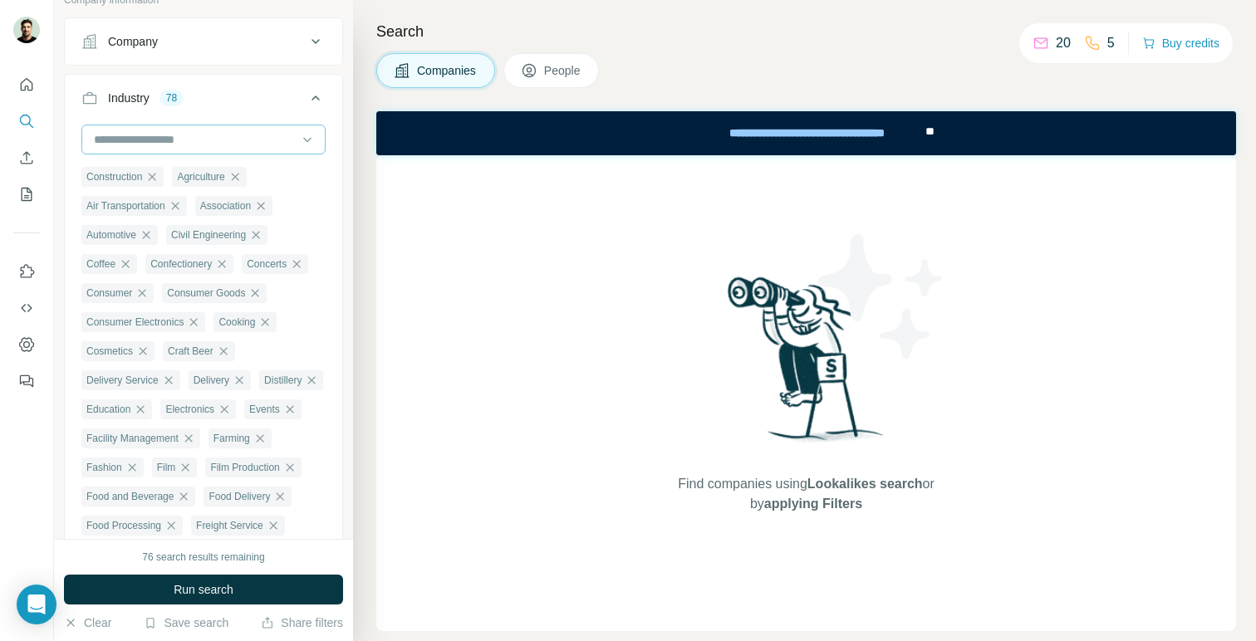
click at [252, 140] on input at bounding box center [194, 139] width 205 height 18
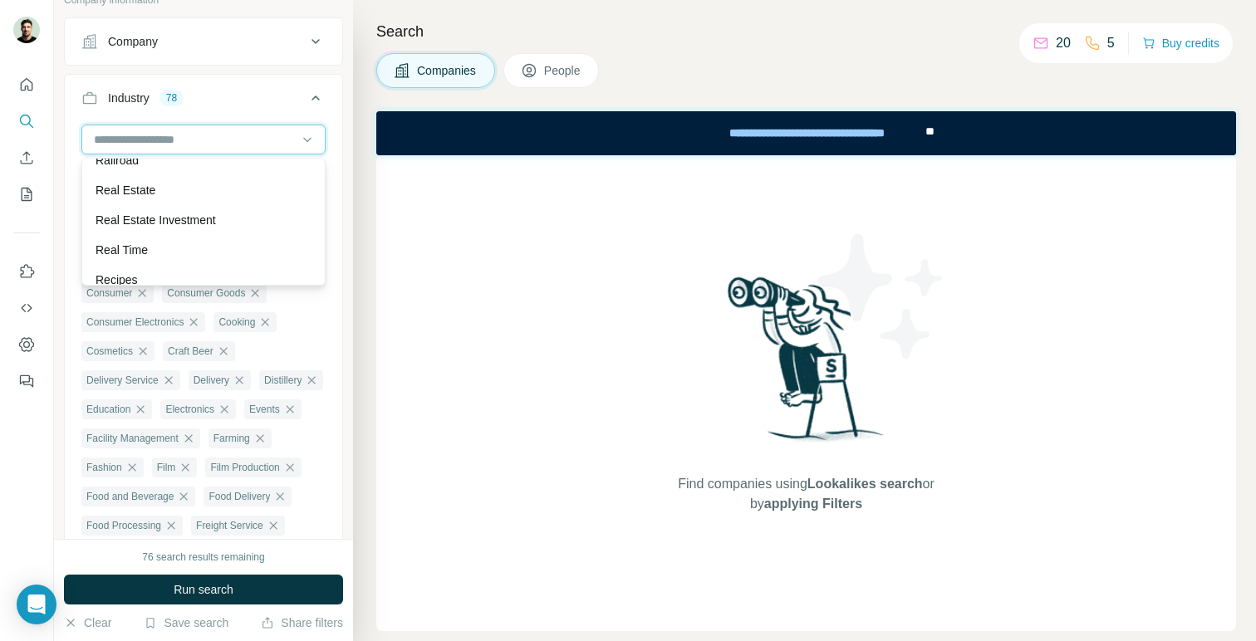
scroll to position [13907, 0]
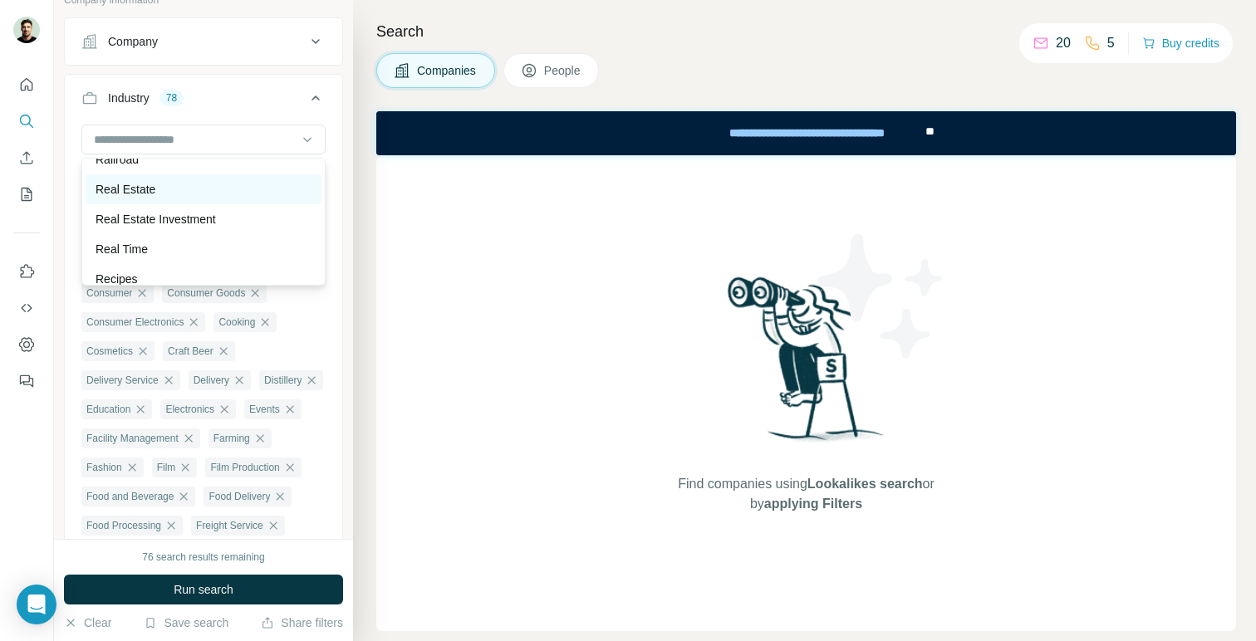
click at [238, 196] on div "Real Estate" at bounding box center [204, 189] width 216 height 17
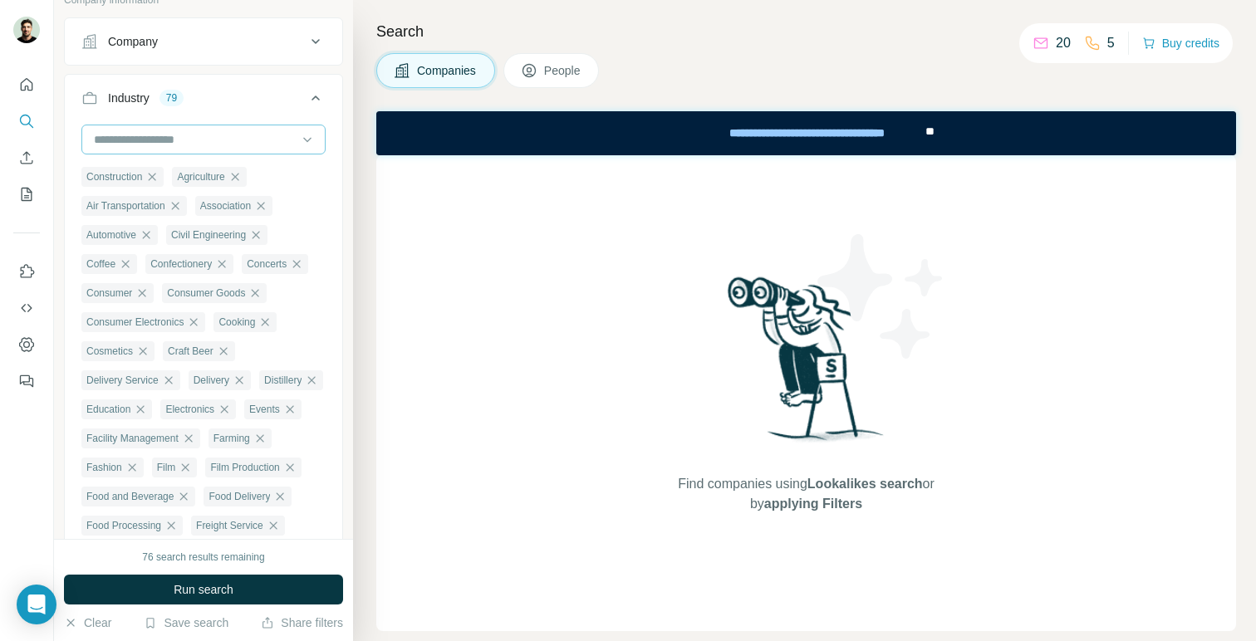
click at [256, 137] on input at bounding box center [194, 139] width 205 height 18
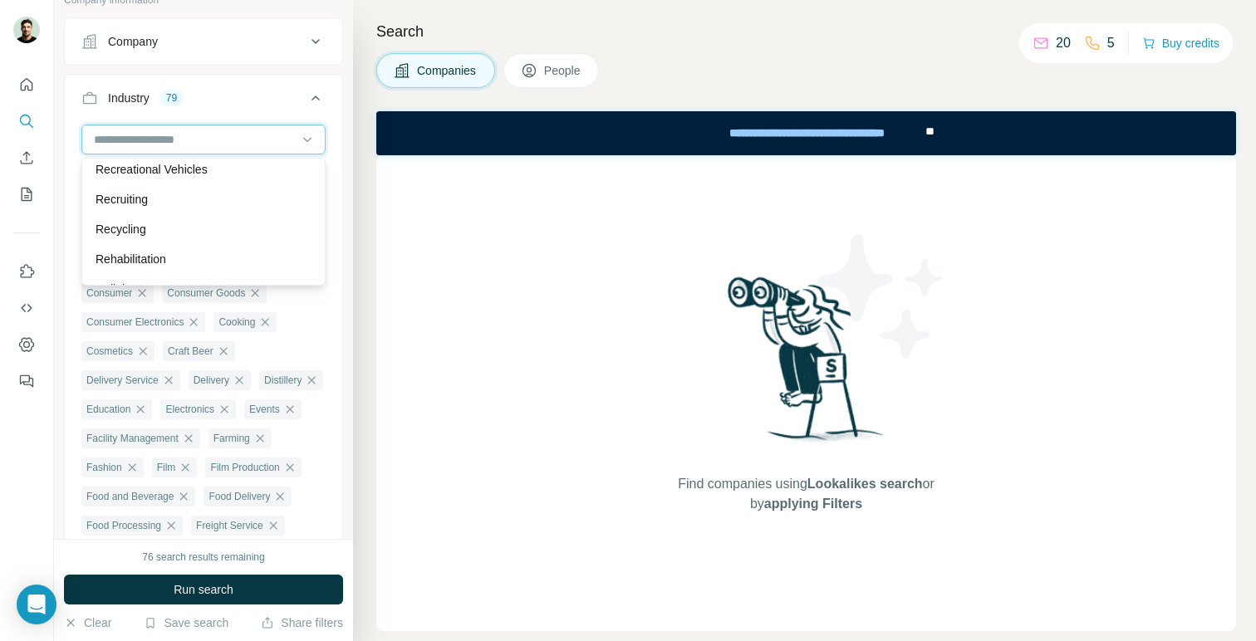
scroll to position [14078, 0]
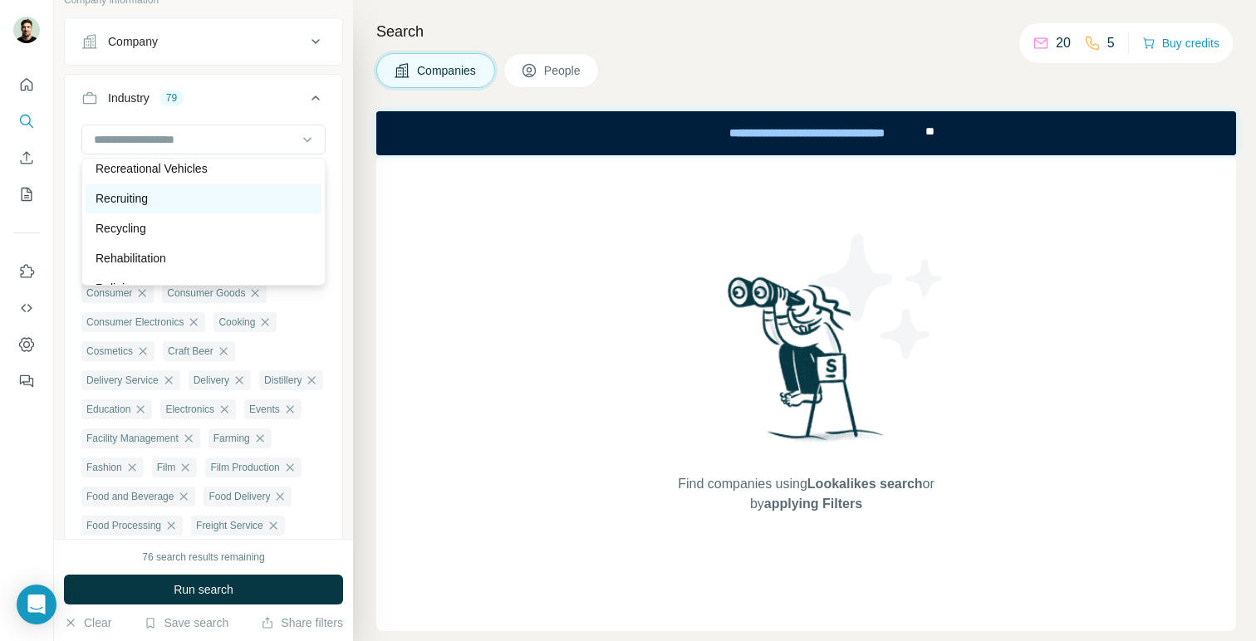
click at [233, 211] on div "Recruiting" at bounding box center [204, 199] width 236 height 30
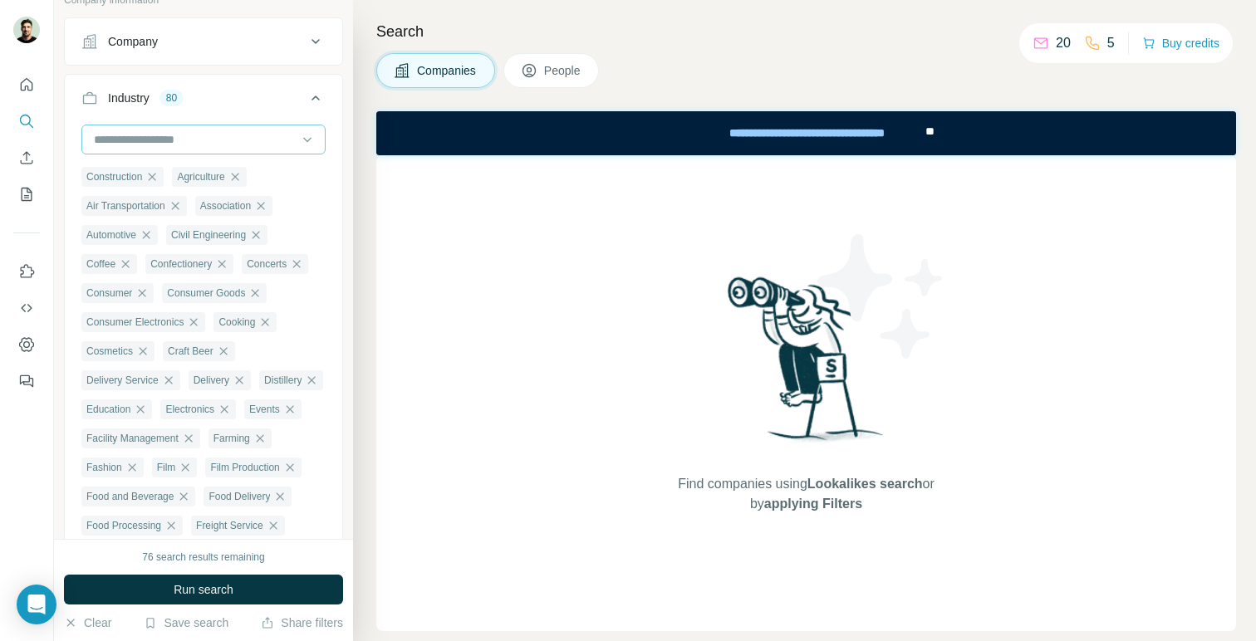
click at [257, 150] on div at bounding box center [194, 139] width 205 height 28
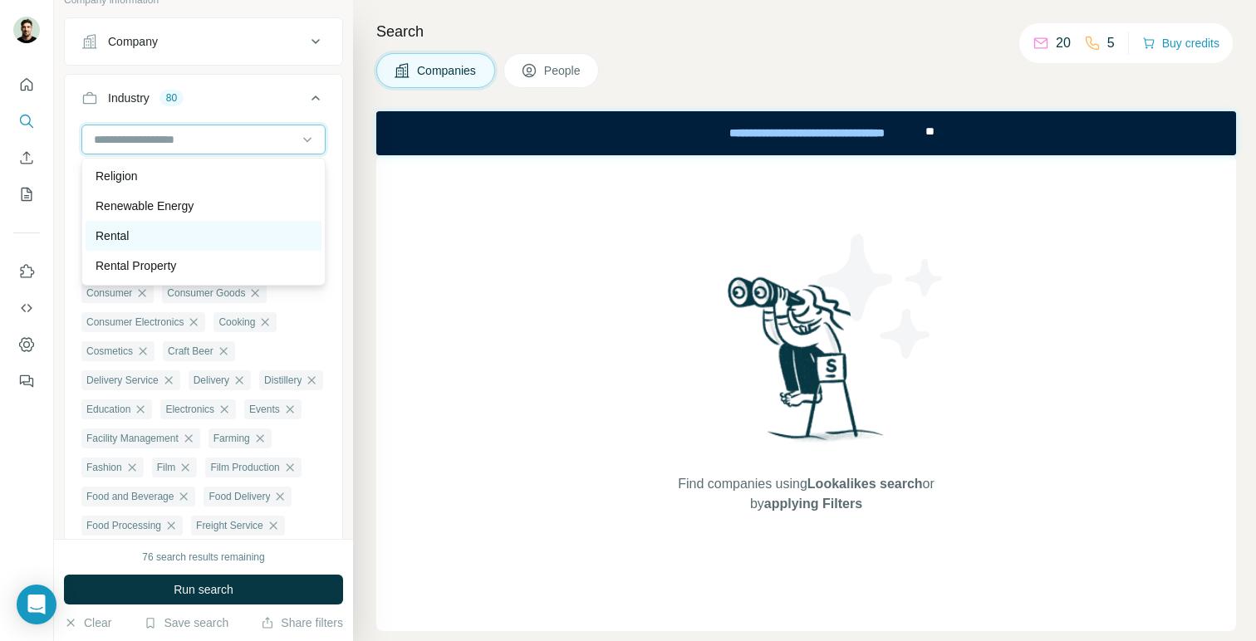
scroll to position [14182, 0]
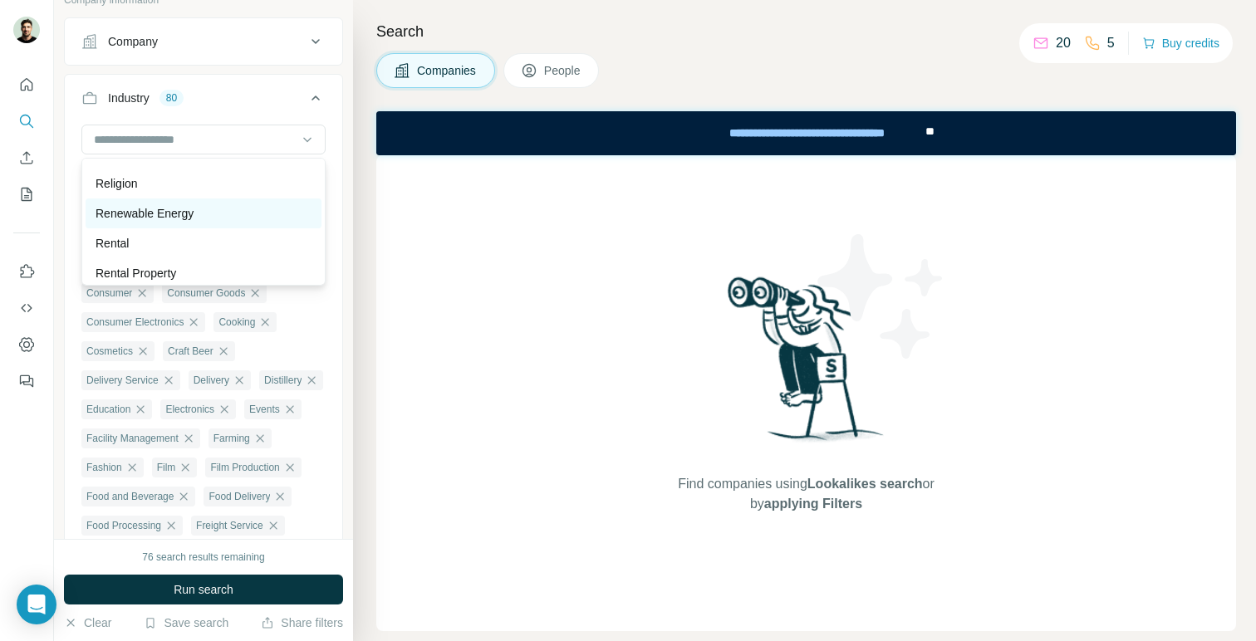
click at [233, 208] on div "Renewable Energy" at bounding box center [204, 213] width 216 height 17
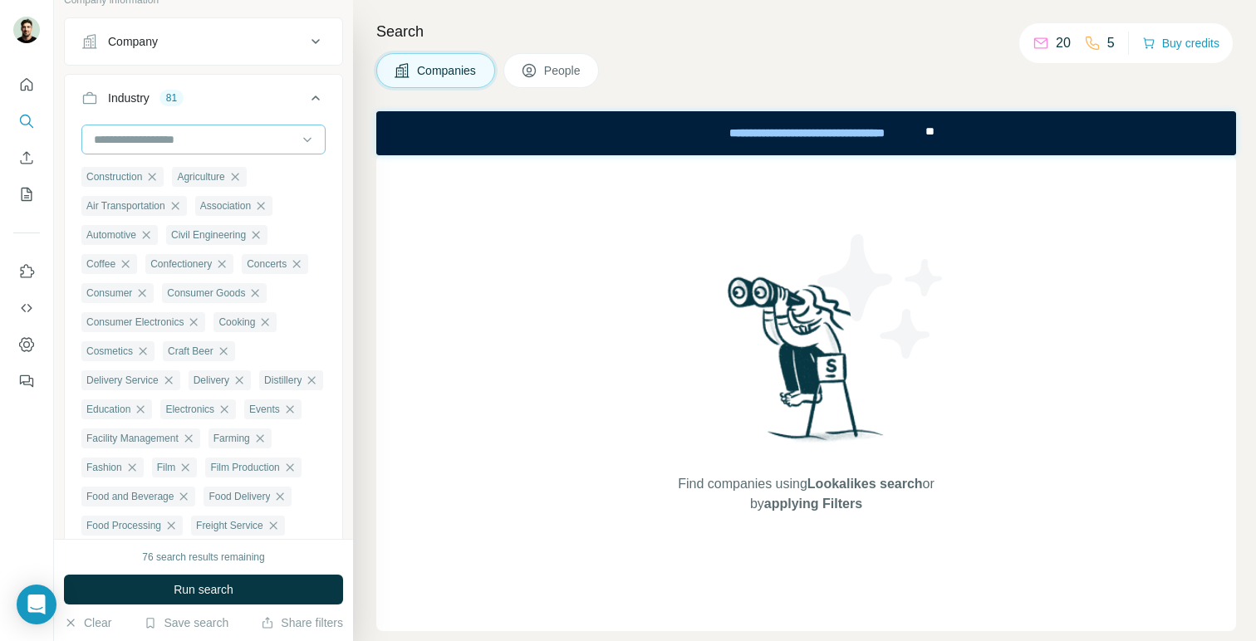
click at [250, 145] on input at bounding box center [194, 139] width 205 height 18
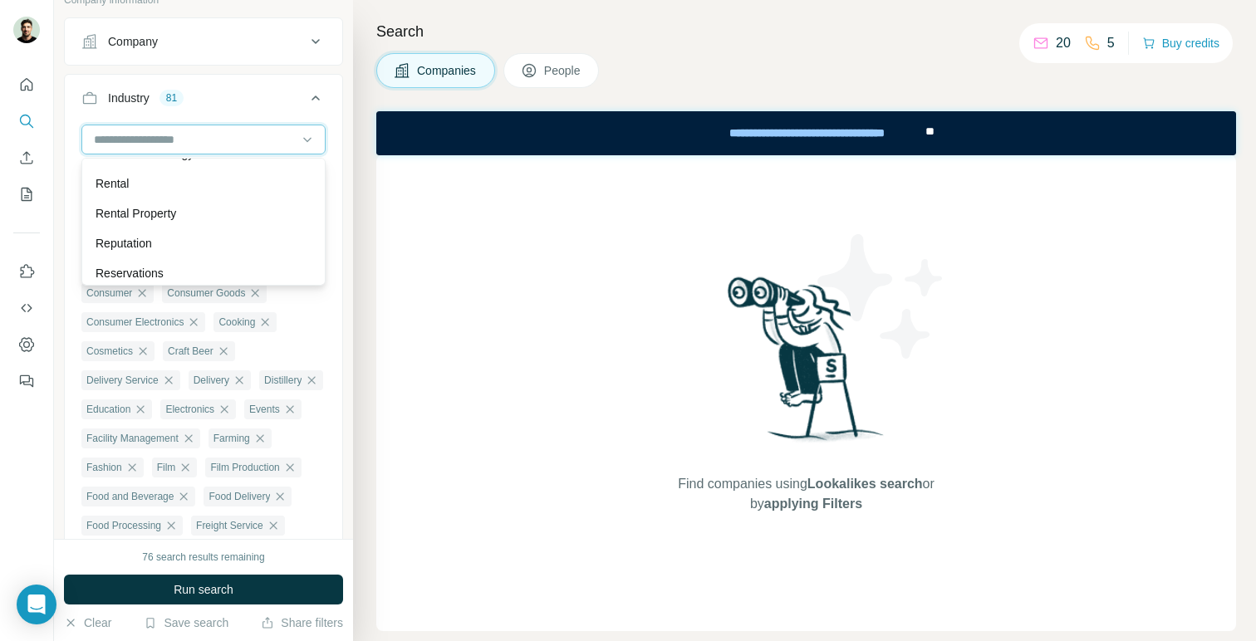
scroll to position [14230, 0]
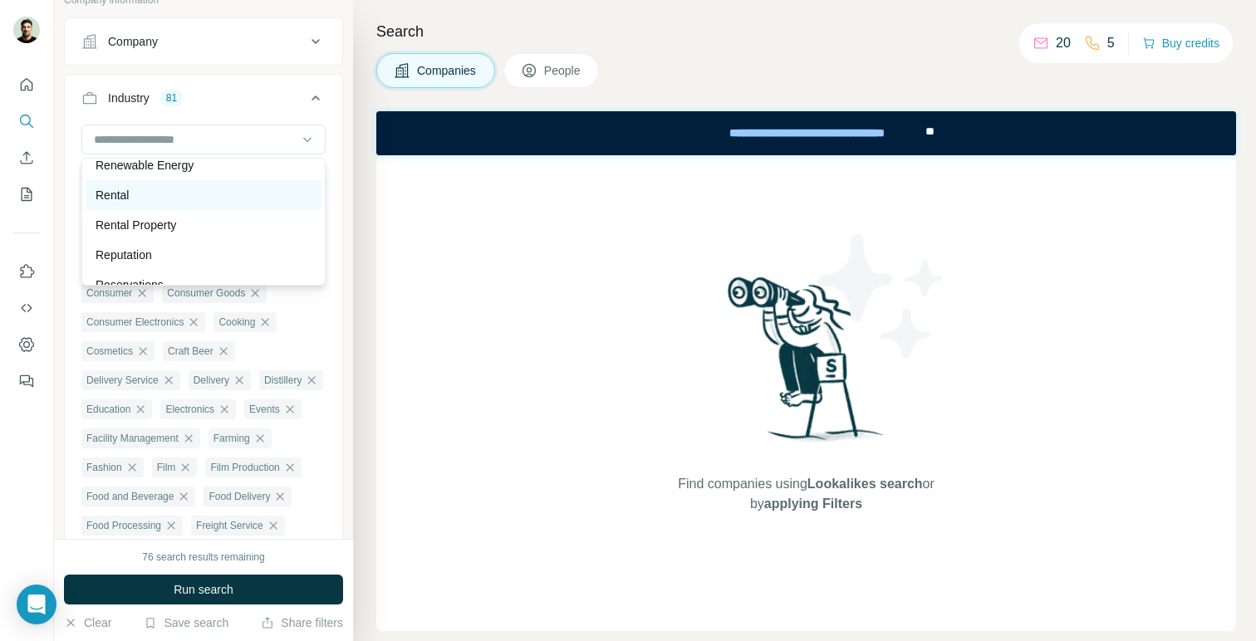
click at [236, 198] on div "Rental" at bounding box center [204, 195] width 216 height 17
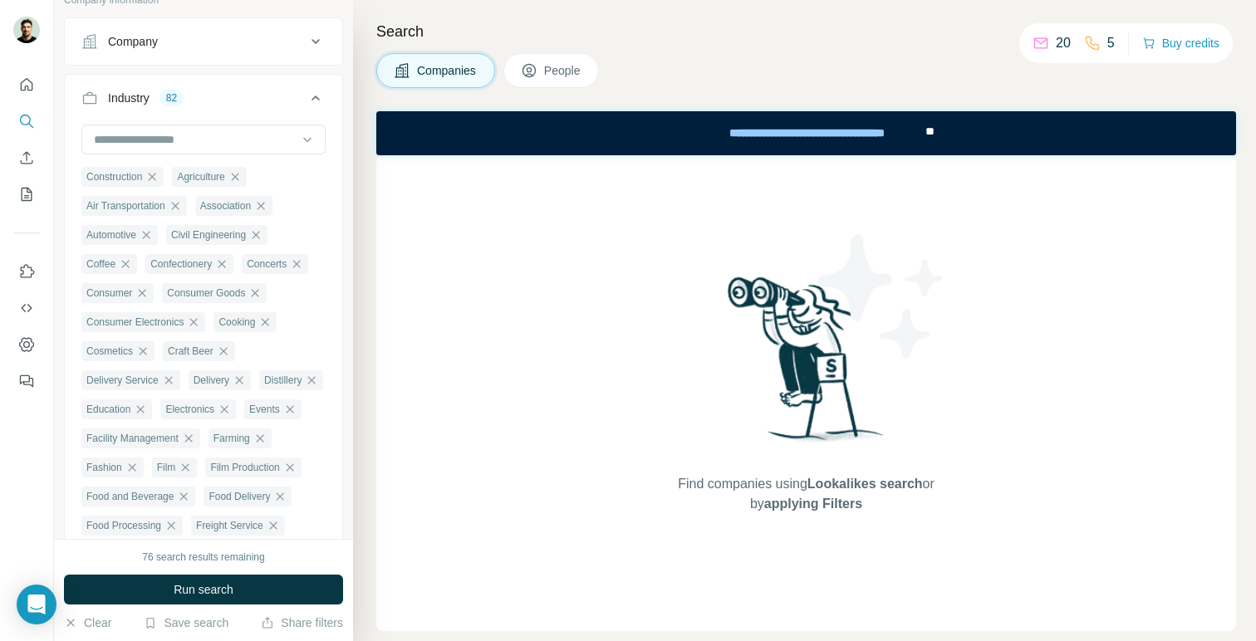
click at [254, 154] on div at bounding box center [203, 141] width 244 height 33
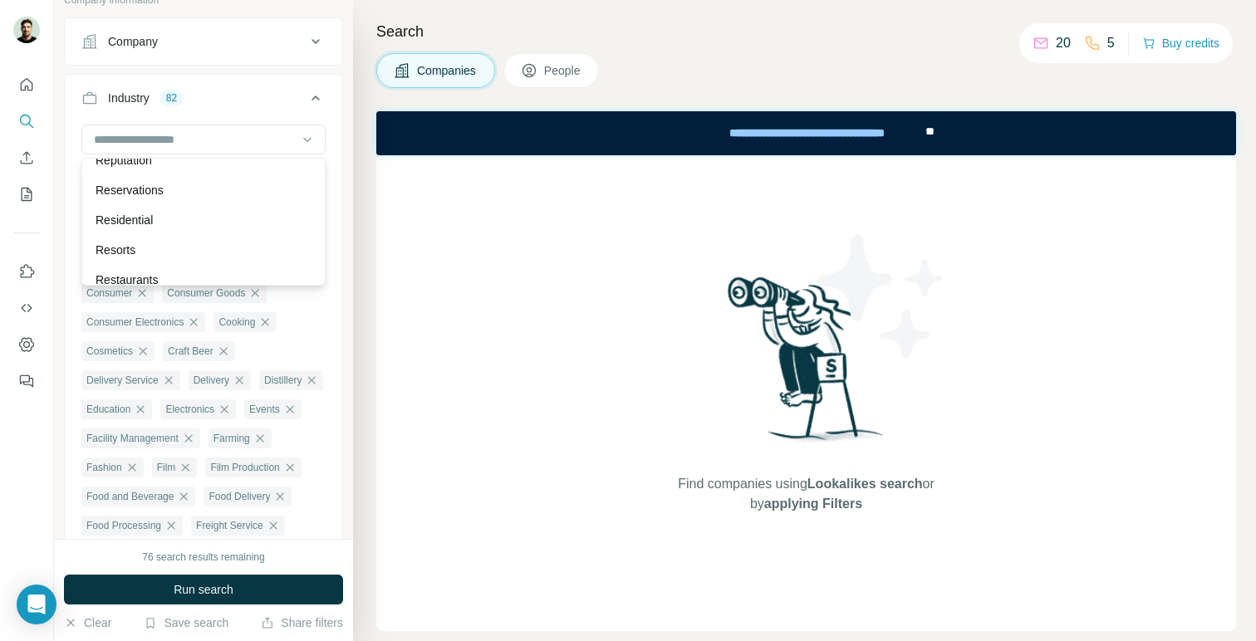
scroll to position [14331, 0]
click at [233, 212] on div "Residential" at bounding box center [204, 214] width 216 height 17
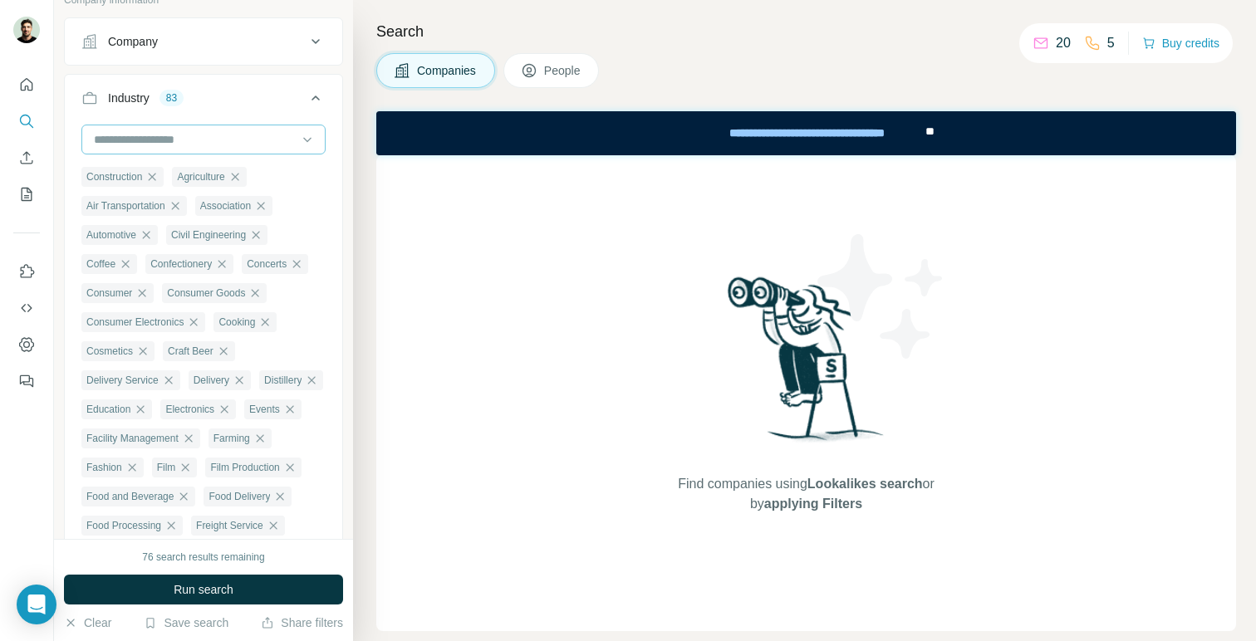
click at [262, 135] on input at bounding box center [194, 139] width 205 height 18
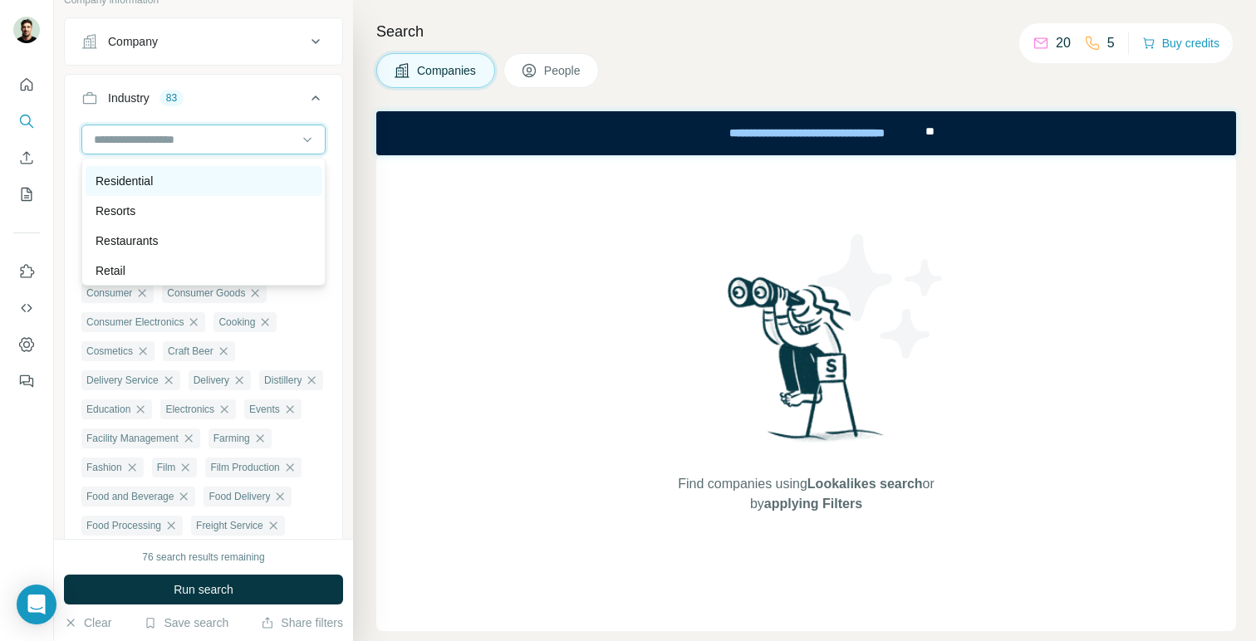
scroll to position [14365, 0]
click at [233, 213] on div "Resorts" at bounding box center [204, 210] width 216 height 17
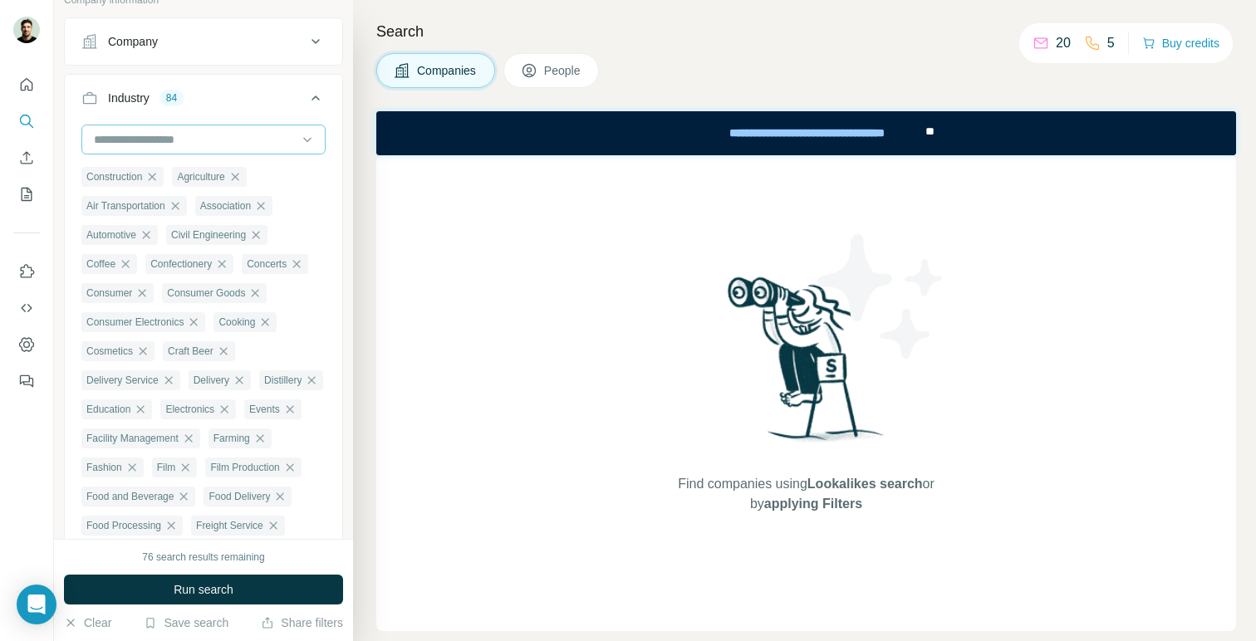
click at [262, 146] on input at bounding box center [194, 139] width 205 height 18
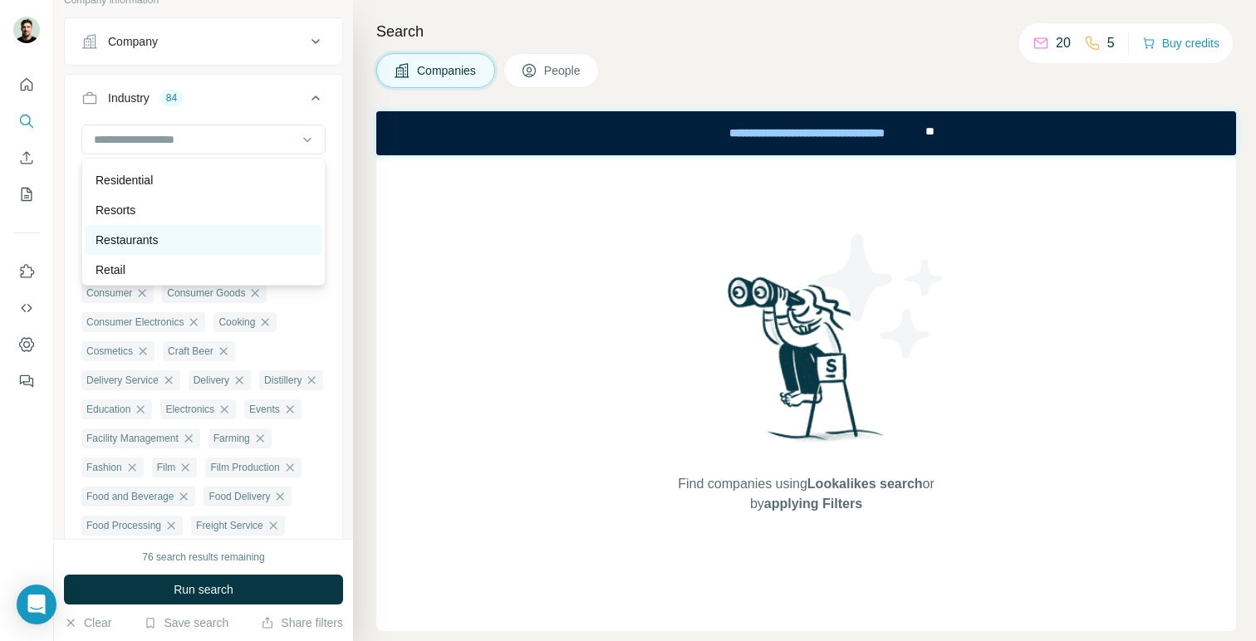
click at [237, 244] on div "Restaurants" at bounding box center [204, 240] width 216 height 17
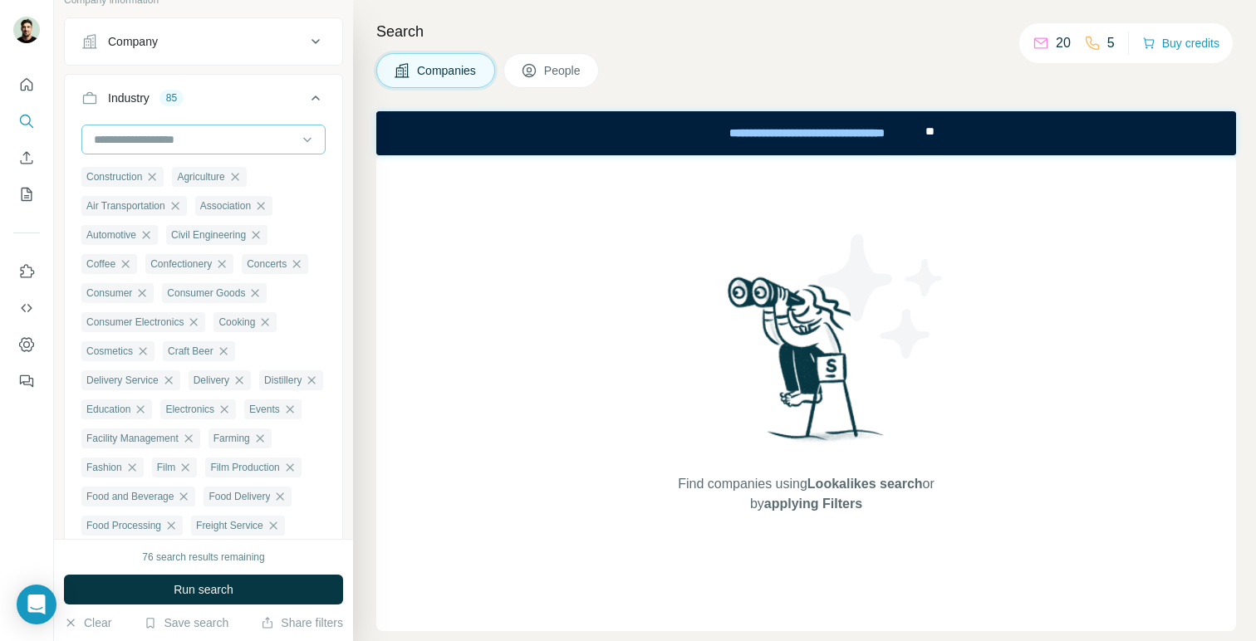
click at [267, 143] on input at bounding box center [194, 139] width 205 height 18
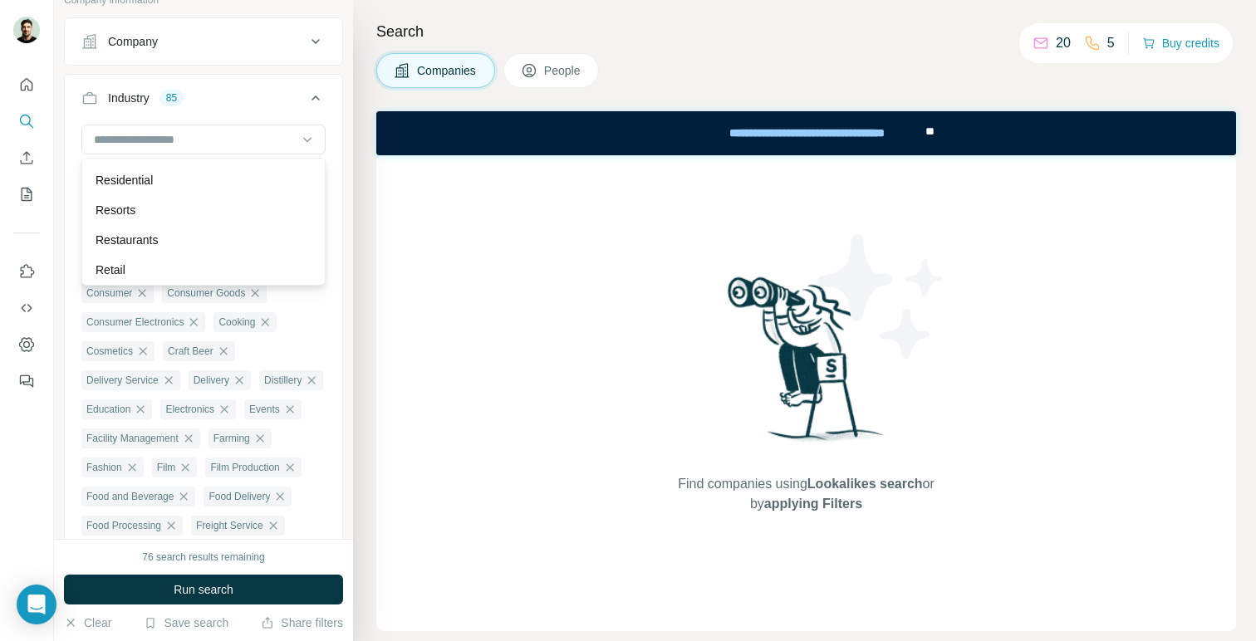
scroll to position [14392, 0]
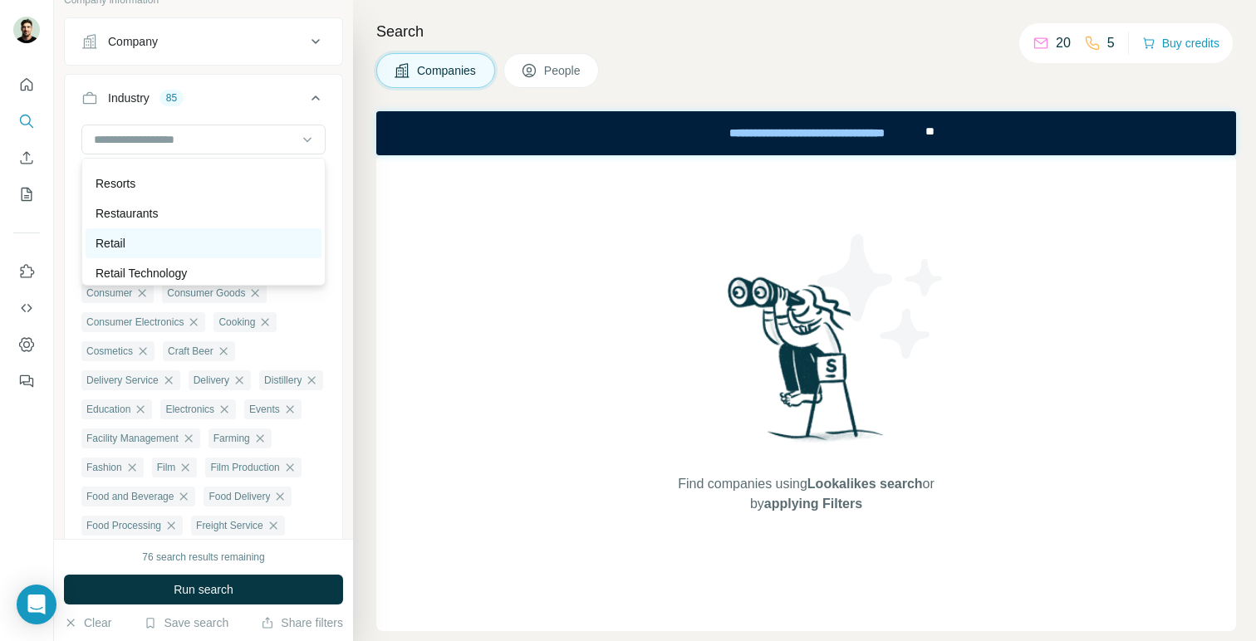
click at [231, 242] on div "Retail" at bounding box center [204, 243] width 216 height 17
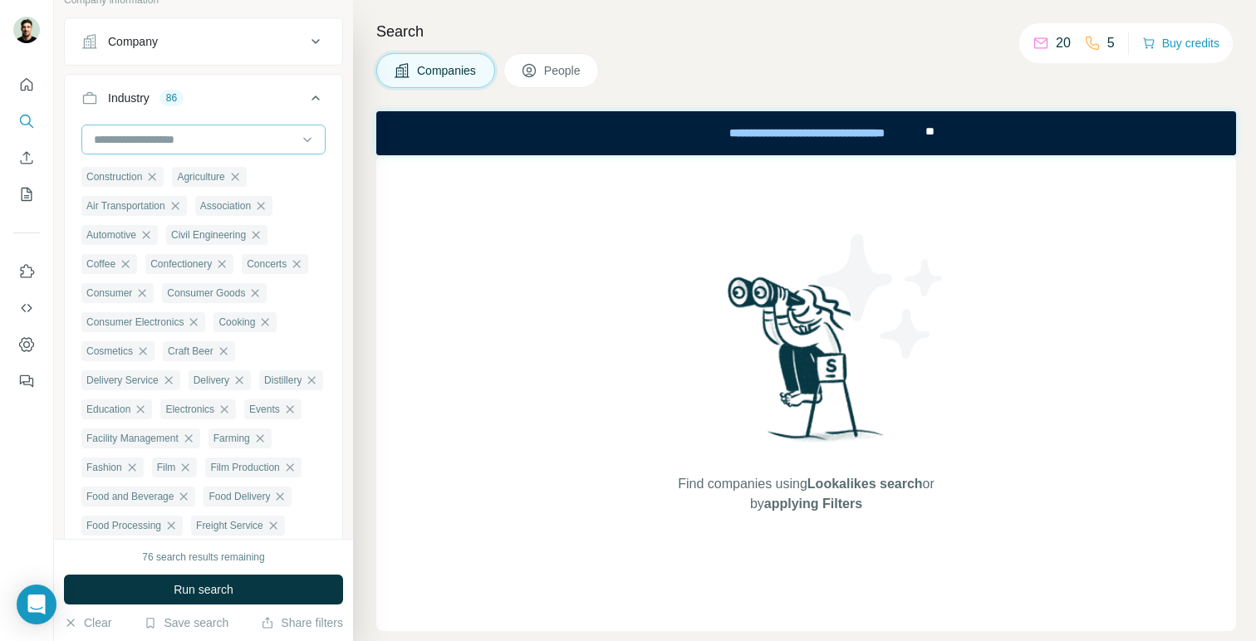
click at [262, 145] on input at bounding box center [194, 139] width 205 height 18
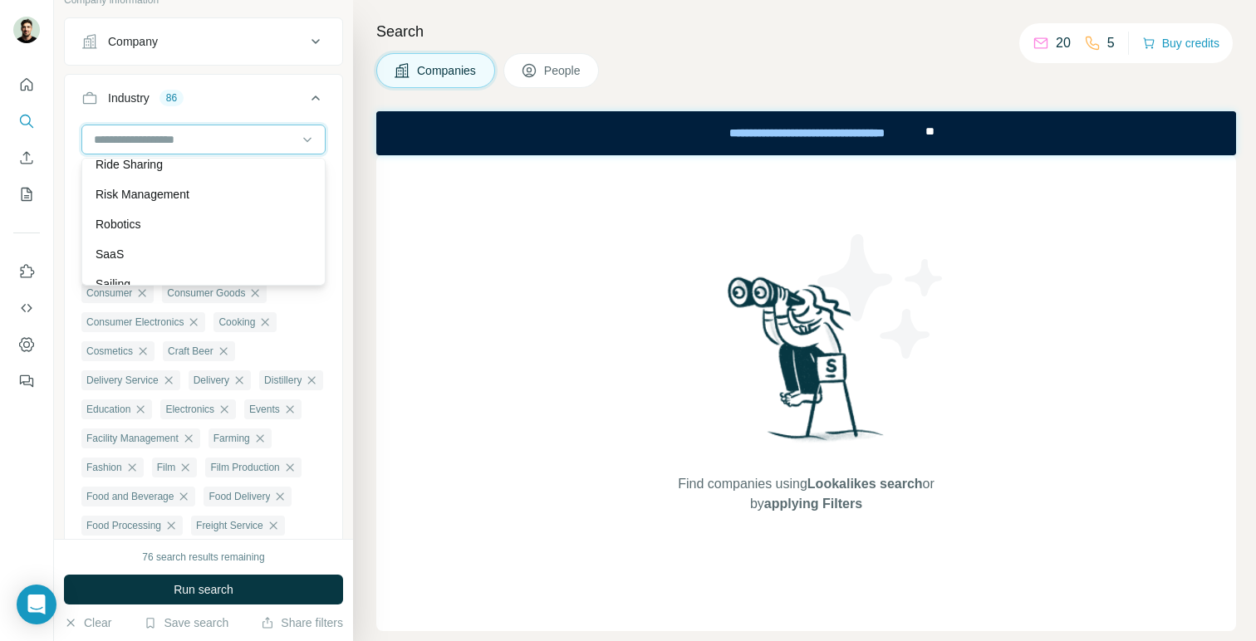
scroll to position [14548, 0]
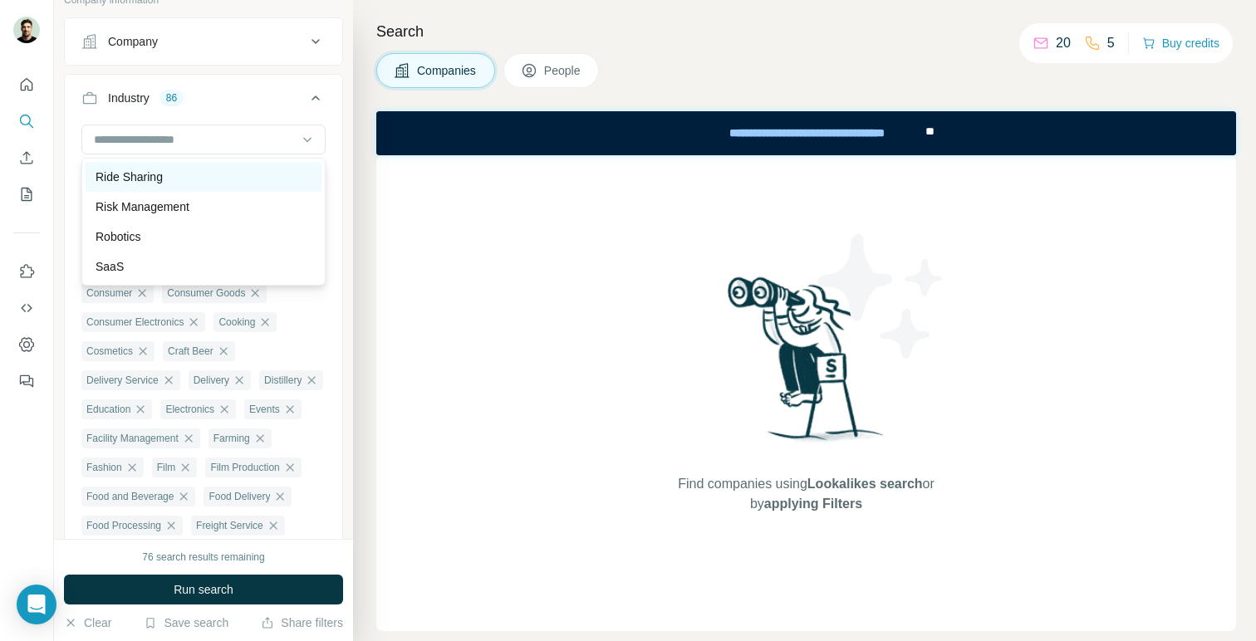
click at [240, 185] on div "Ride Sharing" at bounding box center [204, 177] width 236 height 30
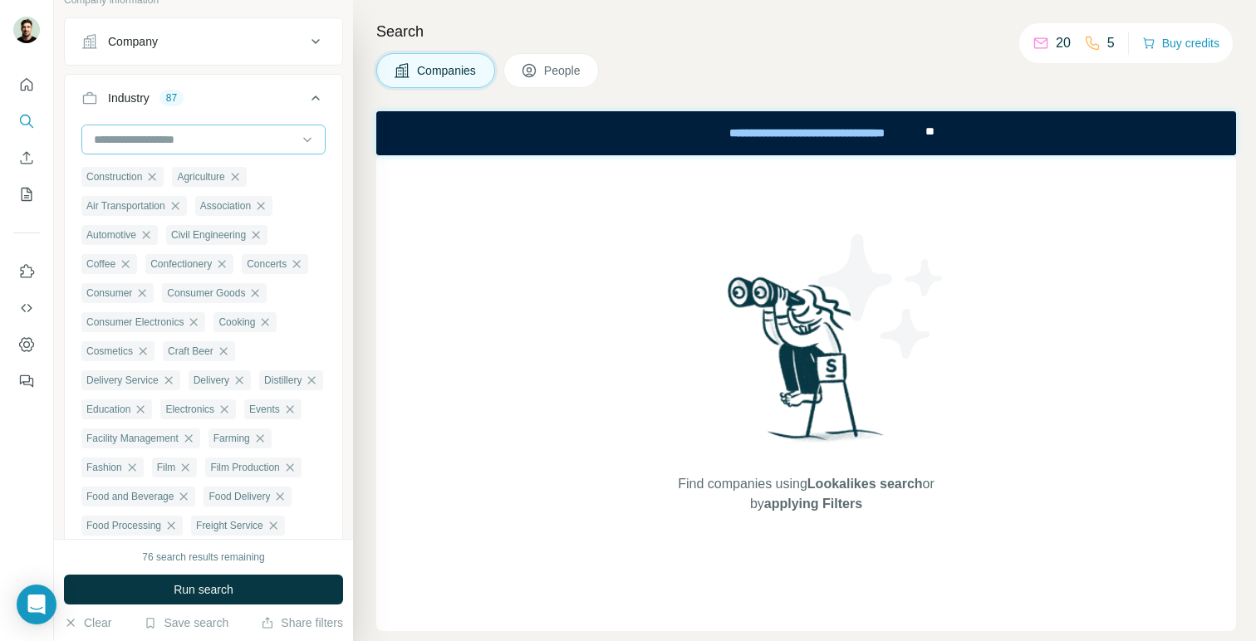
click at [259, 137] on input at bounding box center [194, 139] width 205 height 18
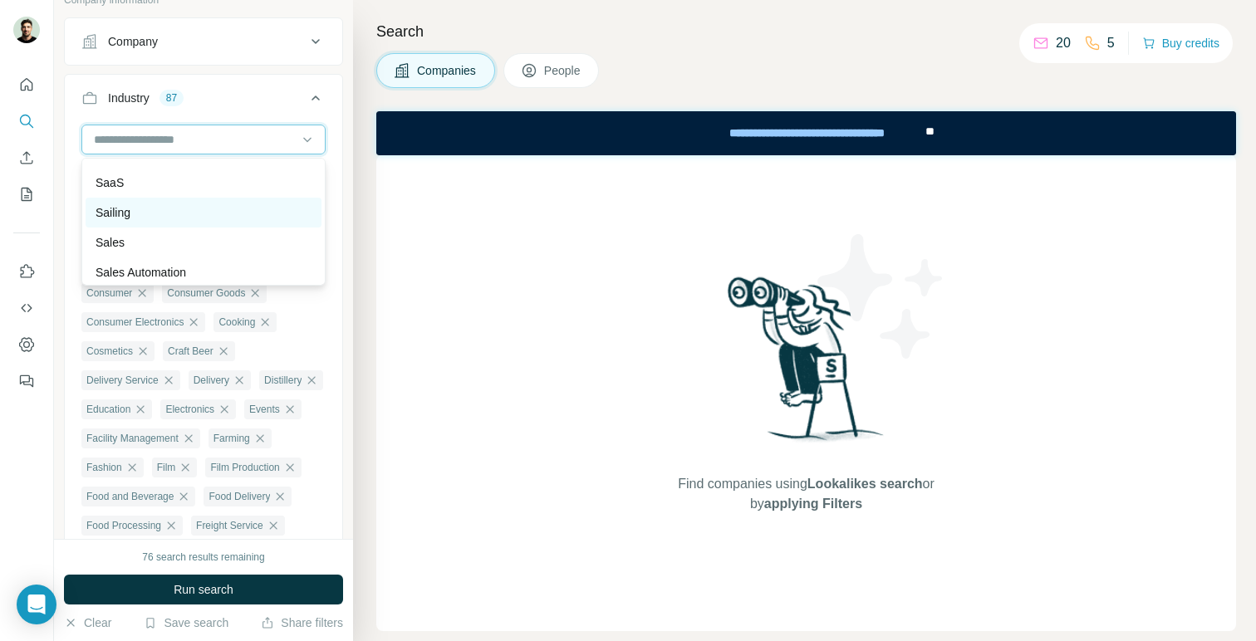
scroll to position [14621, 0]
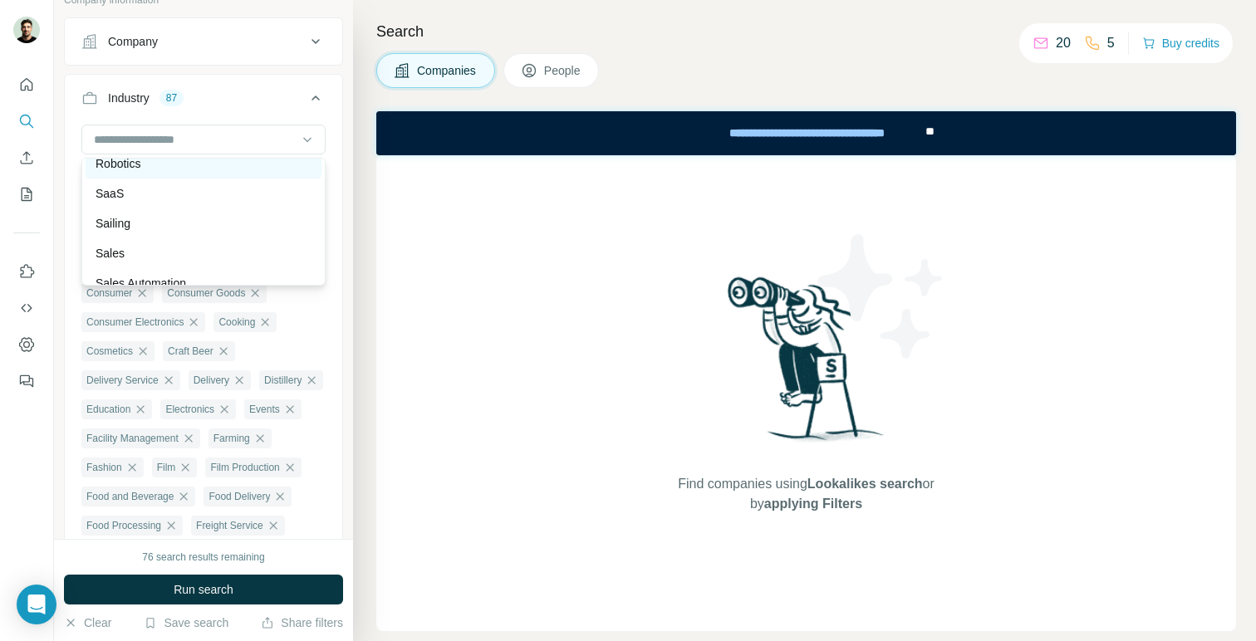
click at [246, 170] on div "Robotics" at bounding box center [204, 163] width 216 height 17
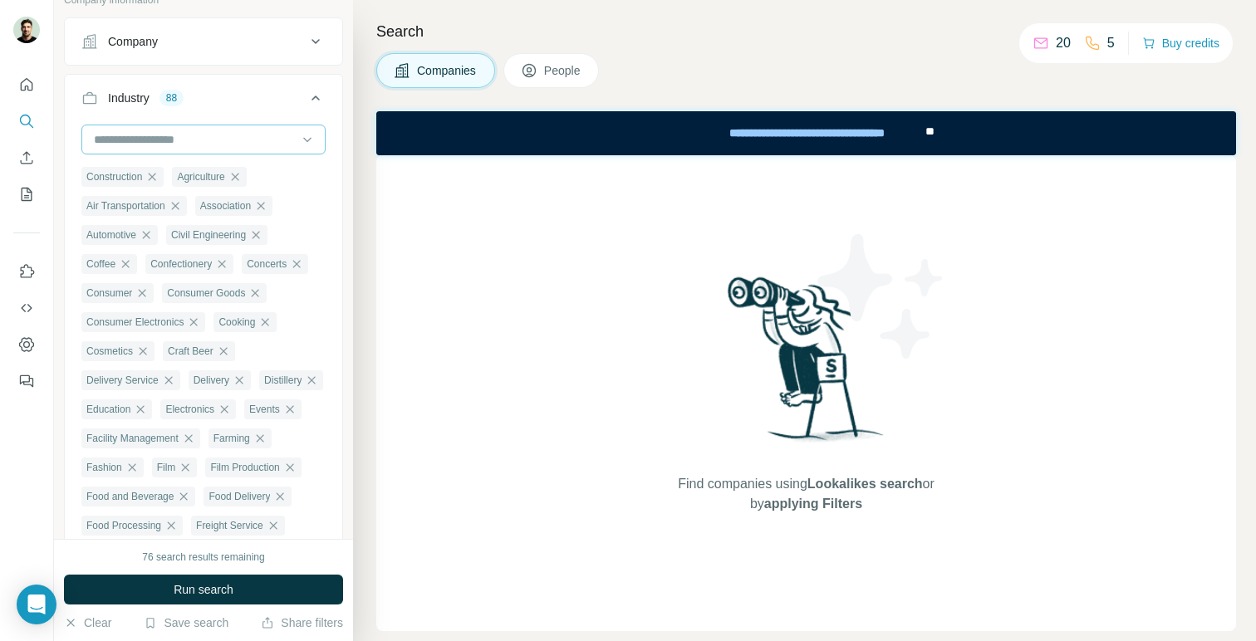
click at [263, 136] on input at bounding box center [194, 139] width 205 height 18
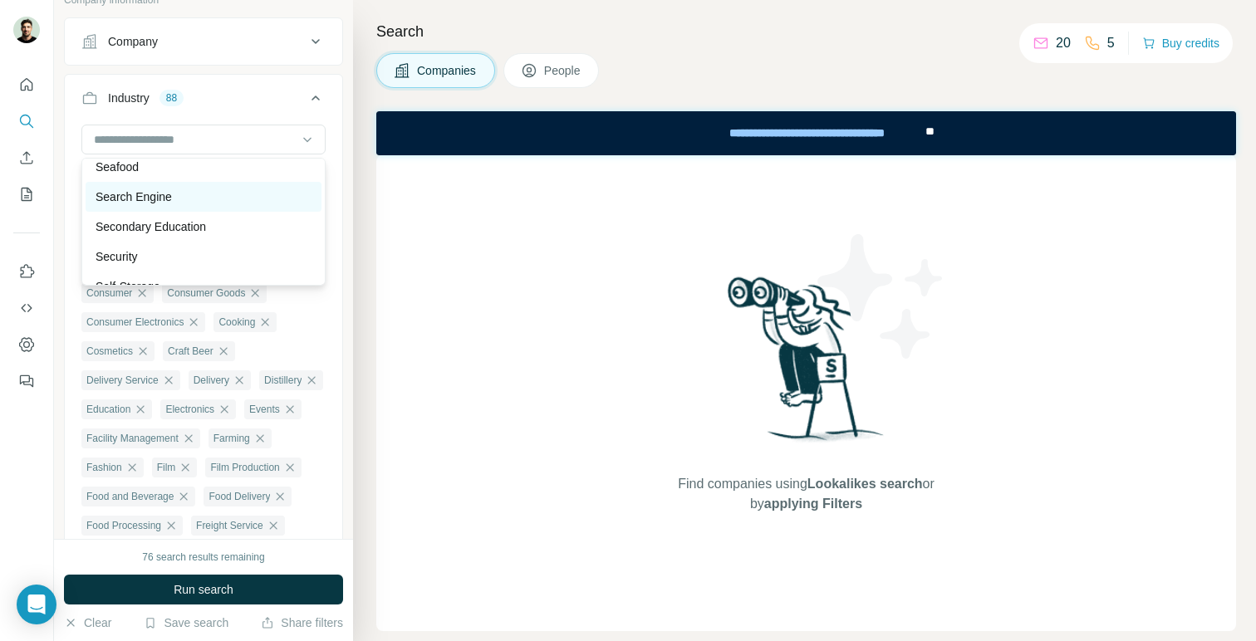
scroll to position [14850, 0]
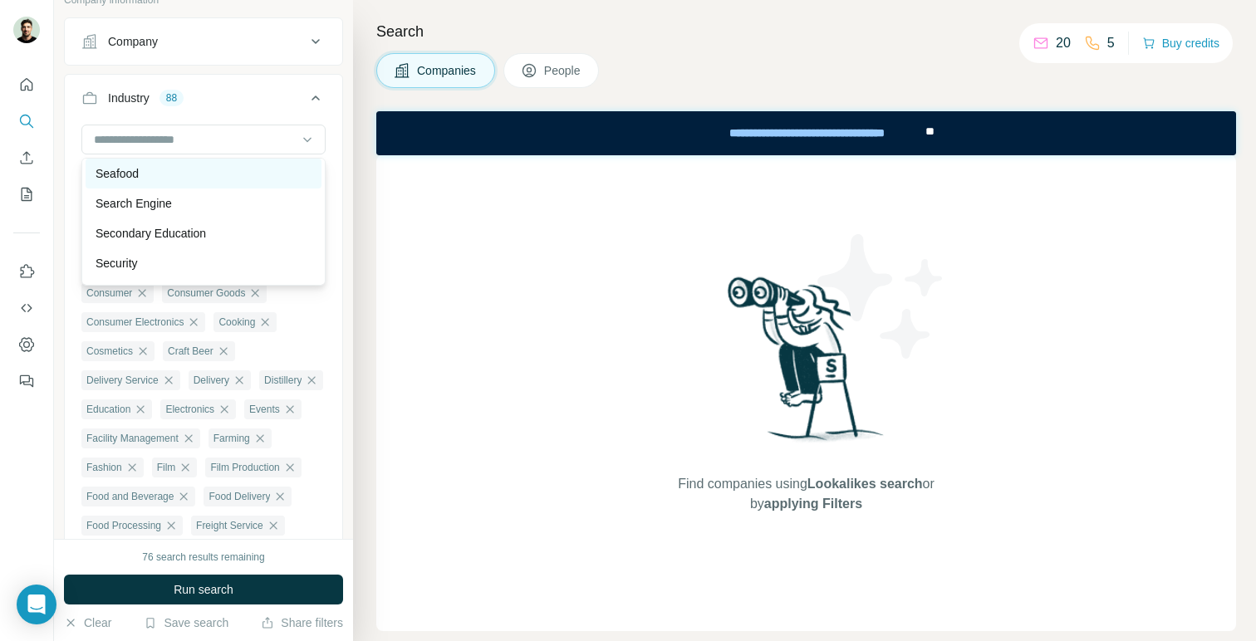
click at [255, 173] on div "Seafood" at bounding box center [204, 173] width 216 height 17
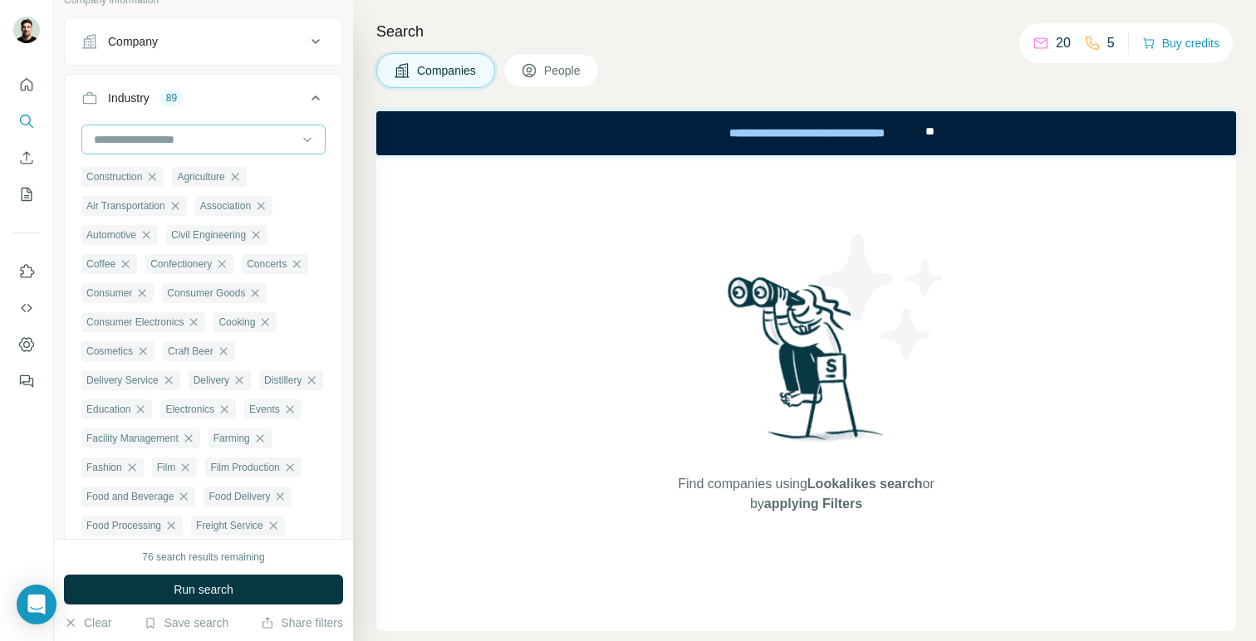
click at [265, 140] on input at bounding box center [194, 139] width 205 height 18
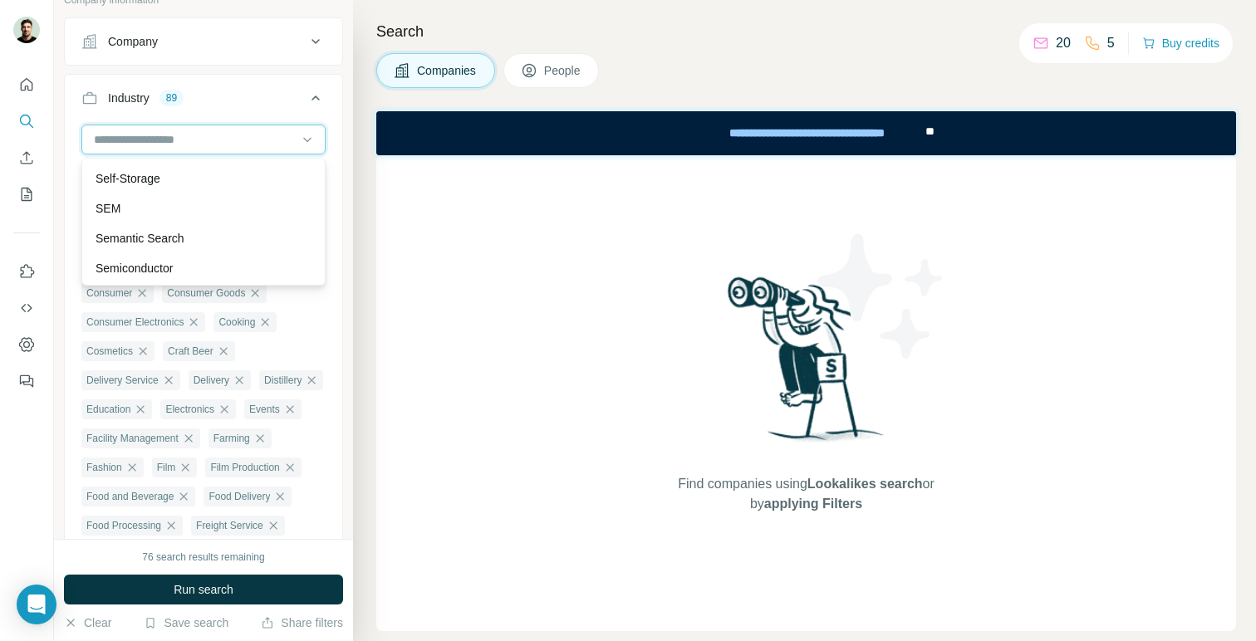
scroll to position [14941, 0]
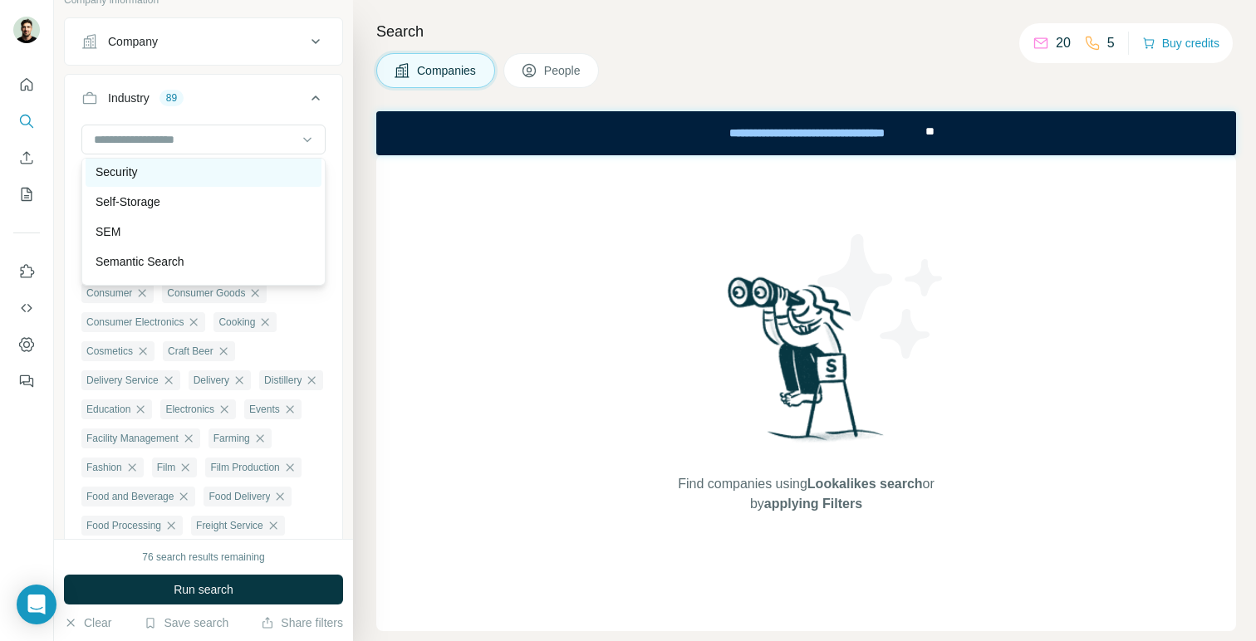
click at [257, 176] on div "Security" at bounding box center [204, 172] width 216 height 17
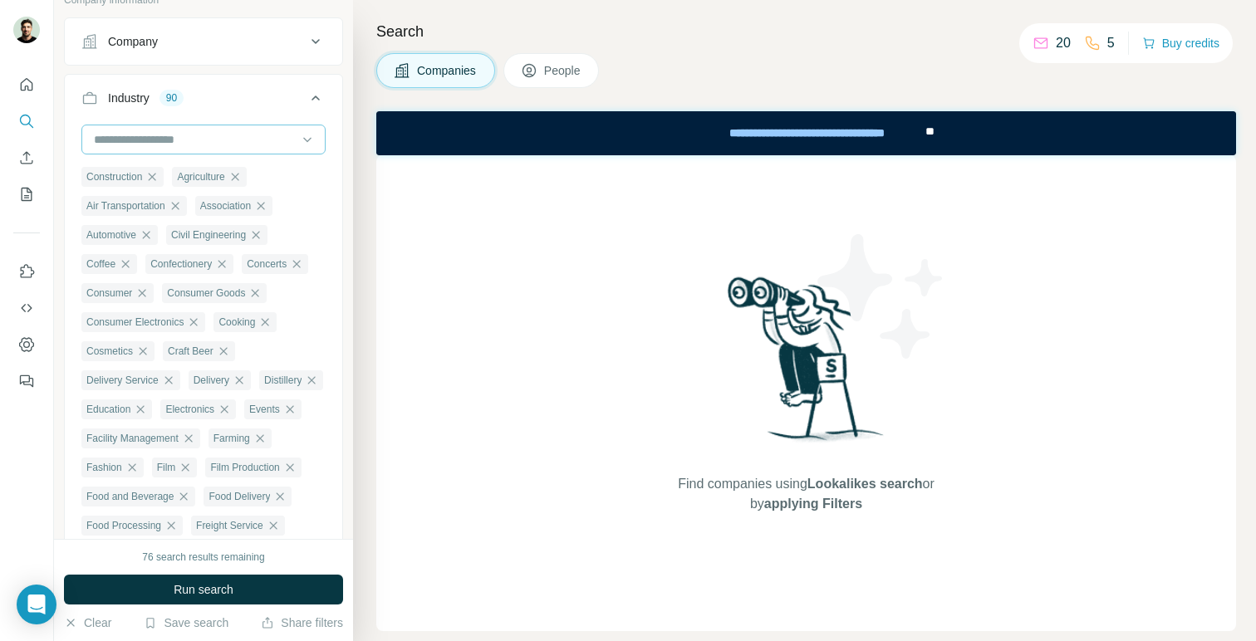
click at [270, 143] on input at bounding box center [194, 139] width 205 height 18
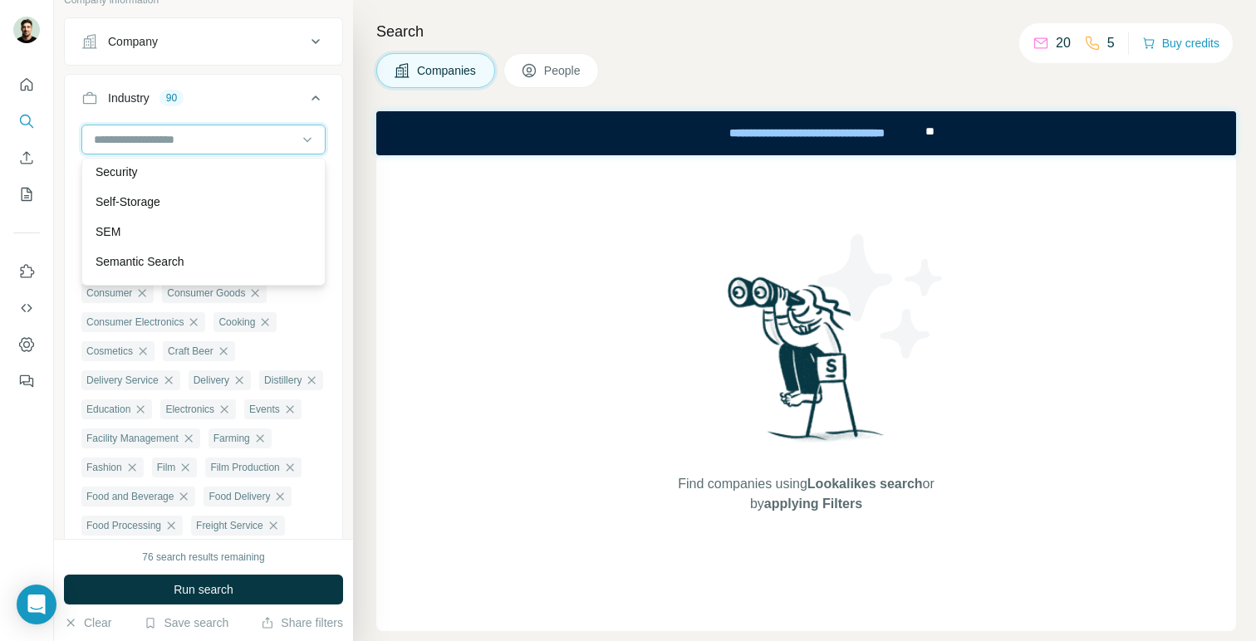
scroll to position [14965, 0]
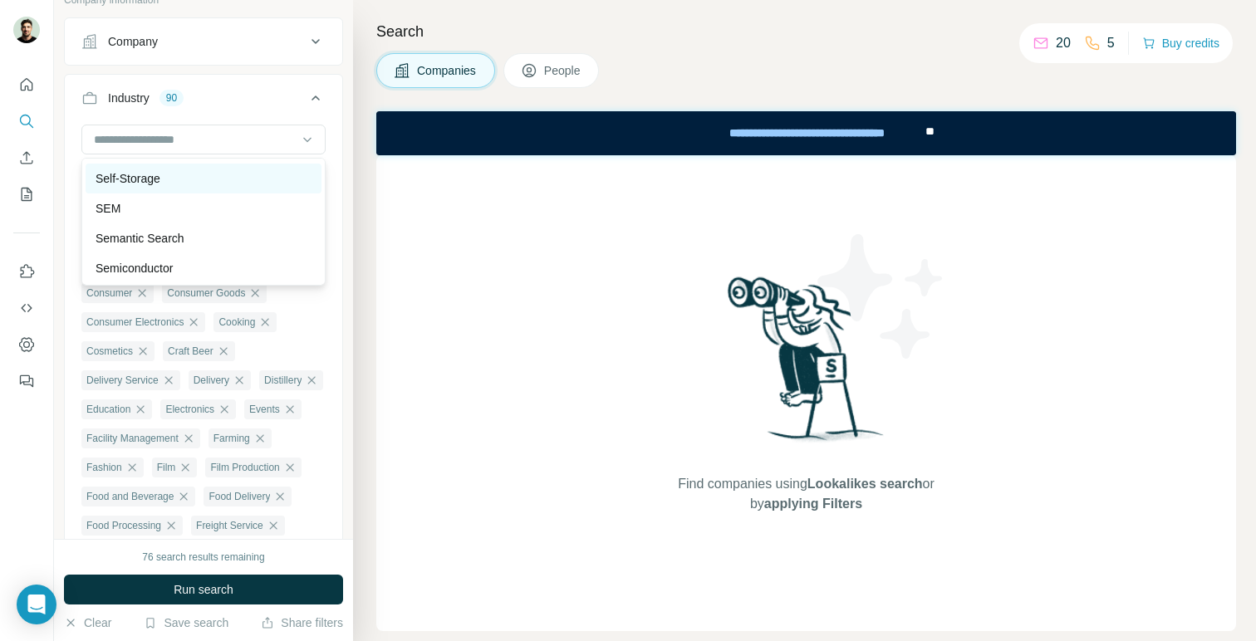
click at [263, 184] on div "Self-Storage" at bounding box center [204, 178] width 216 height 17
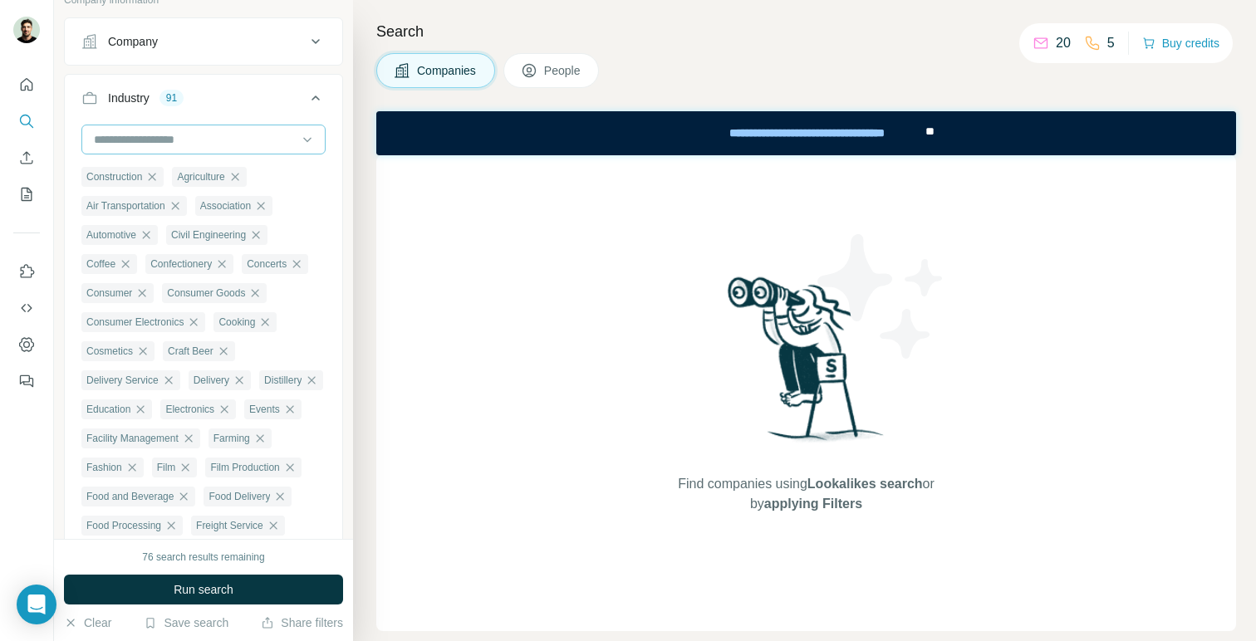
click at [273, 148] on input at bounding box center [194, 139] width 205 height 18
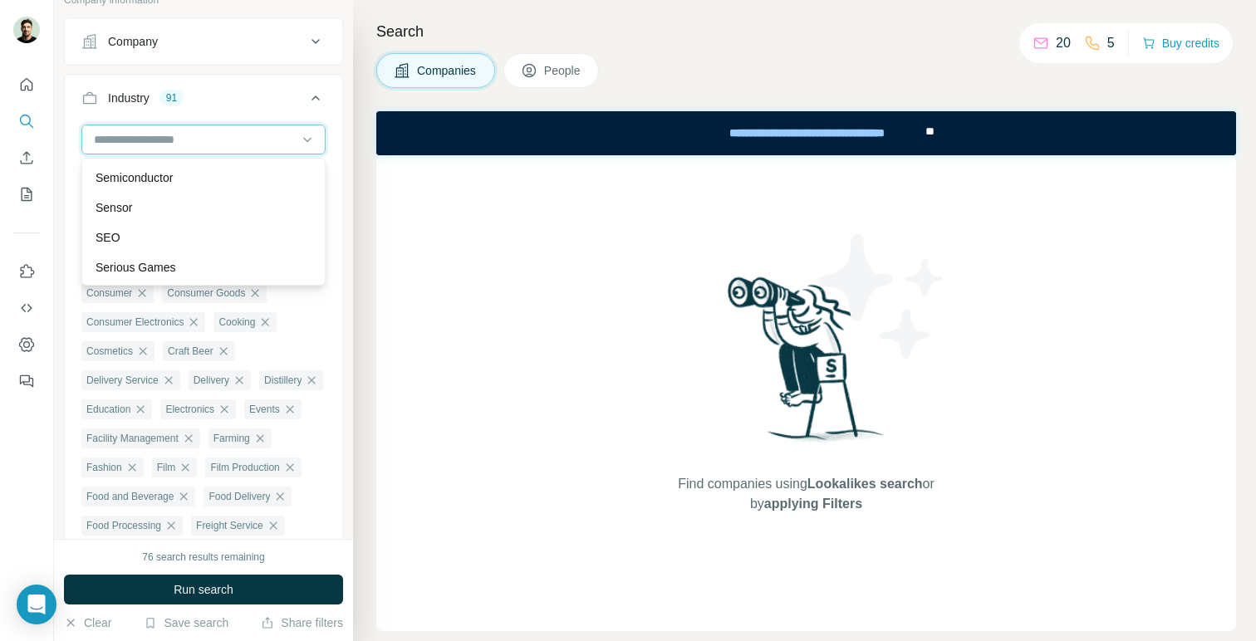
scroll to position [15043, 0]
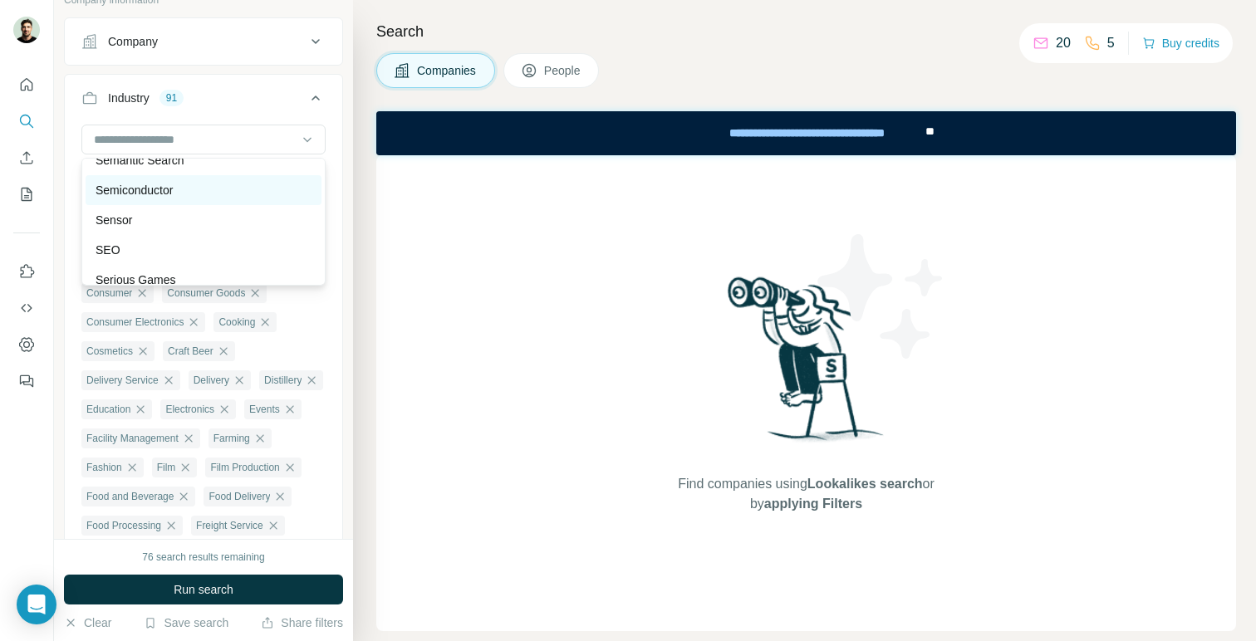
click at [257, 197] on div "Semiconductor" at bounding box center [204, 190] width 216 height 17
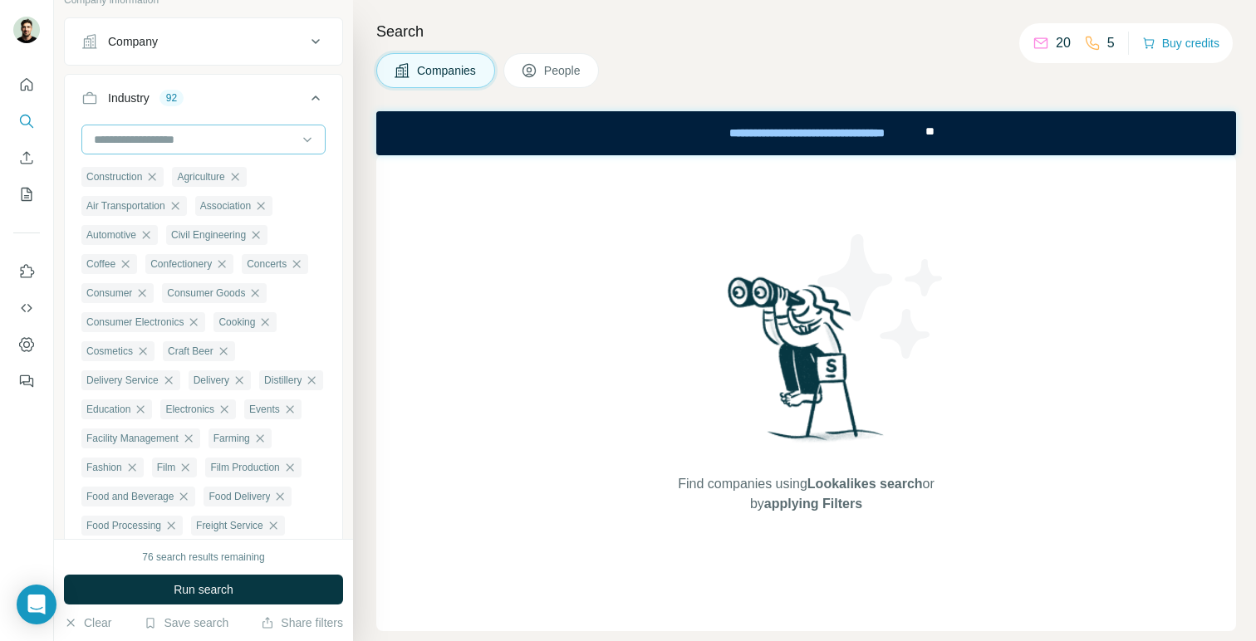
click at [271, 128] on div at bounding box center [194, 139] width 205 height 28
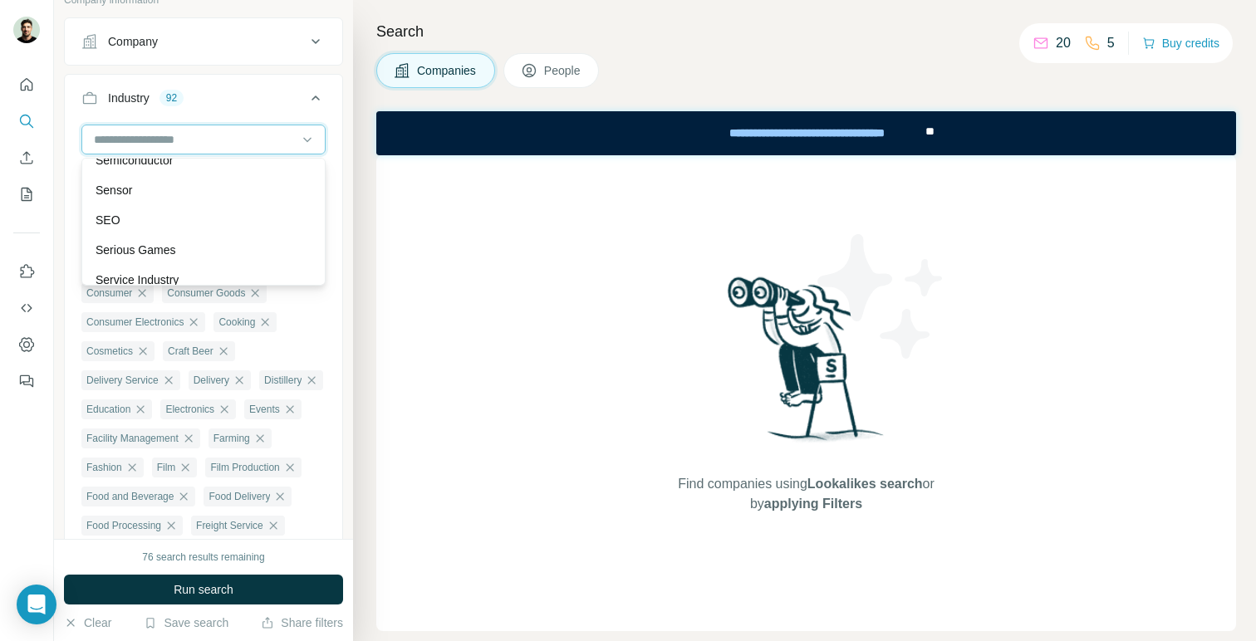
scroll to position [15073, 0]
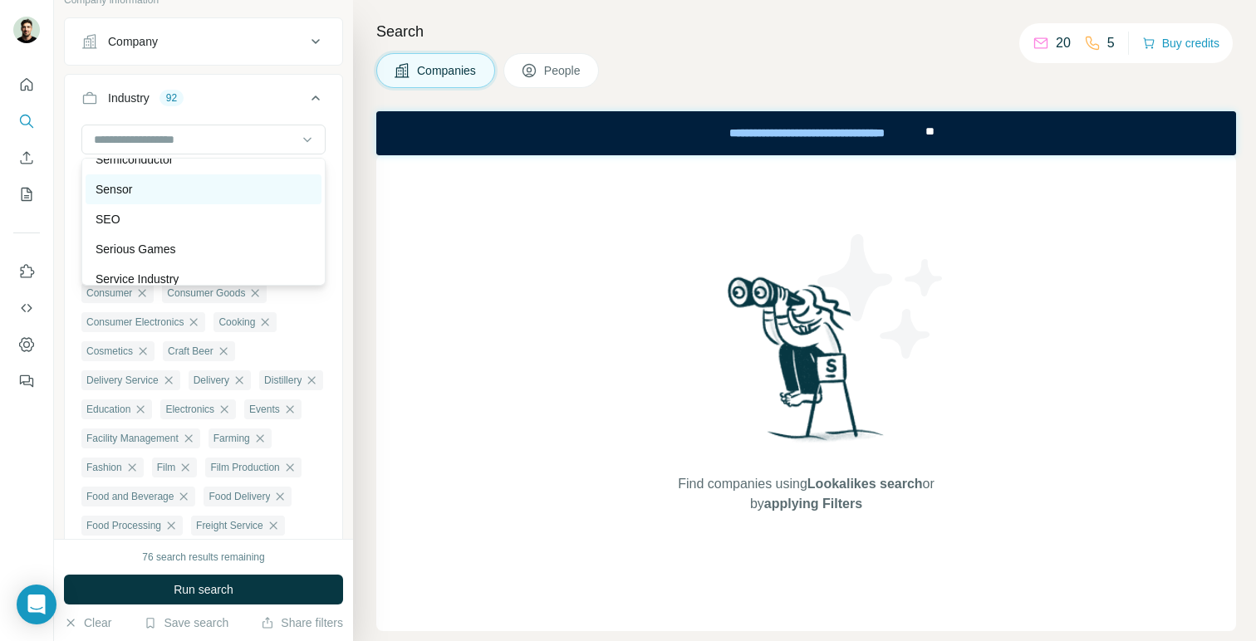
click at [255, 193] on div "Sensor" at bounding box center [204, 189] width 216 height 17
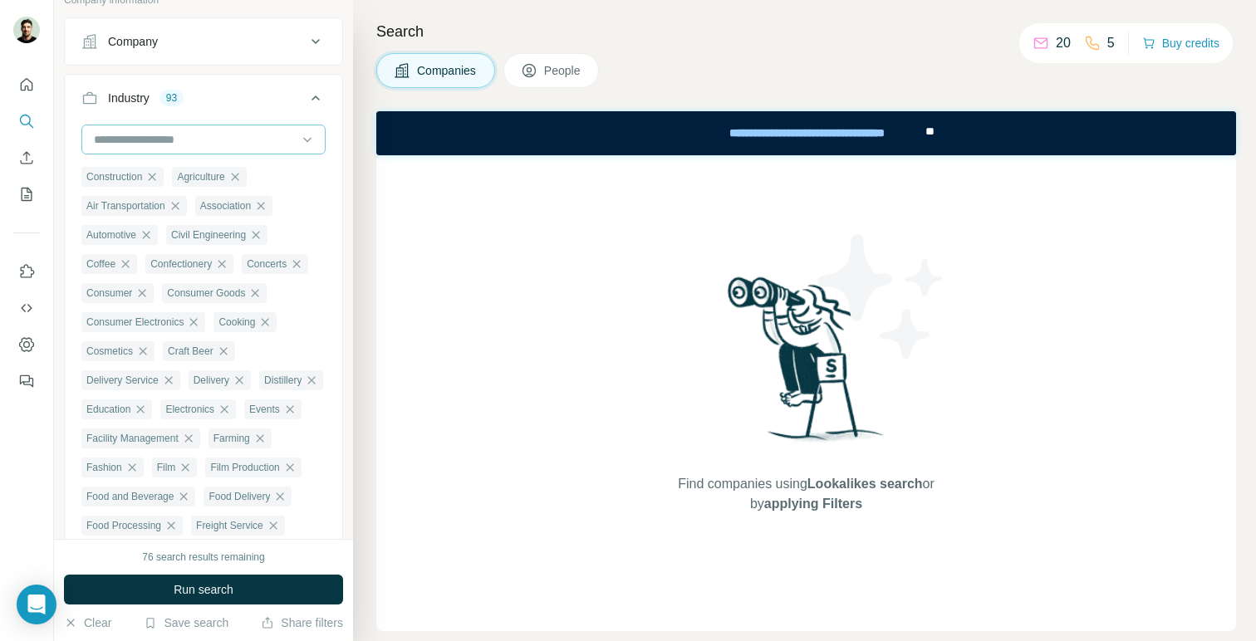
click at [275, 143] on input at bounding box center [194, 139] width 205 height 18
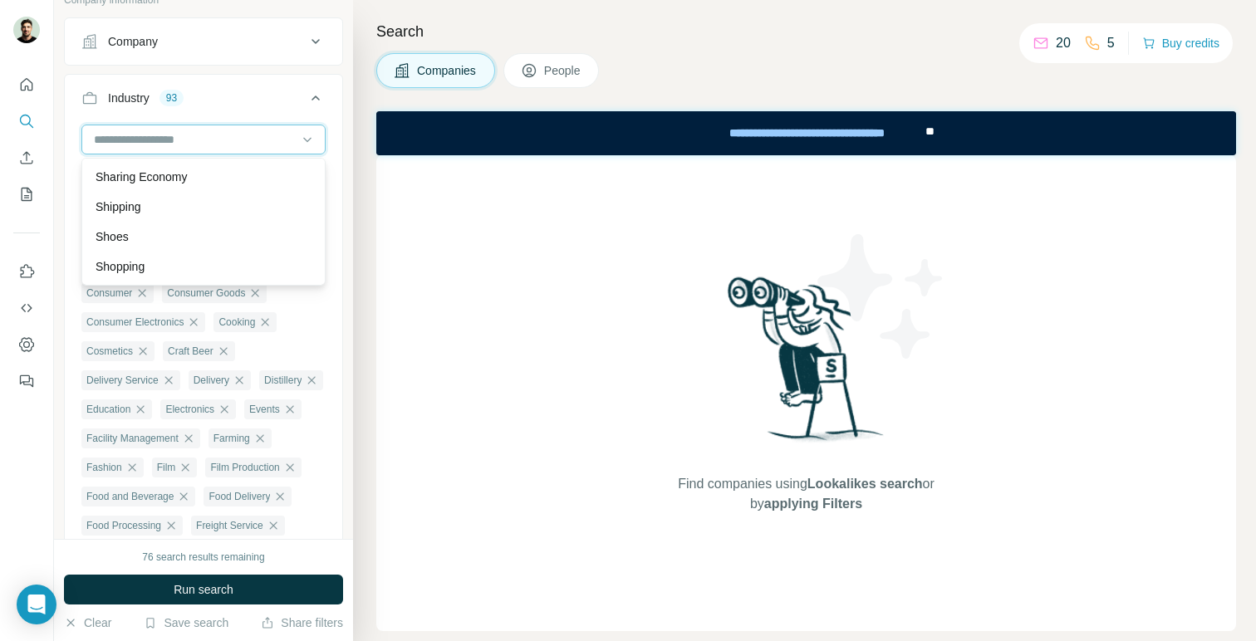
scroll to position [15217, 0]
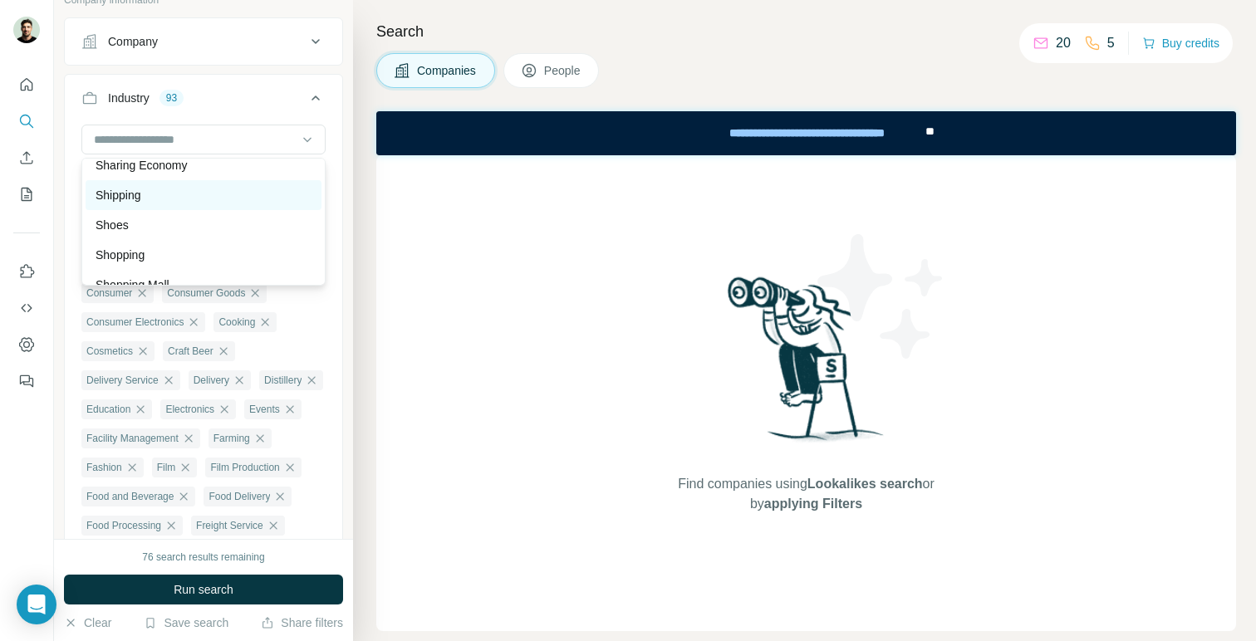
click at [267, 201] on div "Shipping" at bounding box center [204, 195] width 216 height 17
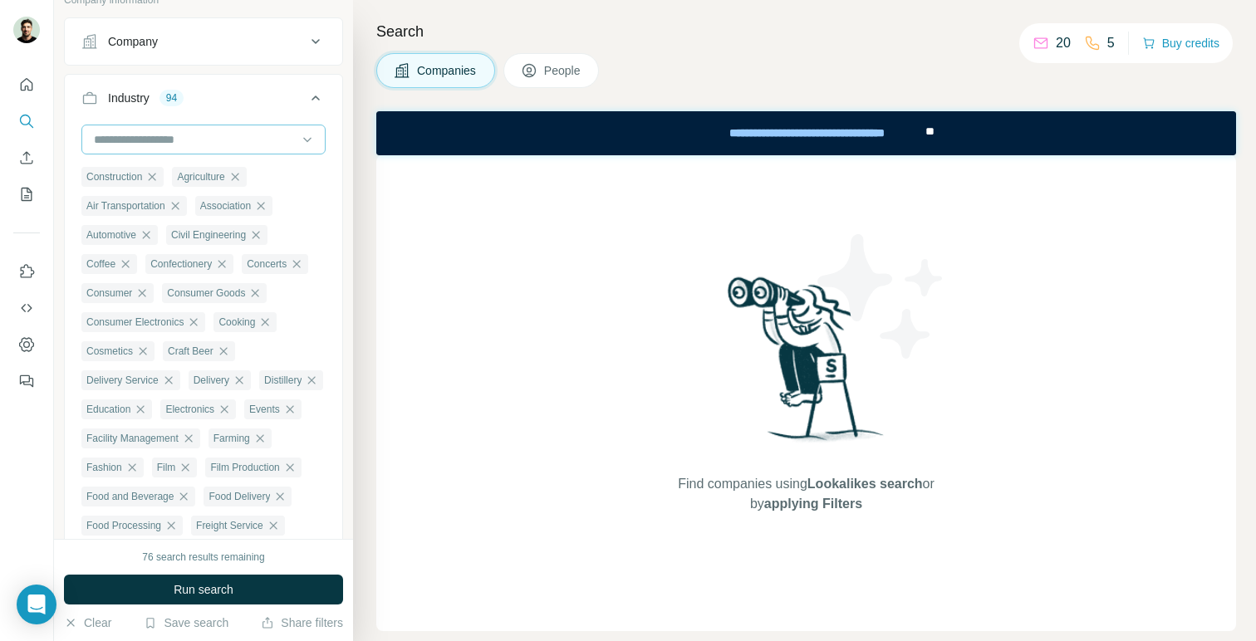
click at [282, 143] on input at bounding box center [194, 139] width 205 height 18
click at [288, 141] on input at bounding box center [194, 139] width 205 height 18
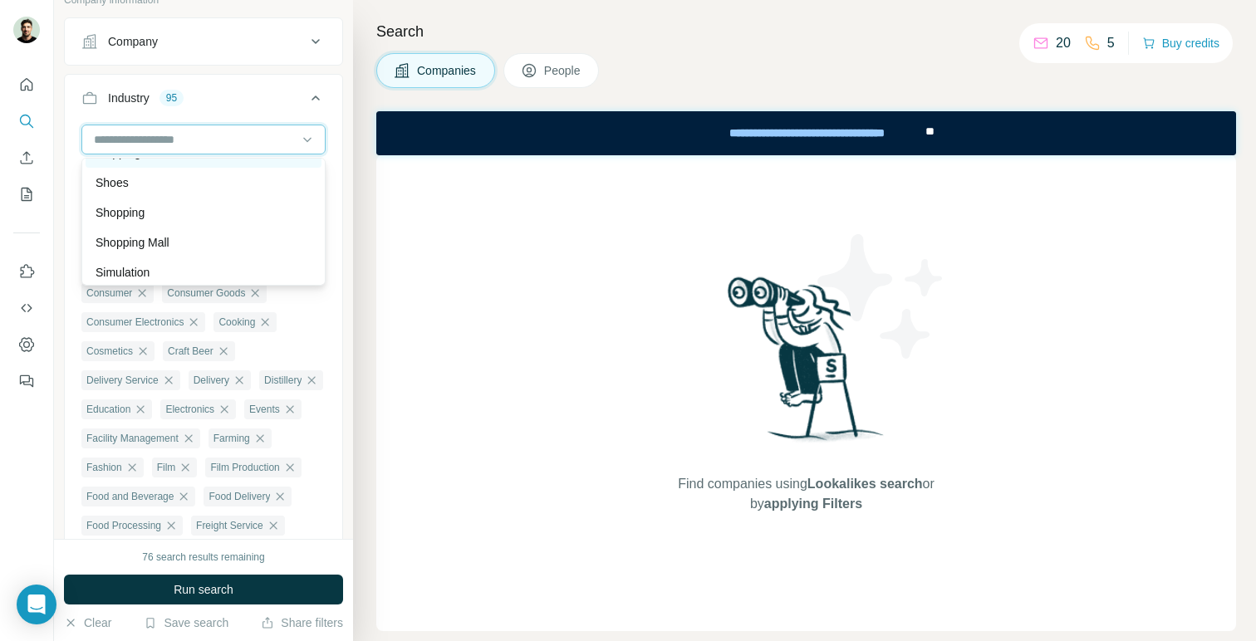
scroll to position [15284, 0]
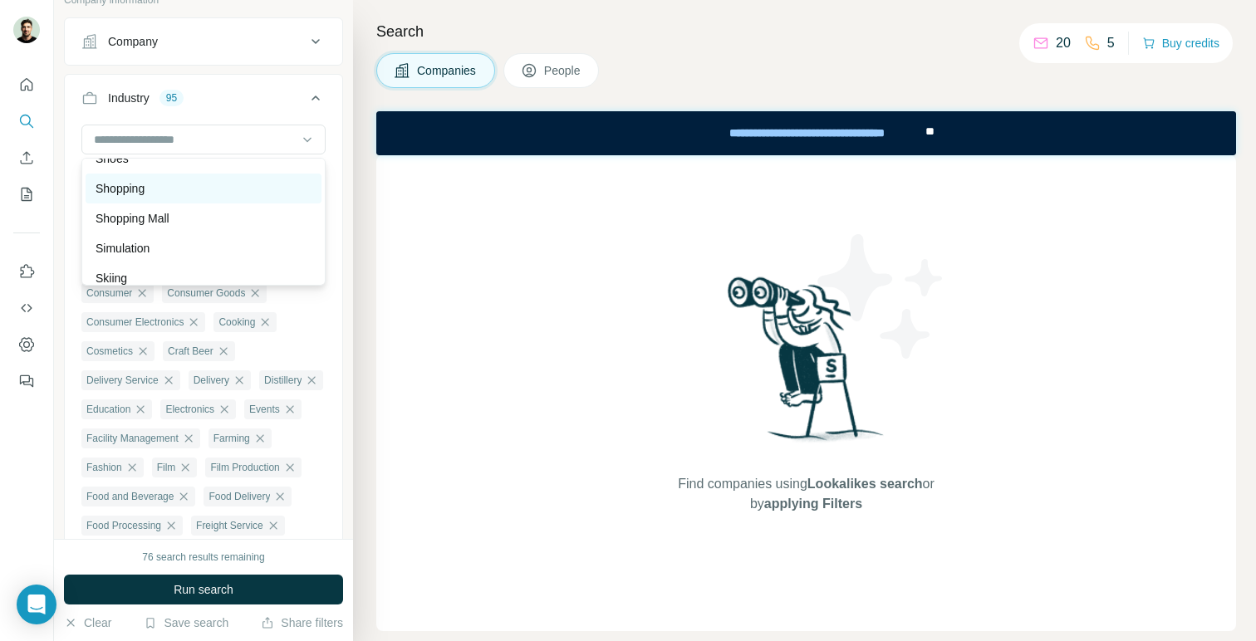
click at [270, 194] on div "Shopping" at bounding box center [204, 188] width 216 height 17
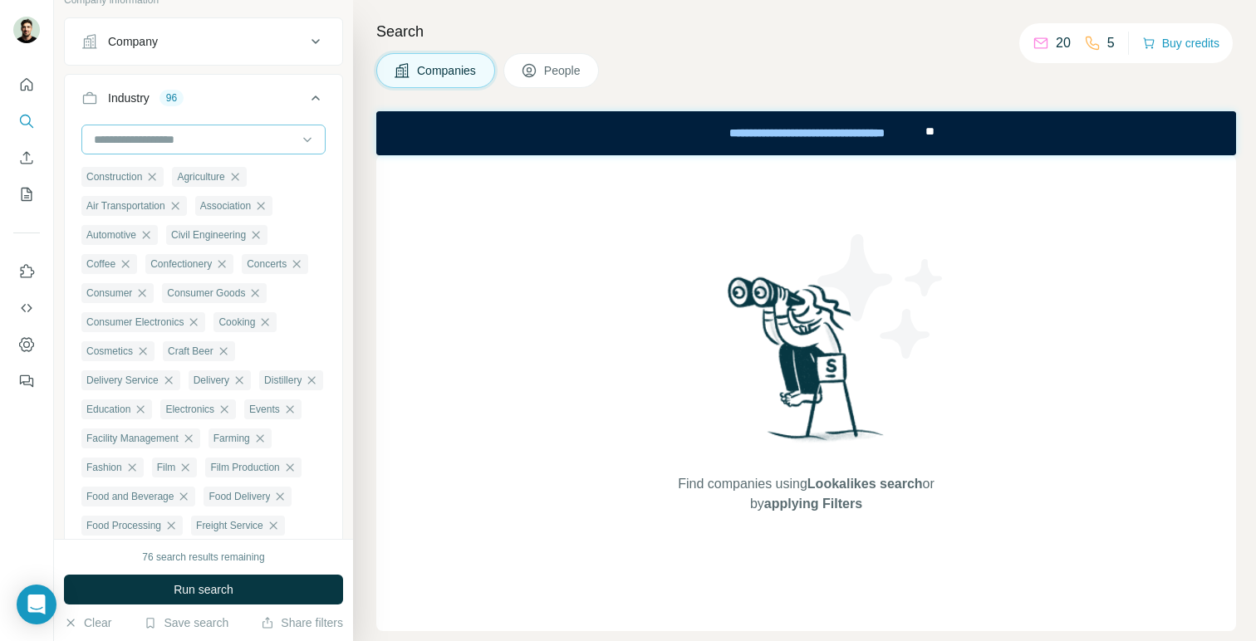
click at [285, 136] on input at bounding box center [194, 139] width 205 height 18
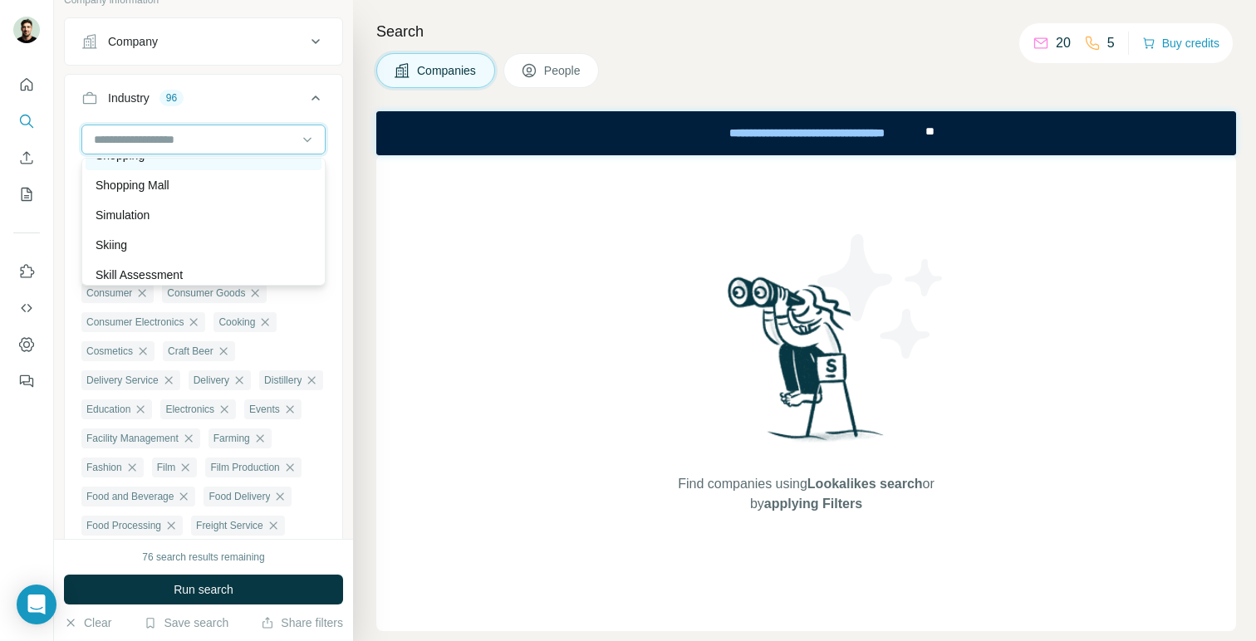
scroll to position [15326, 0]
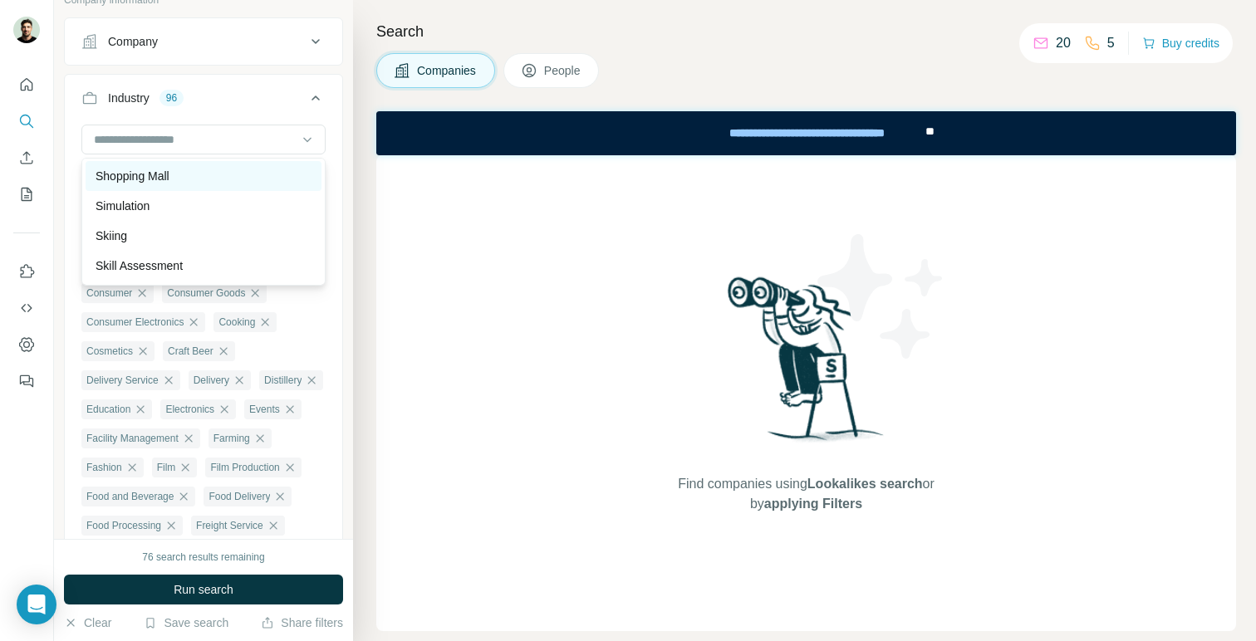
click at [271, 188] on div "Shopping Mall" at bounding box center [204, 176] width 236 height 30
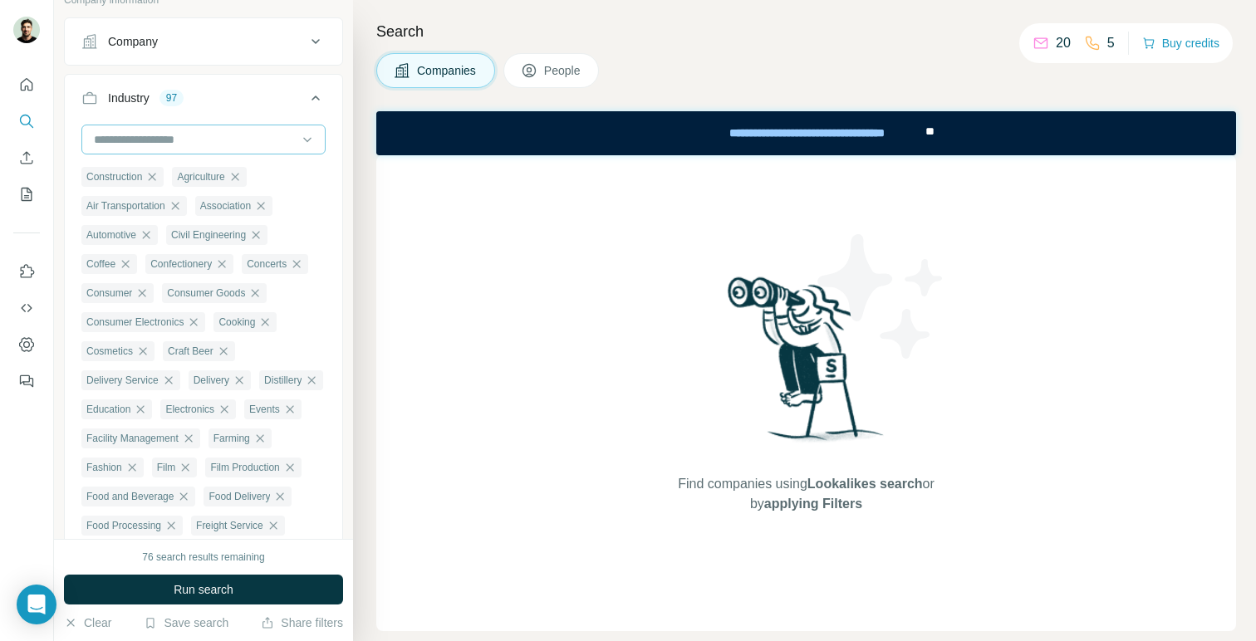
click at [287, 145] on input at bounding box center [194, 139] width 205 height 18
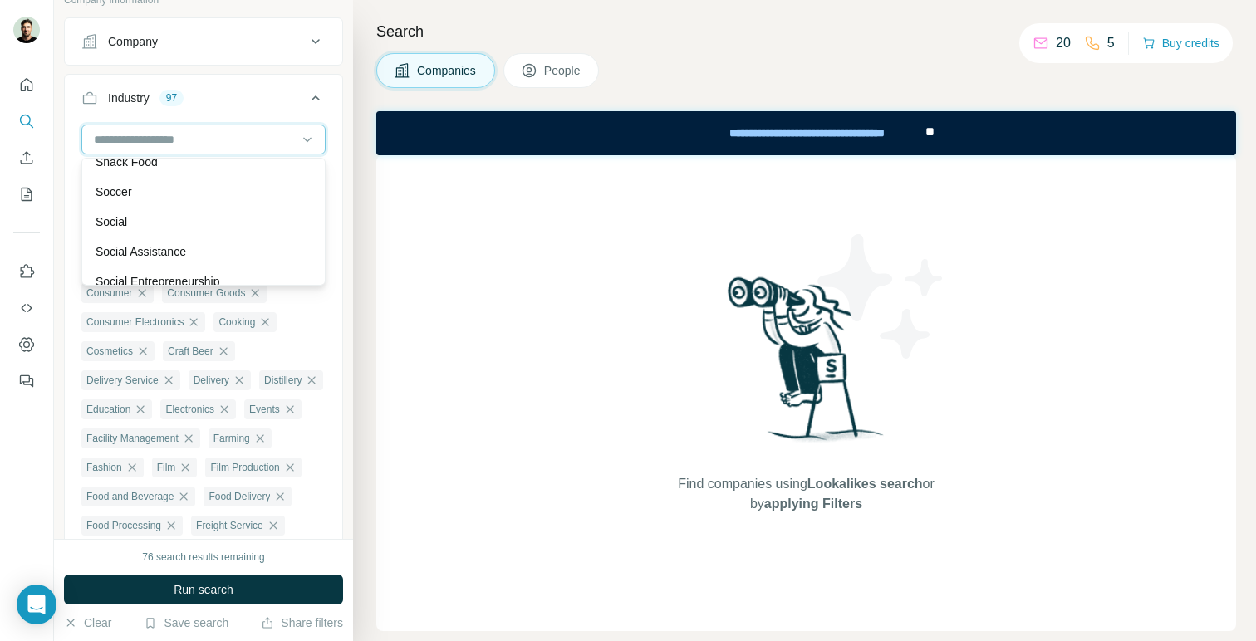
scroll to position [15620, 0]
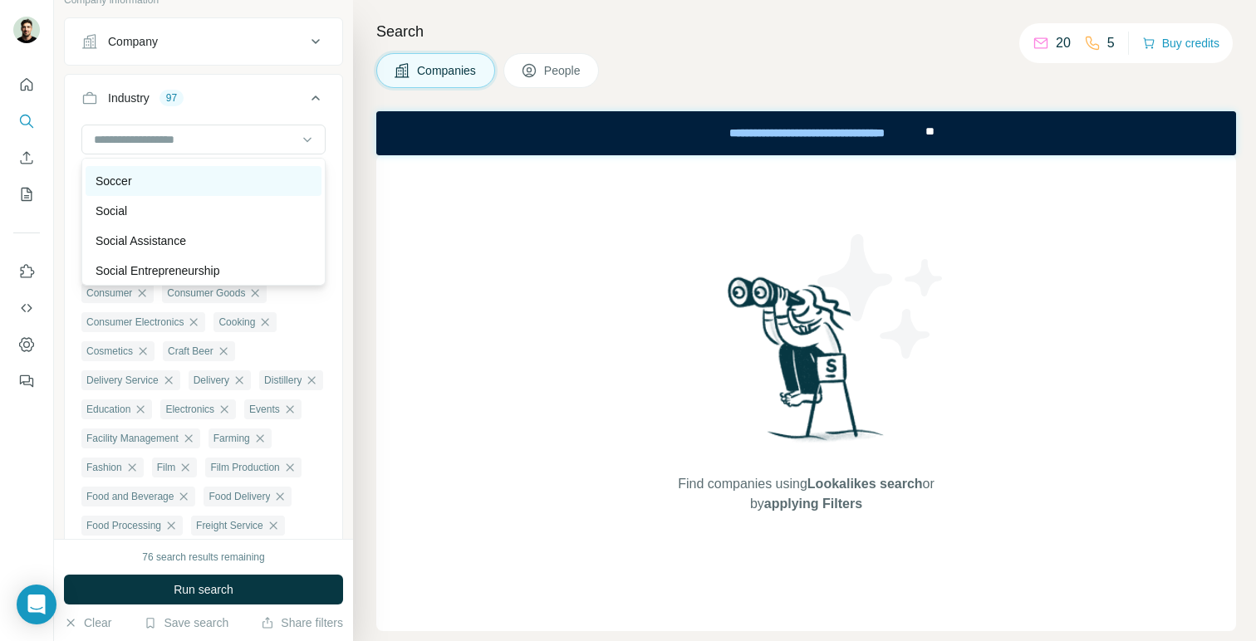
click at [261, 187] on div "Soccer" at bounding box center [204, 181] width 216 height 17
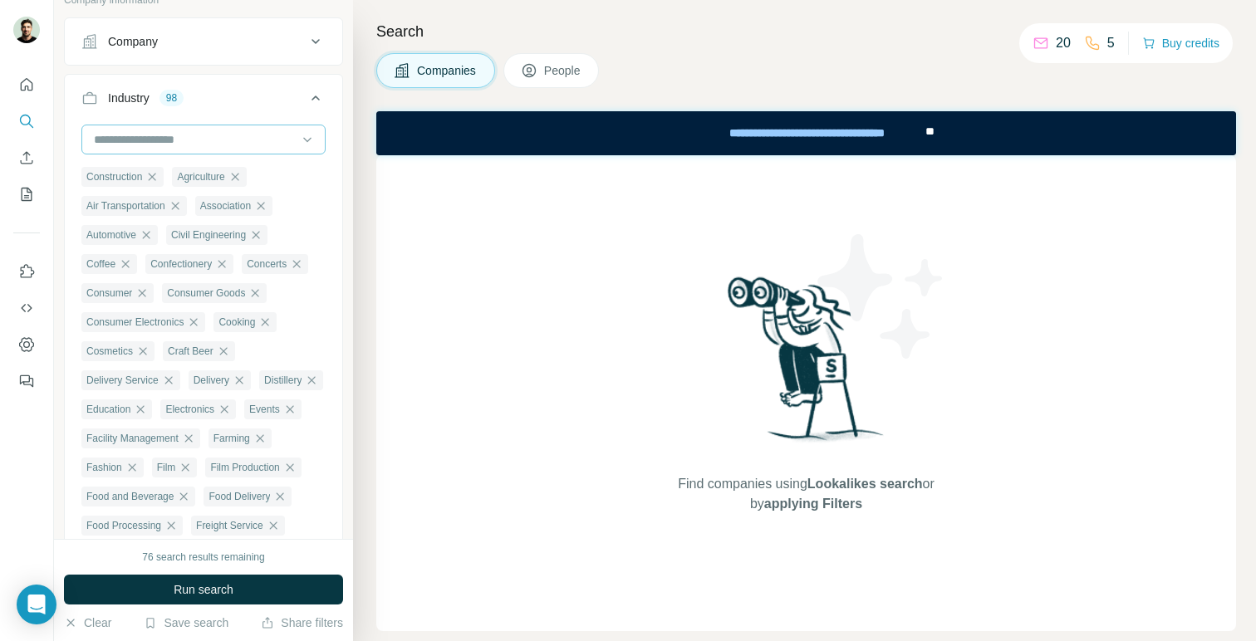
click at [270, 140] on input at bounding box center [194, 139] width 205 height 18
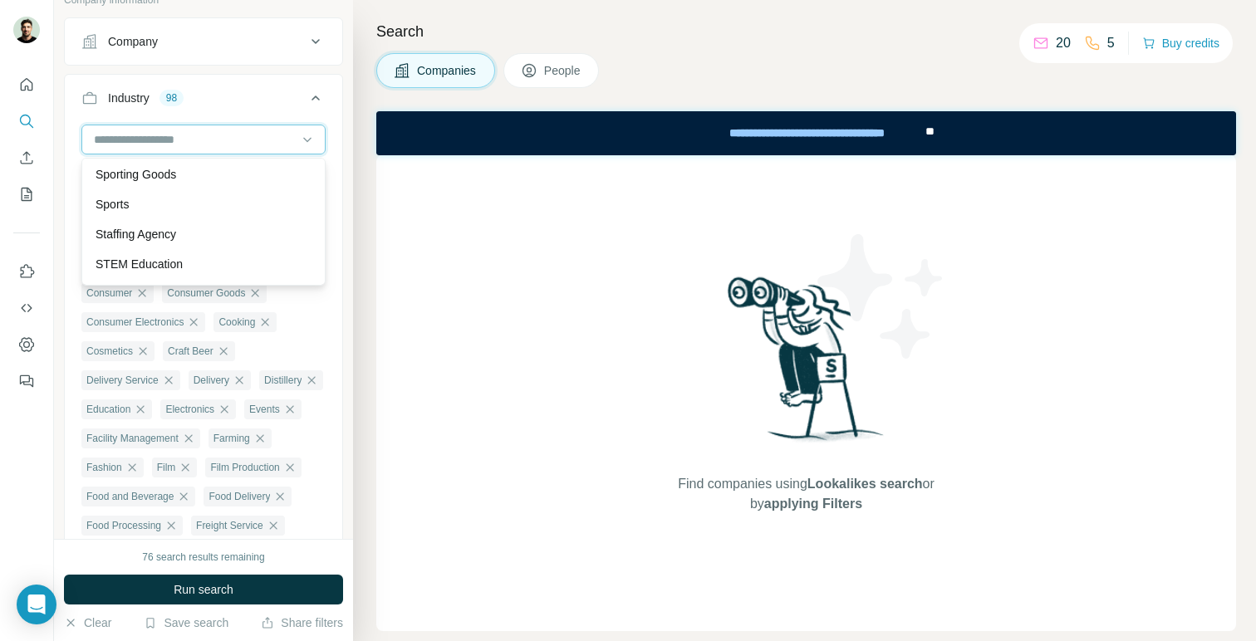
scroll to position [16137, 0]
click at [256, 170] on div "Sporting Goods" at bounding box center [204, 172] width 216 height 17
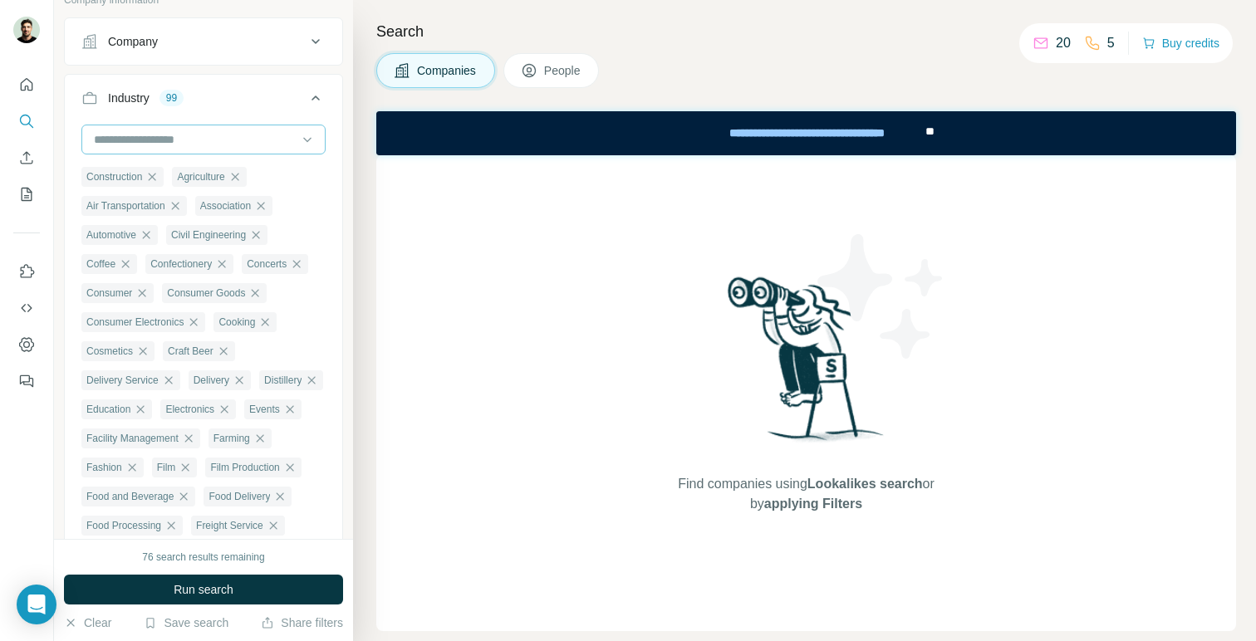
click at [261, 133] on input at bounding box center [194, 139] width 205 height 18
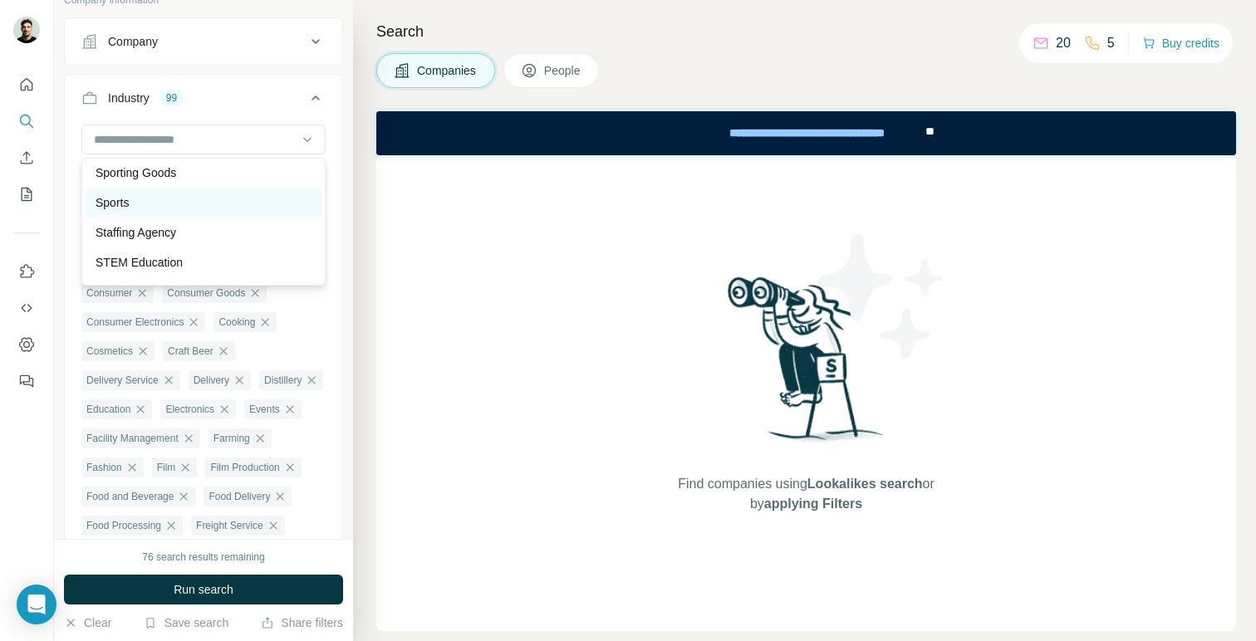
click at [241, 198] on div "Sports" at bounding box center [204, 202] width 216 height 17
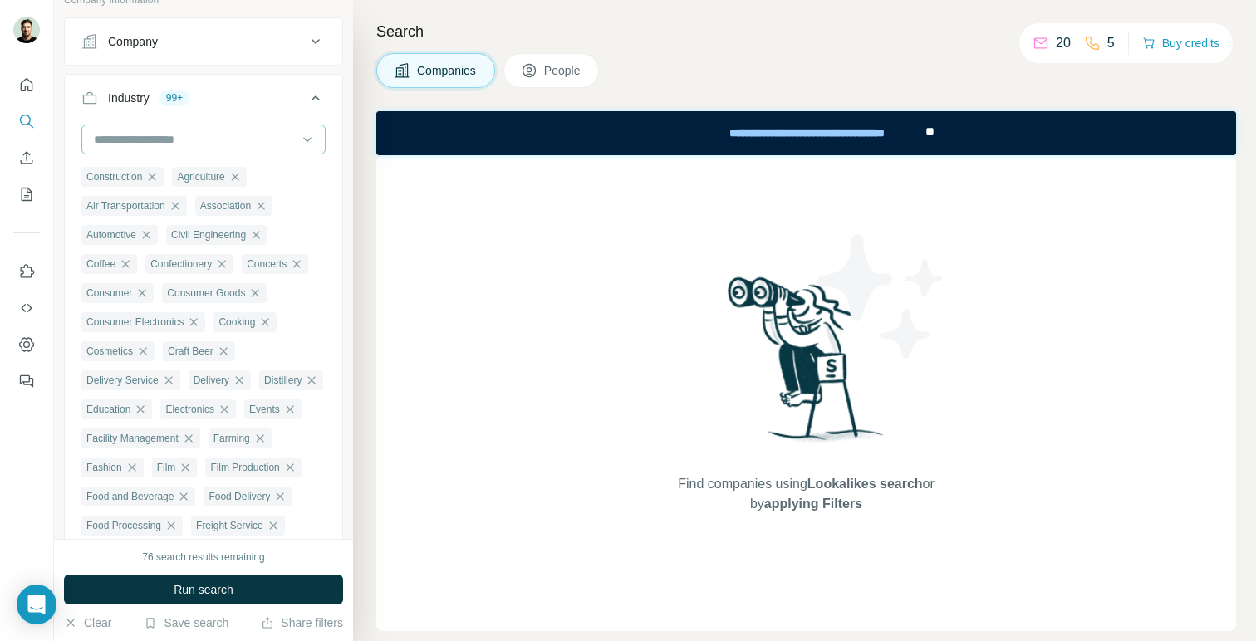
click at [257, 142] on input at bounding box center [194, 139] width 205 height 18
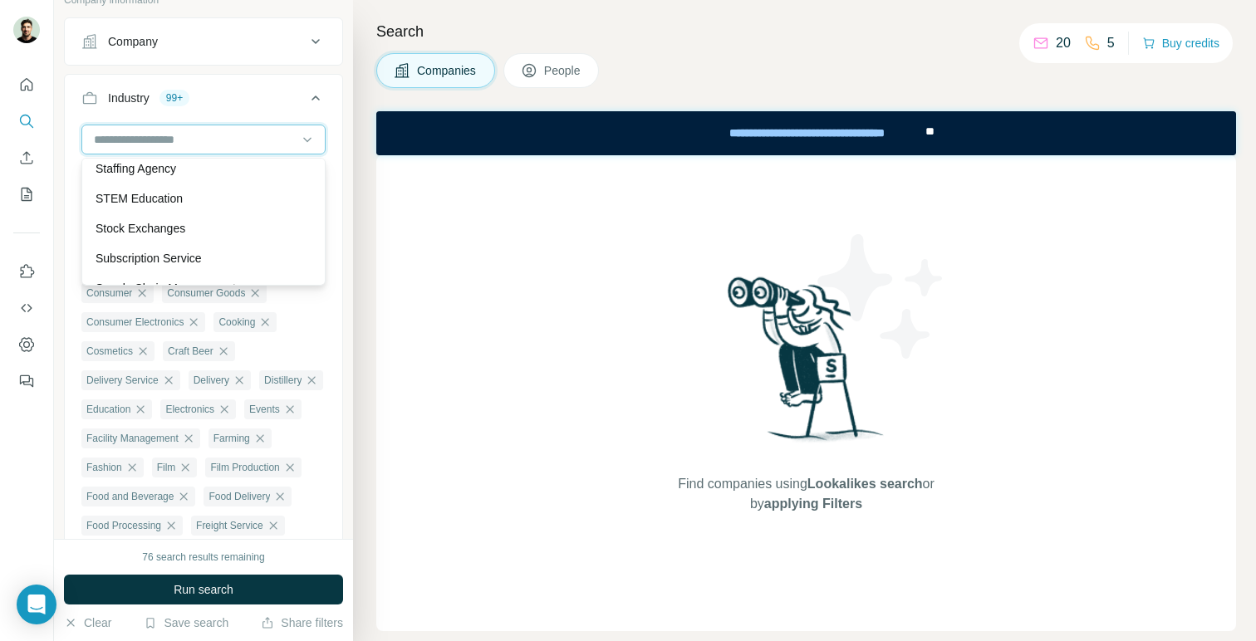
scroll to position [16198, 0]
click at [243, 179] on div "Staffing Agency" at bounding box center [204, 171] width 216 height 17
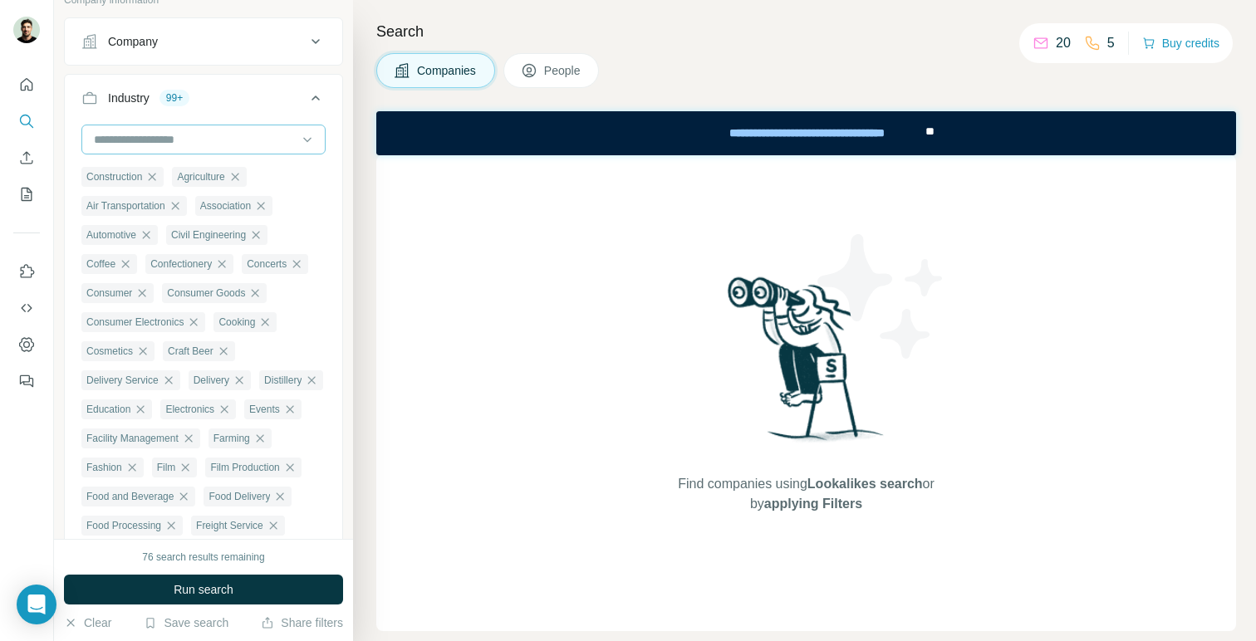
click at [253, 149] on div at bounding box center [194, 139] width 205 height 28
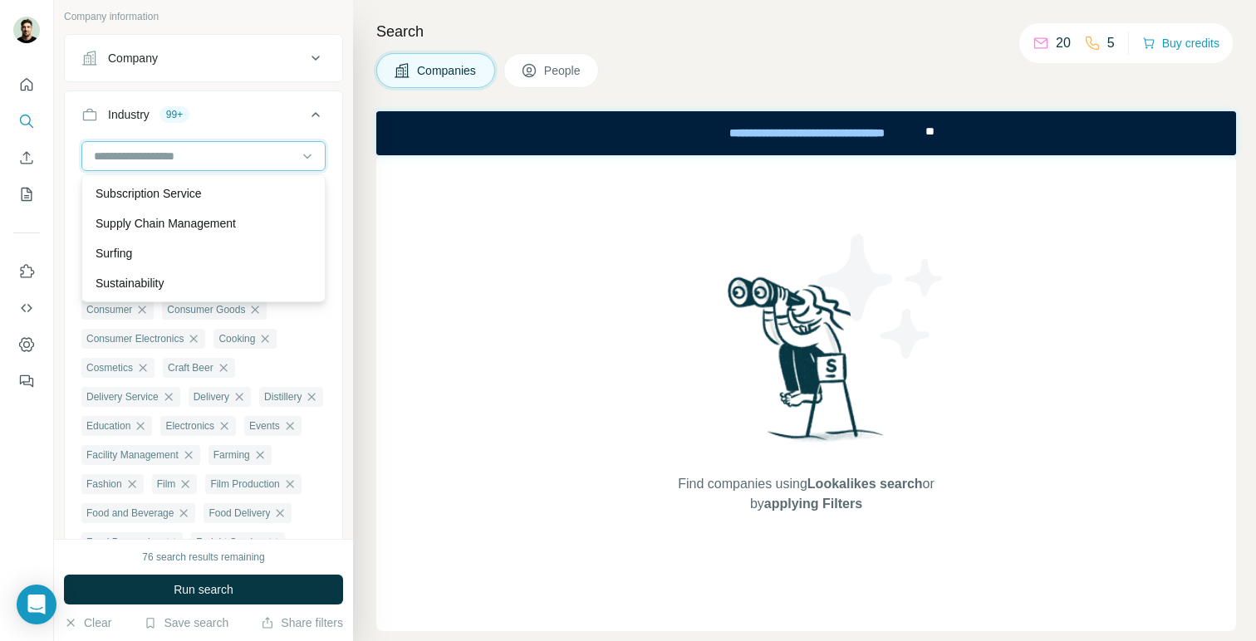
scroll to position [16285, 0]
click at [220, 218] on p "Supply Chain Management" at bounding box center [166, 220] width 140 height 17
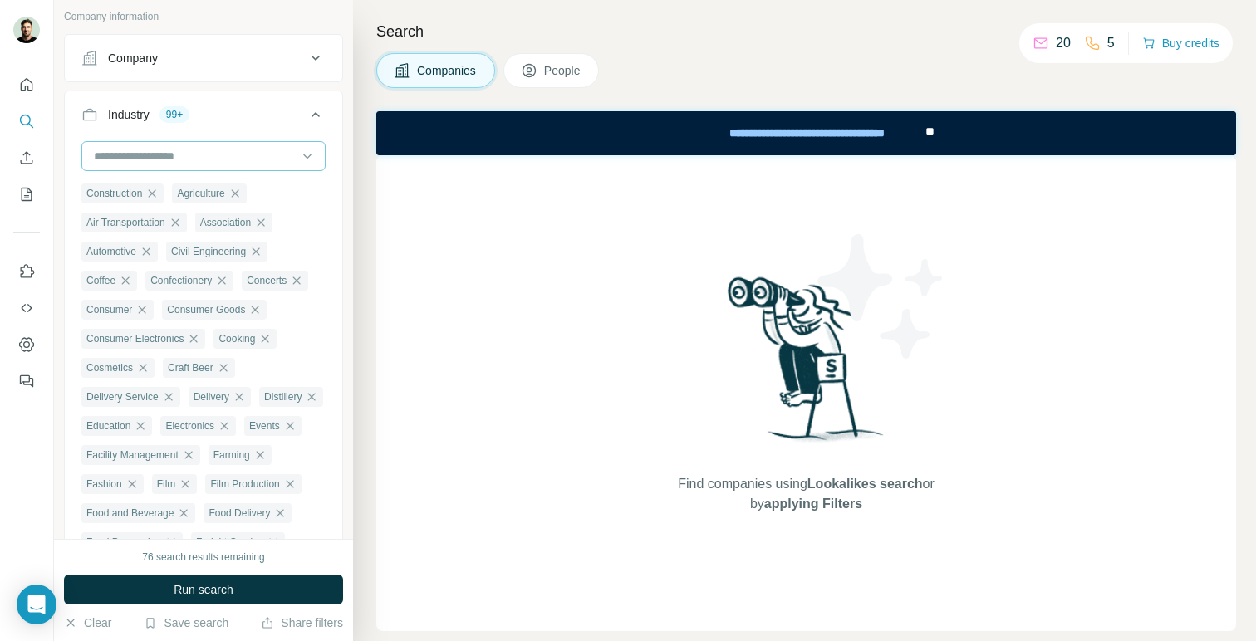
click at [235, 155] on input at bounding box center [194, 156] width 205 height 18
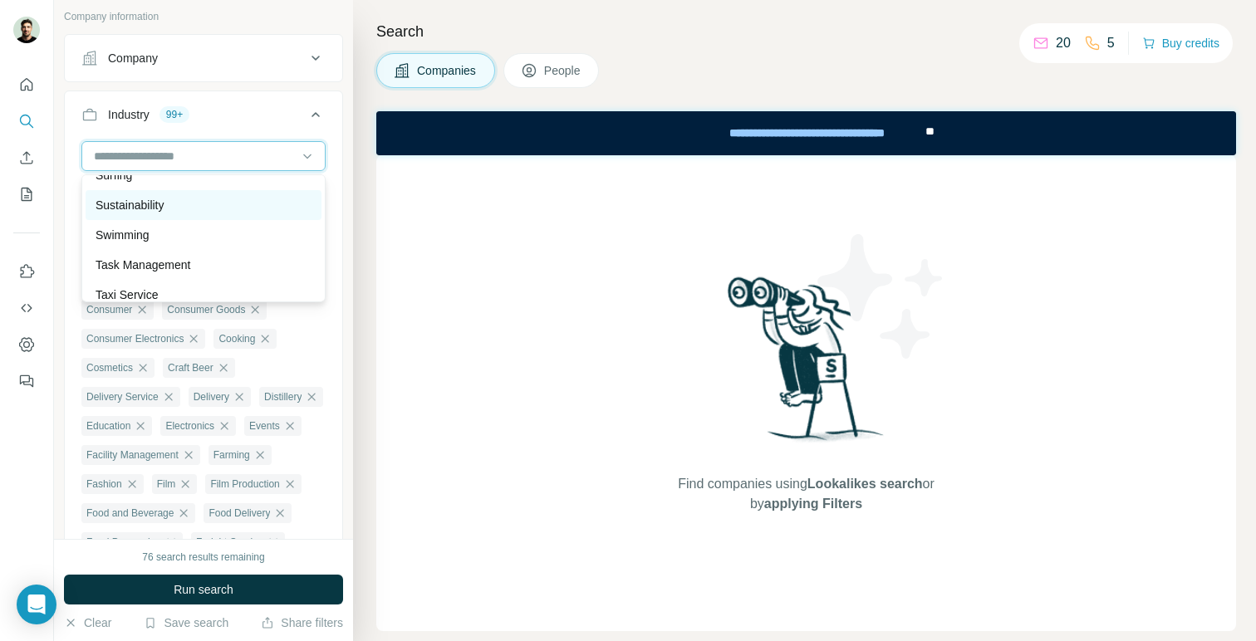
scroll to position [16375, 0]
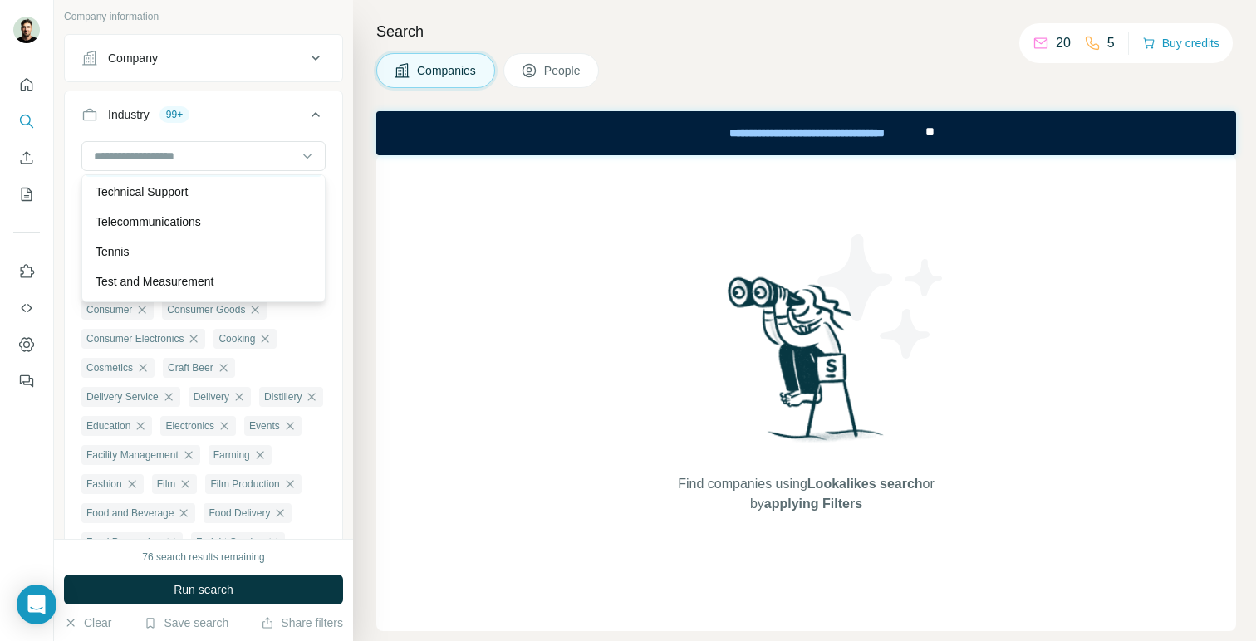
scroll to position [16531, 0]
click at [228, 212] on div "Telecommunications" at bounding box center [204, 213] width 216 height 17
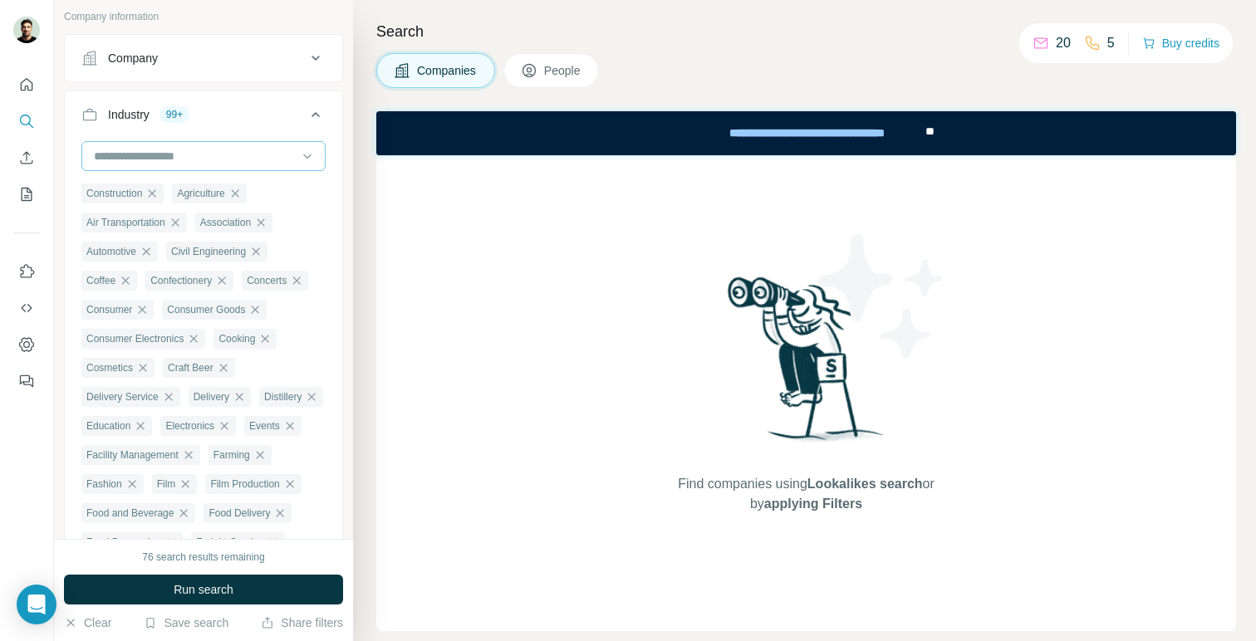
click at [246, 156] on input at bounding box center [194, 156] width 205 height 18
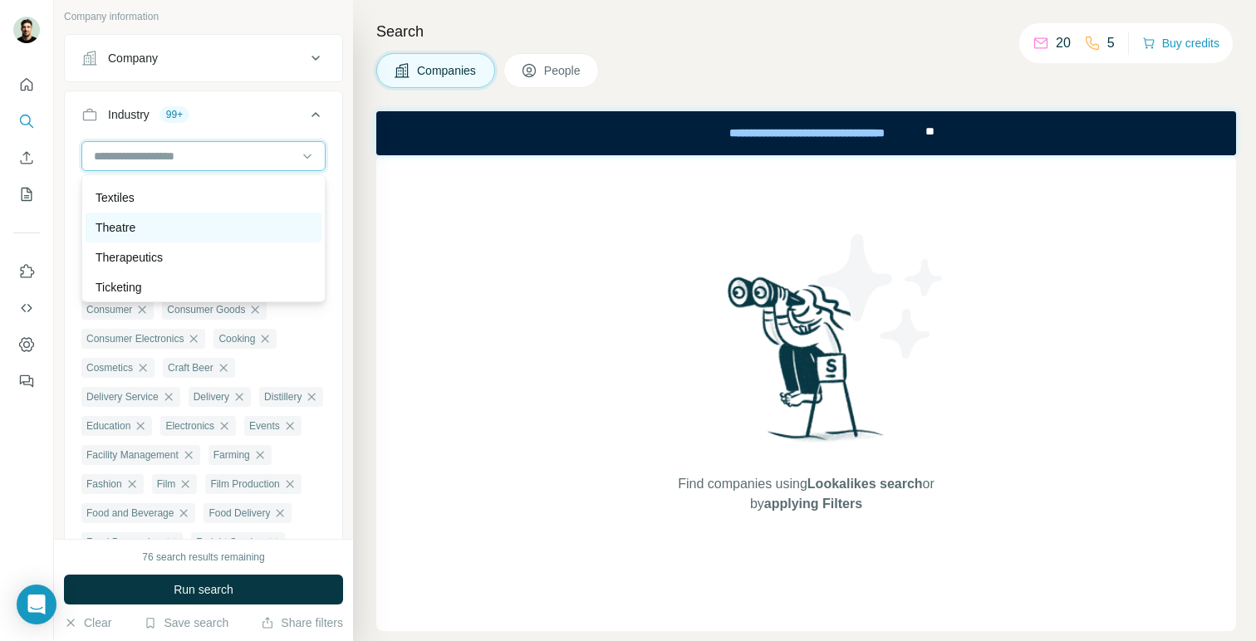
scroll to position [16667, 0]
click at [238, 200] on div "Textiles" at bounding box center [204, 197] width 216 height 17
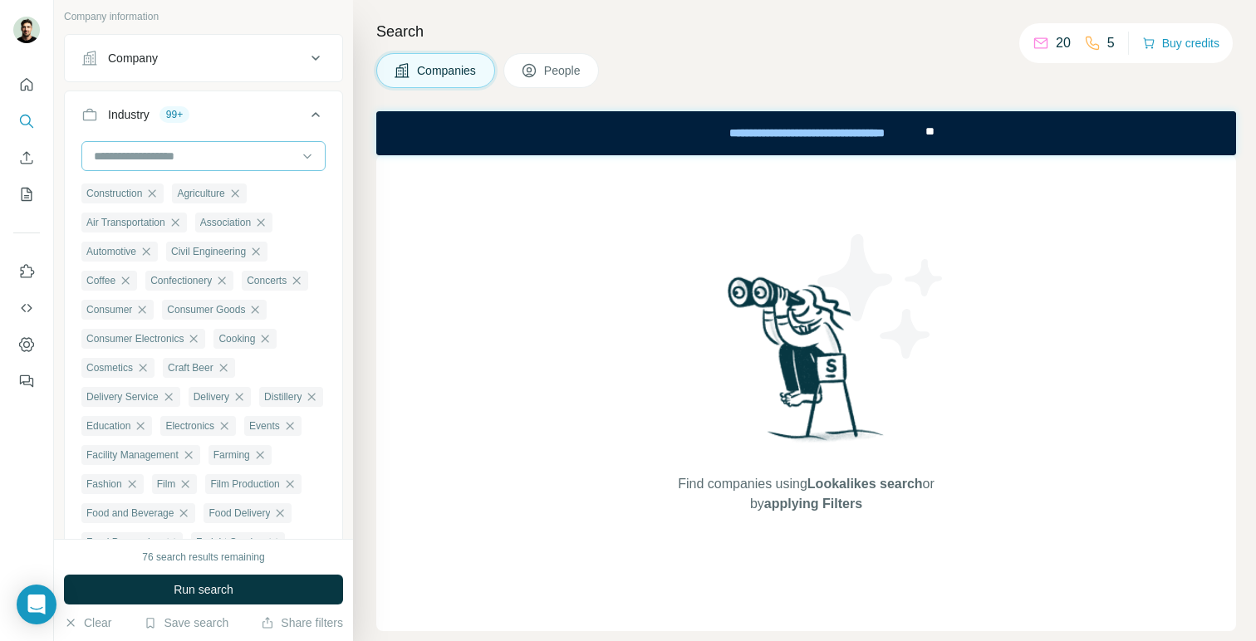
click at [247, 164] on div at bounding box center [194, 156] width 205 height 28
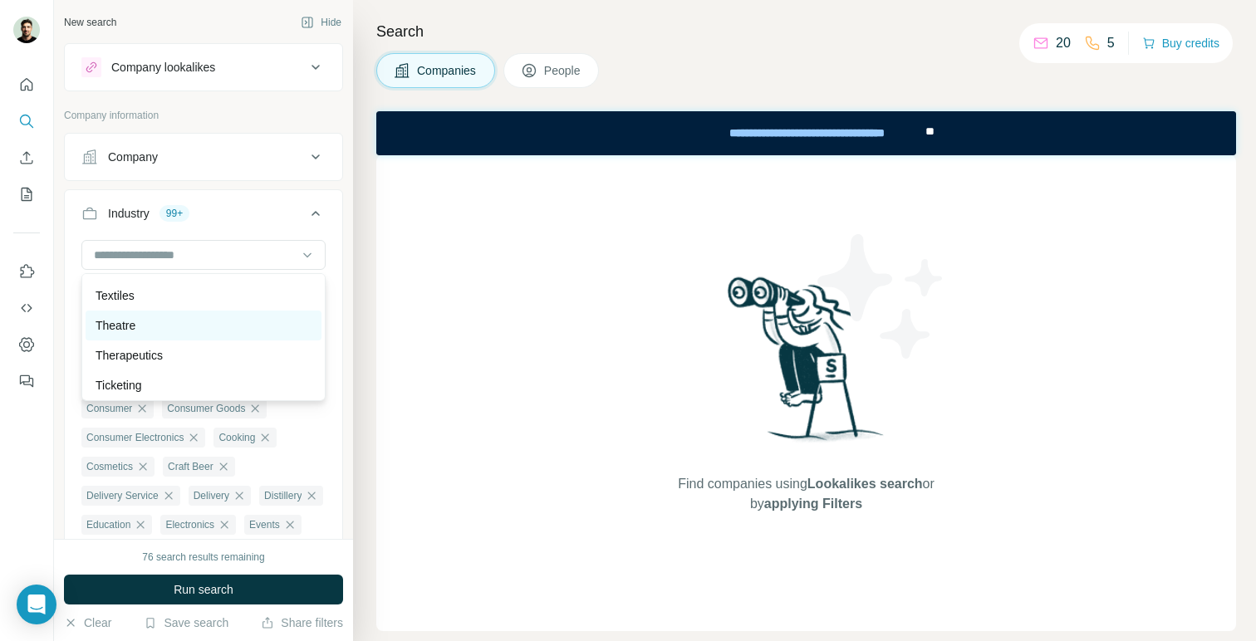
click at [189, 322] on div "Theatre" at bounding box center [204, 325] width 216 height 17
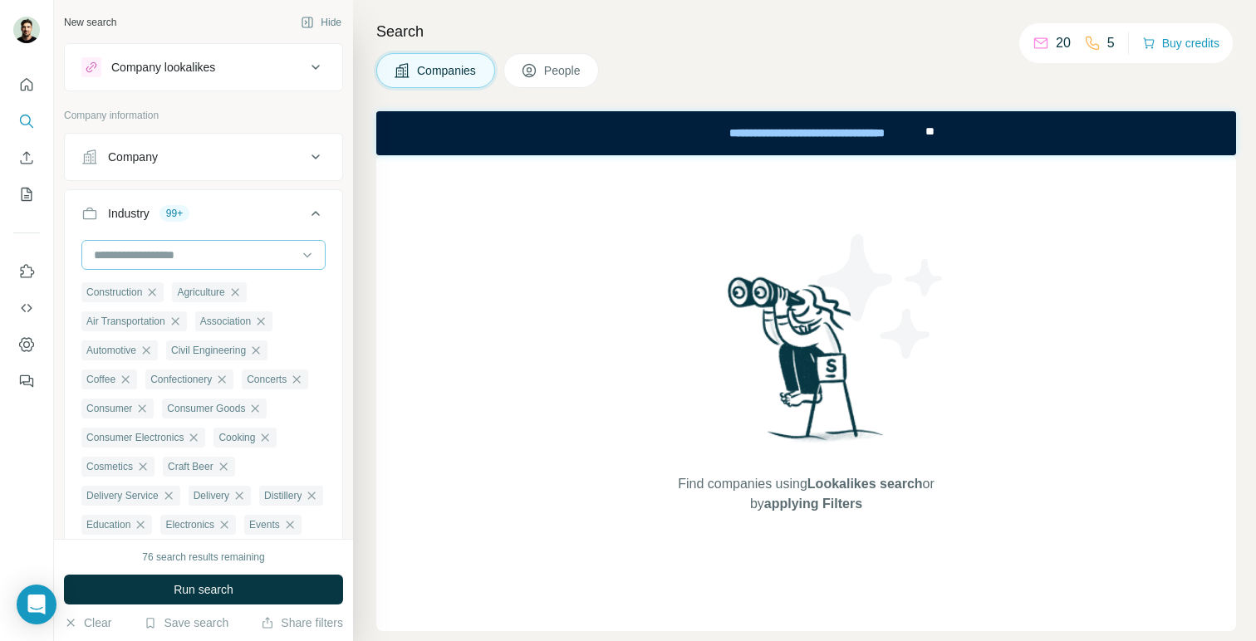
click at [216, 257] on input at bounding box center [194, 255] width 205 height 18
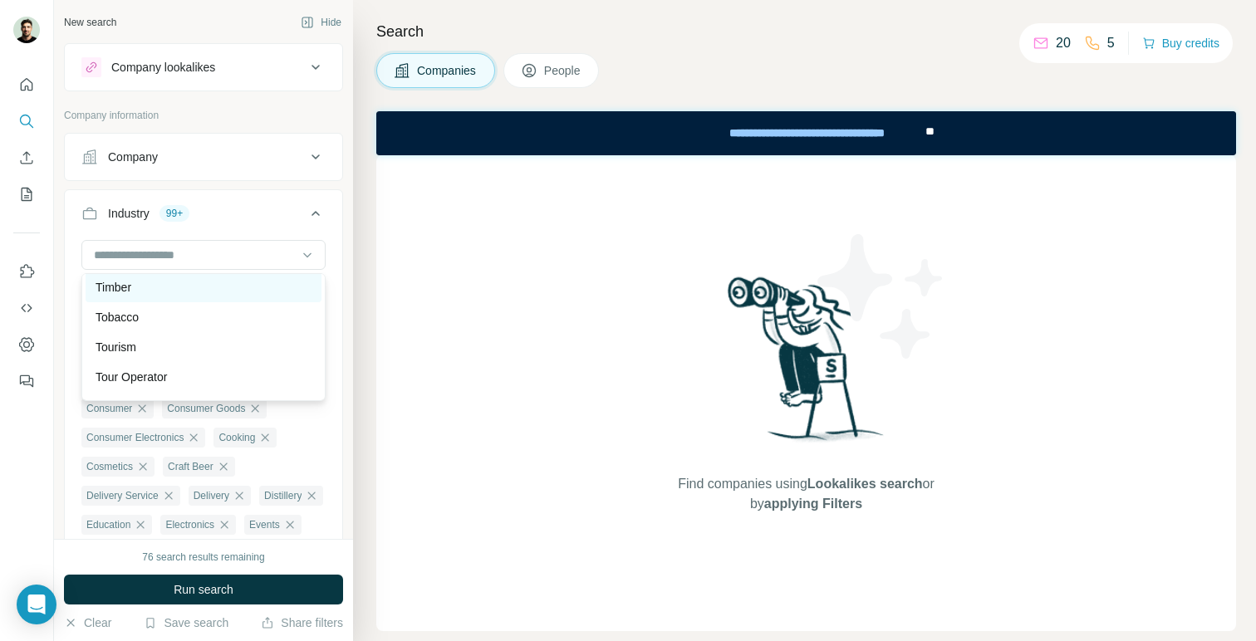
click at [169, 292] on div "Timber" at bounding box center [204, 287] width 216 height 17
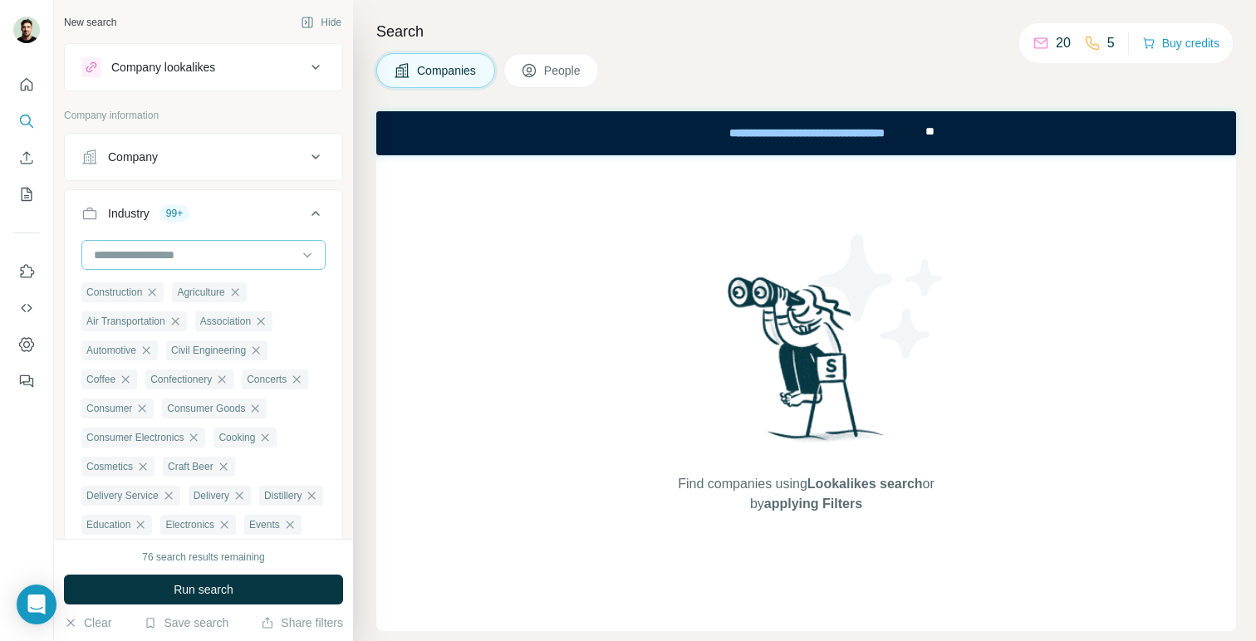
click at [194, 256] on input at bounding box center [194, 255] width 205 height 18
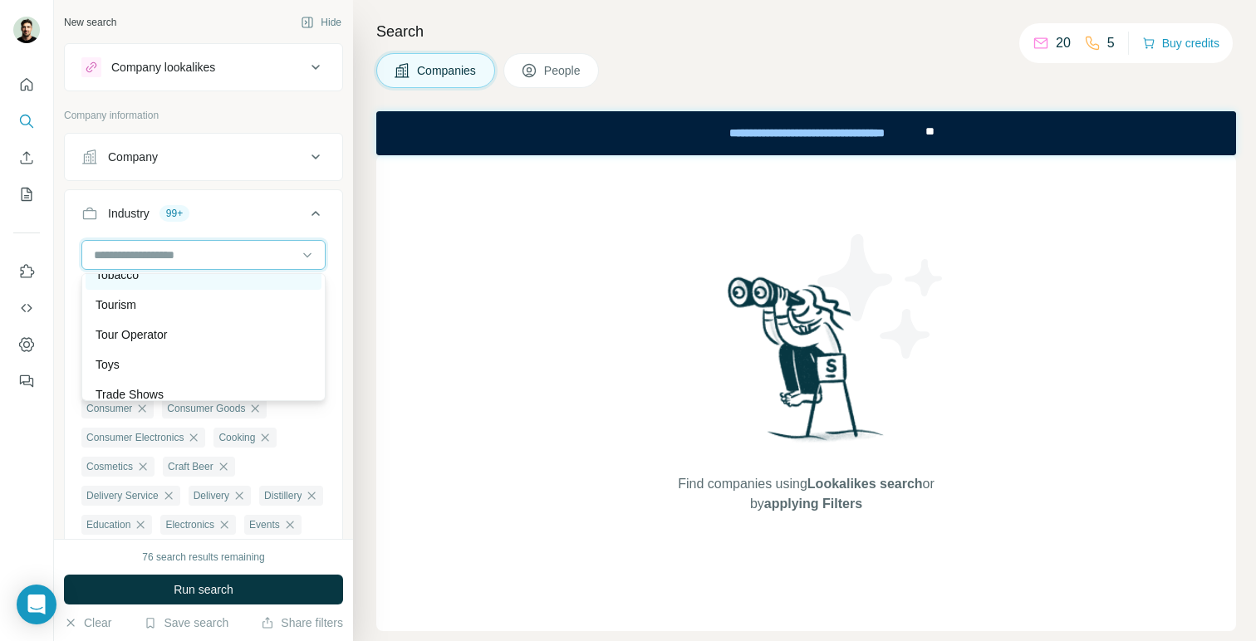
scroll to position [16823, 0]
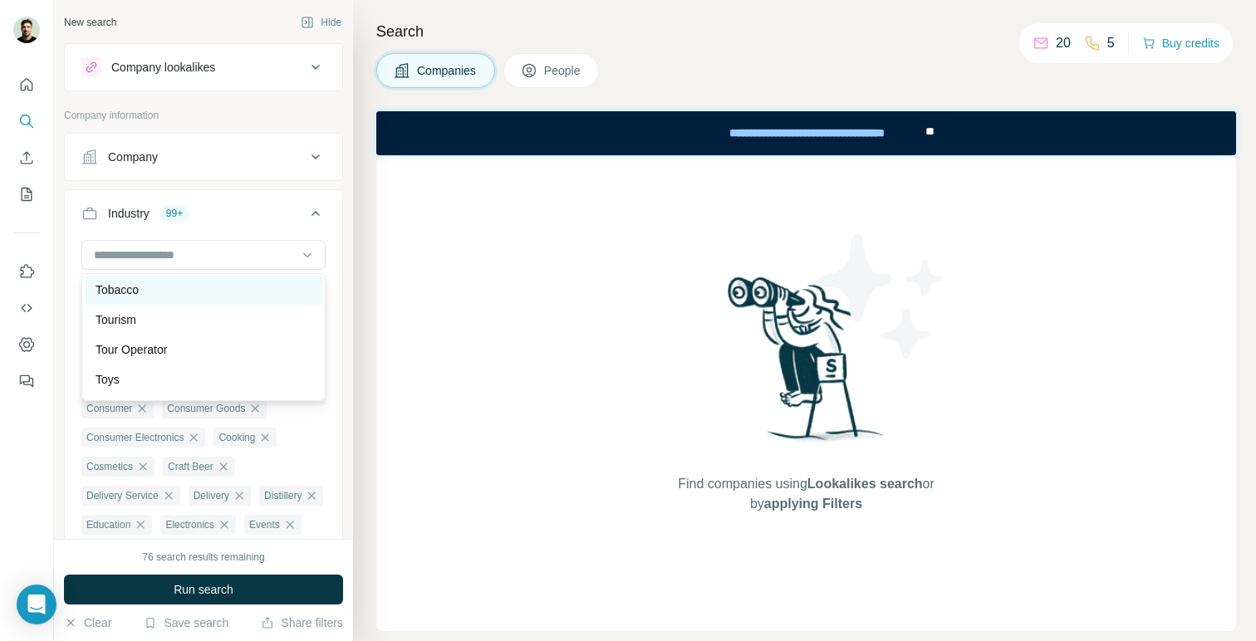
click at [162, 290] on div "Tobacco" at bounding box center [204, 290] width 216 height 17
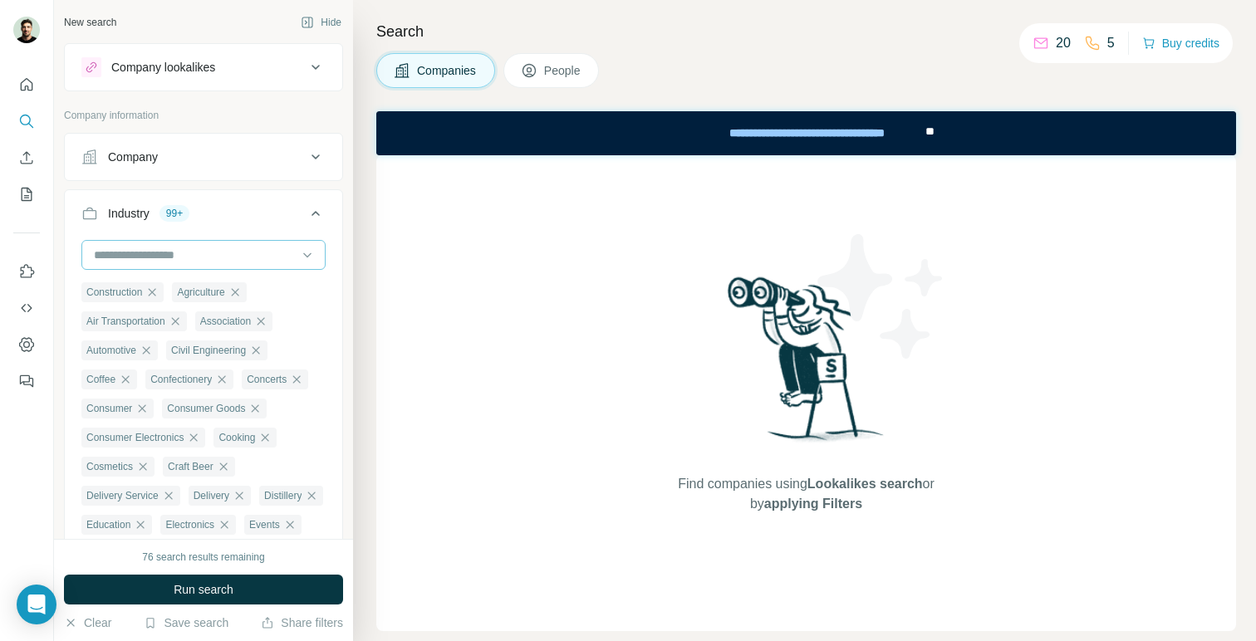
click at [183, 251] on input at bounding box center [194, 255] width 205 height 18
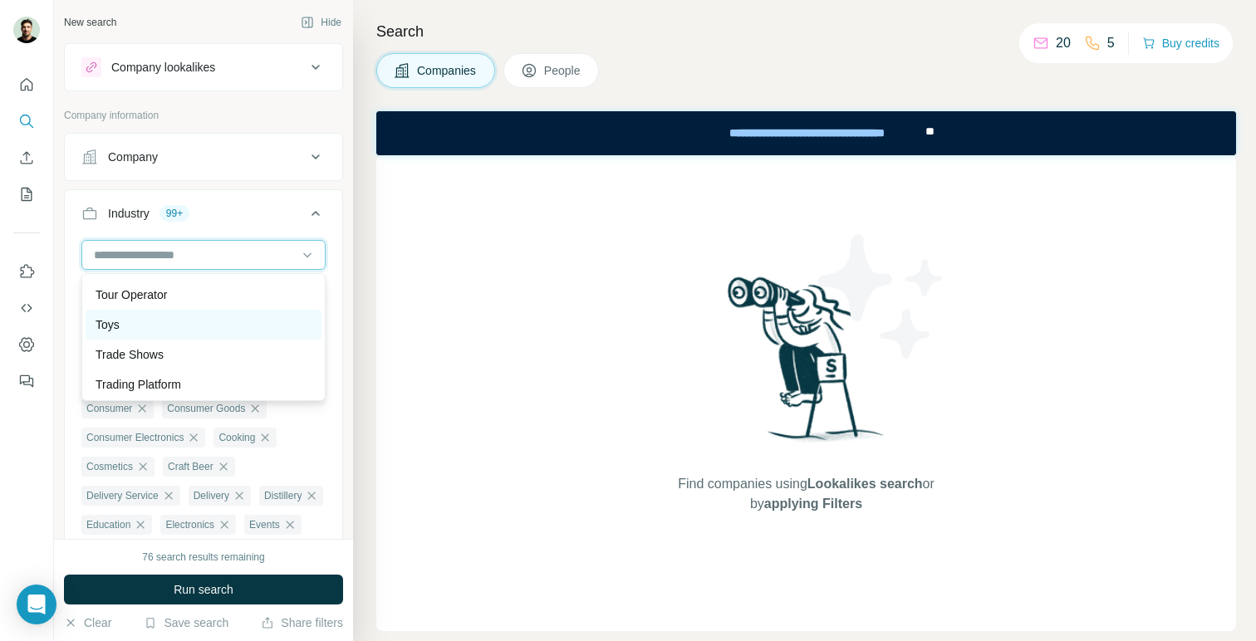
scroll to position [16858, 0]
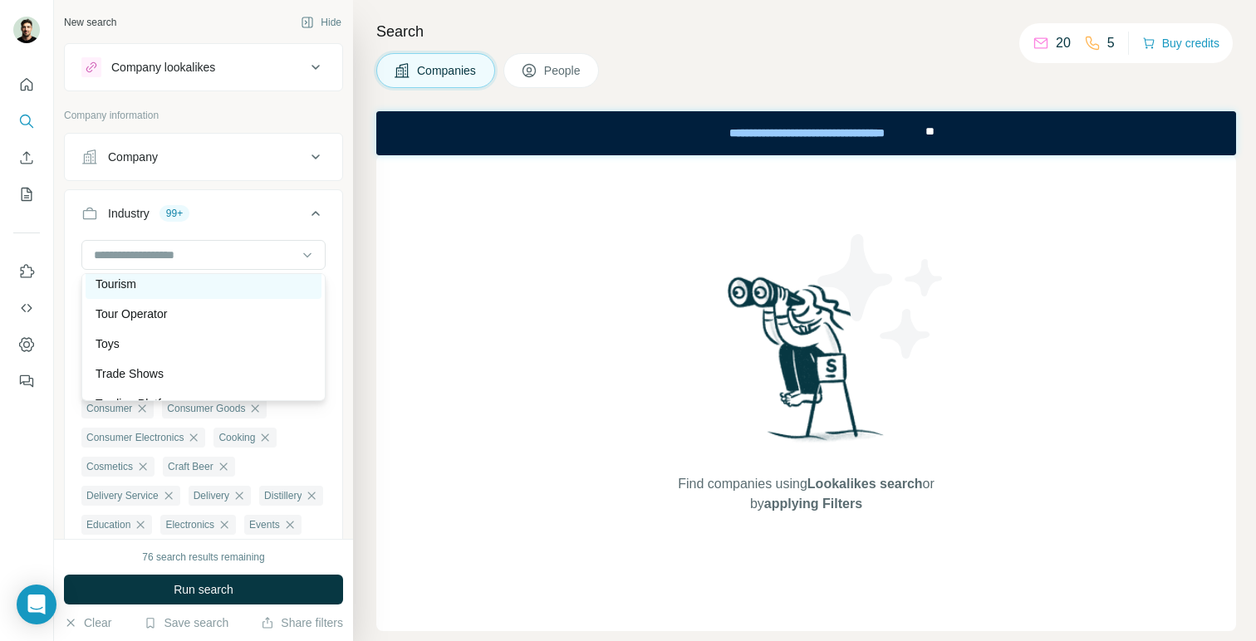
click at [152, 284] on div "Tourism" at bounding box center [204, 284] width 216 height 17
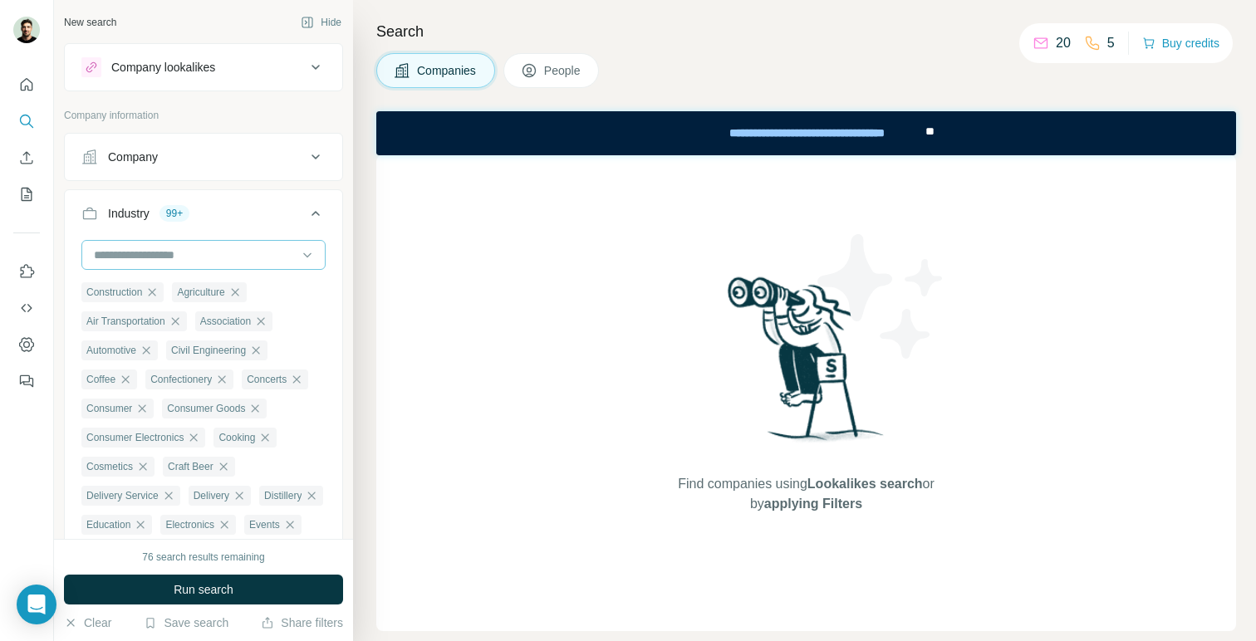
click at [199, 255] on input at bounding box center [194, 255] width 205 height 18
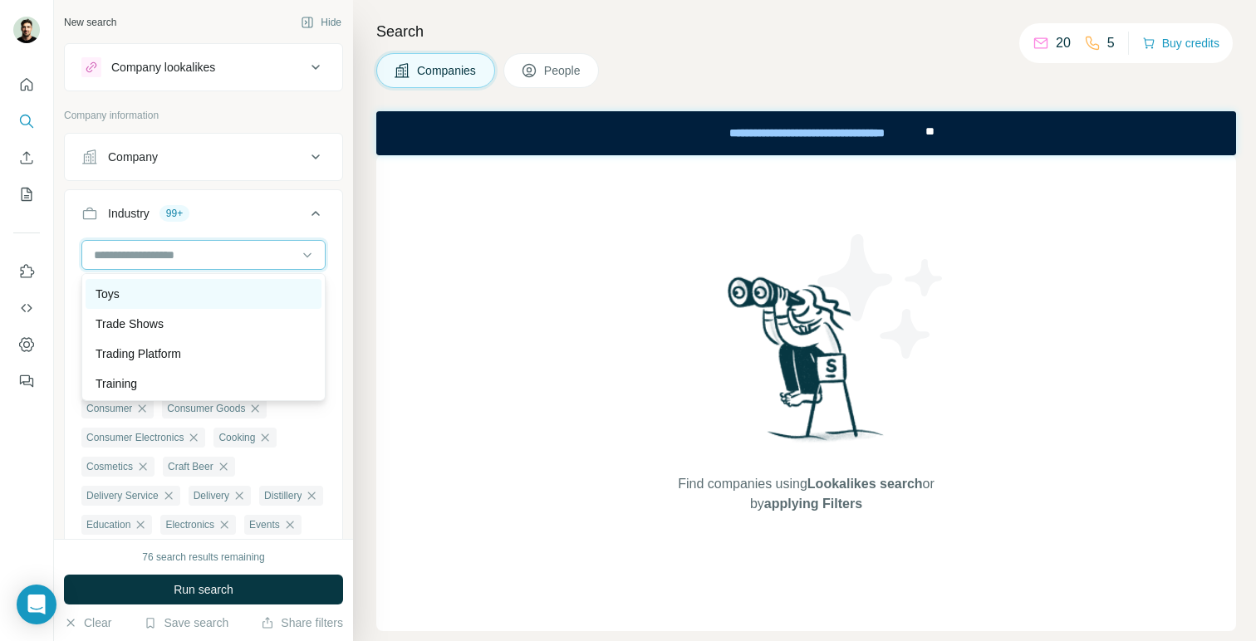
scroll to position [16910, 0]
click at [124, 297] on div "Toys" at bounding box center [204, 292] width 216 height 17
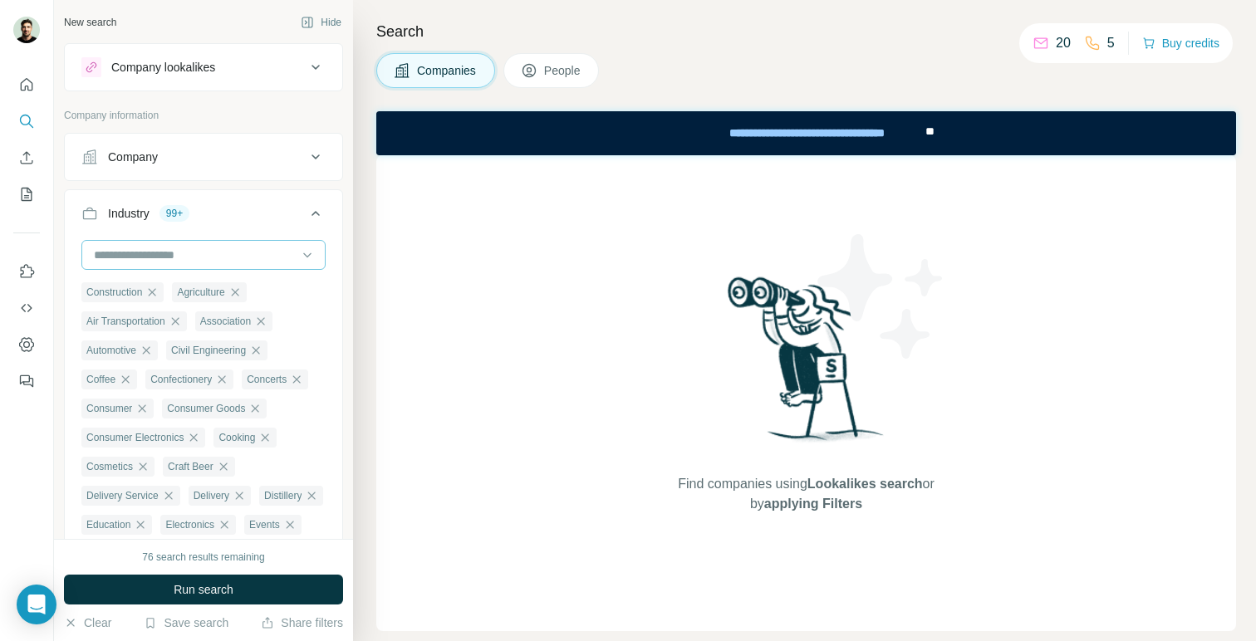
click at [154, 253] on input at bounding box center [194, 255] width 205 height 18
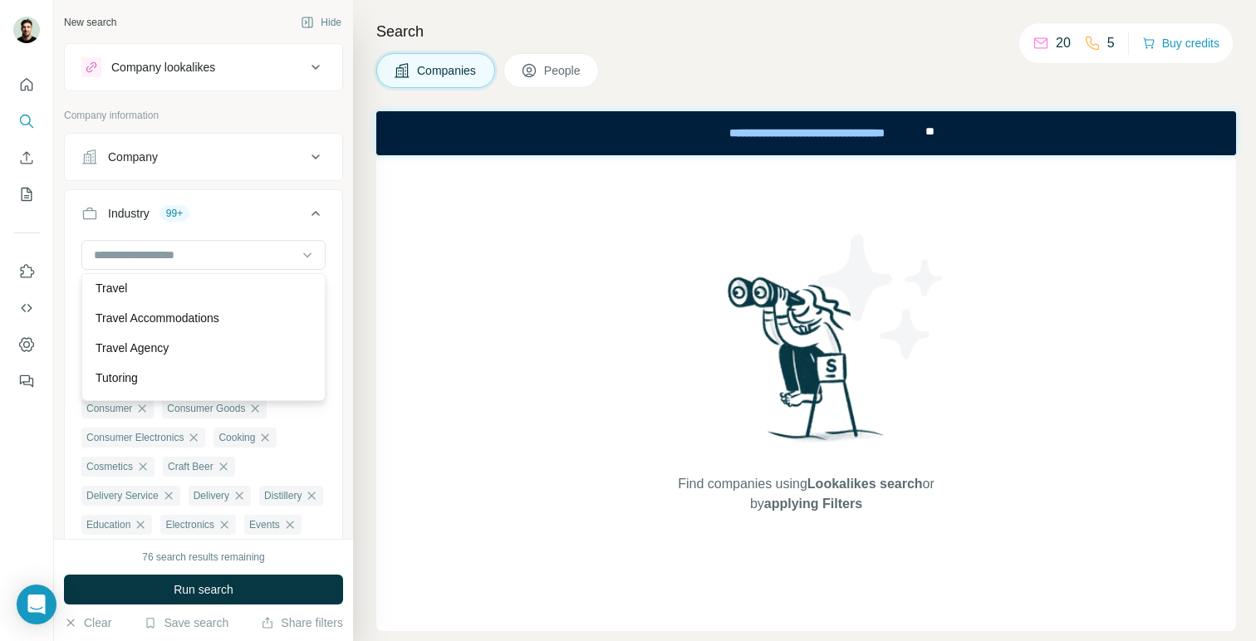
scroll to position [17127, 0]
click at [147, 288] on div "Travel" at bounding box center [204, 285] width 216 height 17
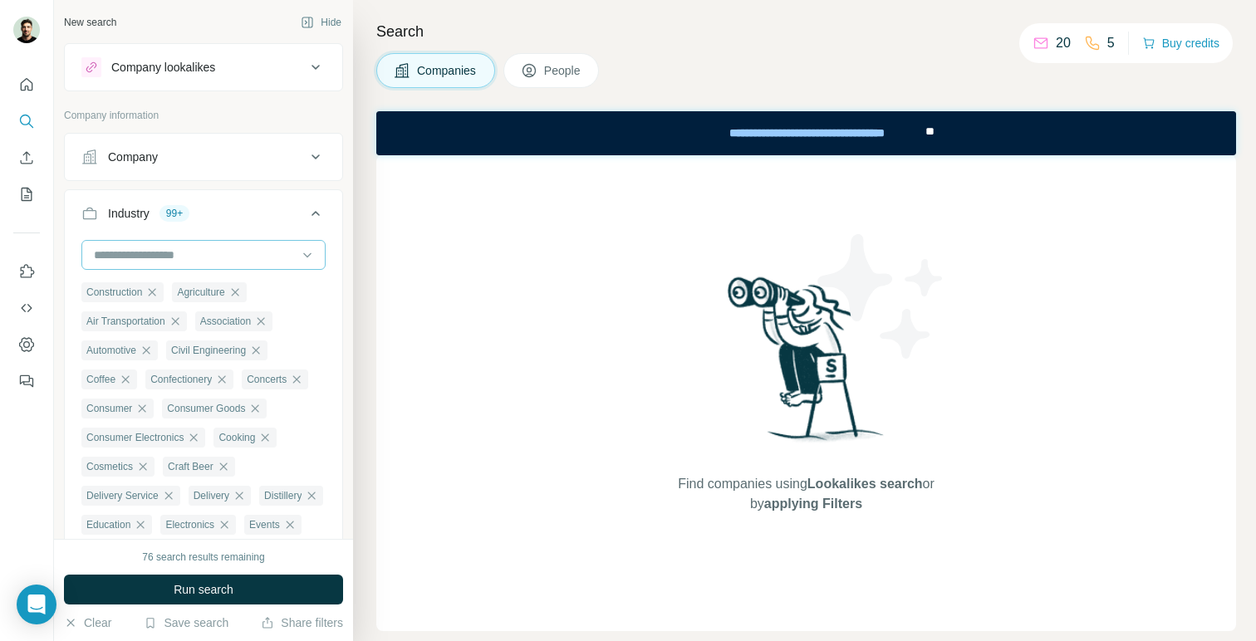
click at [164, 258] on input at bounding box center [194, 255] width 205 height 18
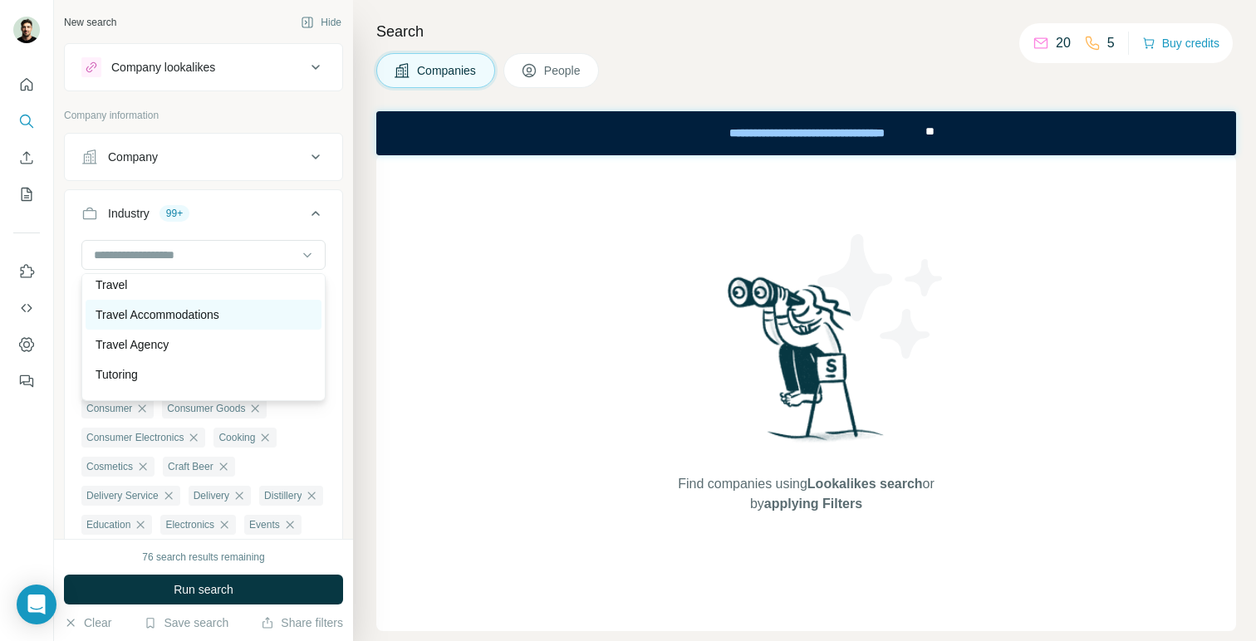
click at [158, 312] on p "Travel Accommodations" at bounding box center [158, 314] width 124 height 17
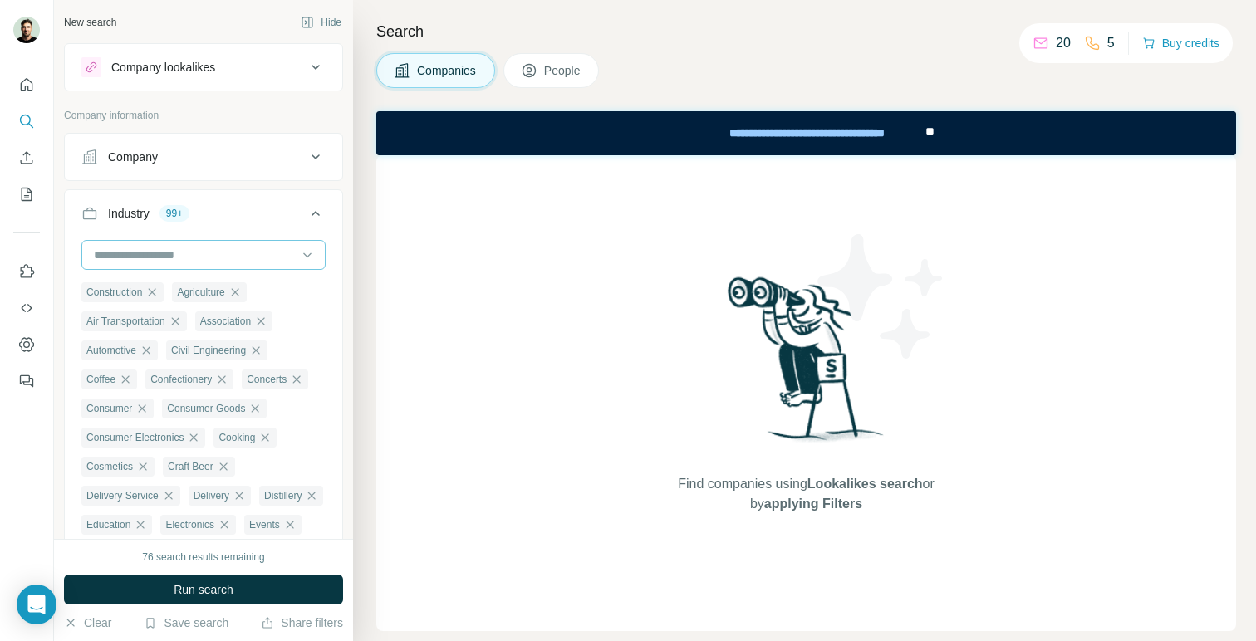
click at [179, 256] on input at bounding box center [194, 255] width 205 height 18
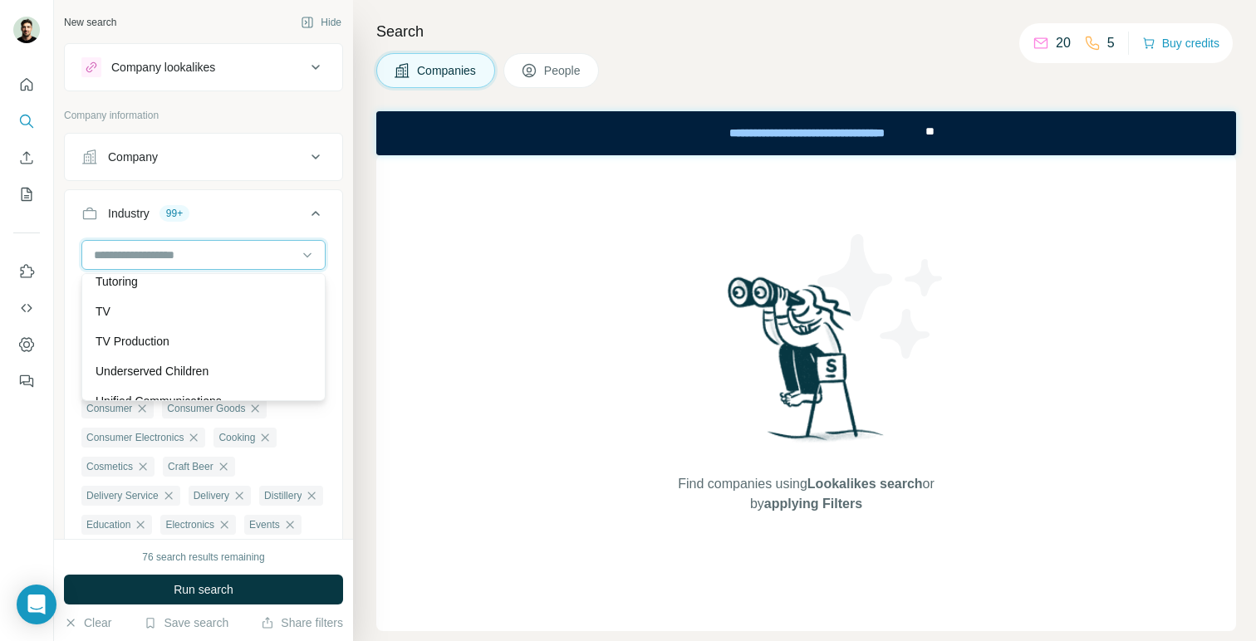
scroll to position [17222, 0]
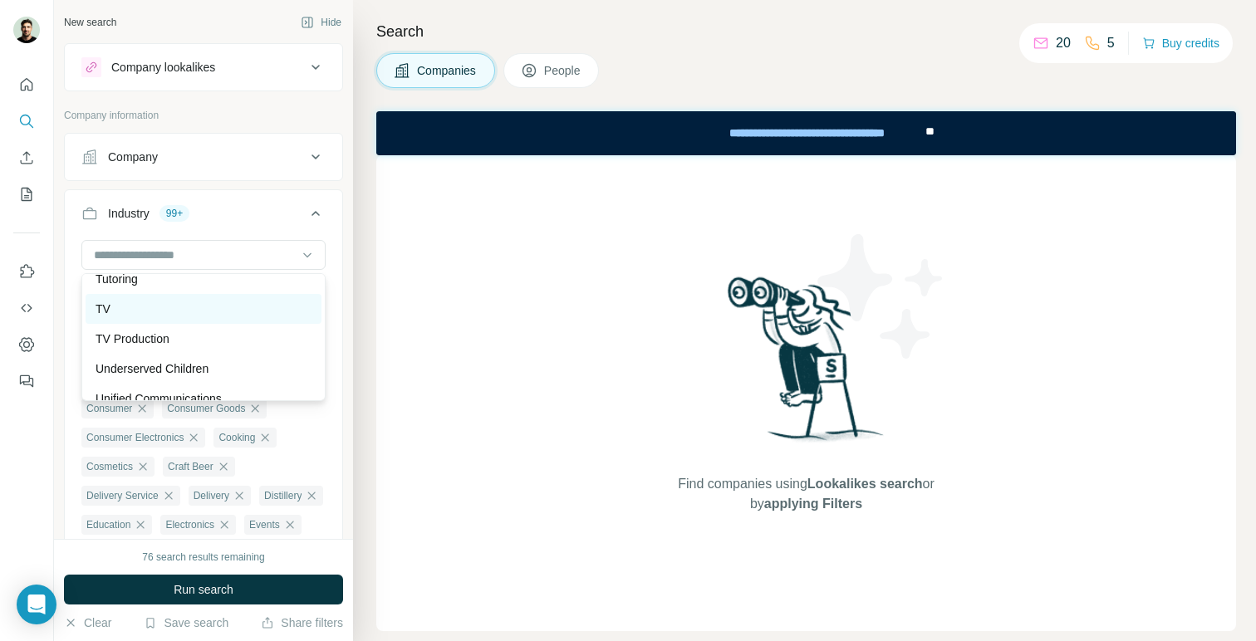
click at [168, 311] on div "TV" at bounding box center [204, 309] width 216 height 17
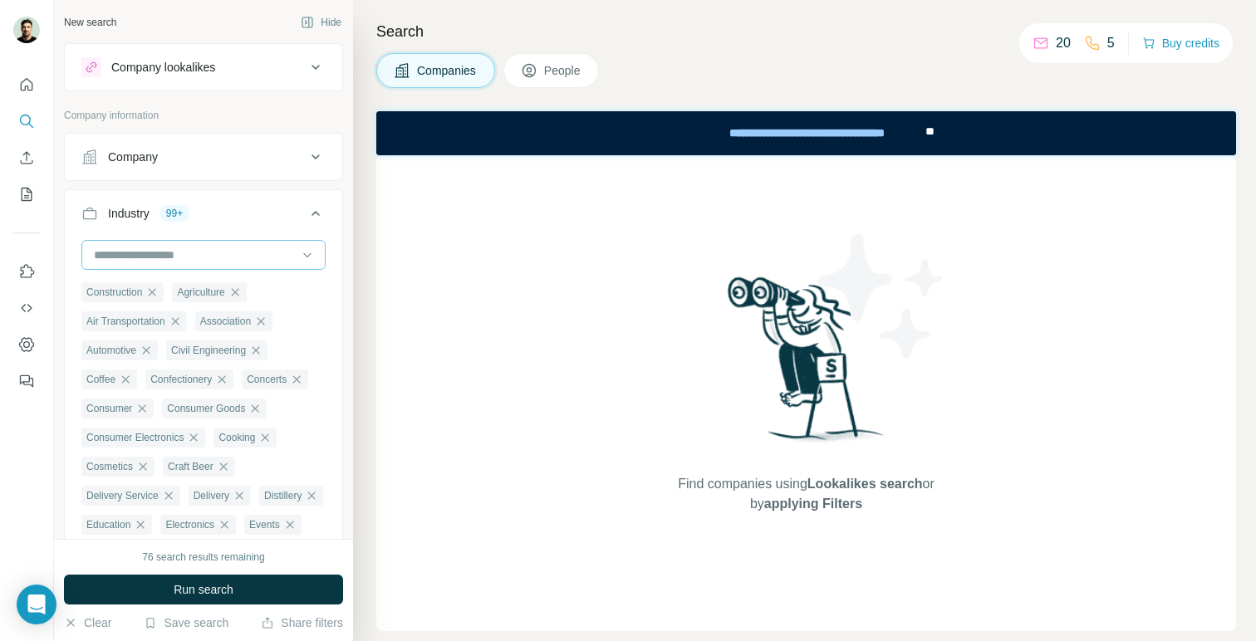
click at [185, 259] on input at bounding box center [194, 255] width 205 height 18
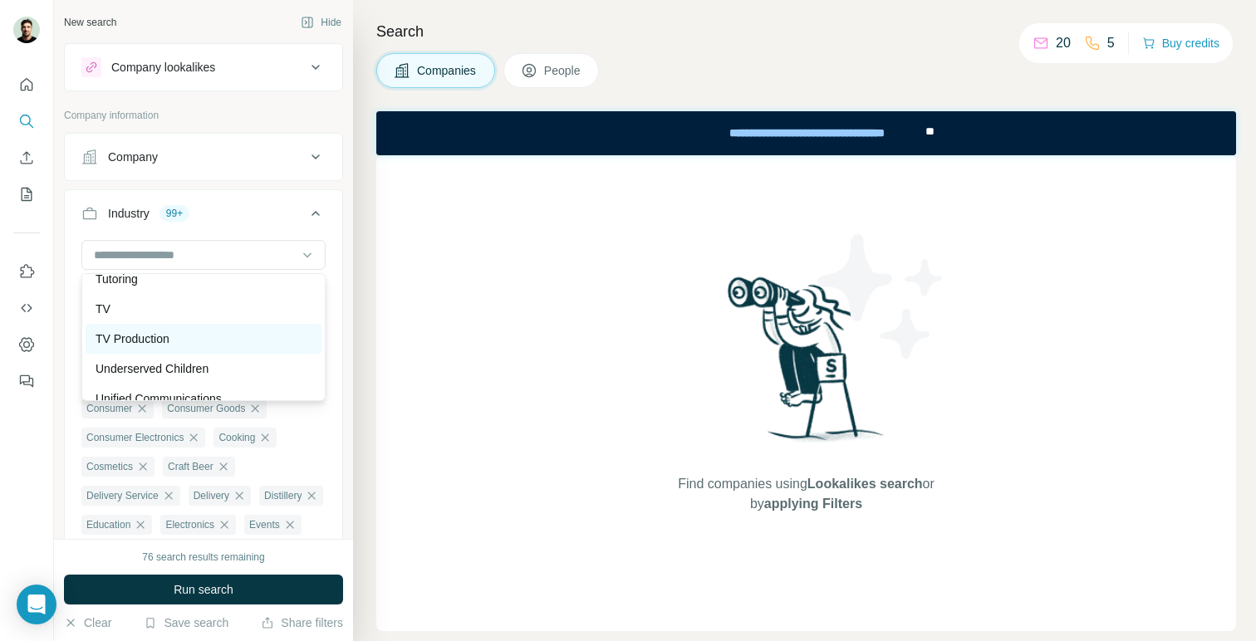
click at [166, 340] on p "TV Production" at bounding box center [133, 339] width 74 height 17
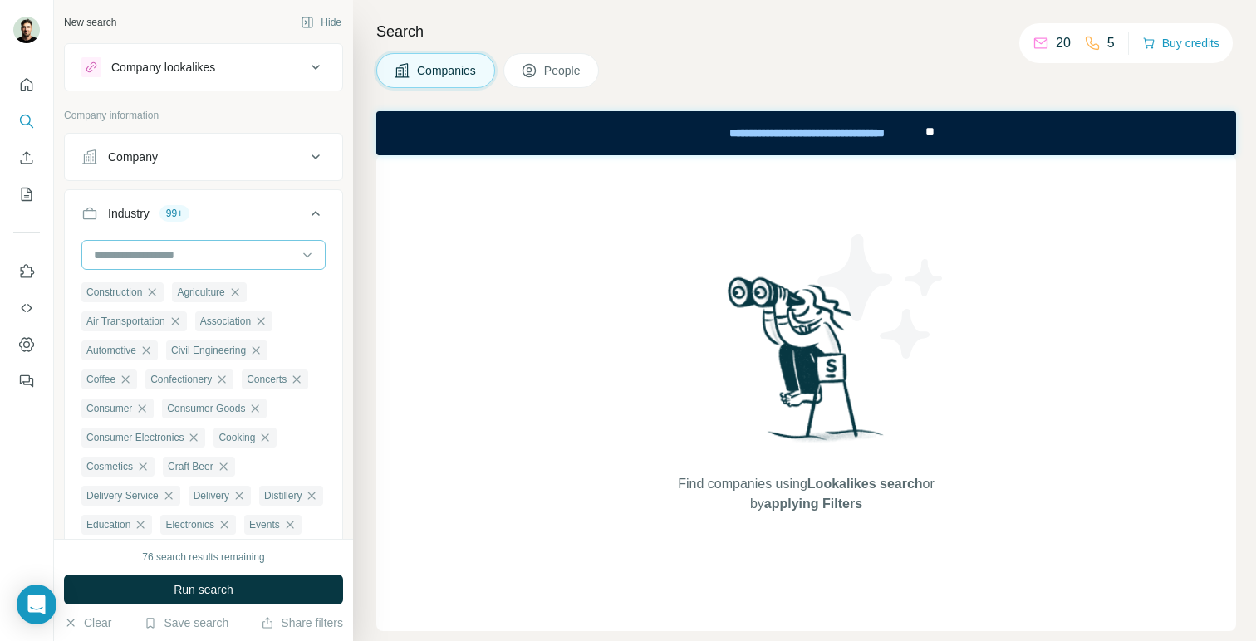
click at [209, 250] on input at bounding box center [194, 255] width 205 height 18
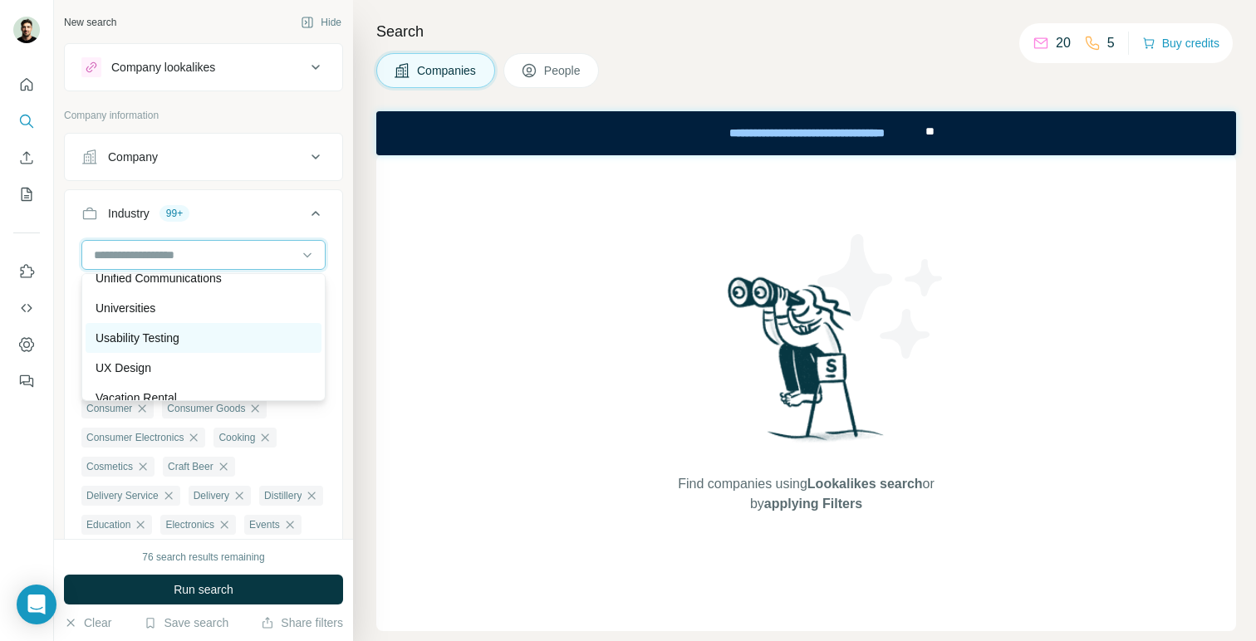
scroll to position [17333, 0]
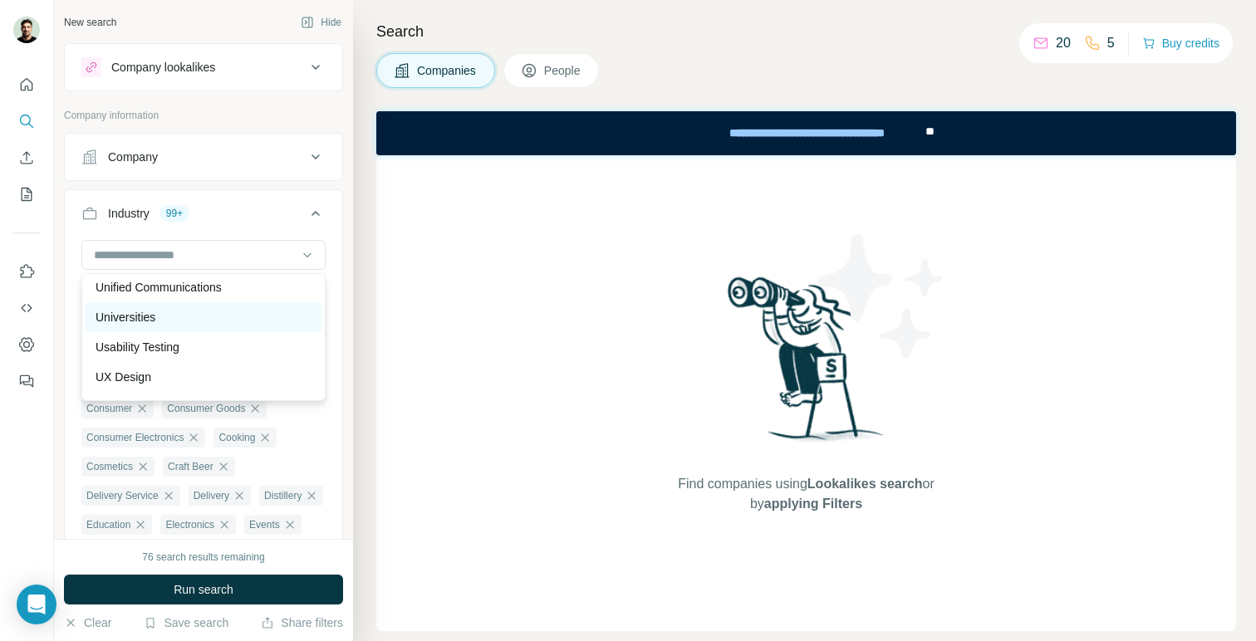
click at [154, 319] on p "Universities" at bounding box center [126, 317] width 60 height 17
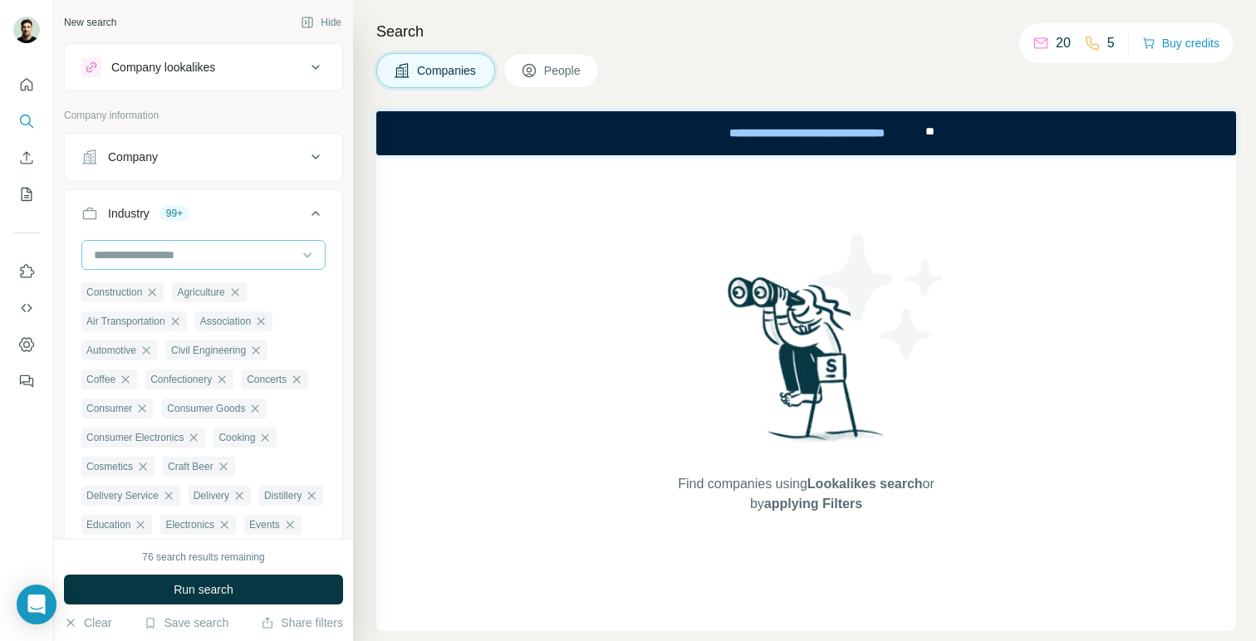
click at [203, 254] on input at bounding box center [194, 255] width 205 height 18
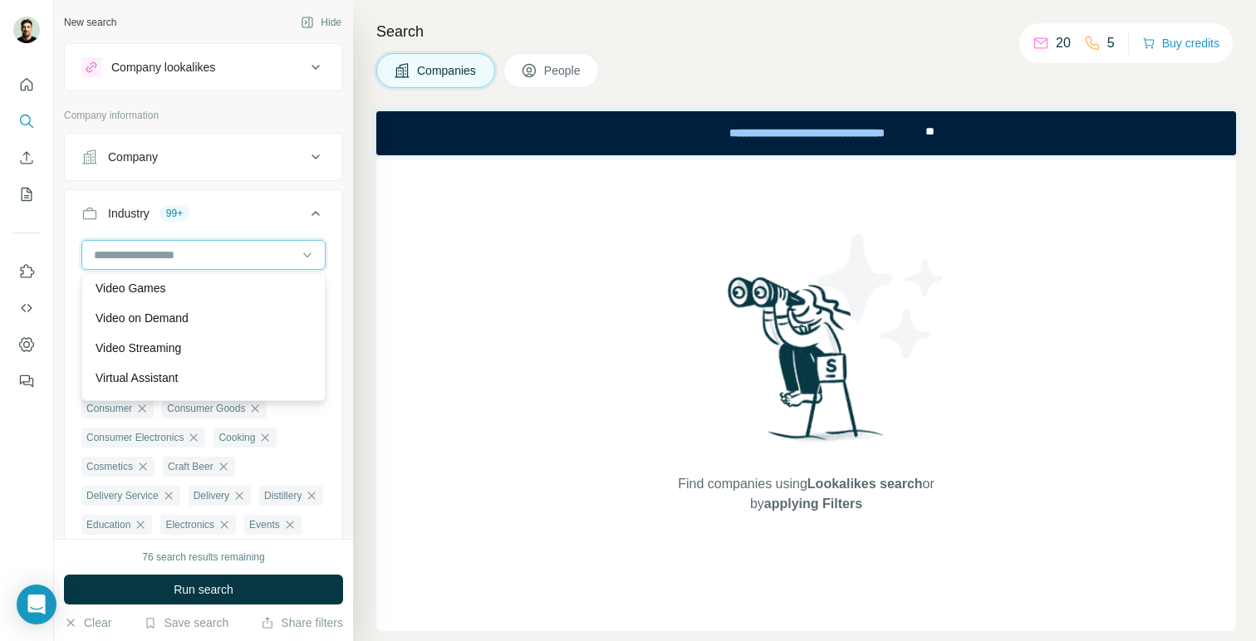
scroll to position [17670, 0]
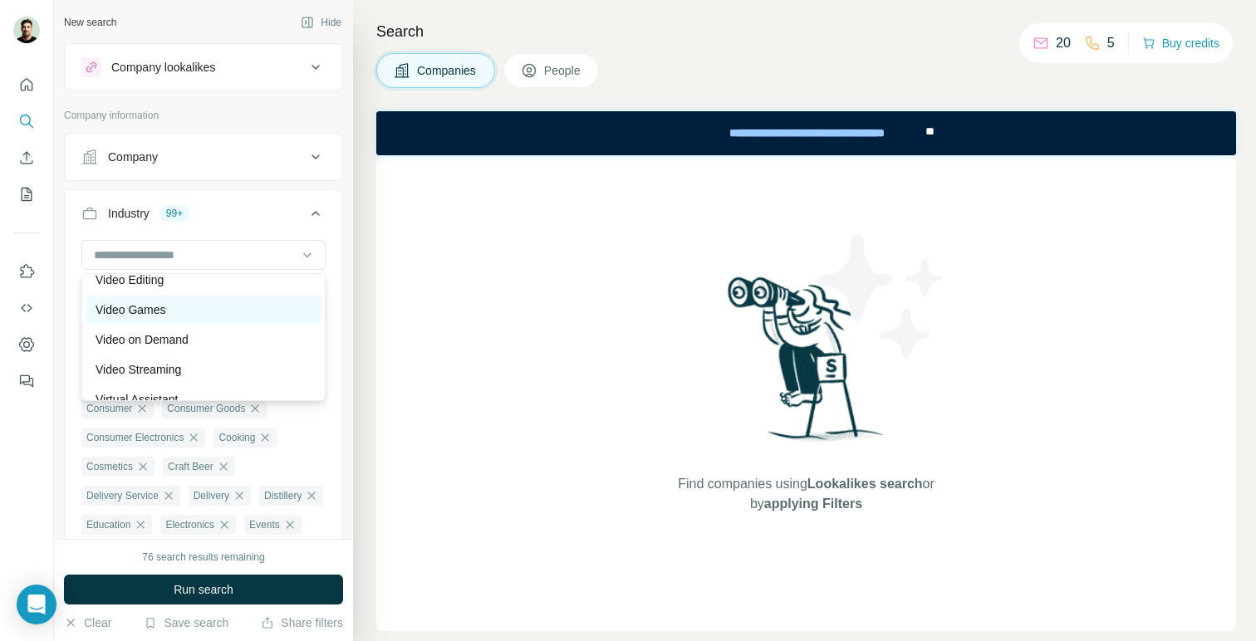
click at [180, 312] on div "Video Games" at bounding box center [204, 309] width 216 height 17
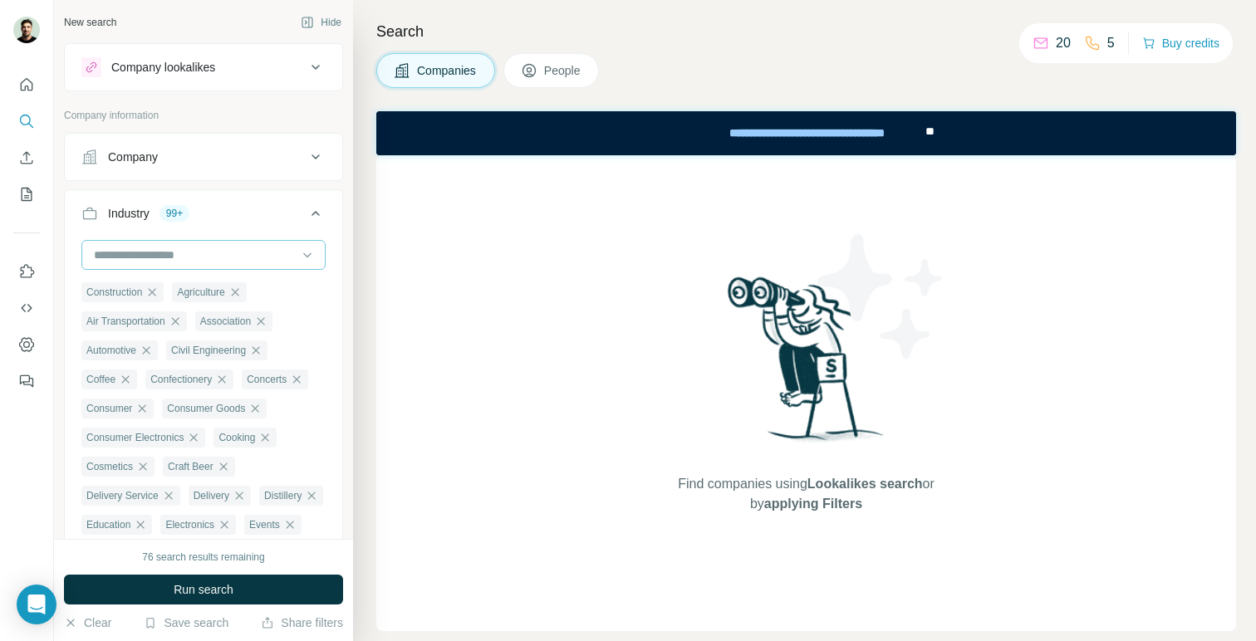
click at [207, 267] on div at bounding box center [194, 255] width 205 height 28
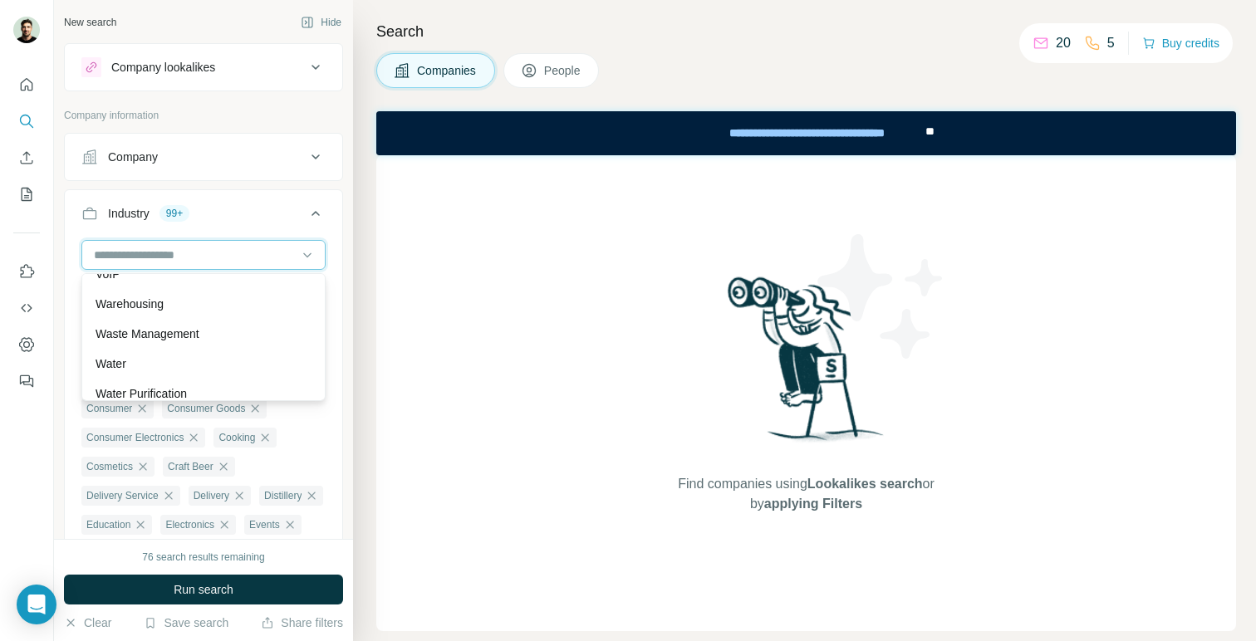
scroll to position [17976, 0]
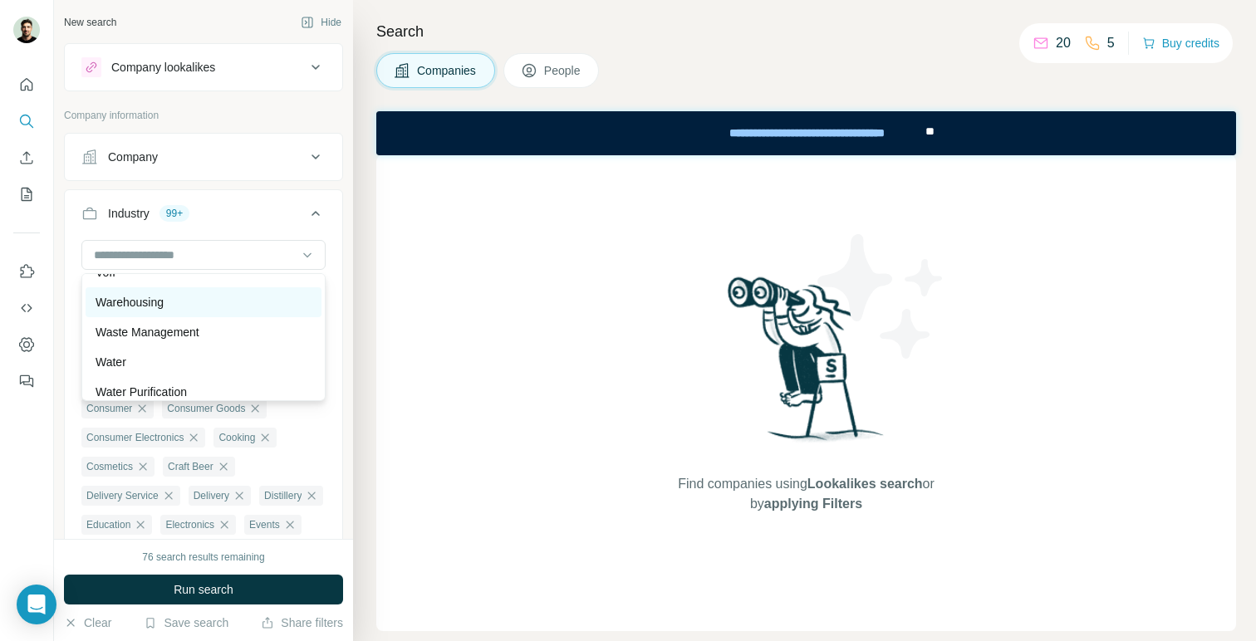
click at [169, 304] on div "Warehousing" at bounding box center [204, 302] width 216 height 17
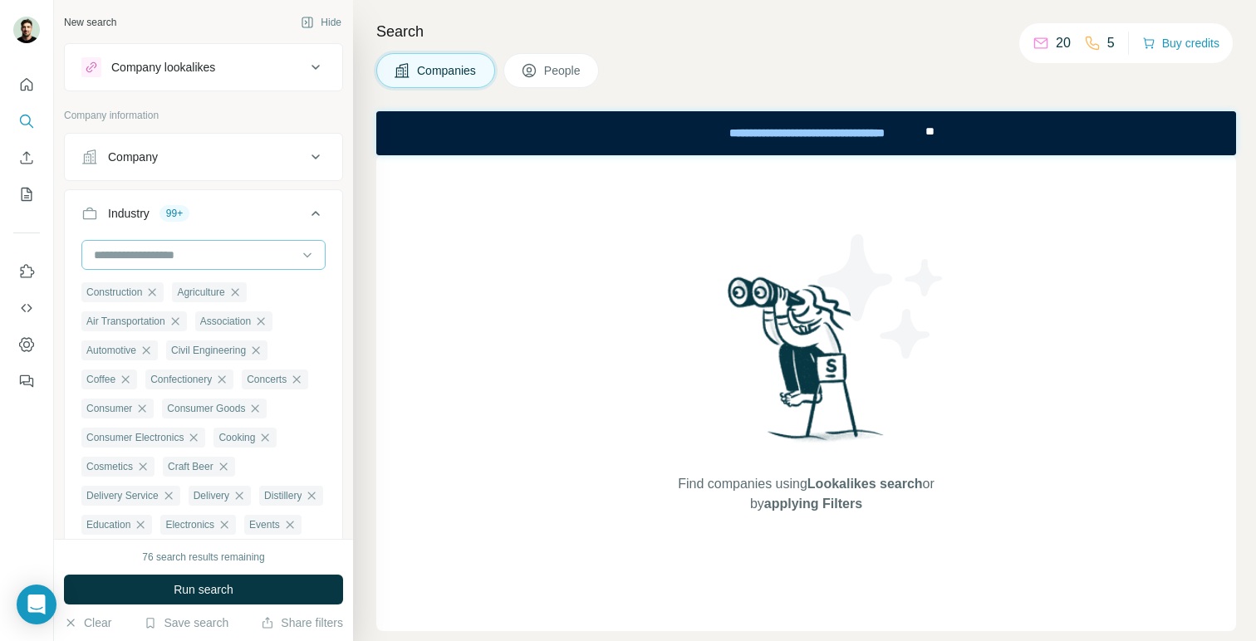
click at [202, 249] on input at bounding box center [194, 255] width 205 height 18
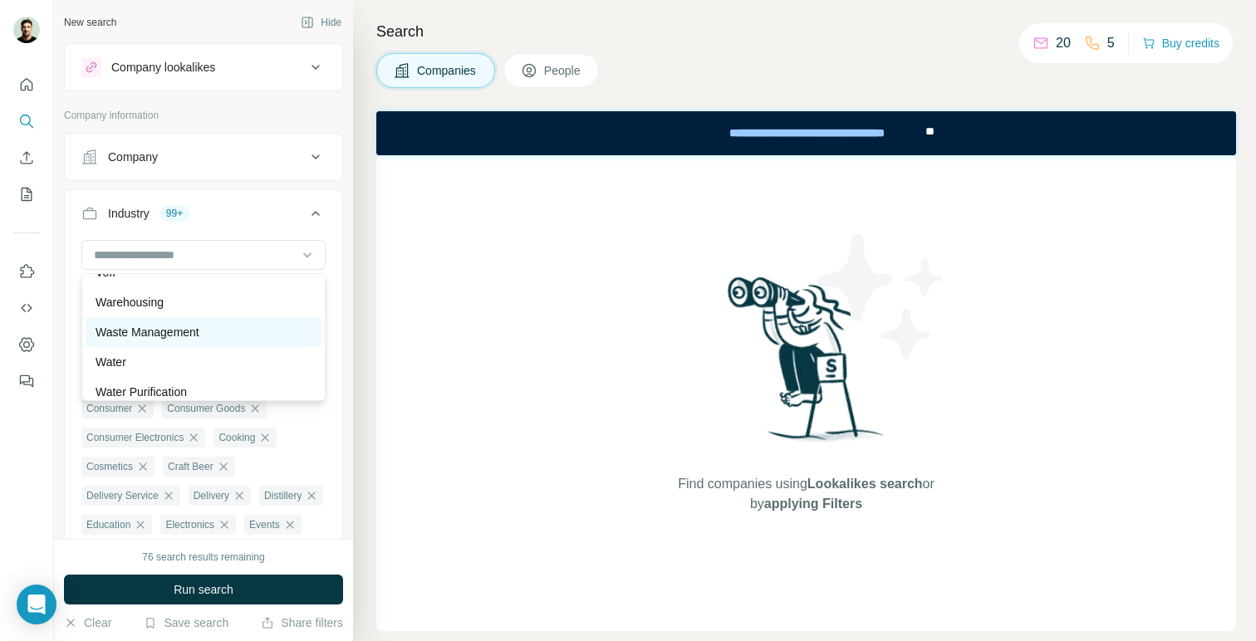
scroll to position [18003, 0]
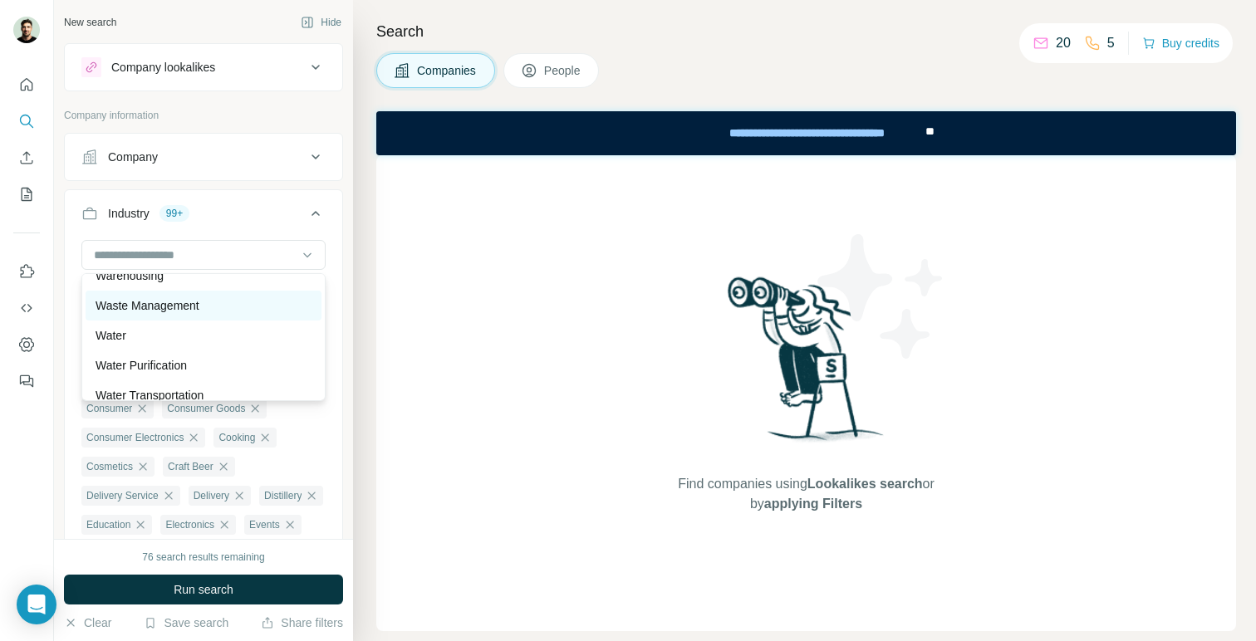
click at [193, 306] on p "Waste Management" at bounding box center [148, 305] width 104 height 17
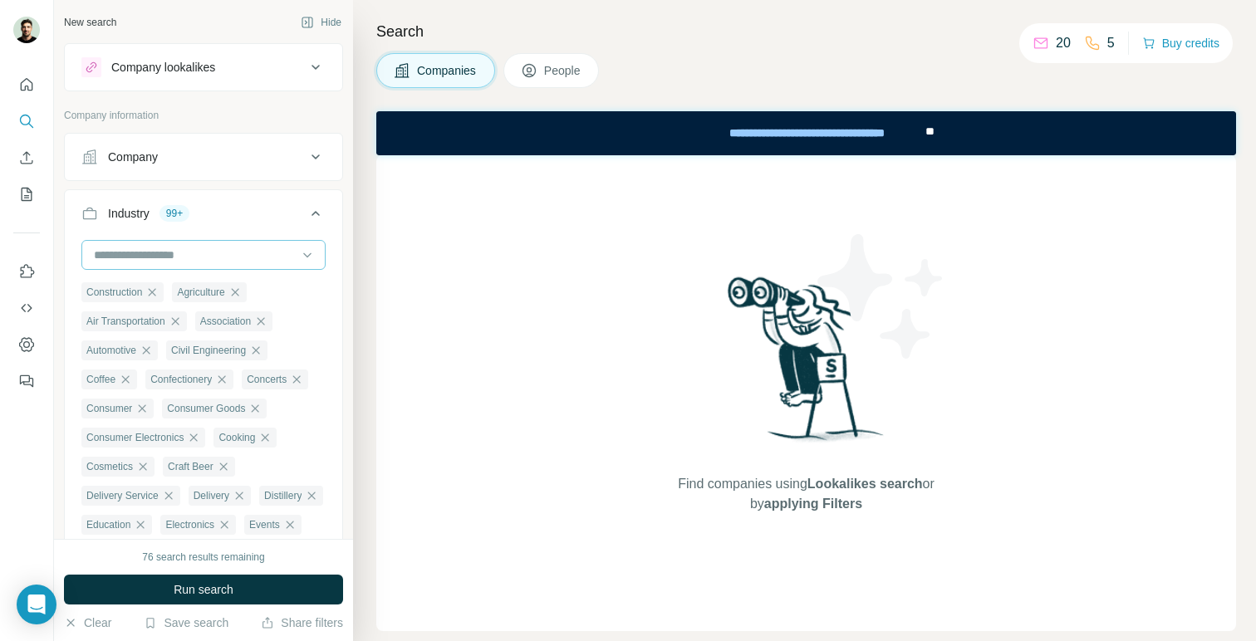
click at [215, 252] on input at bounding box center [194, 255] width 205 height 18
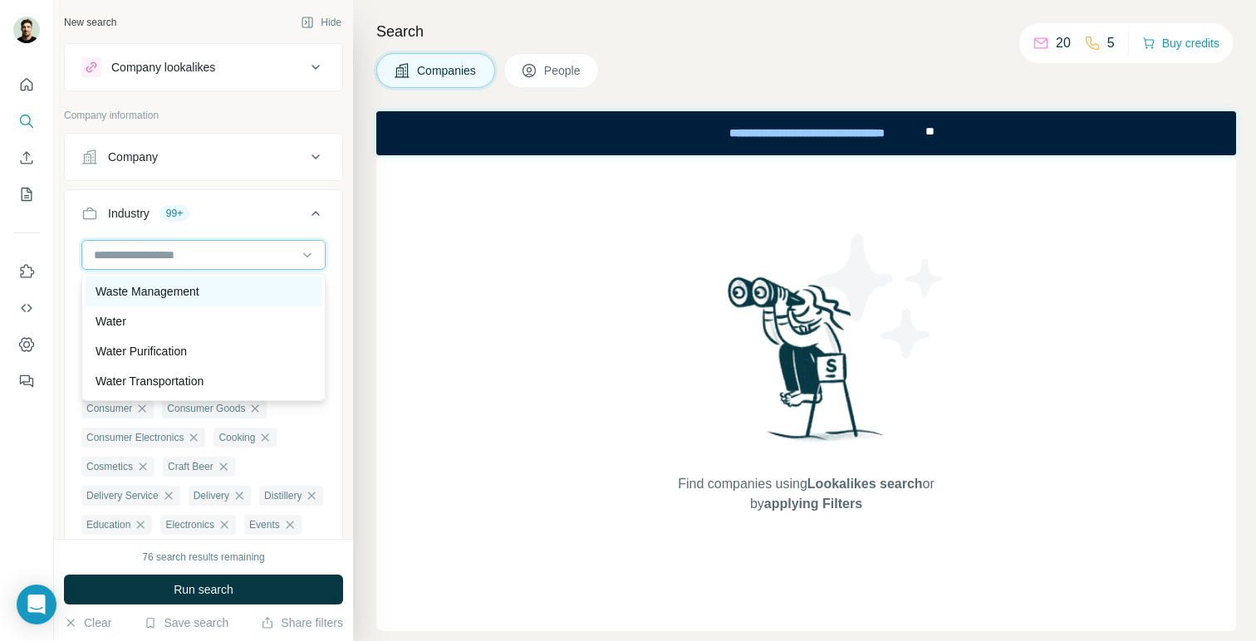
scroll to position [18034, 0]
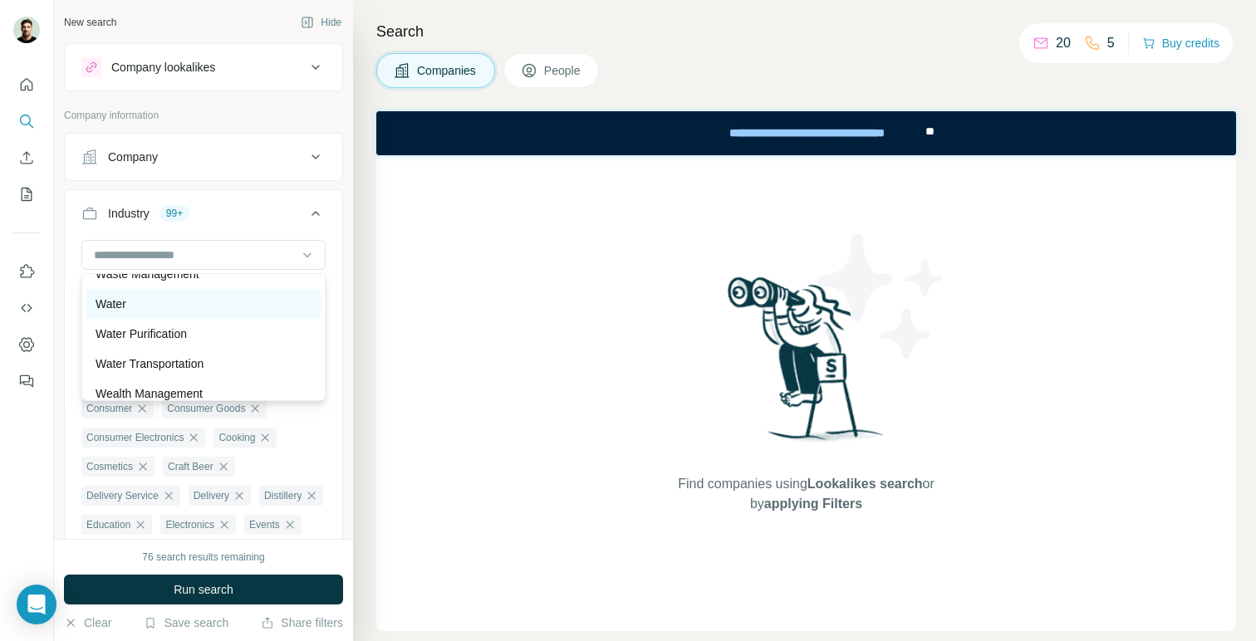
click at [202, 308] on div "Water" at bounding box center [204, 304] width 216 height 17
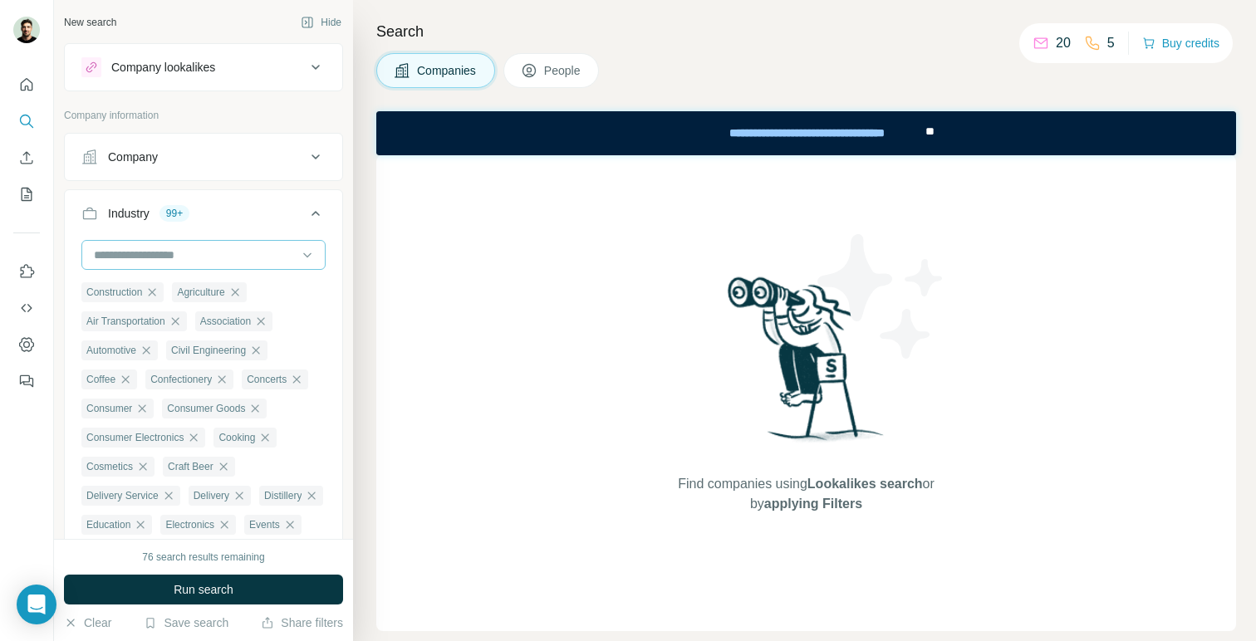
click at [225, 251] on input at bounding box center [194, 255] width 205 height 18
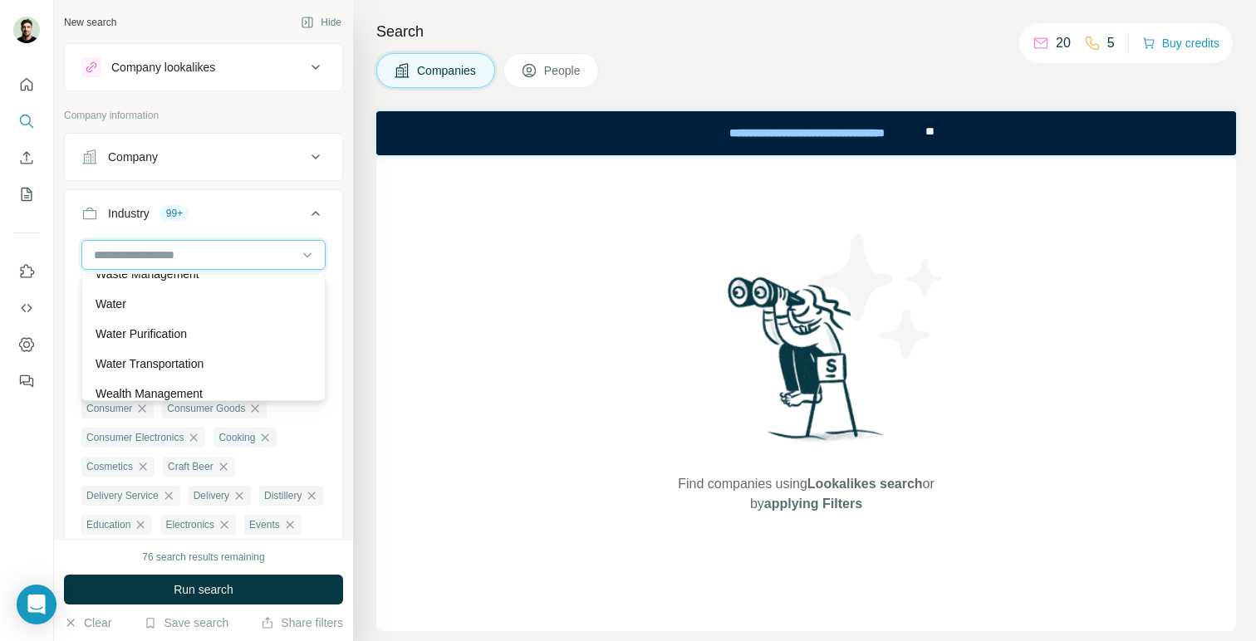
scroll to position [18063, 0]
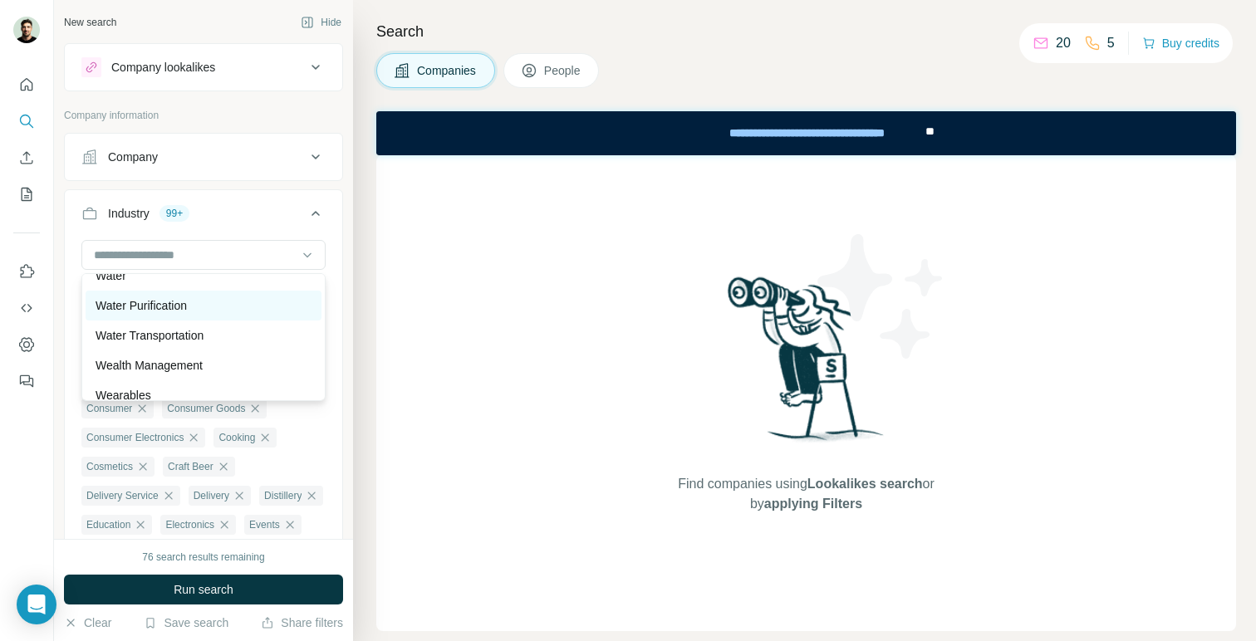
click at [207, 304] on div "Water Purification" at bounding box center [204, 305] width 216 height 17
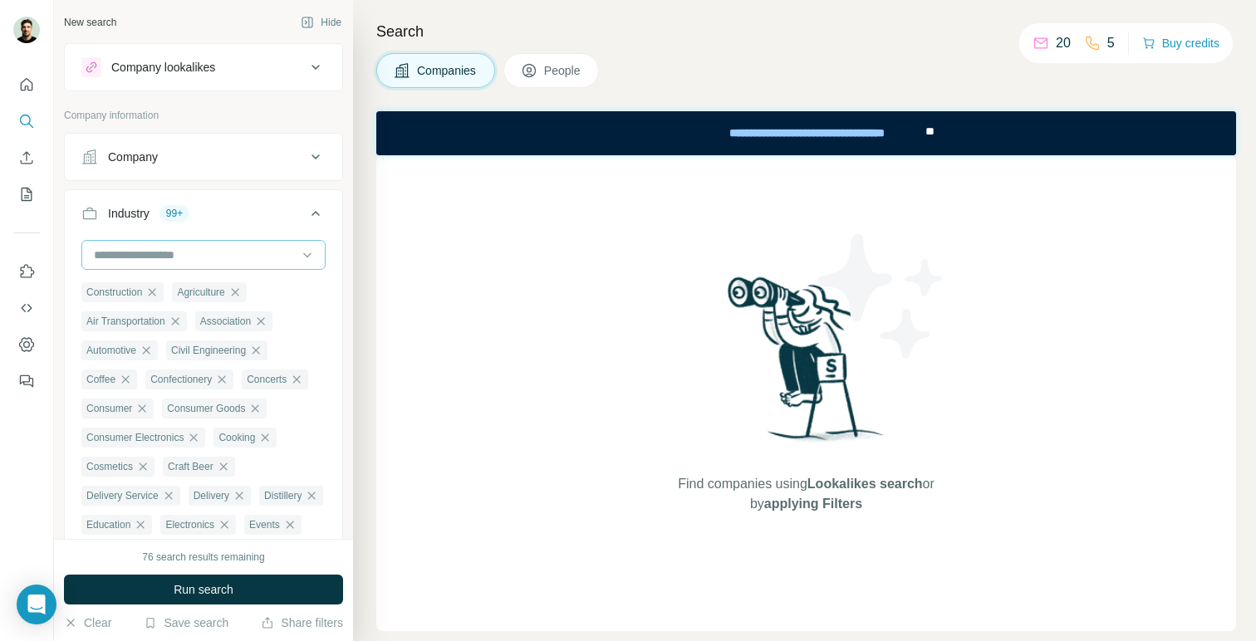
click at [223, 258] on input at bounding box center [194, 255] width 205 height 18
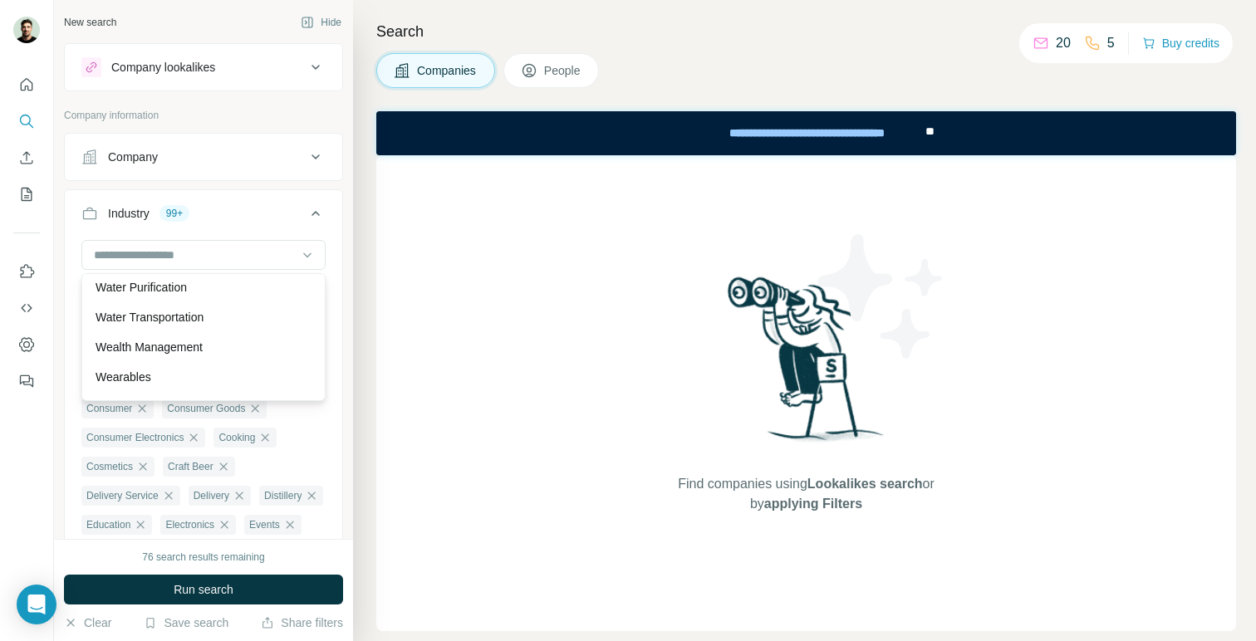
scroll to position [18087, 0]
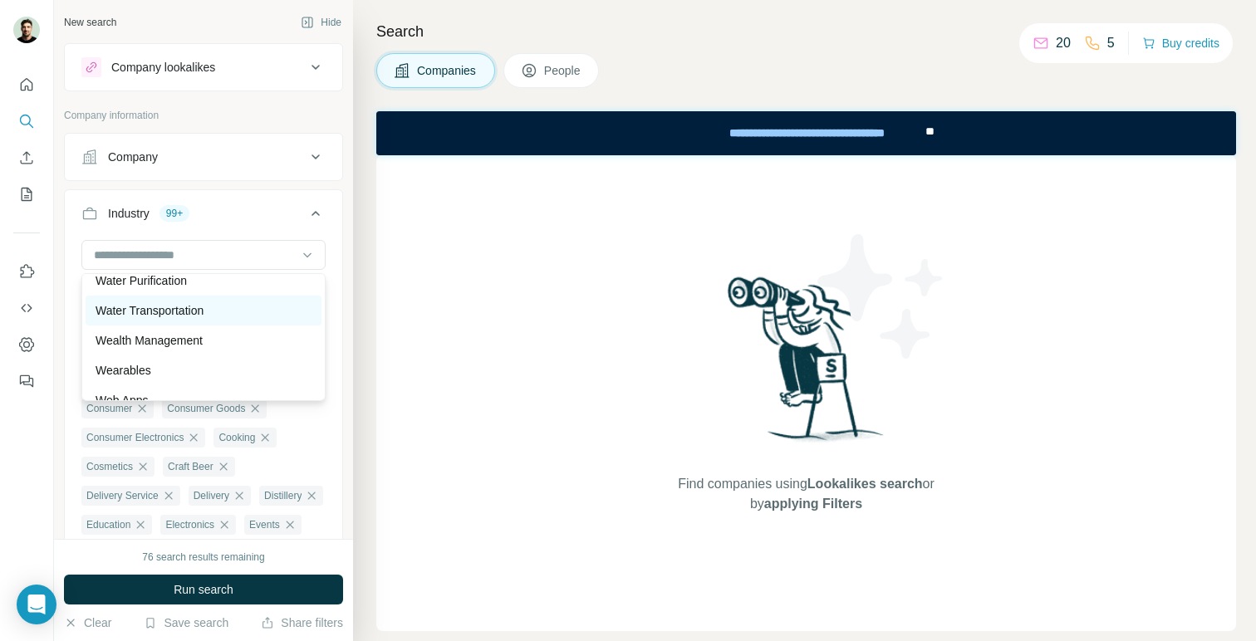
click at [206, 319] on div "Water Transportation" at bounding box center [204, 311] width 236 height 30
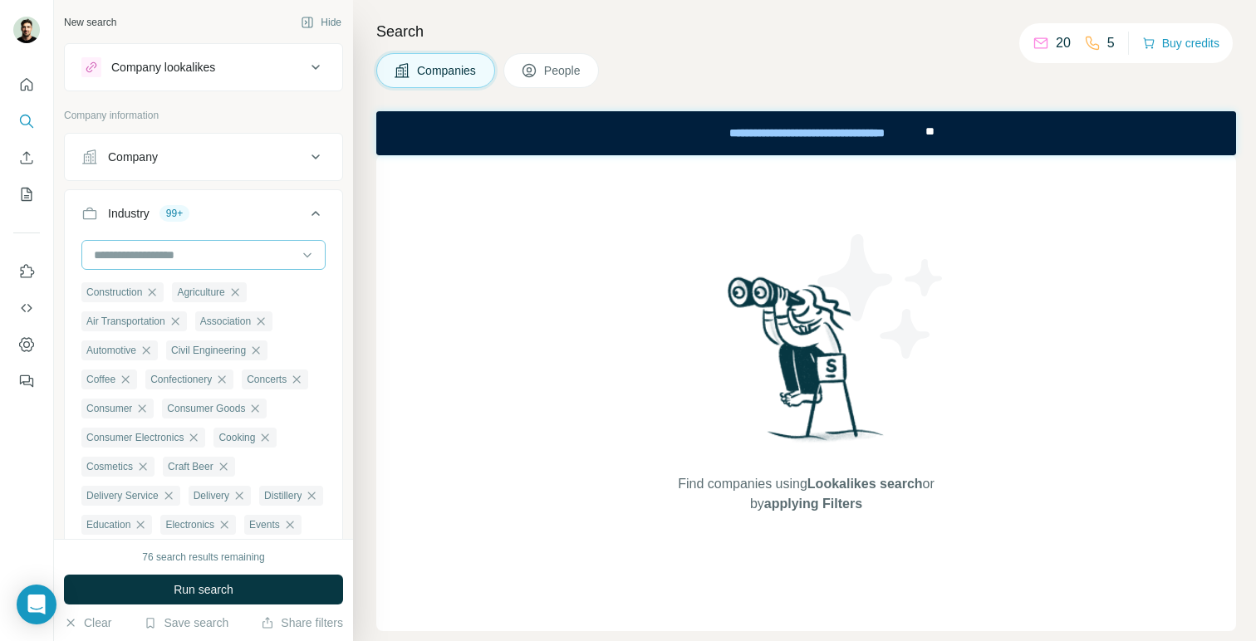
click at [234, 253] on input at bounding box center [194, 255] width 205 height 18
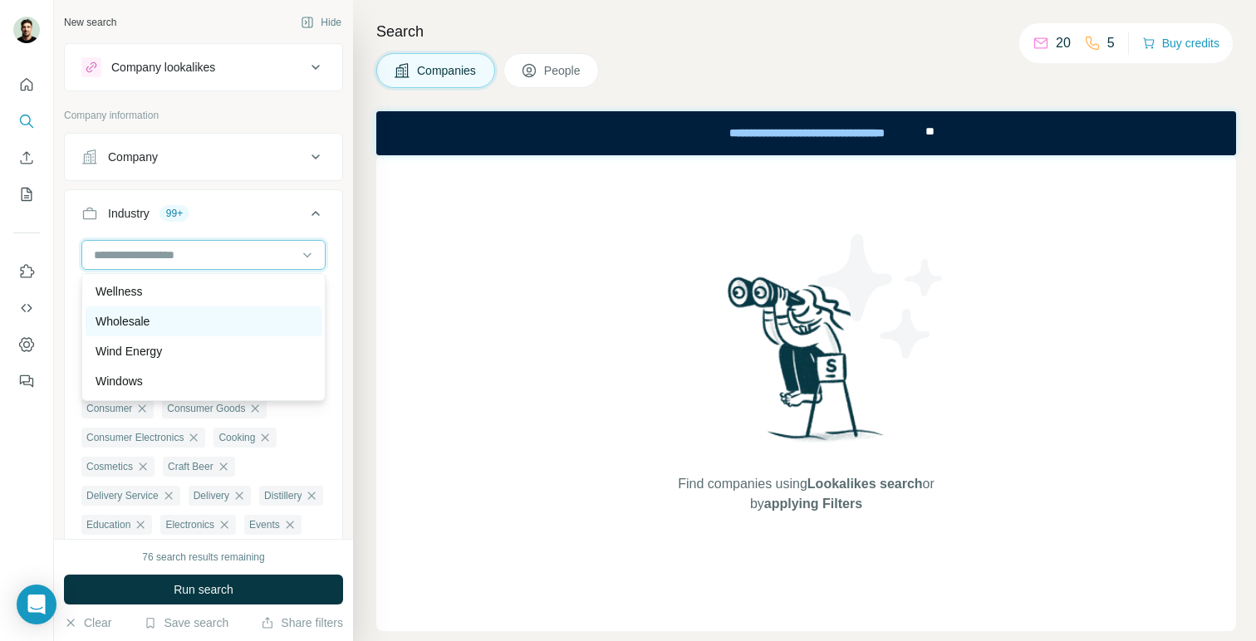
scroll to position [18362, 0]
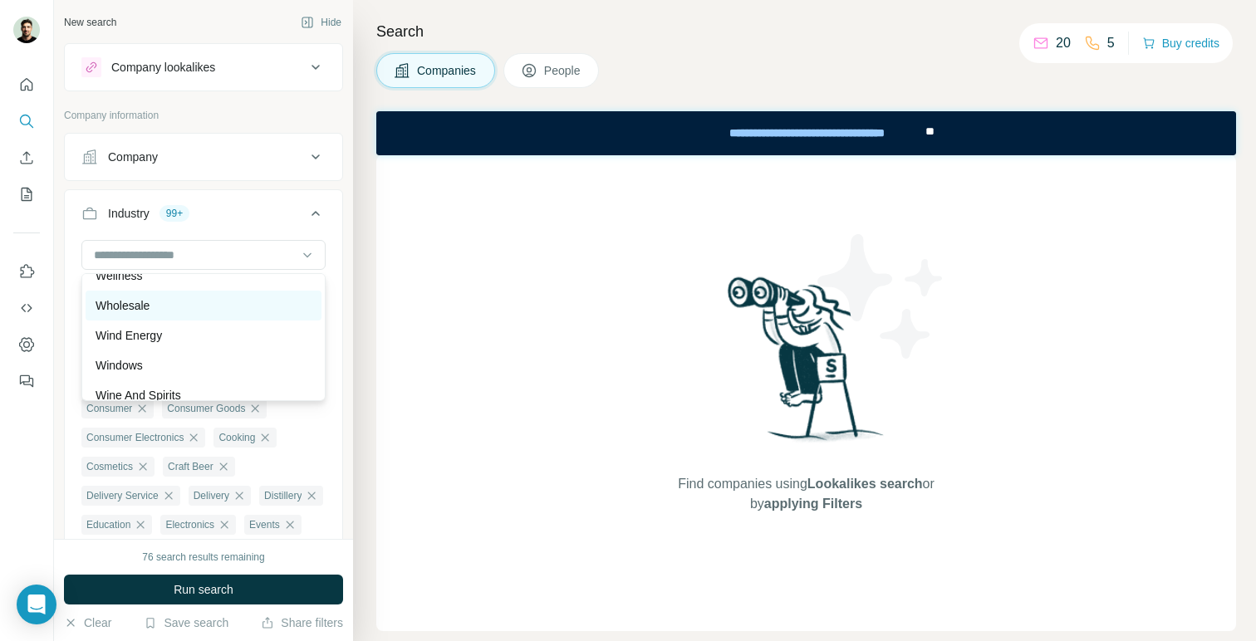
click at [208, 315] on div "Wholesale" at bounding box center [204, 306] width 236 height 30
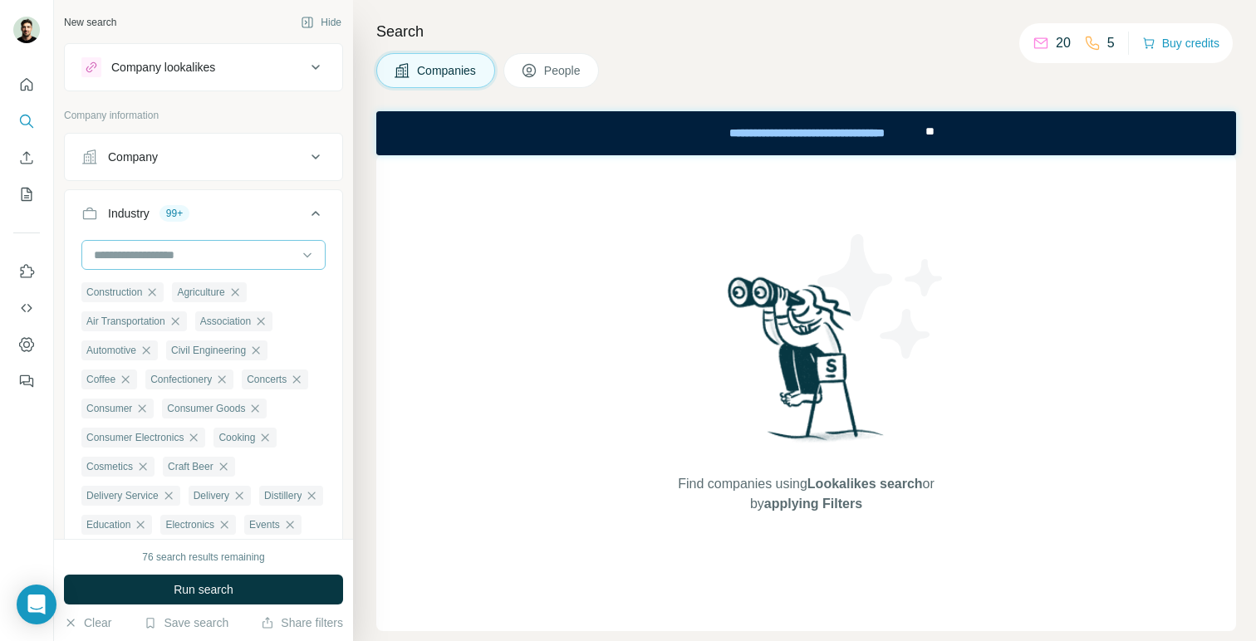
click at [223, 253] on input at bounding box center [194, 255] width 205 height 18
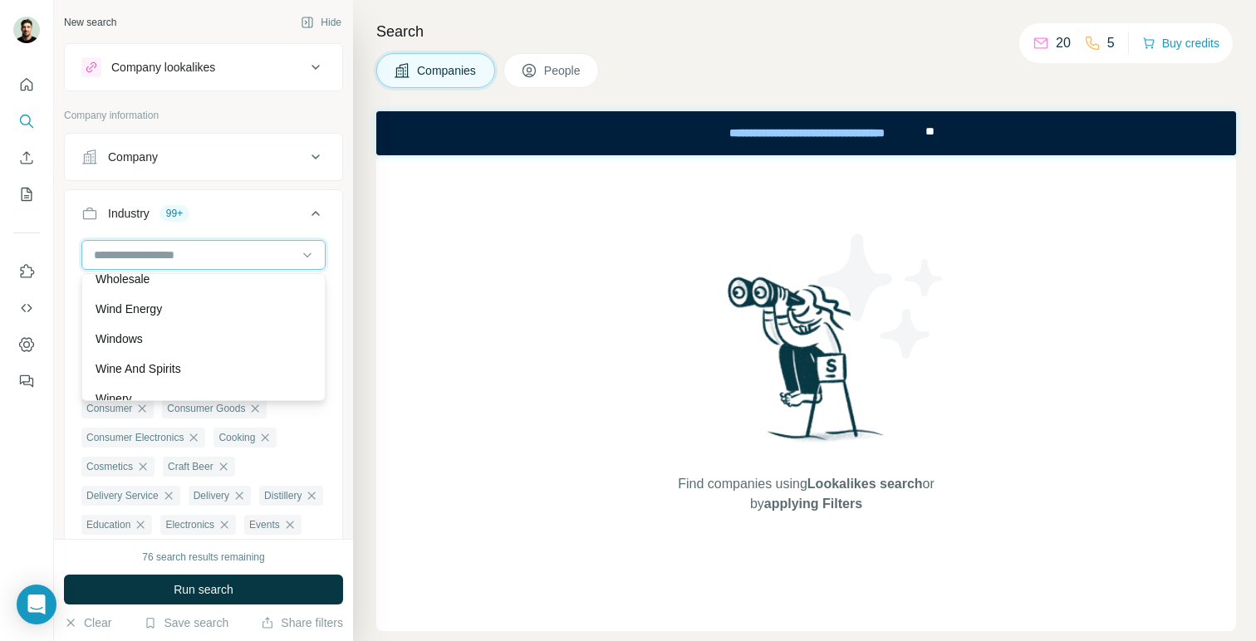
scroll to position [18406, 0]
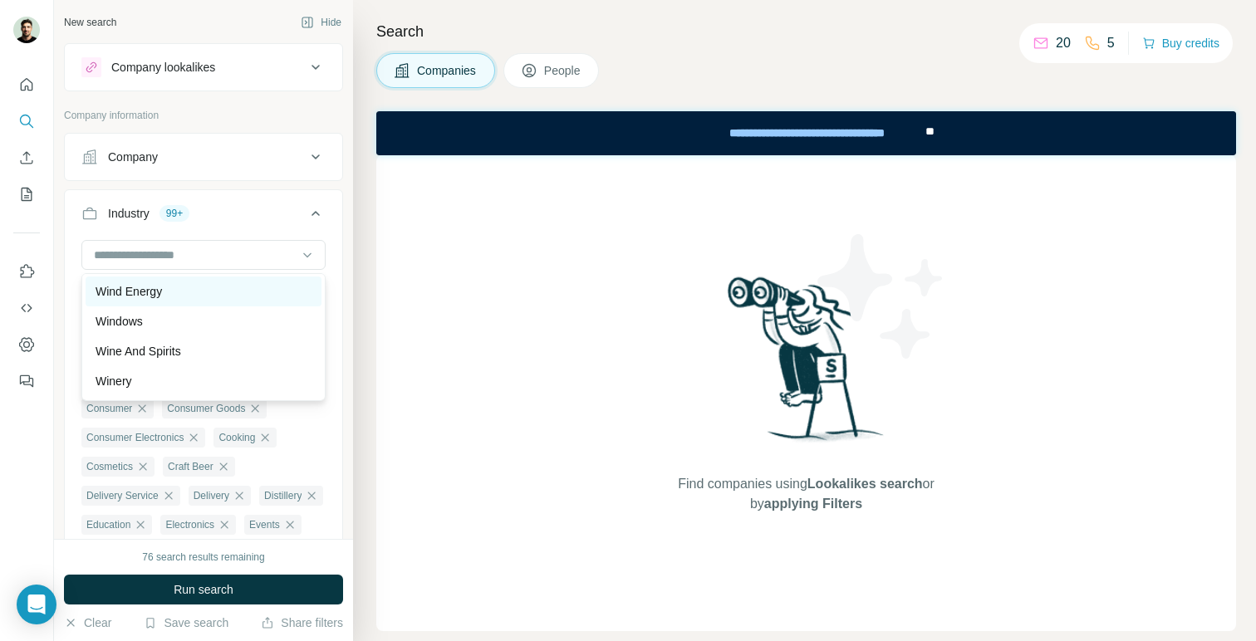
click at [205, 301] on div "Wind Energy" at bounding box center [204, 292] width 236 height 30
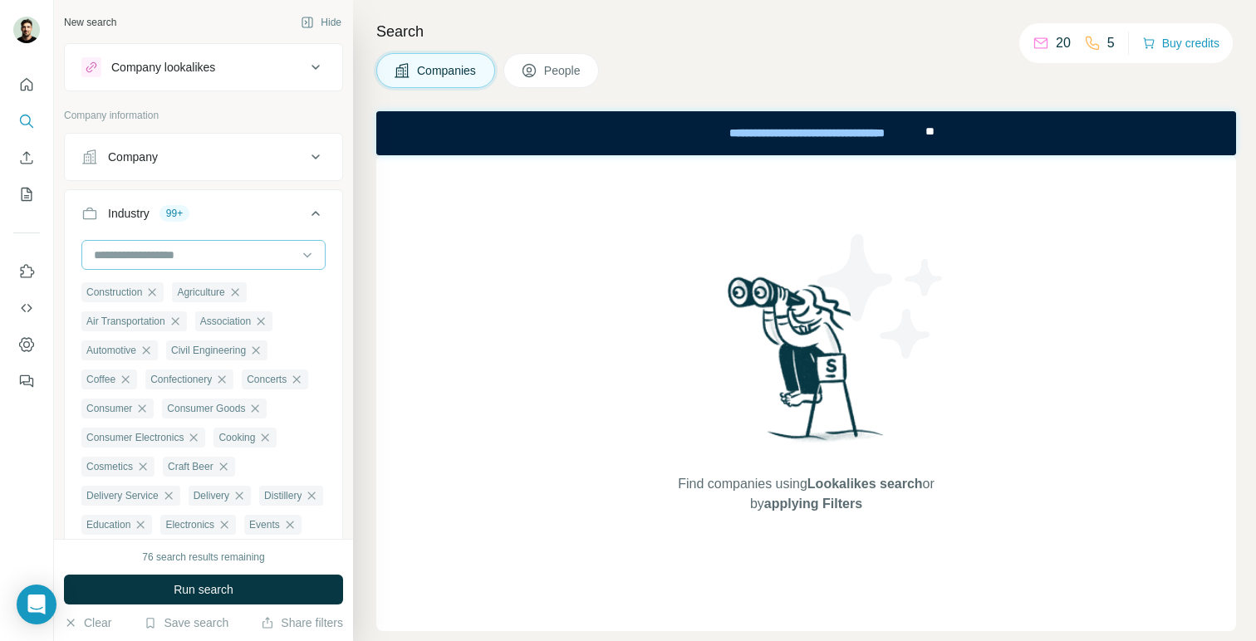
click at [217, 258] on input at bounding box center [194, 255] width 205 height 18
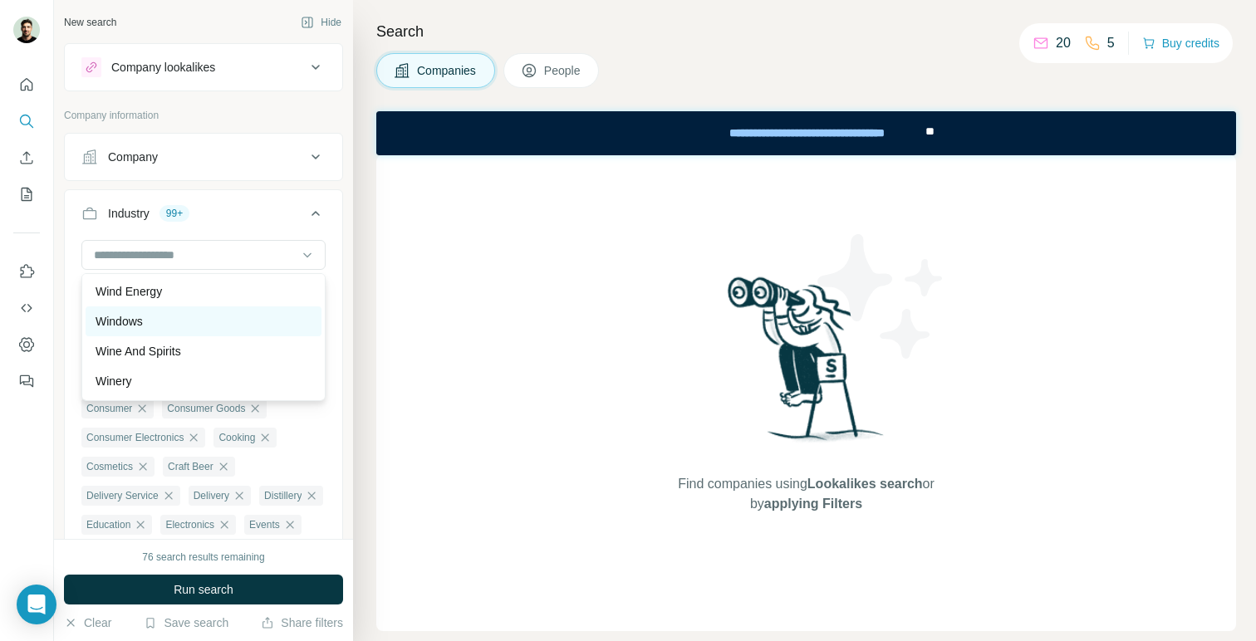
click at [206, 321] on div "Windows" at bounding box center [204, 321] width 216 height 17
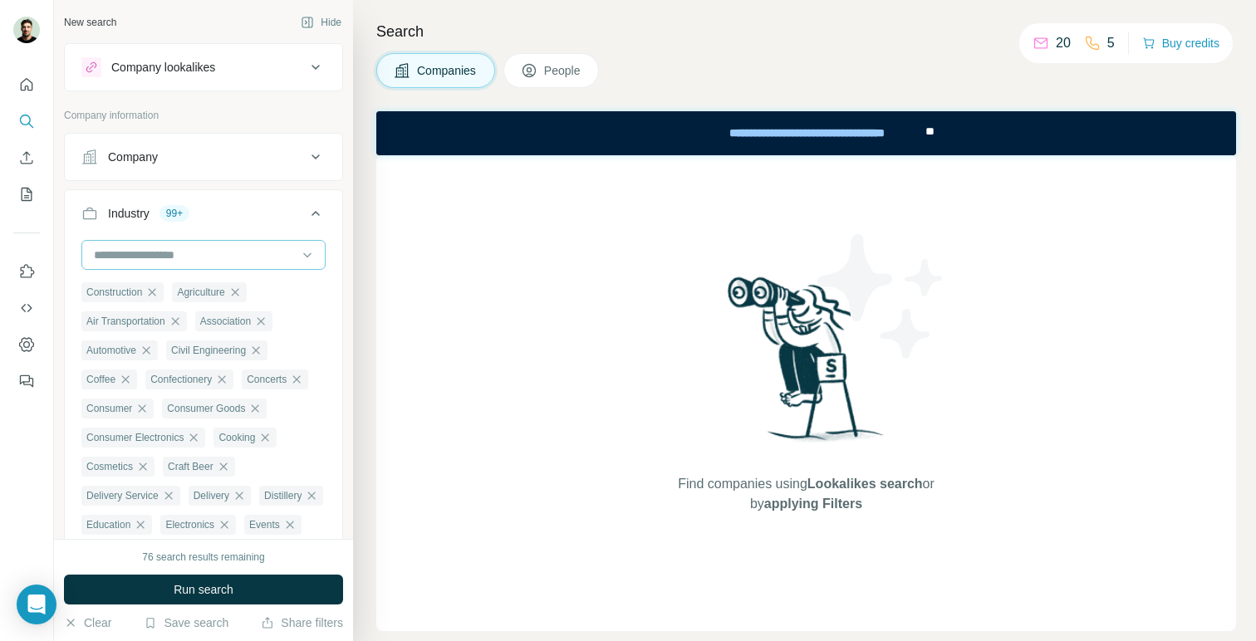
click at [228, 254] on input at bounding box center [194, 255] width 205 height 18
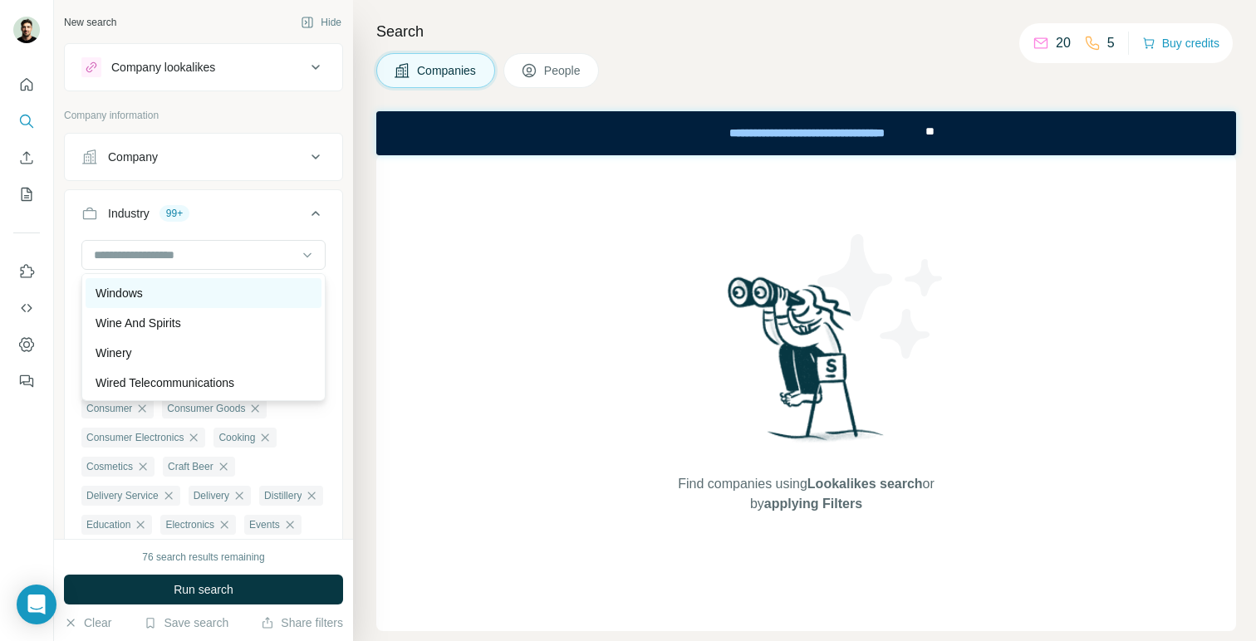
scroll to position [18440, 0]
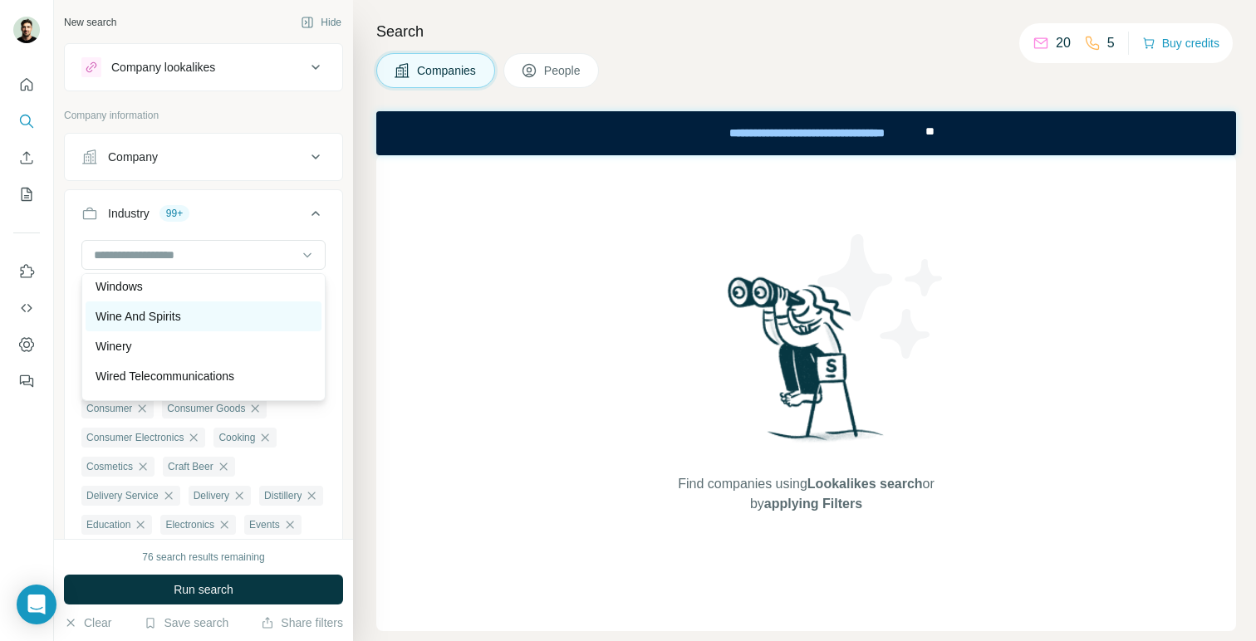
click at [208, 320] on div "Wine And Spirits" at bounding box center [204, 316] width 216 height 17
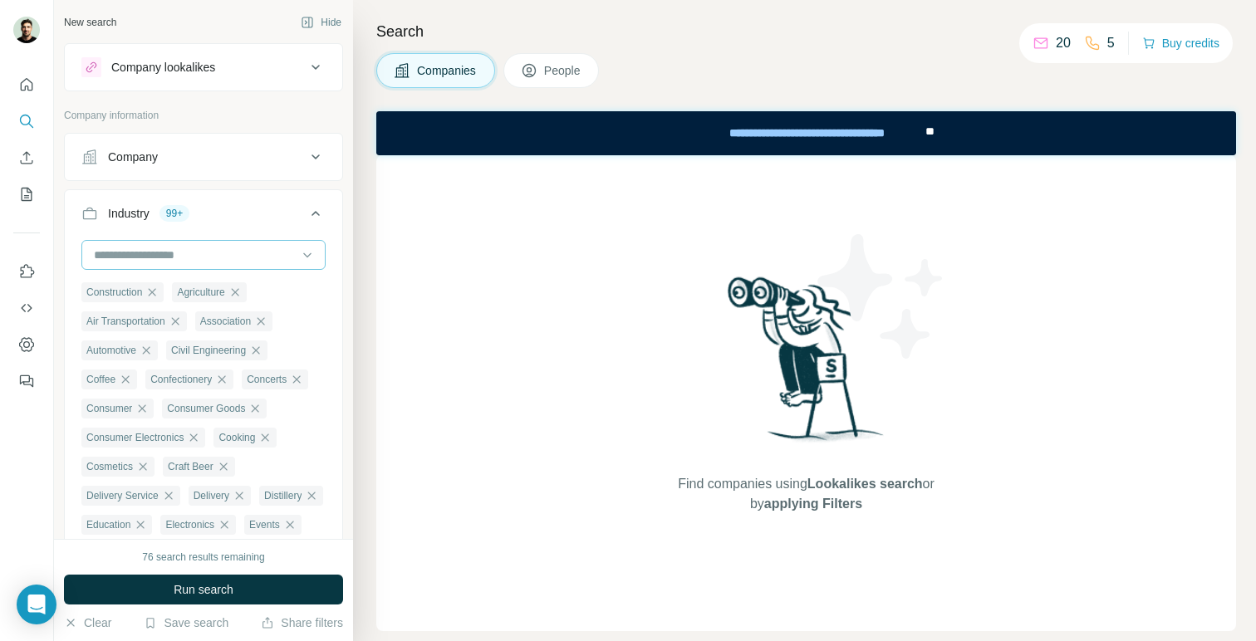
click at [234, 248] on input at bounding box center [194, 255] width 205 height 18
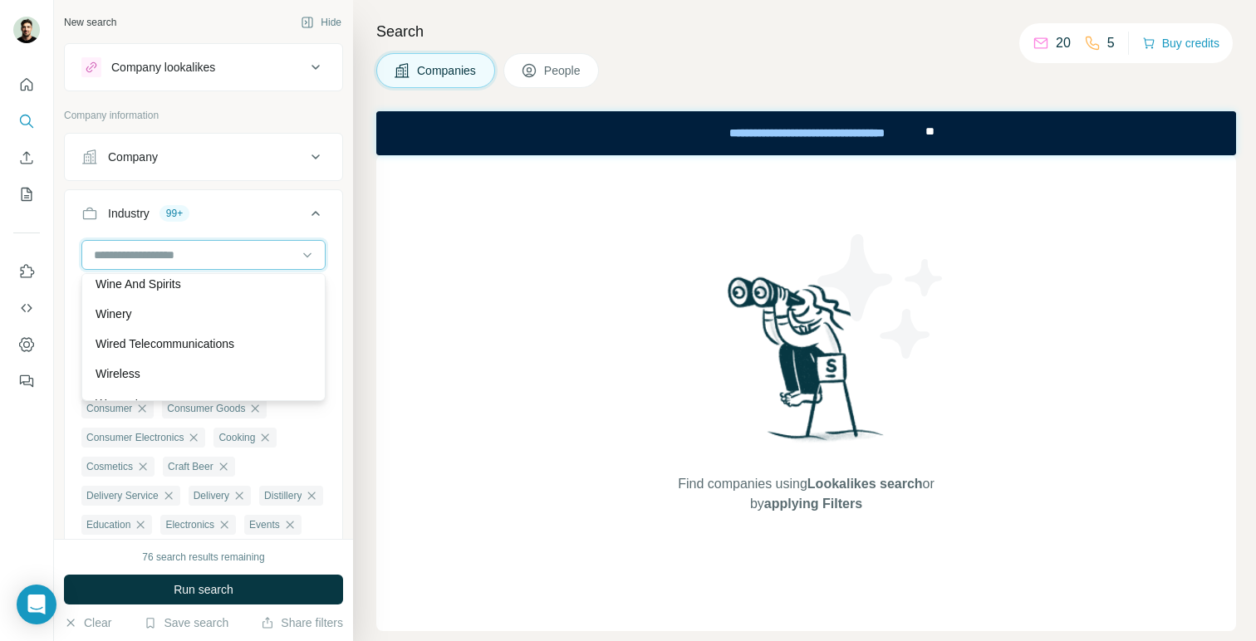
scroll to position [18476, 0]
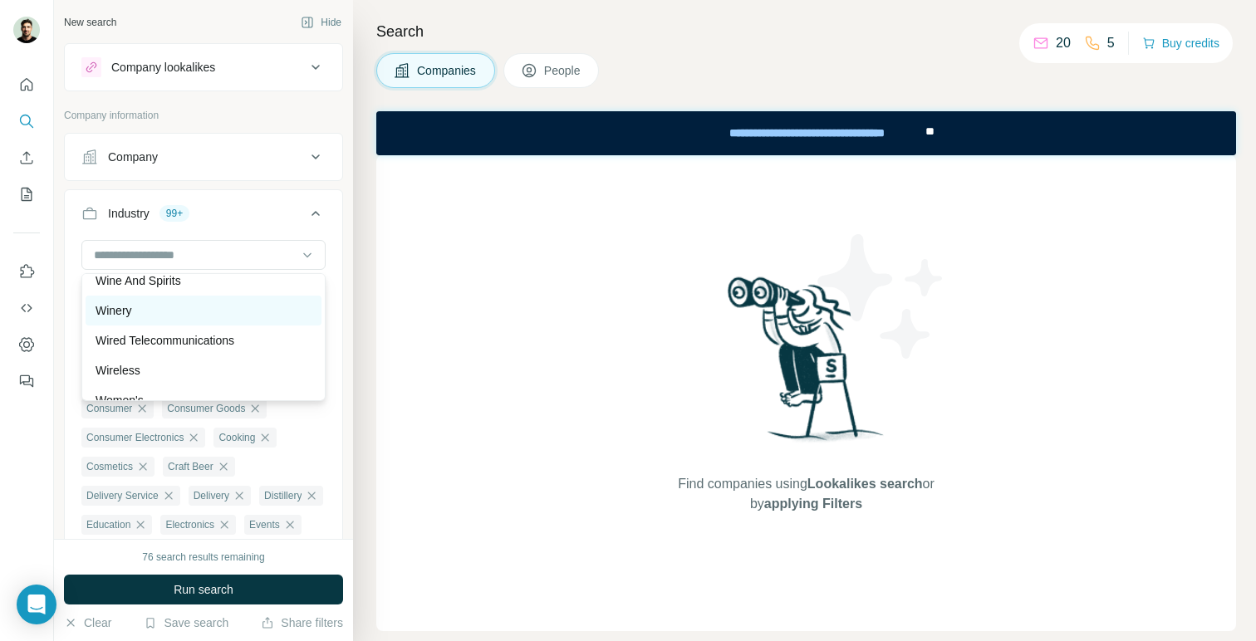
click at [216, 316] on div "Winery" at bounding box center [204, 310] width 216 height 17
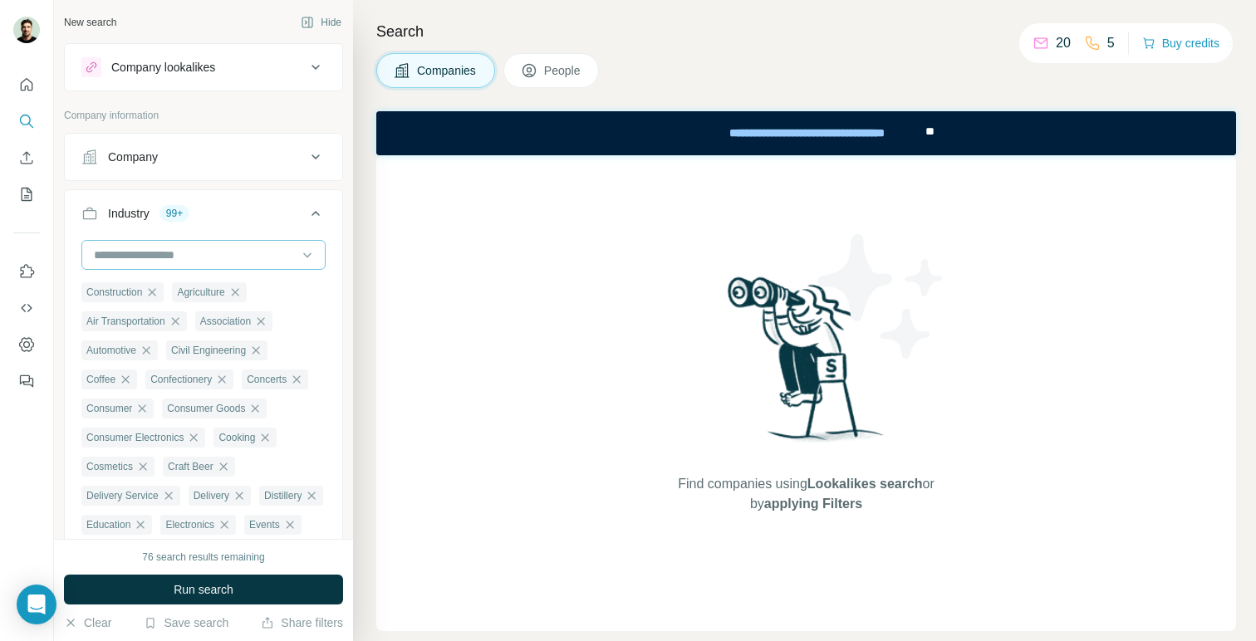
click at [236, 255] on input at bounding box center [194, 255] width 205 height 18
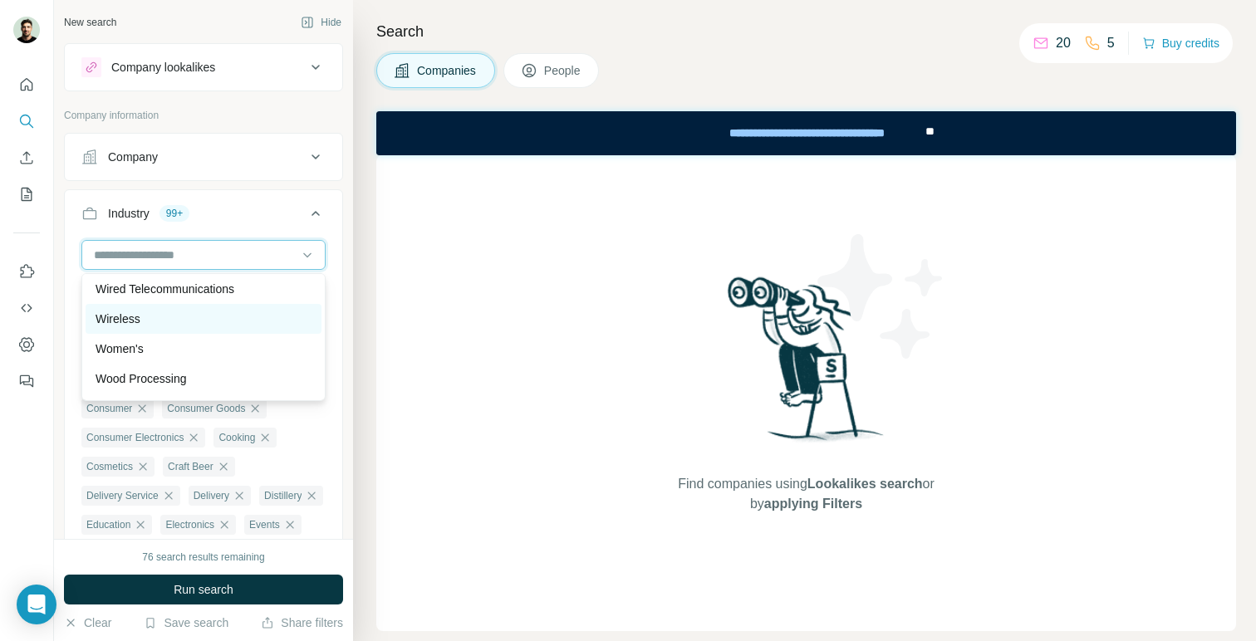
scroll to position [18554, 0]
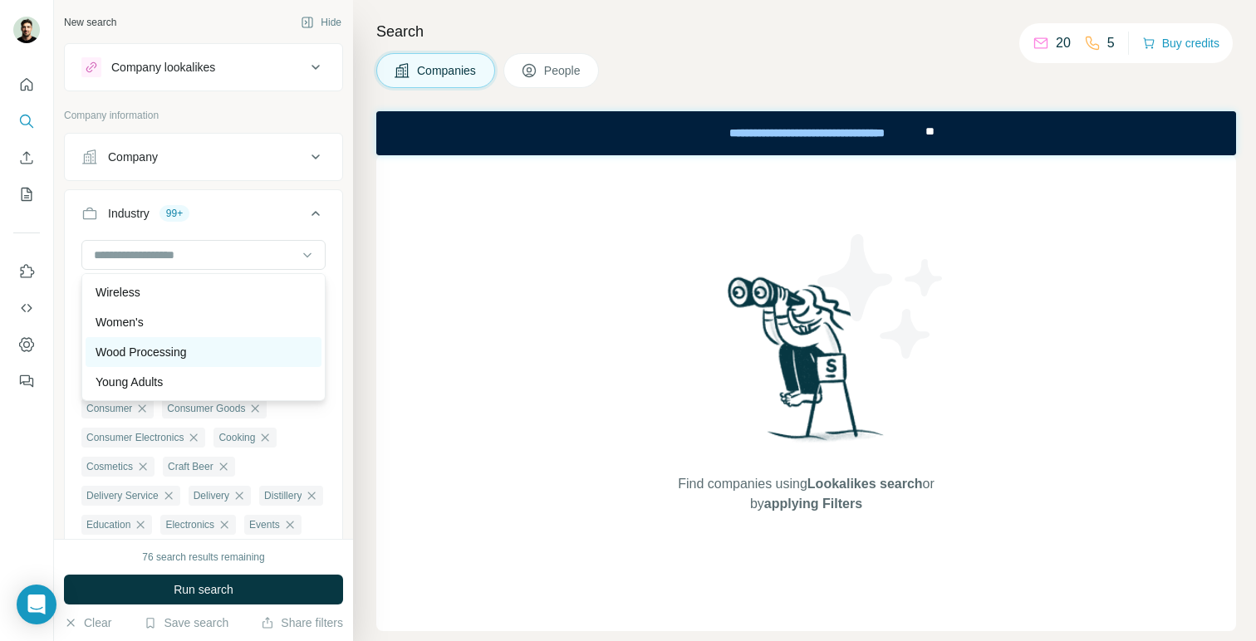
click at [168, 358] on p "Wood Processing" at bounding box center [141, 352] width 91 height 17
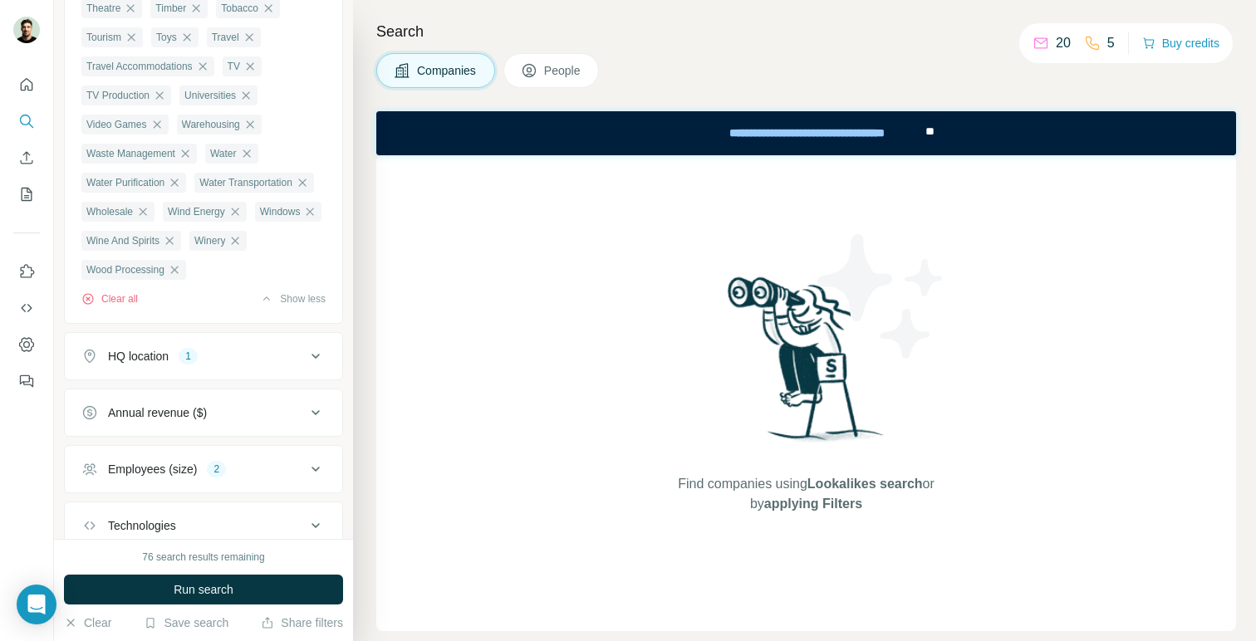
scroll to position [1817, 0]
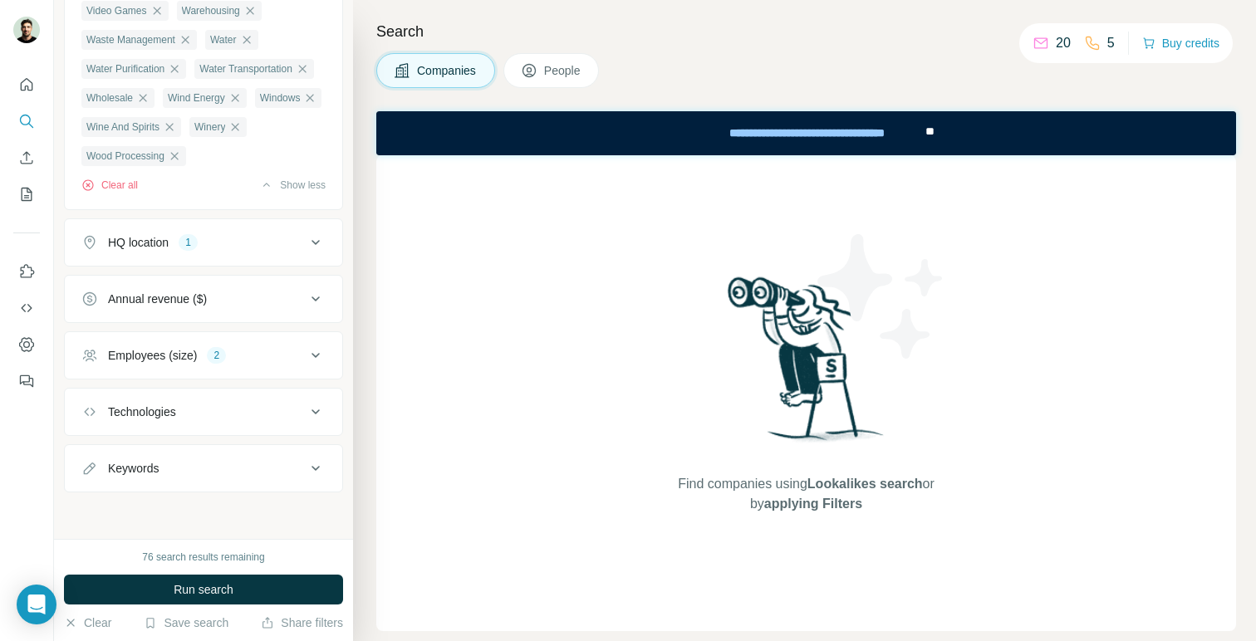
click at [217, 357] on div "2" at bounding box center [216, 355] width 19 height 15
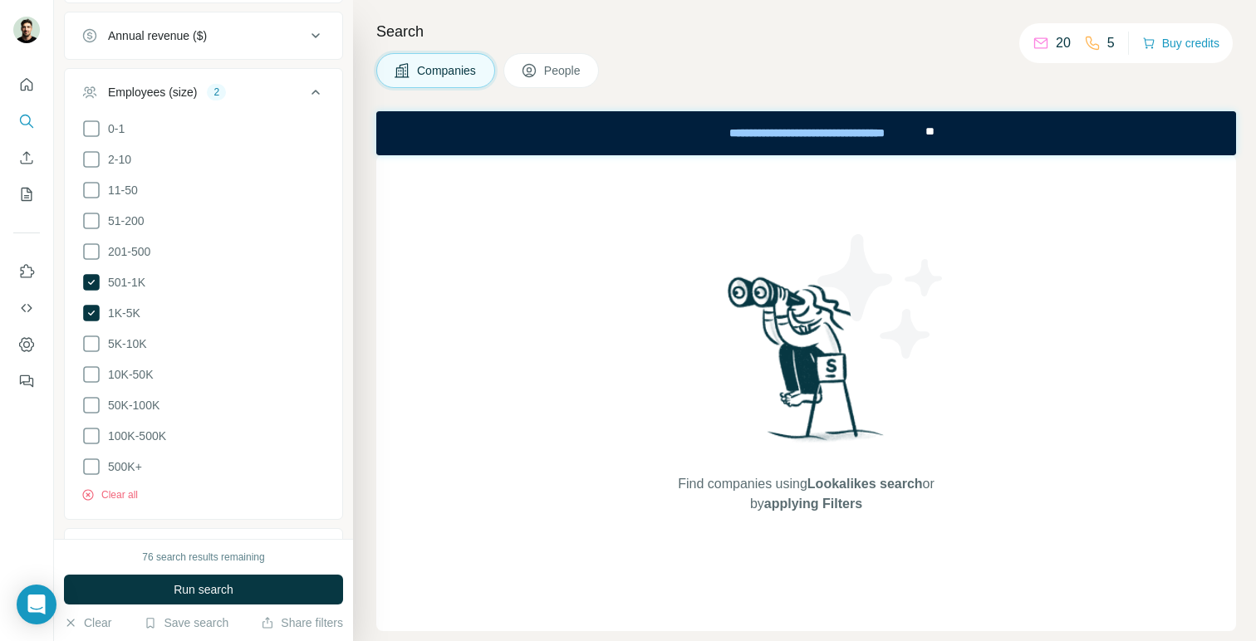
scroll to position [1944, 0]
click at [93, 350] on icon at bounding box center [91, 340] width 20 height 20
click at [316, 98] on icon at bounding box center [316, 88] width 20 height 20
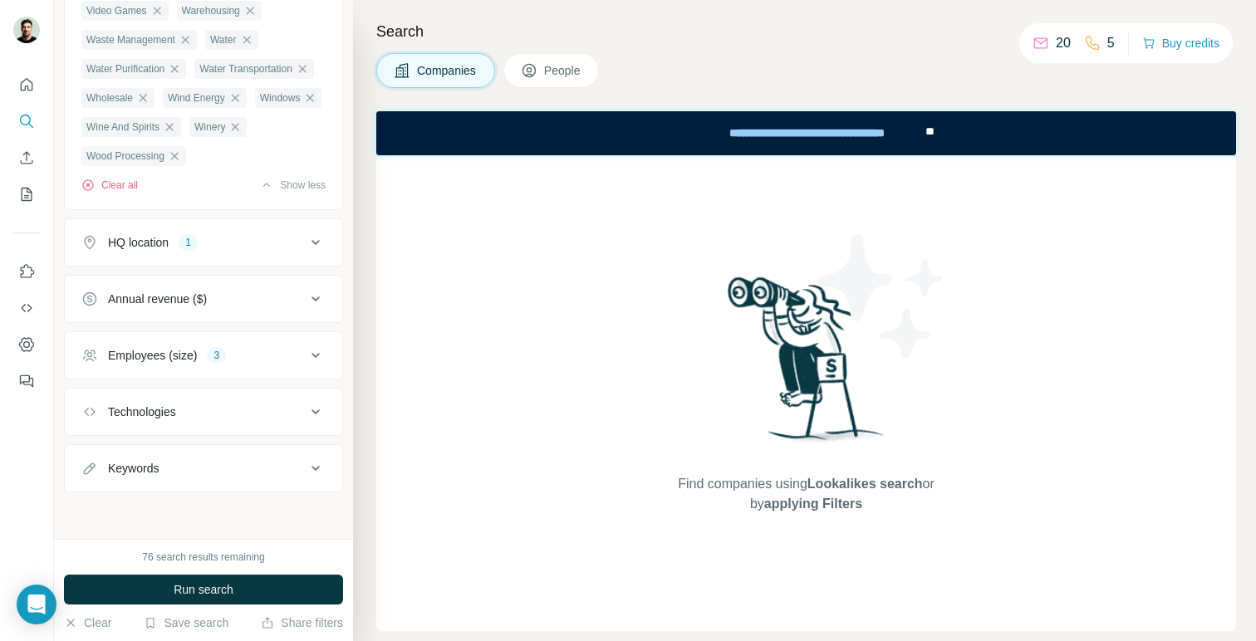
scroll to position [1817, 0]
click at [226, 586] on span "Run search" at bounding box center [204, 589] width 60 height 17
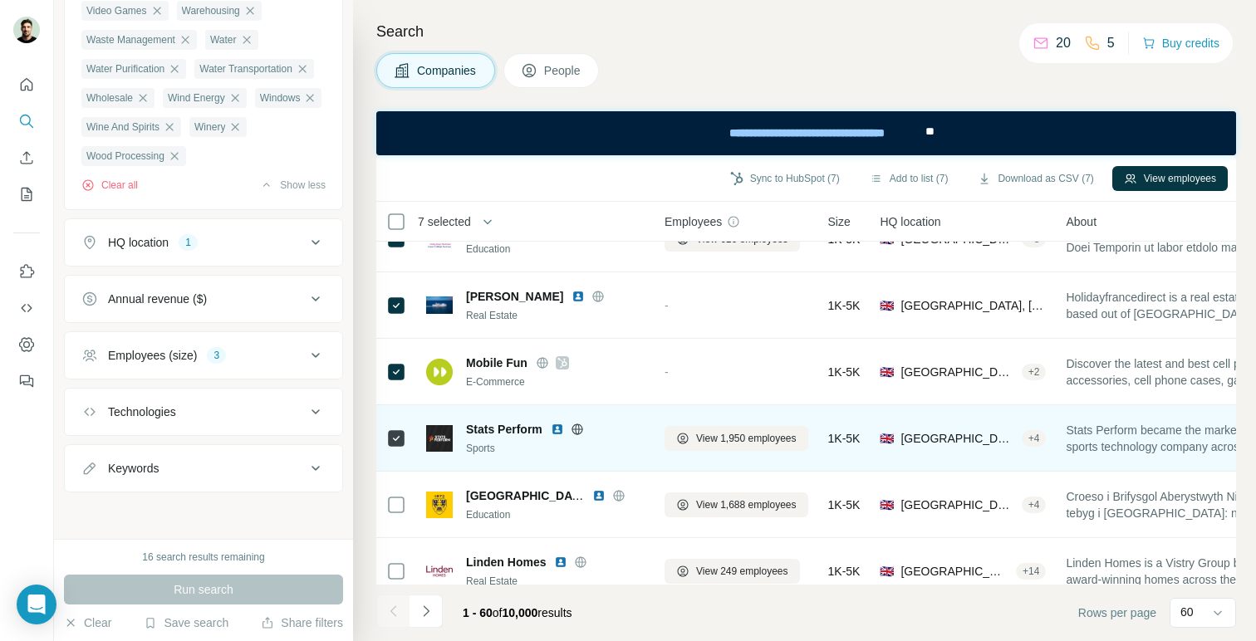
scroll to position [2978, 1]
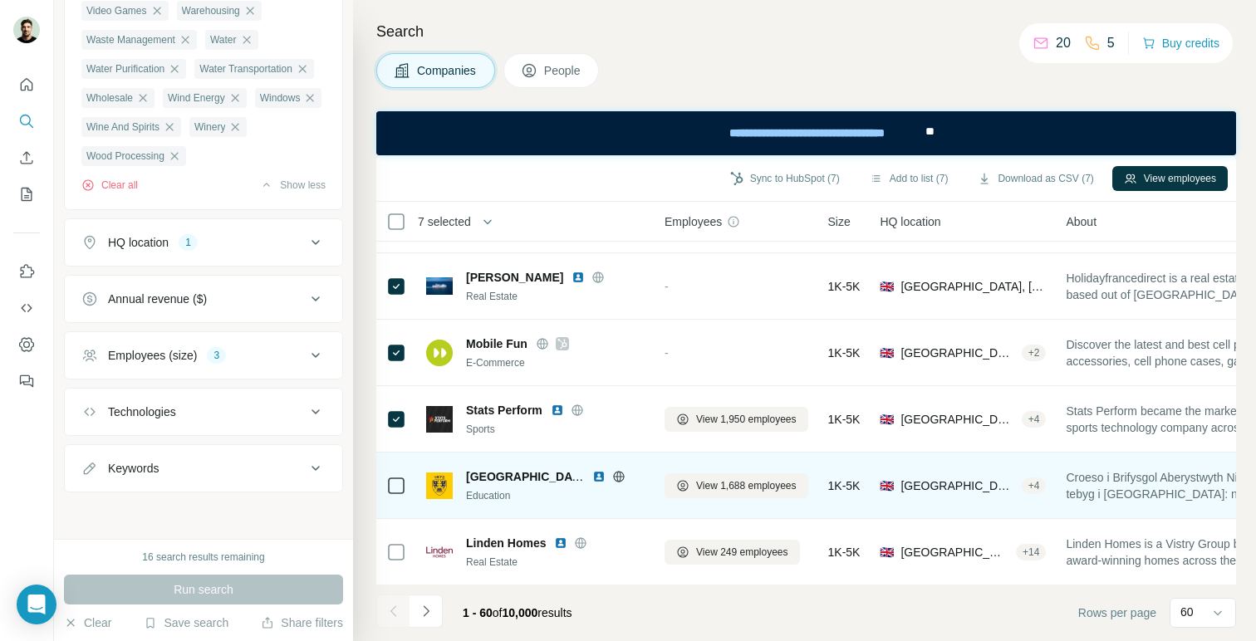
click at [399, 474] on div at bounding box center [396, 486] width 20 height 46
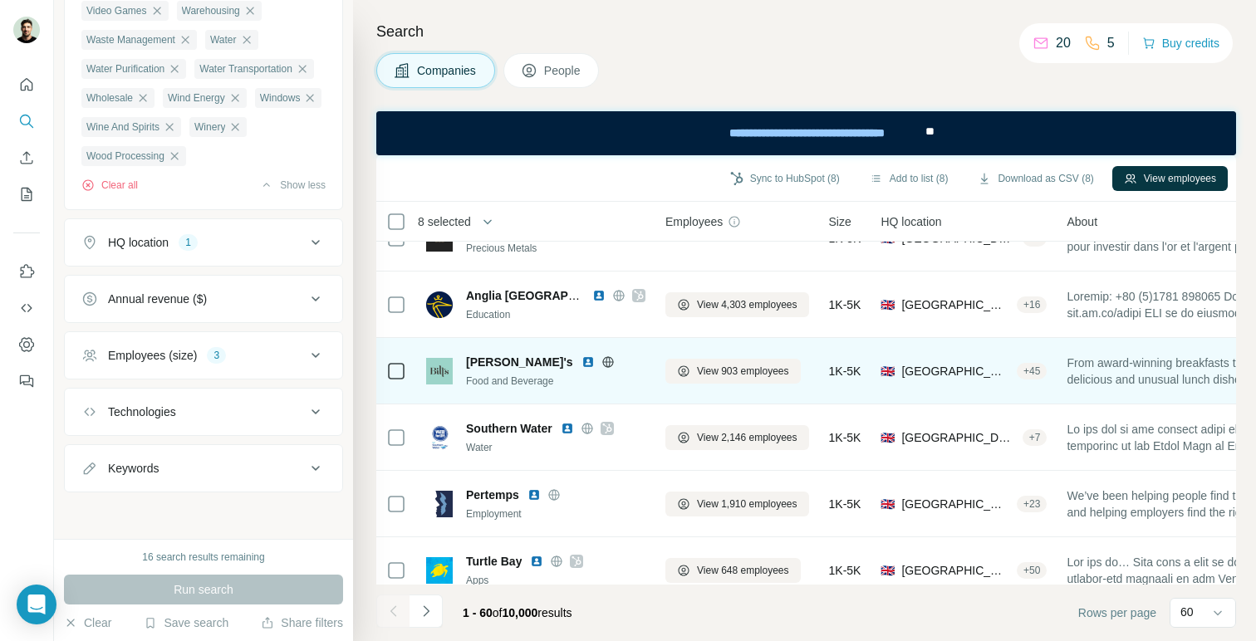
scroll to position [3369, 0]
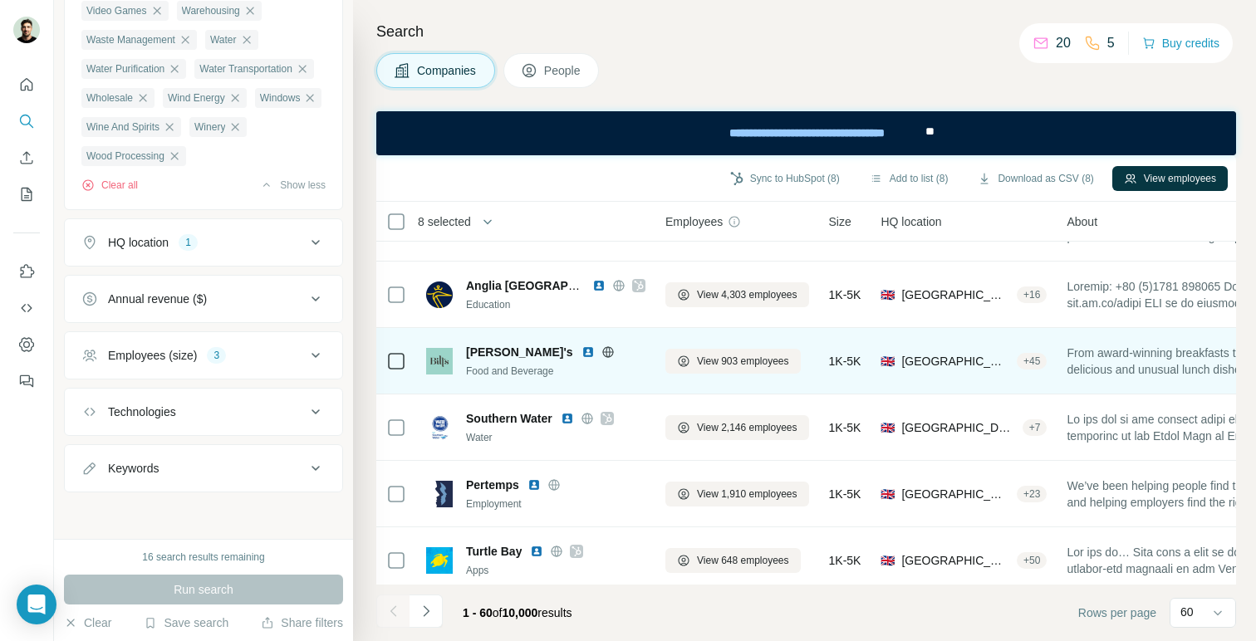
click at [398, 351] on icon at bounding box center [396, 361] width 20 height 20
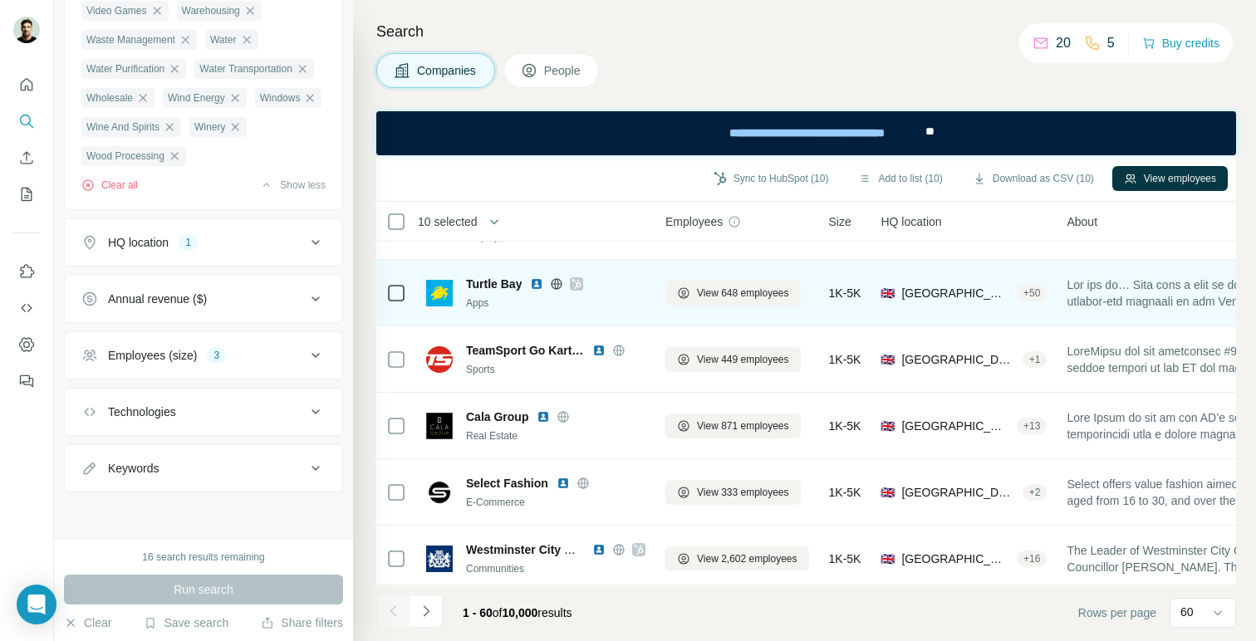
scroll to position [3644, 0]
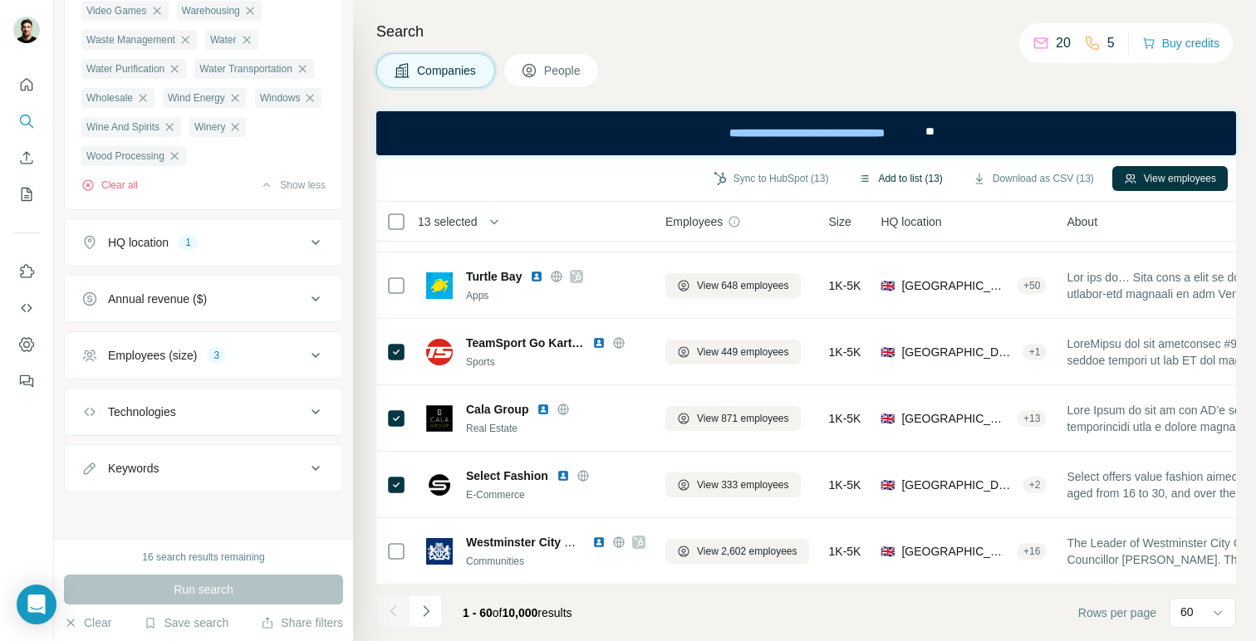
click at [914, 181] on button "Add to list (13)" at bounding box center [899, 178] width 107 height 25
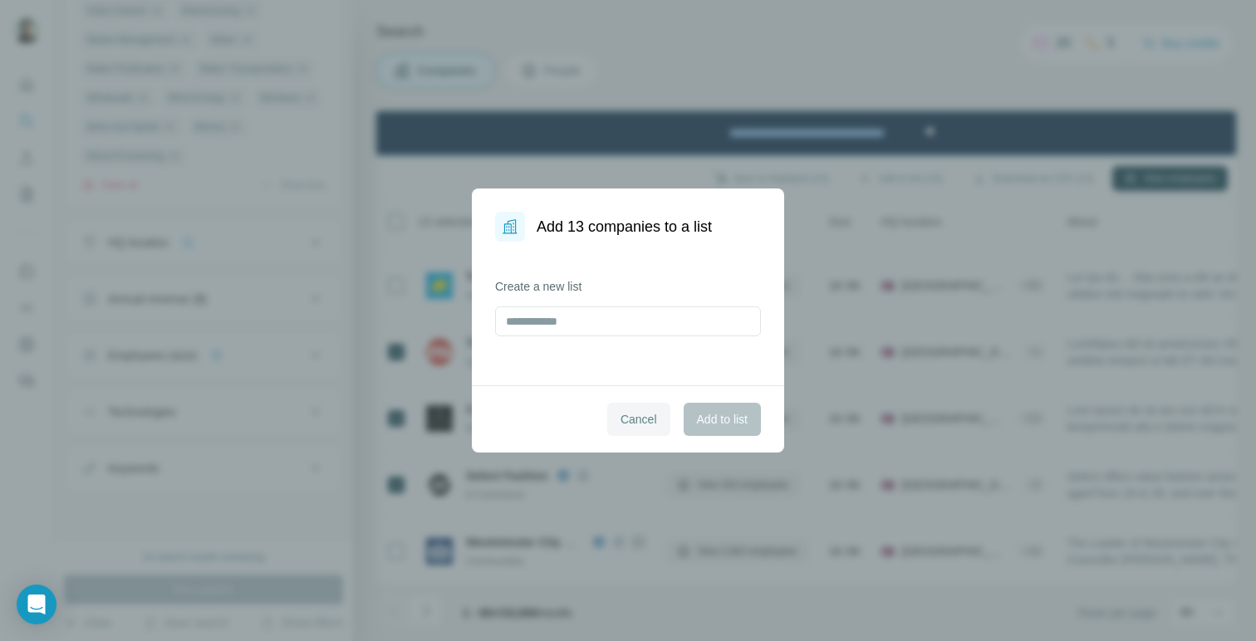
click at [659, 414] on button "Cancel" at bounding box center [638, 419] width 63 height 33
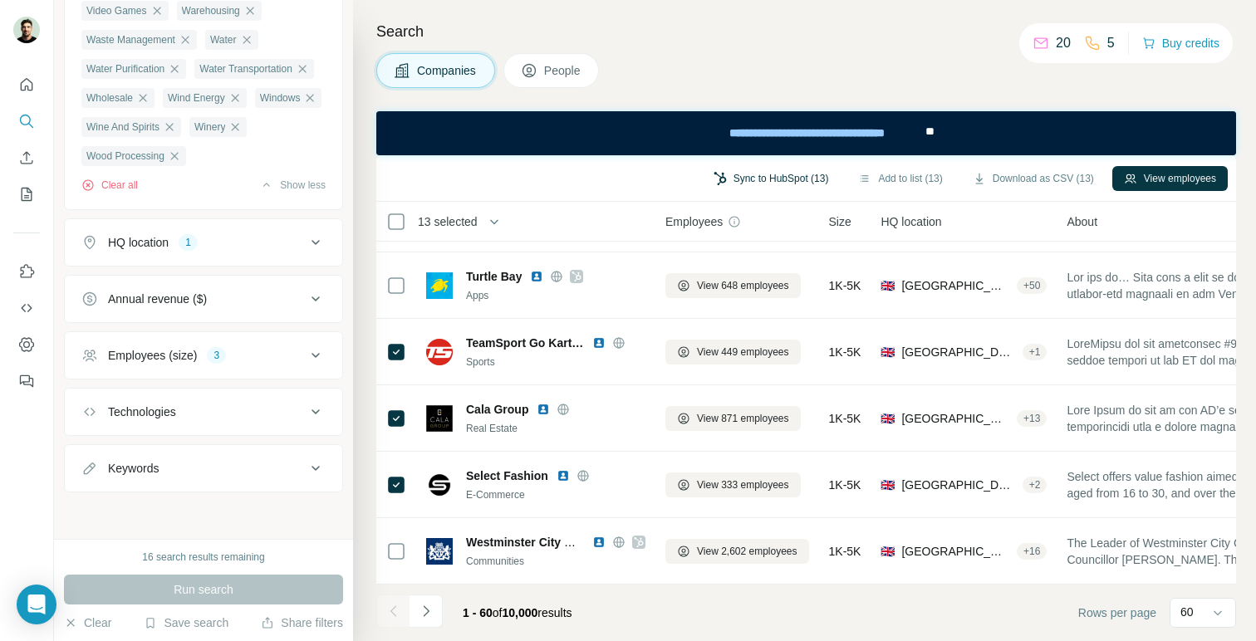
click at [780, 181] on button "Sync to HubSpot (13)" at bounding box center [771, 178] width 139 height 25
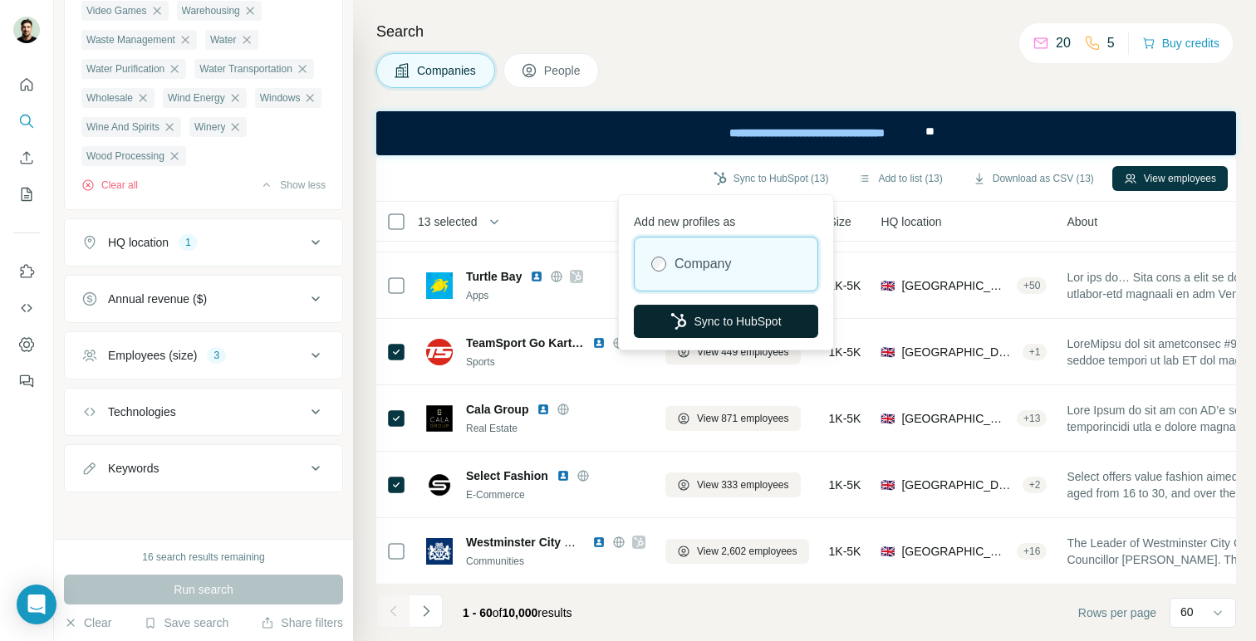
click at [721, 330] on button "Sync to HubSpot" at bounding box center [726, 321] width 184 height 33
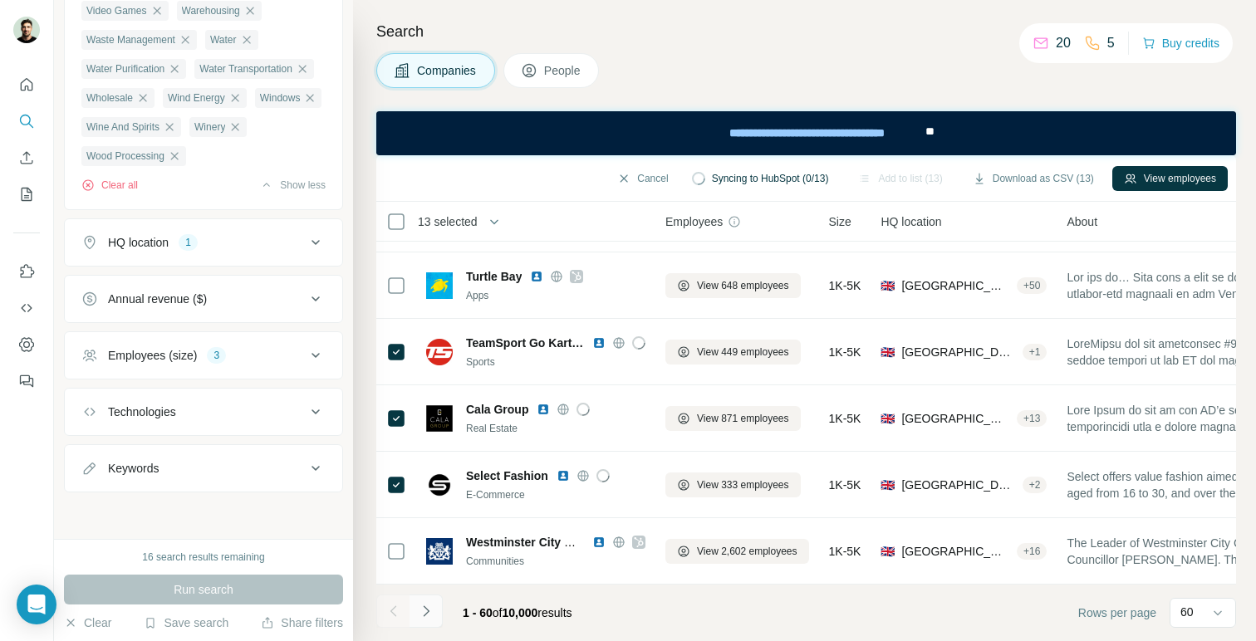
click at [429, 610] on icon "Navigate to next page" at bounding box center [426, 611] width 17 height 17
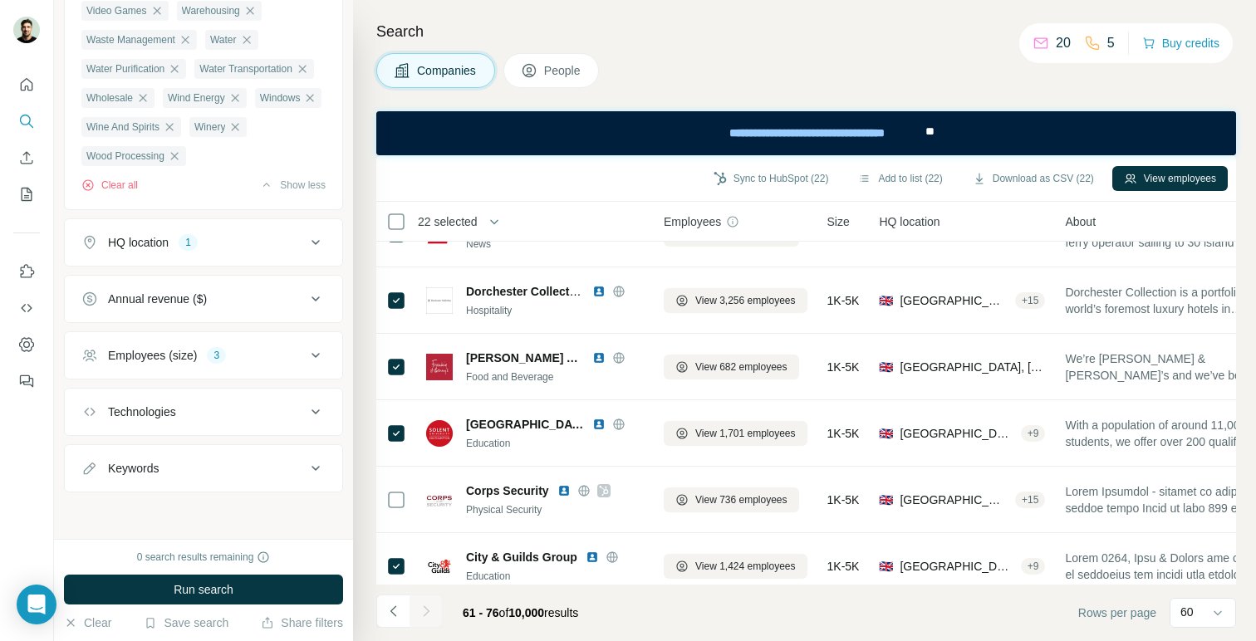
scroll to position [720, 2]
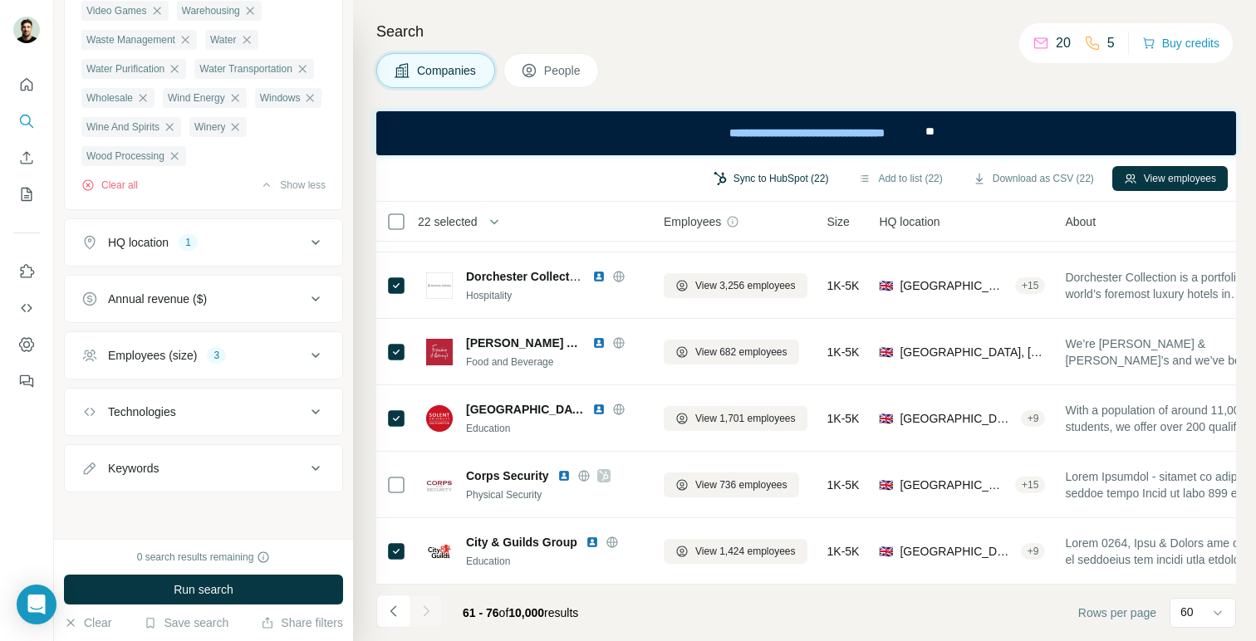
click at [757, 180] on button "Sync to HubSpot (22)" at bounding box center [771, 178] width 139 height 25
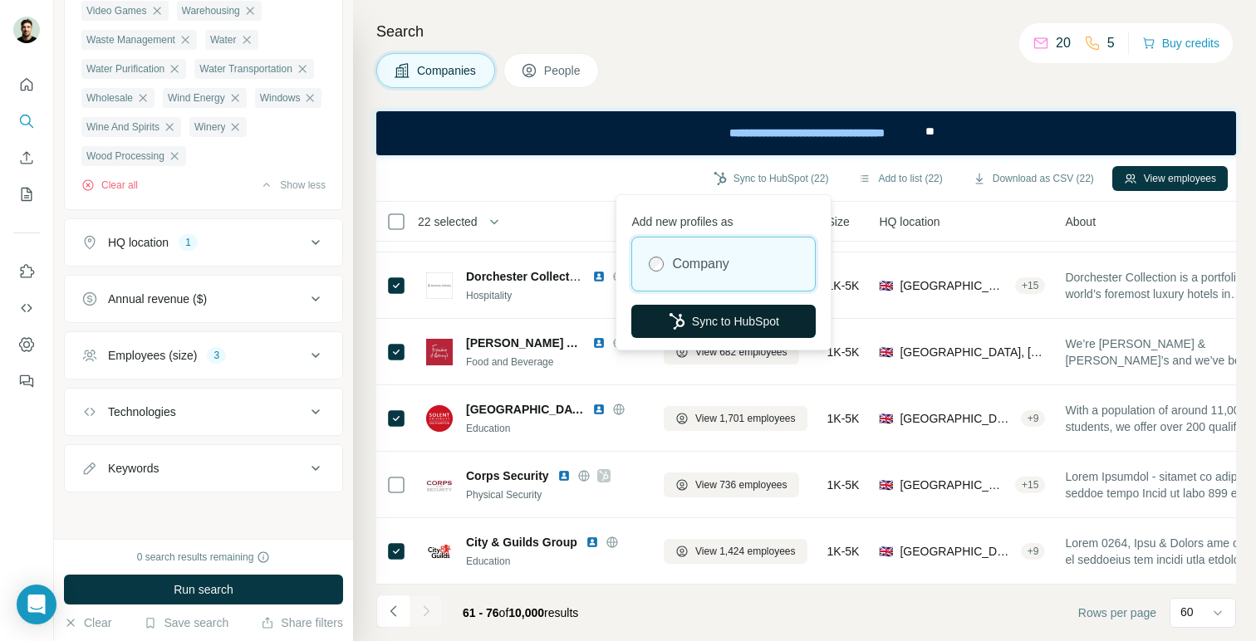
click at [713, 328] on button "Sync to HubSpot" at bounding box center [723, 321] width 184 height 33
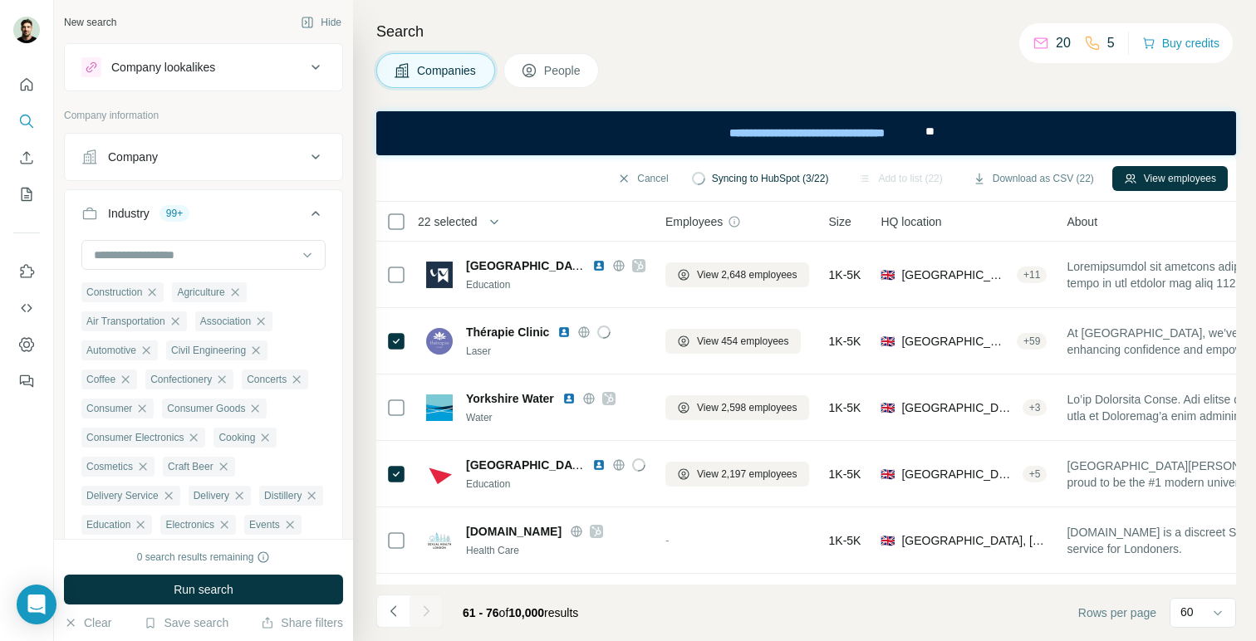
scroll to position [18554, 0]
